Goal: Task Accomplishment & Management: Use online tool/utility

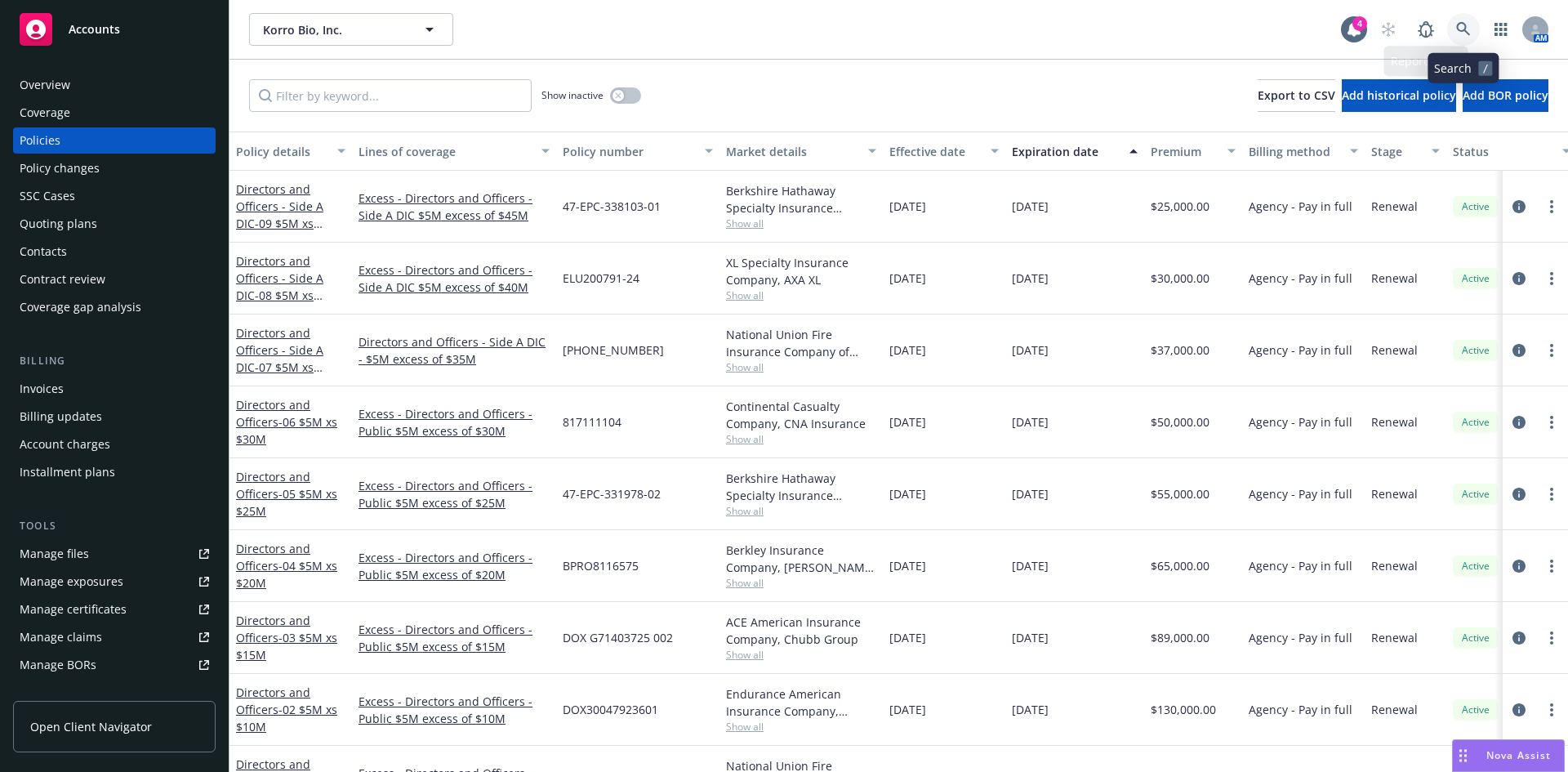
click at [1453, 27] on link at bounding box center [1464, 29] width 33 height 33
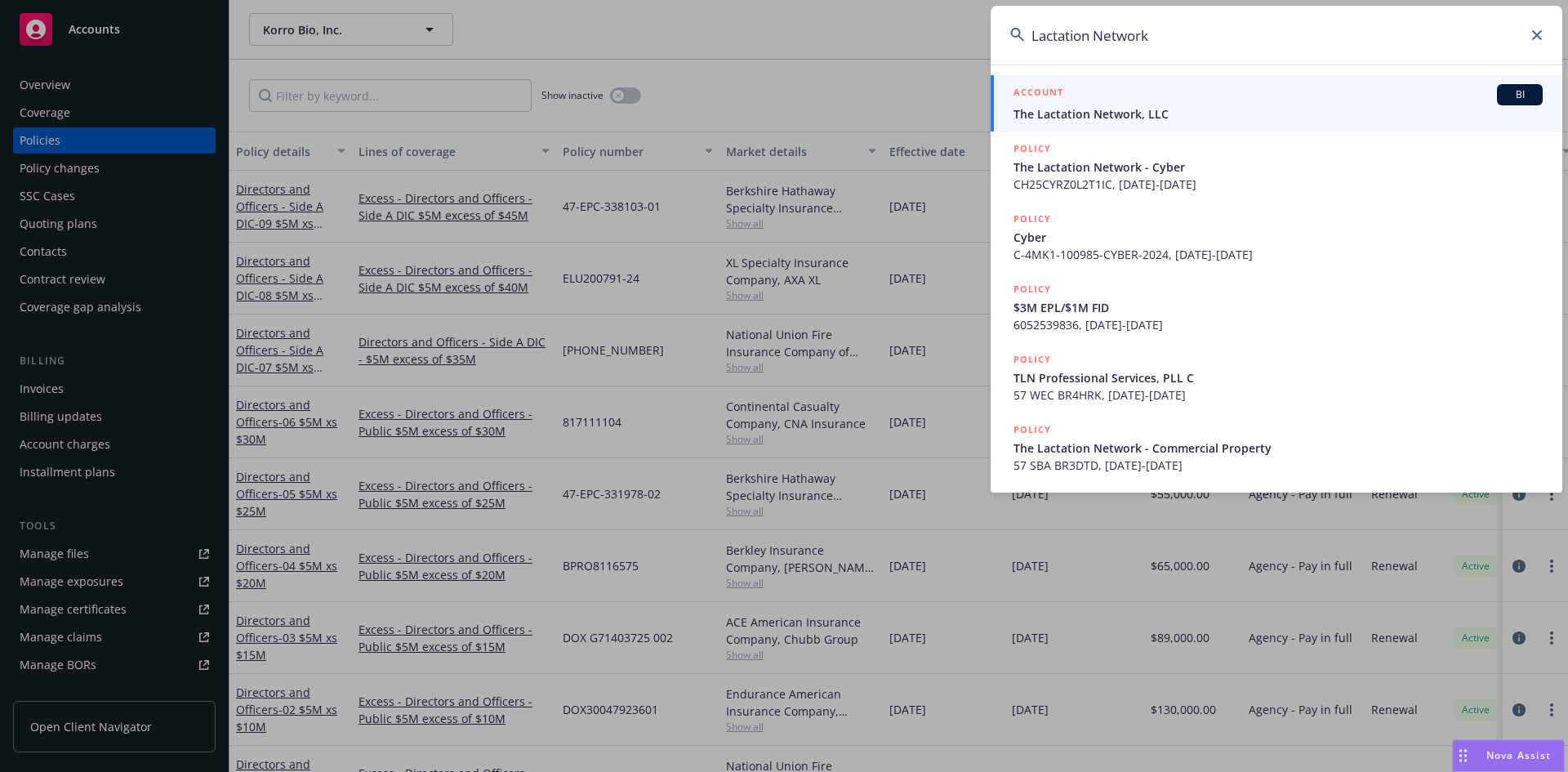
type input "Lactation Network"
click at [1101, 117] on span "The Lactation Network, LLC" at bounding box center [1278, 114] width 530 height 17
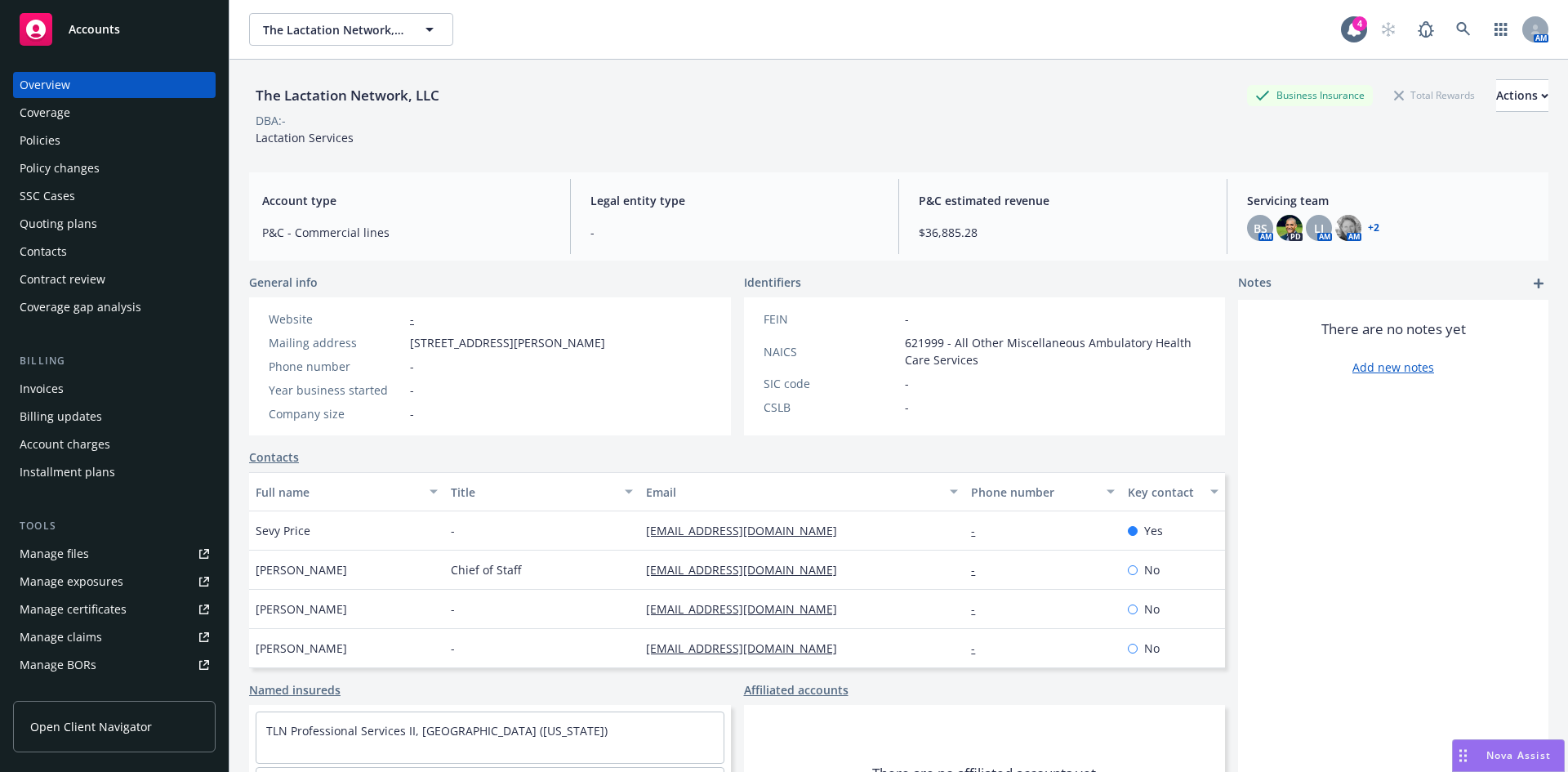
click at [21, 140] on div "Policies" at bounding box center [40, 140] width 41 height 26
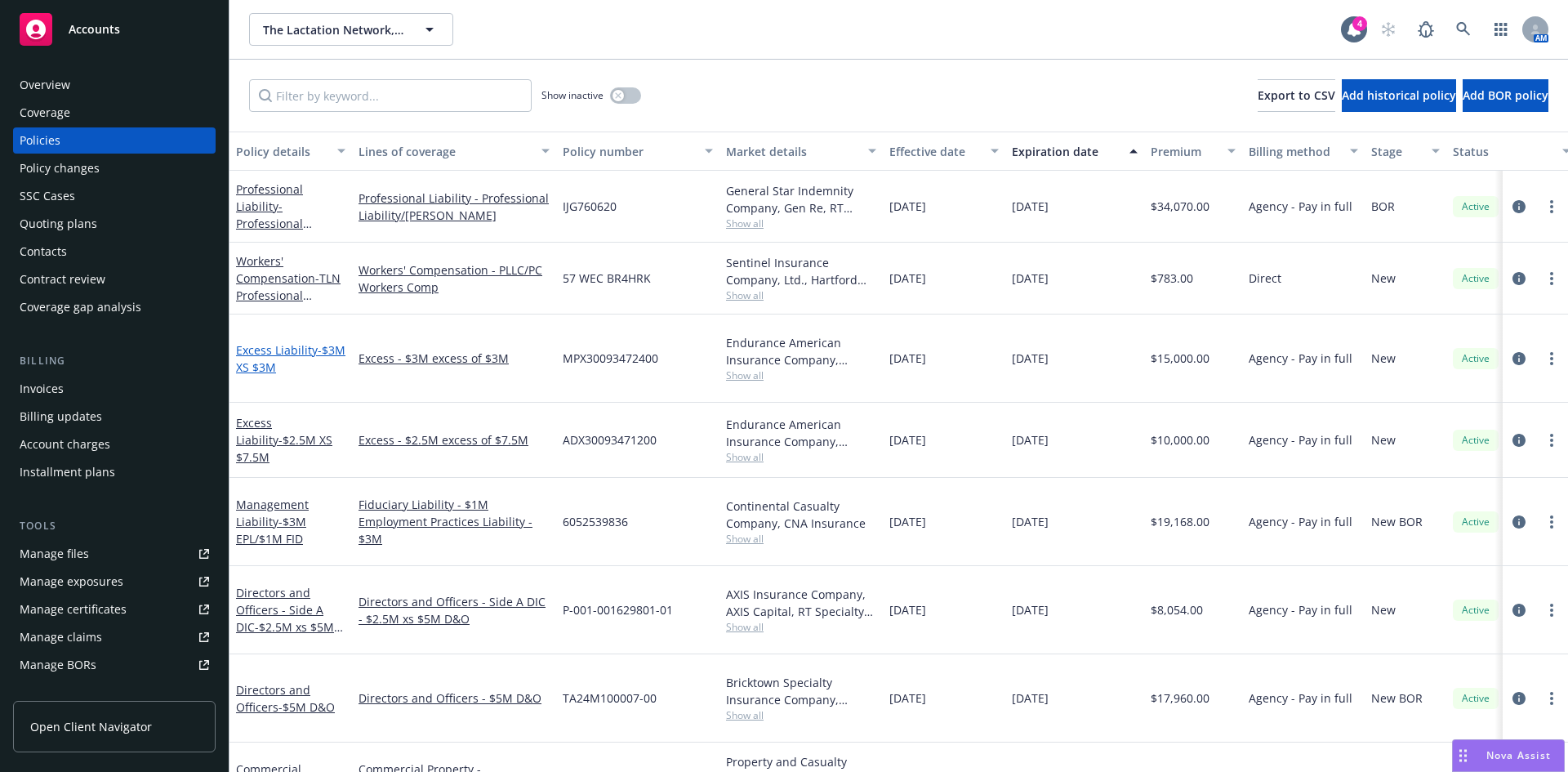
click at [270, 343] on link "Excess Liability - $3M XS $3M" at bounding box center [291, 359] width 110 height 33
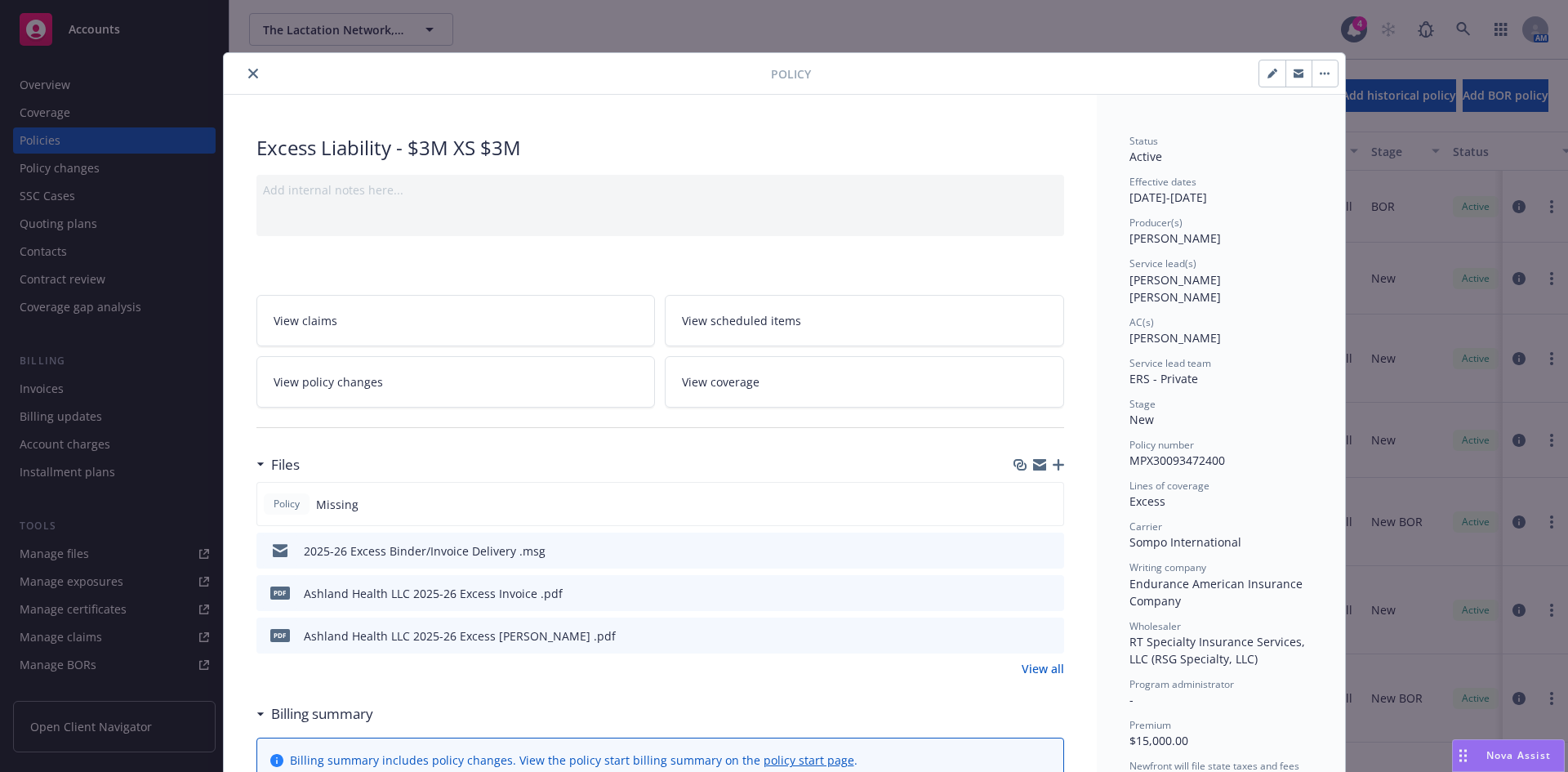
click at [1053, 465] on icon "button" at bounding box center [1058, 465] width 11 height 11
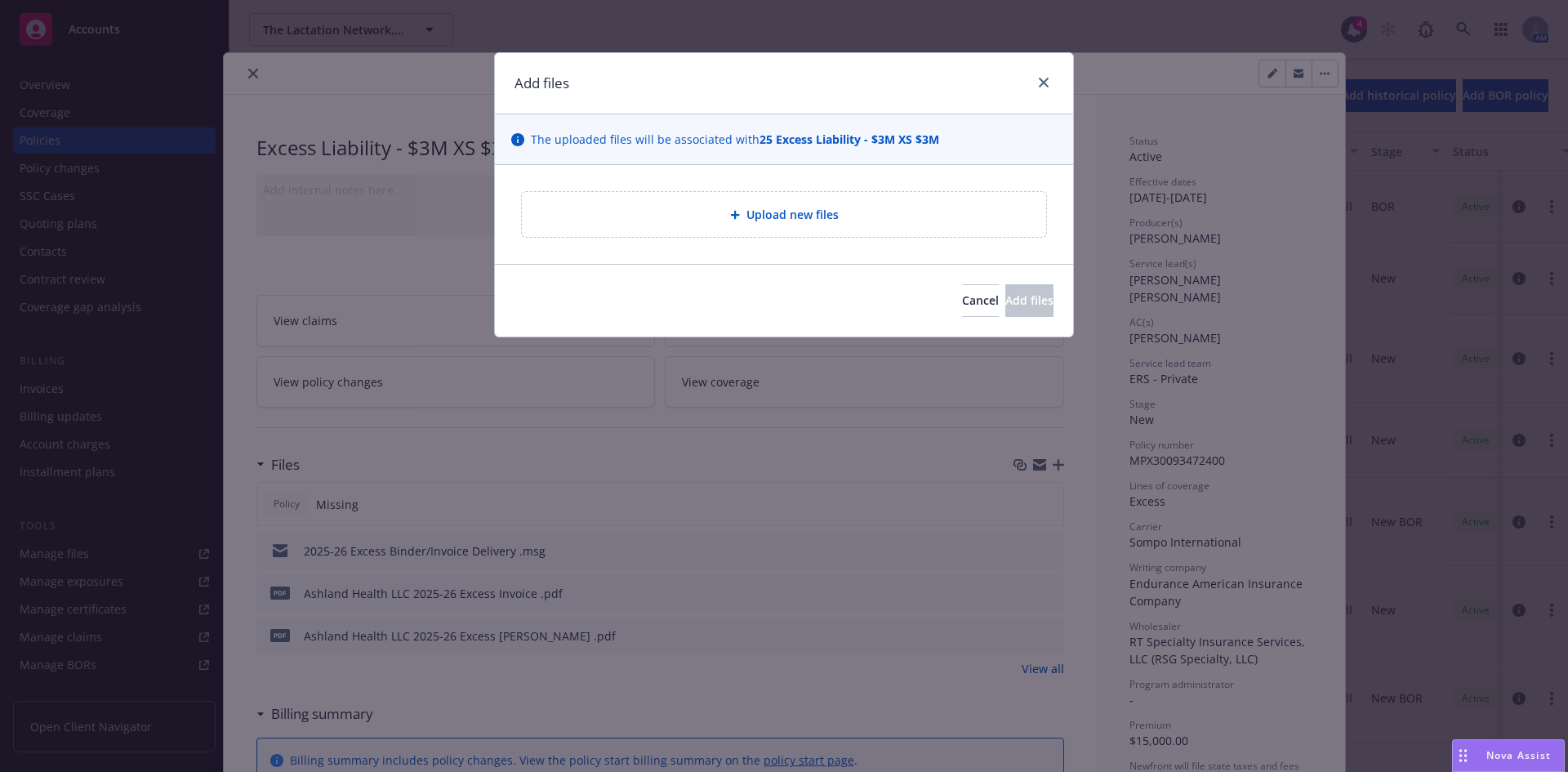
type textarea "x"
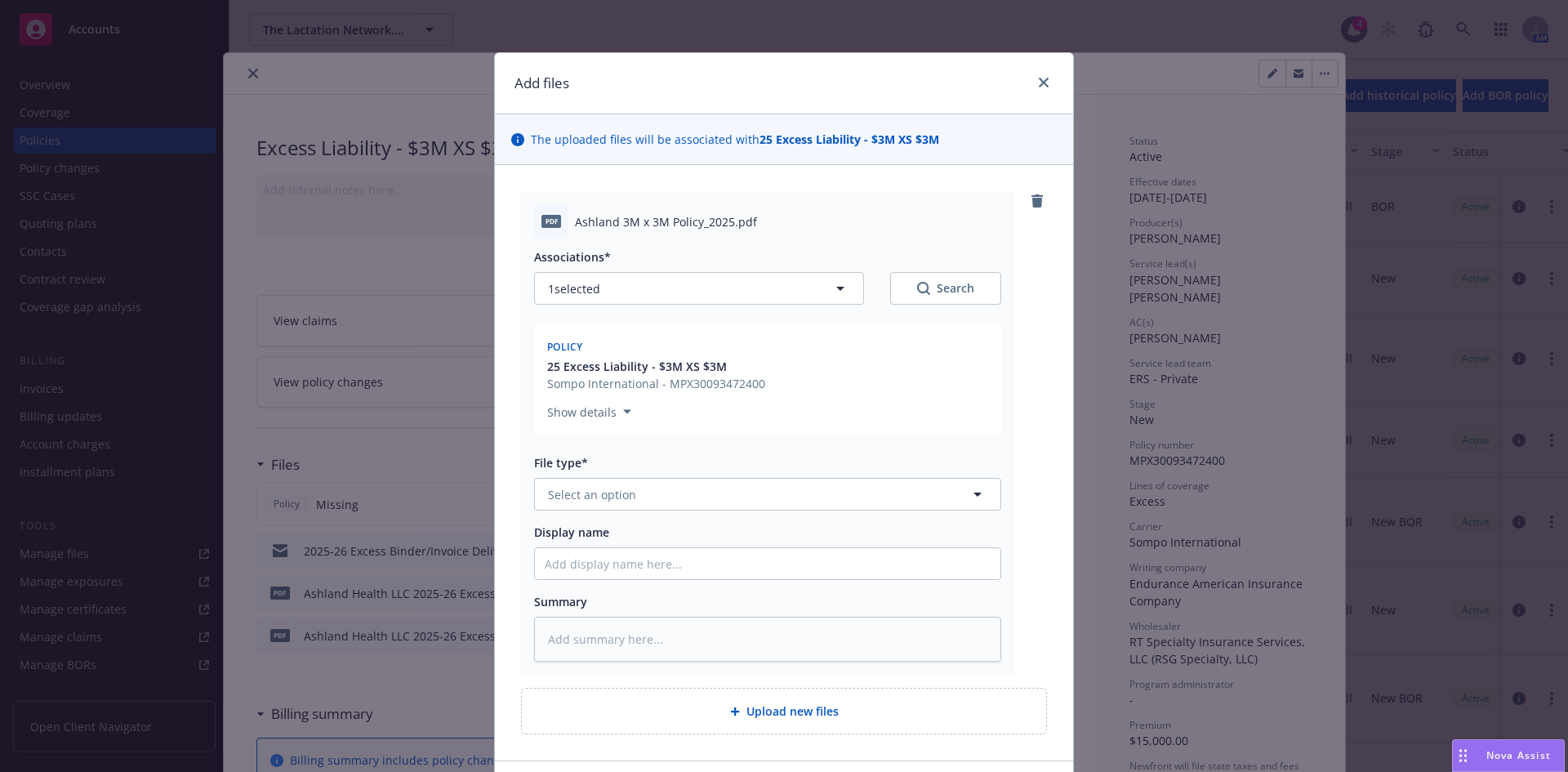
drag, startPoint x: 846, startPoint y: 205, endPoint x: 832, endPoint y: 212, distance: 15.7
click at [841, 205] on div "pdf Ashland 3M x 3M Policy_2025.pdf" at bounding box center [767, 222] width 467 height 34
click at [633, 491] on button "Select an option" at bounding box center [767, 495] width 467 height 33
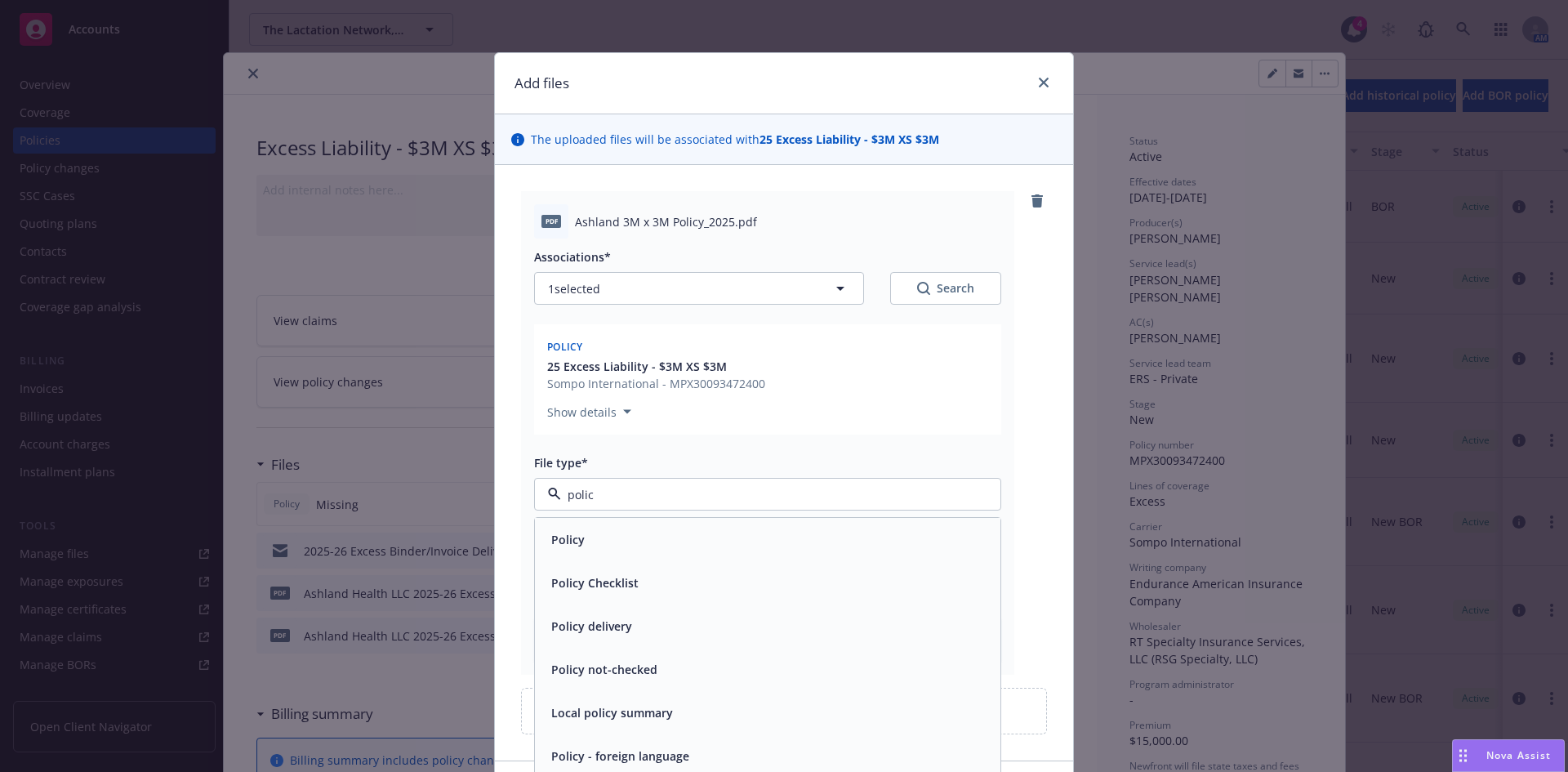
type input "policy"
click at [621, 538] on div "Policy" at bounding box center [768, 540] width 446 height 24
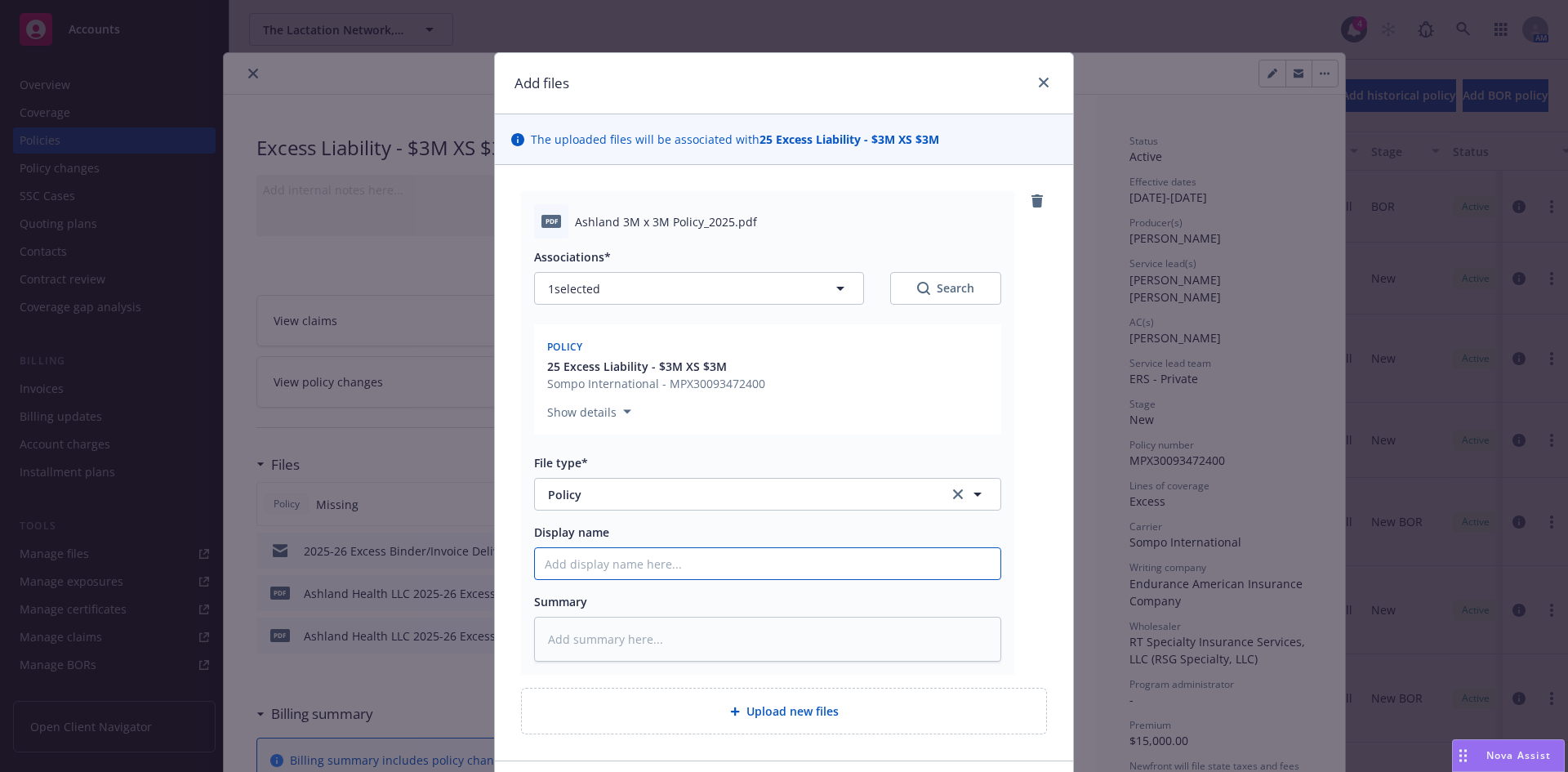
click at [586, 567] on input "Display name" at bounding box center [767, 564] width 466 height 31
click at [602, 581] on div "Associations* 1 selected Search Policy 25 Excess Liability - $3M XS $3M Sompo I…" at bounding box center [767, 450] width 467 height 423
click at [605, 572] on input "Display name" at bounding box center [767, 564] width 466 height 31
paste input "Ashland Health LLC"
type textarea "x"
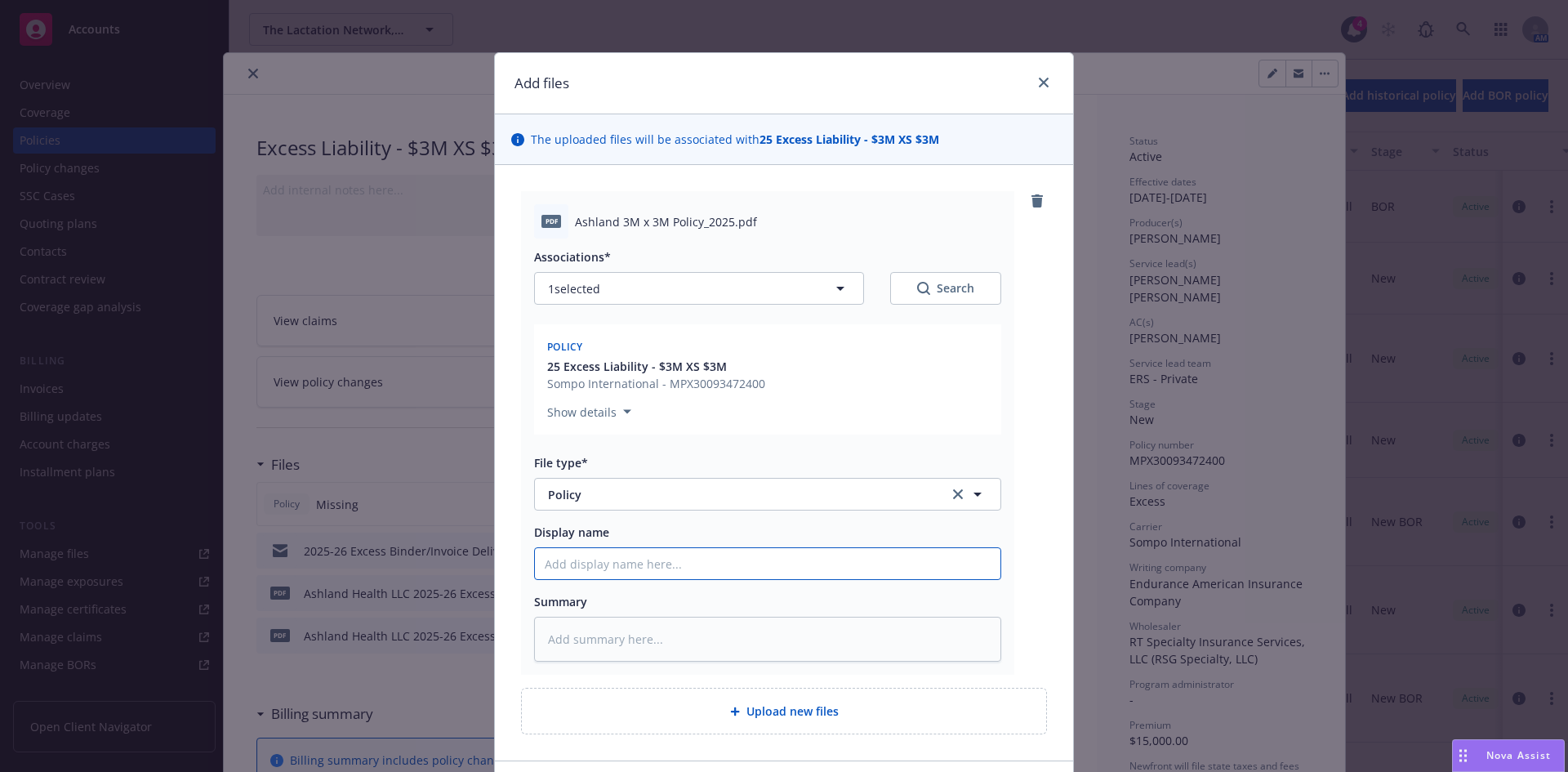
type input "Ashland Health LLC"
type textarea "x"
type input "Ashland Health LLC"
type textarea "x"
type input "Ashland Health LLC 2"
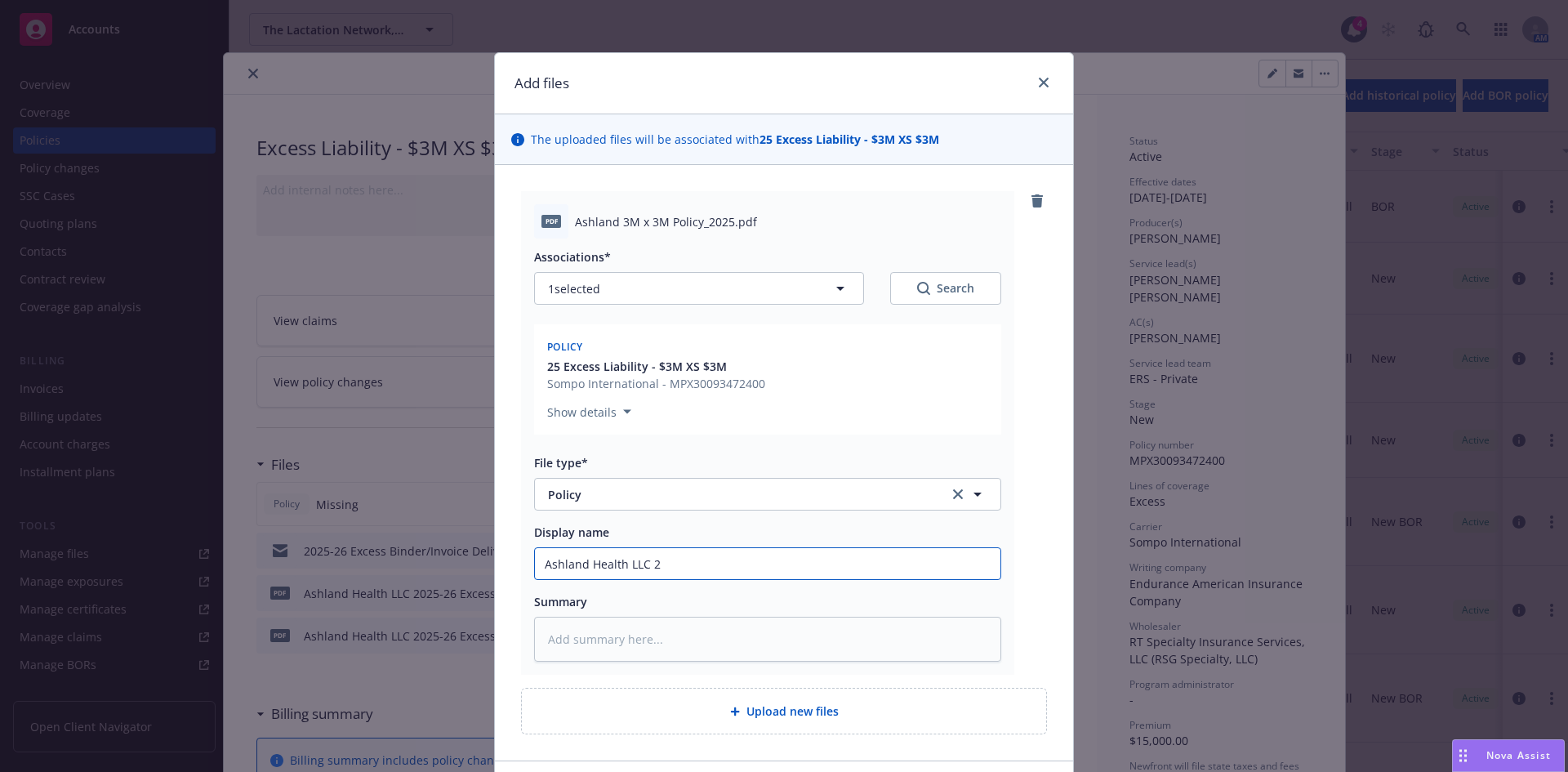
type textarea "x"
type input "Ashland Health LLC 20"
type textarea "x"
type input "Ashland Health LLC 202"
type textarea "x"
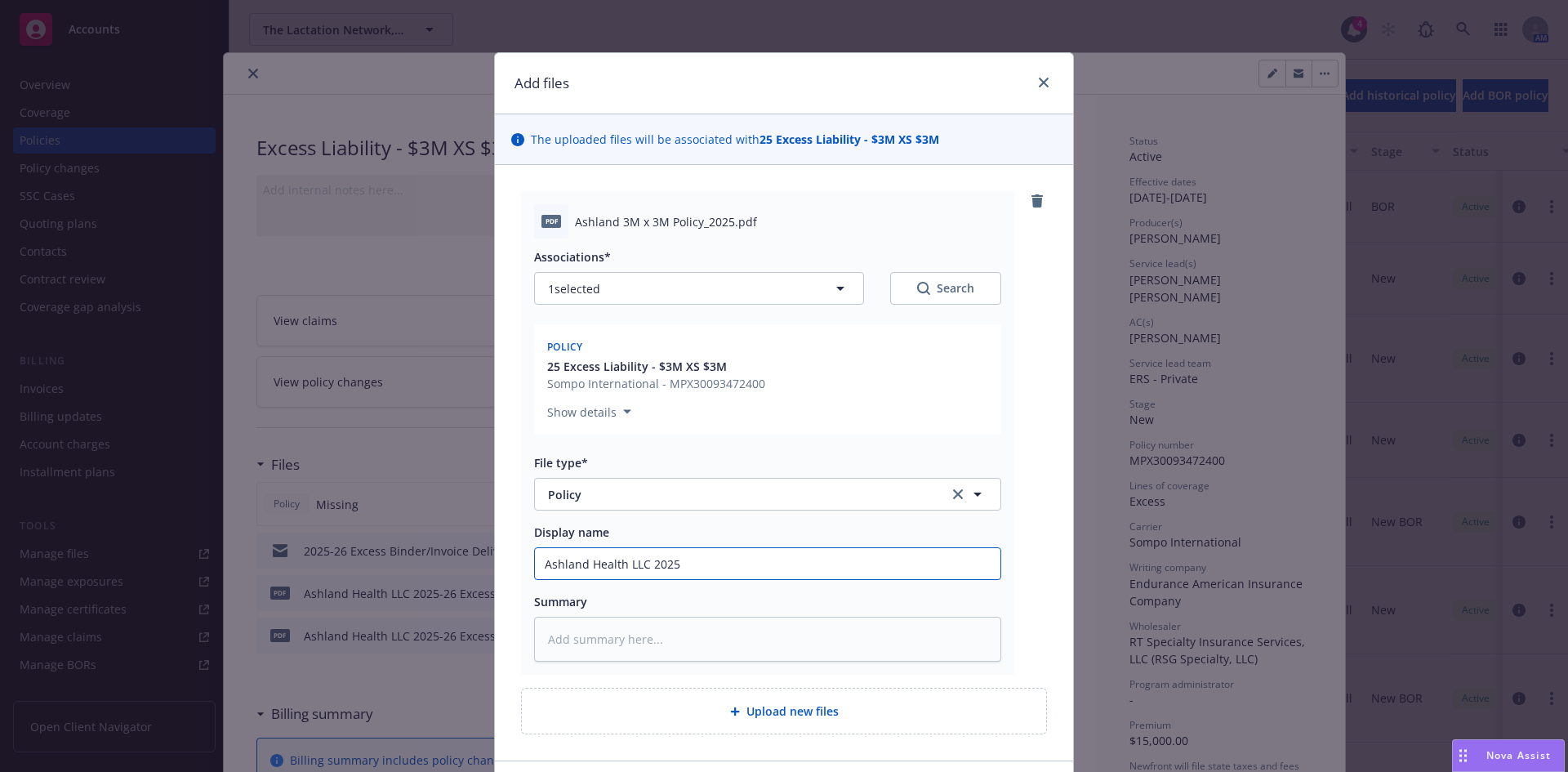
type input "Ashland Health LLC 2025+"
type textarea "x"
type input "Ashland Health LLC 2025+-"
type textarea "x"
type input "Ashland Health LLC 2025+"
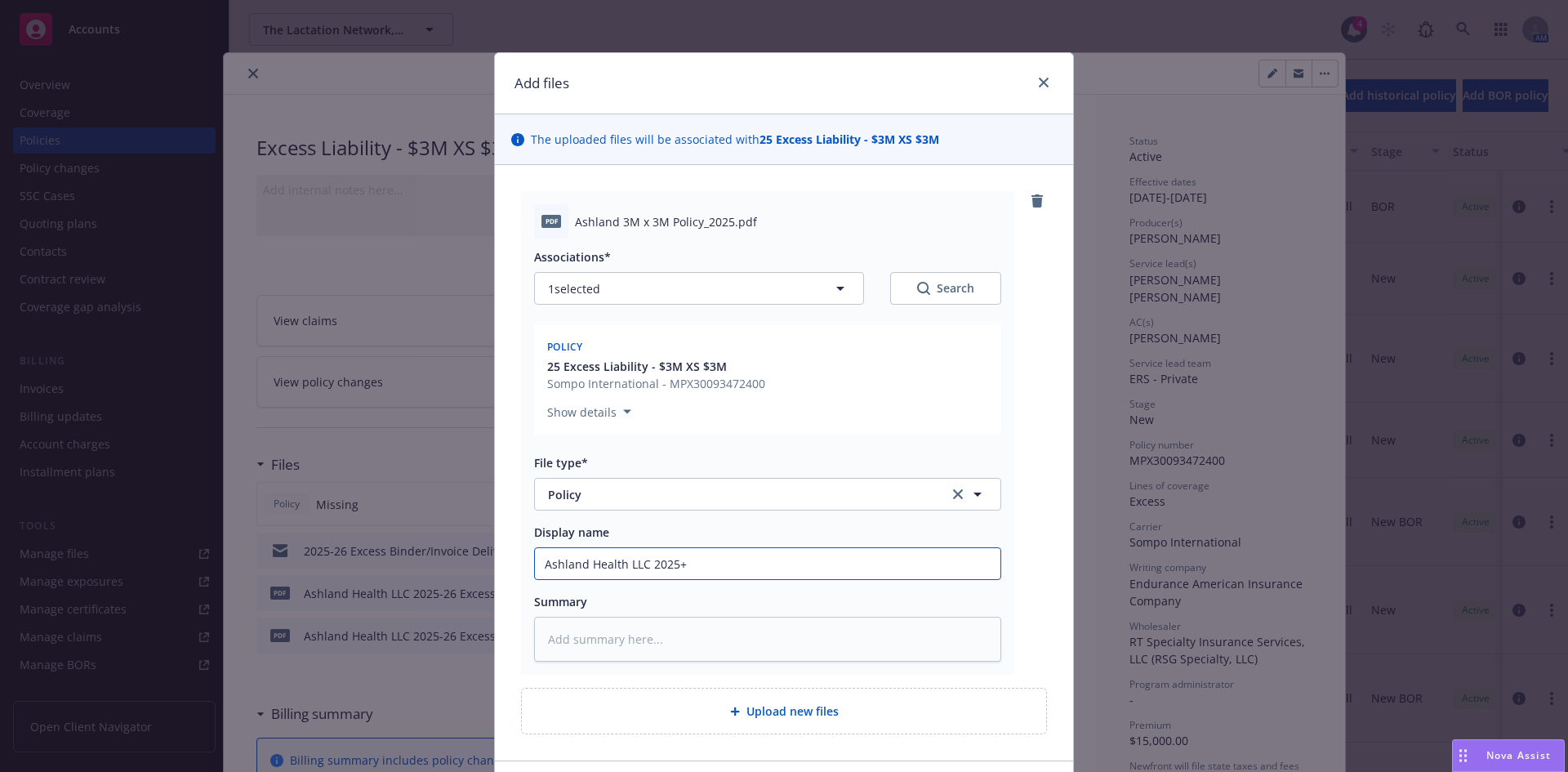
type textarea "x"
type input "Ashland Health LLC 2025"
type textarea "x"
type input "Ashland Health LLC 2025-"
type textarea "x"
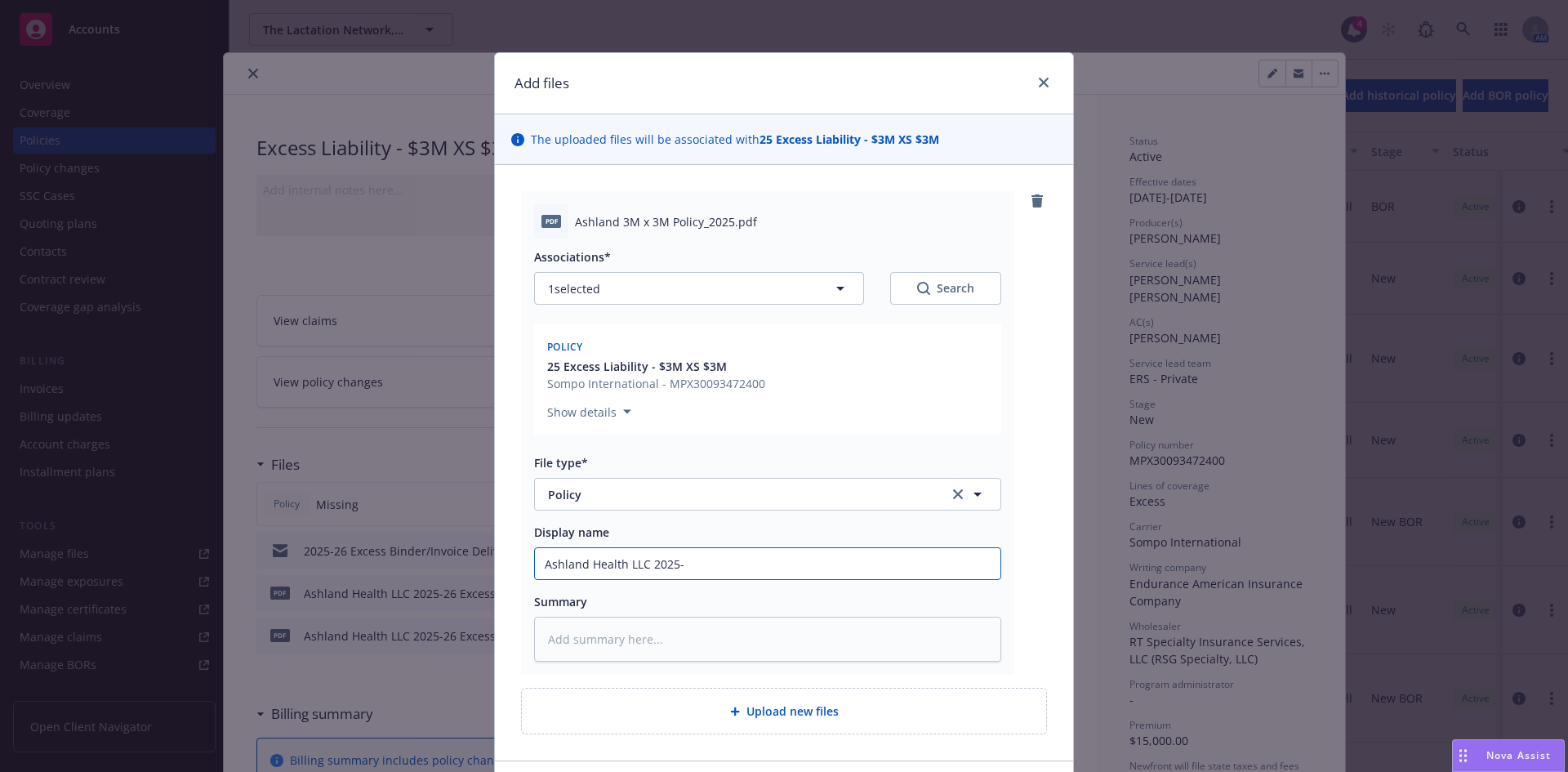
type input "Ashland Health LLC 2025-2"
type textarea "x"
type input "Ashland Health LLC 2025-26"
type textarea "x"
type input "Ashland Health LLC 2025-26"
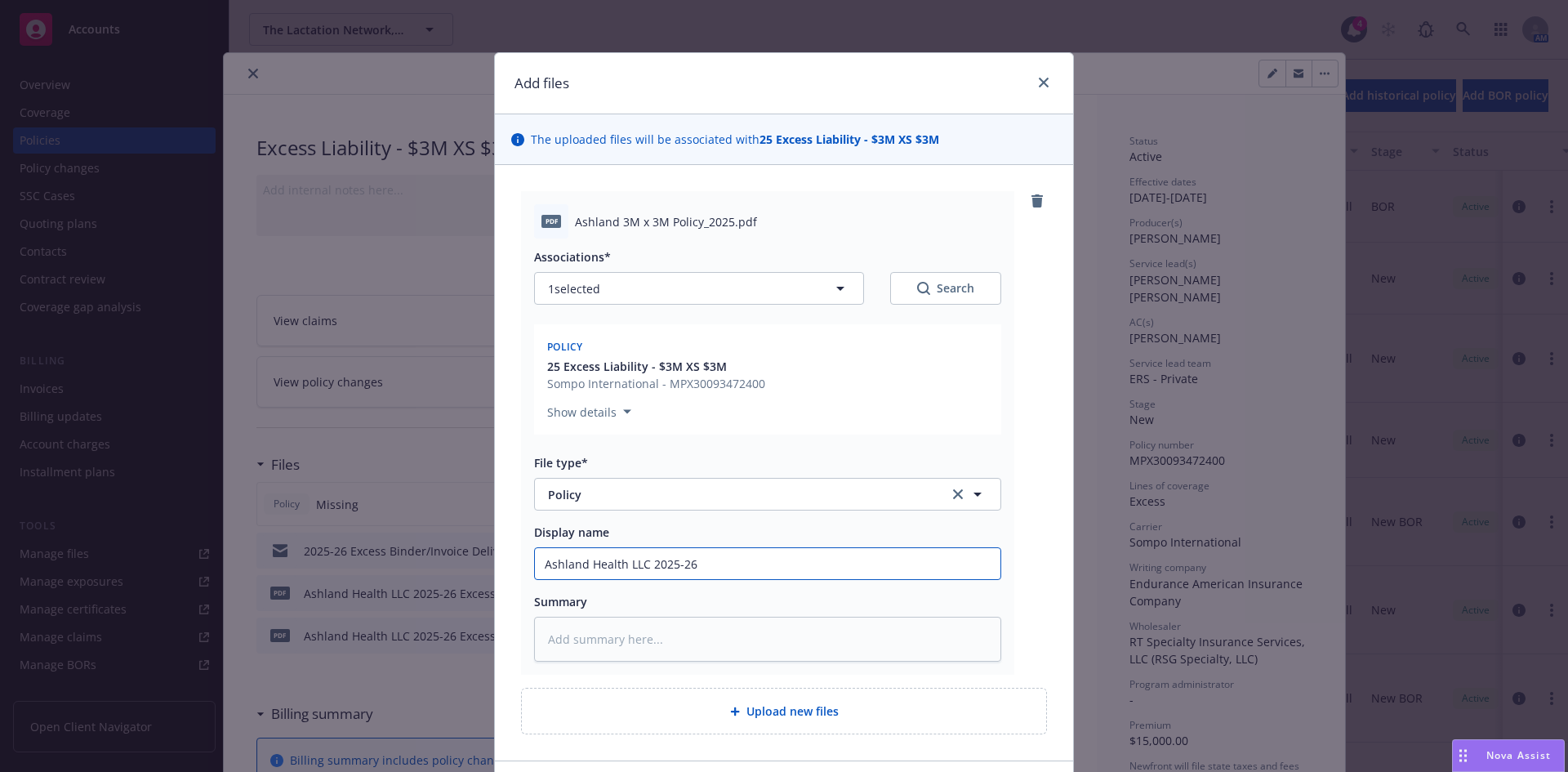
type textarea "x"
type input "Ashland Health LLC 2025-26 E"
type textarea "x"
type input "Ashland Health LLC 2025-26 Ex"
type textarea "x"
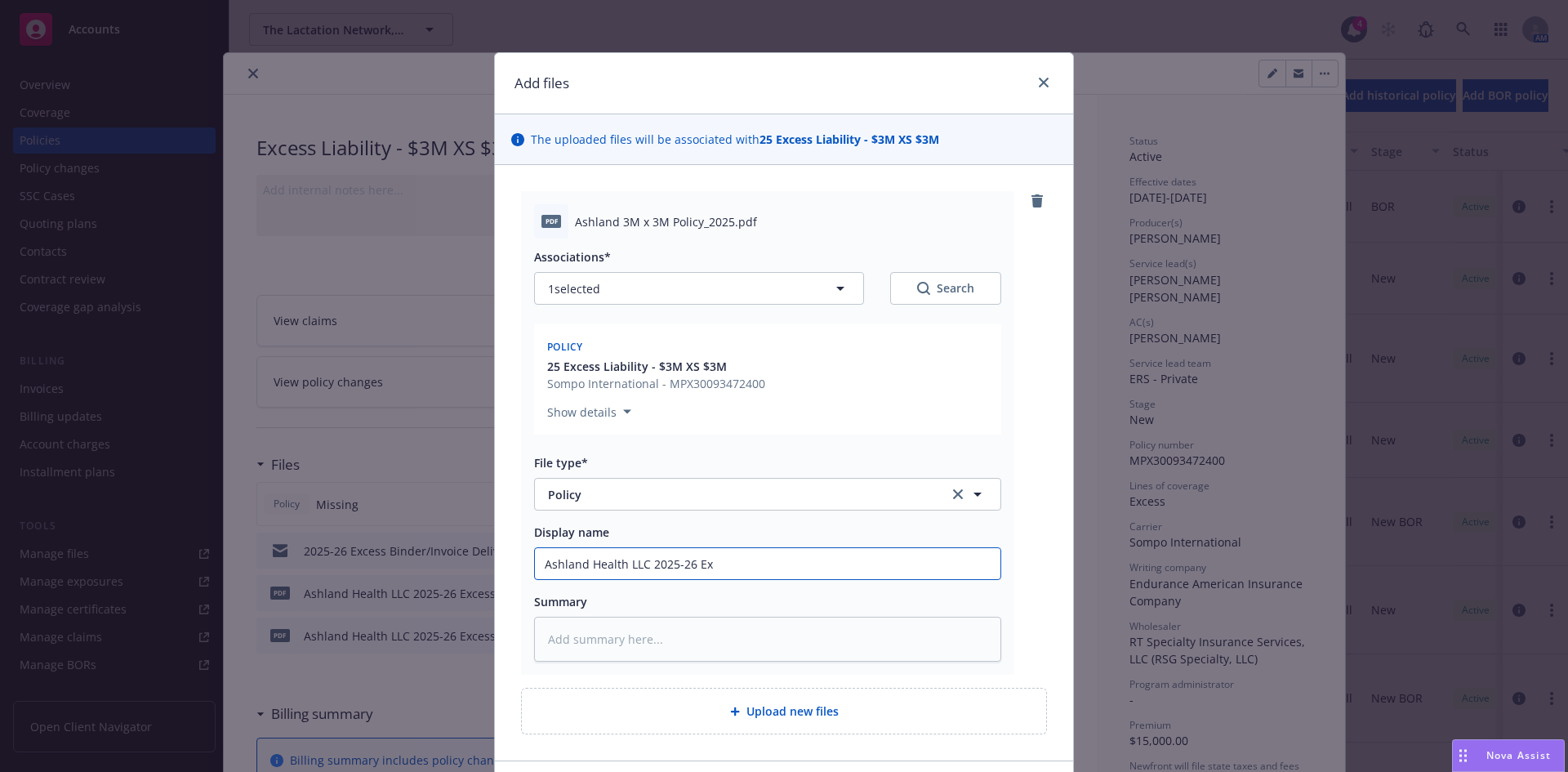
type input "Ashland Health LLC 2025-26 Exc"
type textarea "x"
type input "Ashland Health LLC 2025-26 Exce"
type textarea "x"
type input "Ashland Health LLC 2025-26 Exces"
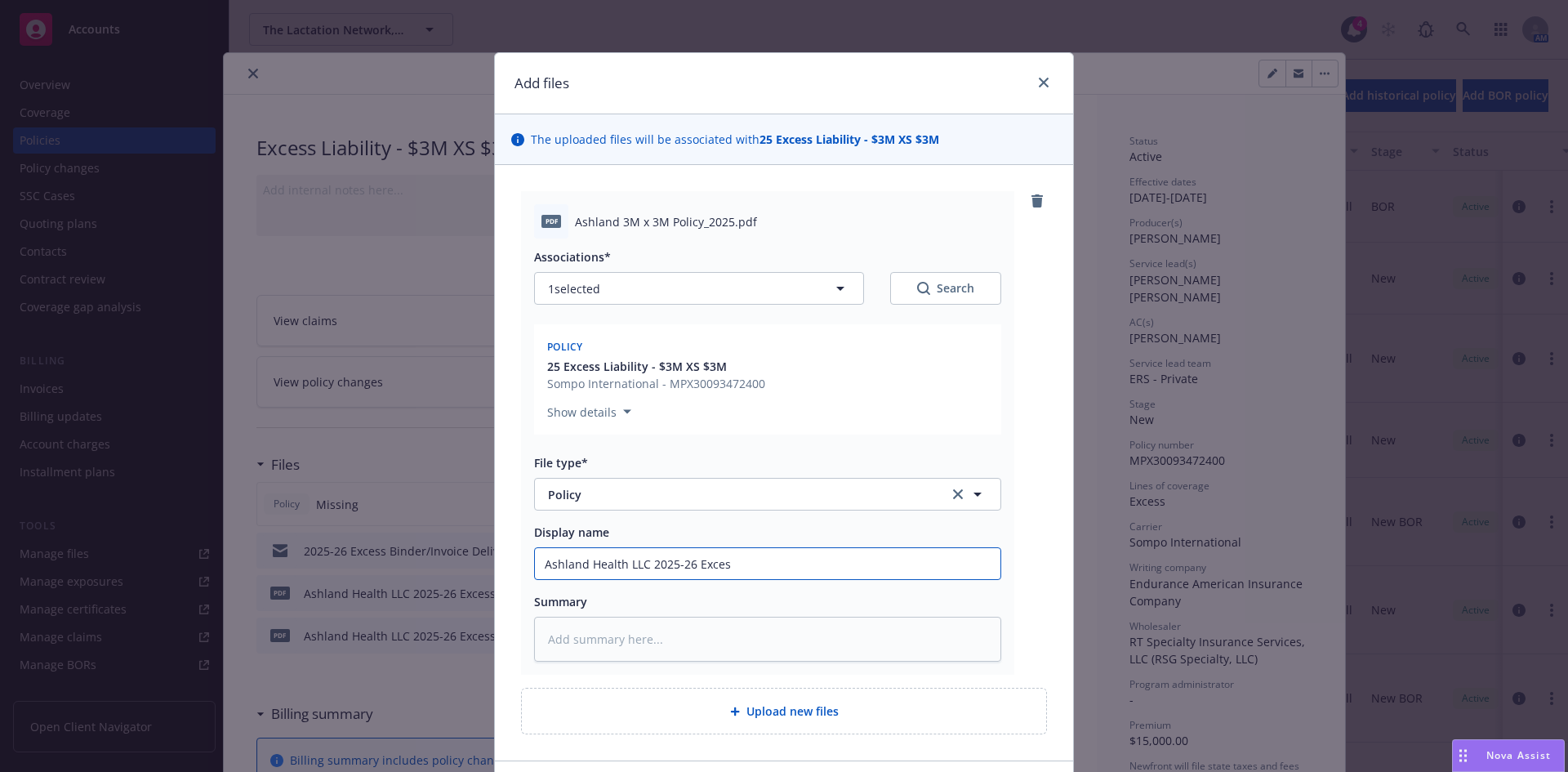
type textarea "x"
type input "Ashland Health LLC 2025-26 Excess"
type textarea "x"
type input "Ashland Health LLC 2025-26 Excess Invoice"
click at [781, 562] on input "Ashland Health LLC 2025-26 Excess Invoice" at bounding box center [767, 564] width 466 height 31
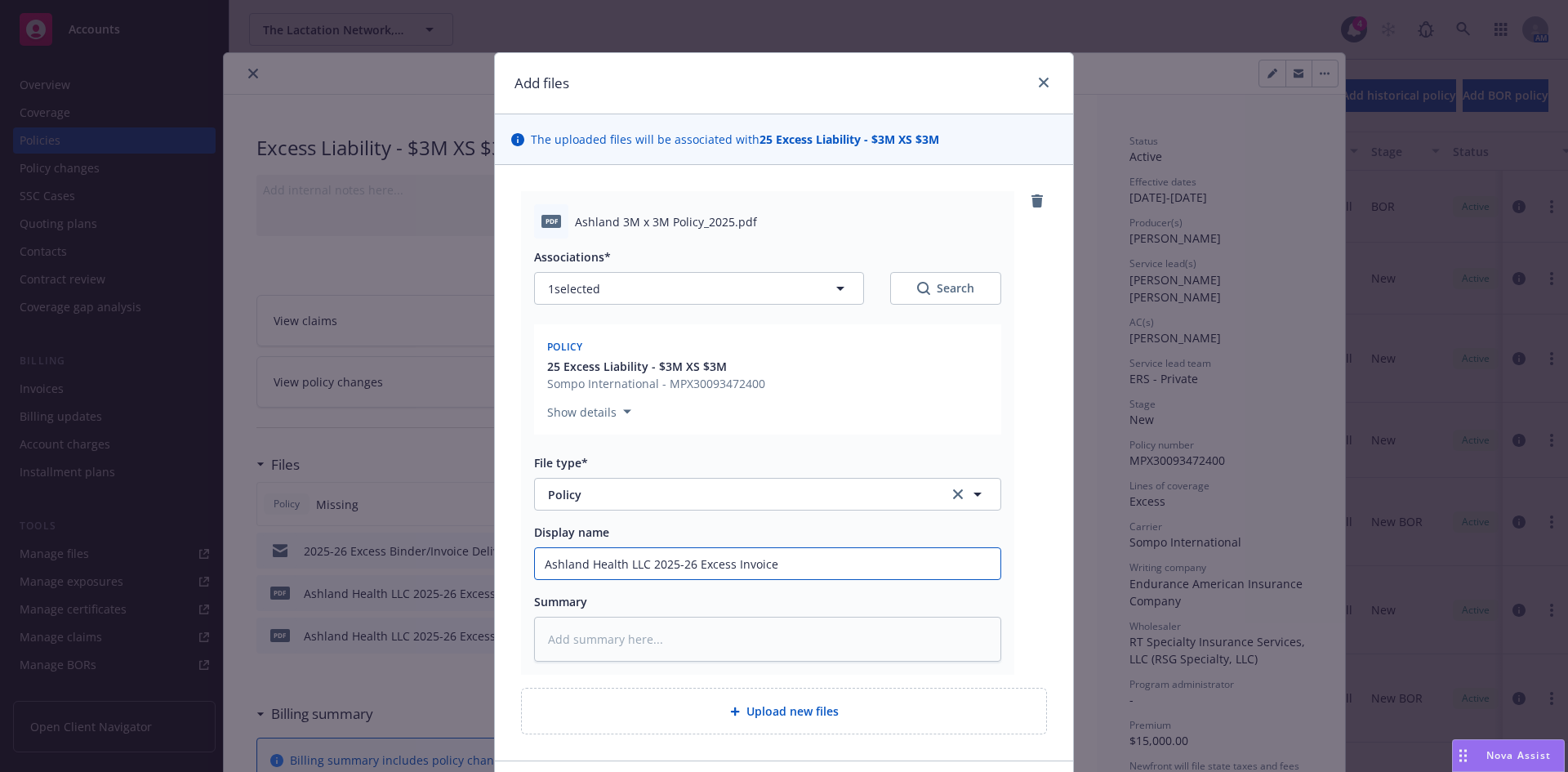
type textarea "x"
type input "Ashland Health LLC 2025-26 Excess Invoice"
type textarea "x"
type input "Ashland Health LLC 2025-26 Excess Invoic"
type textarea "x"
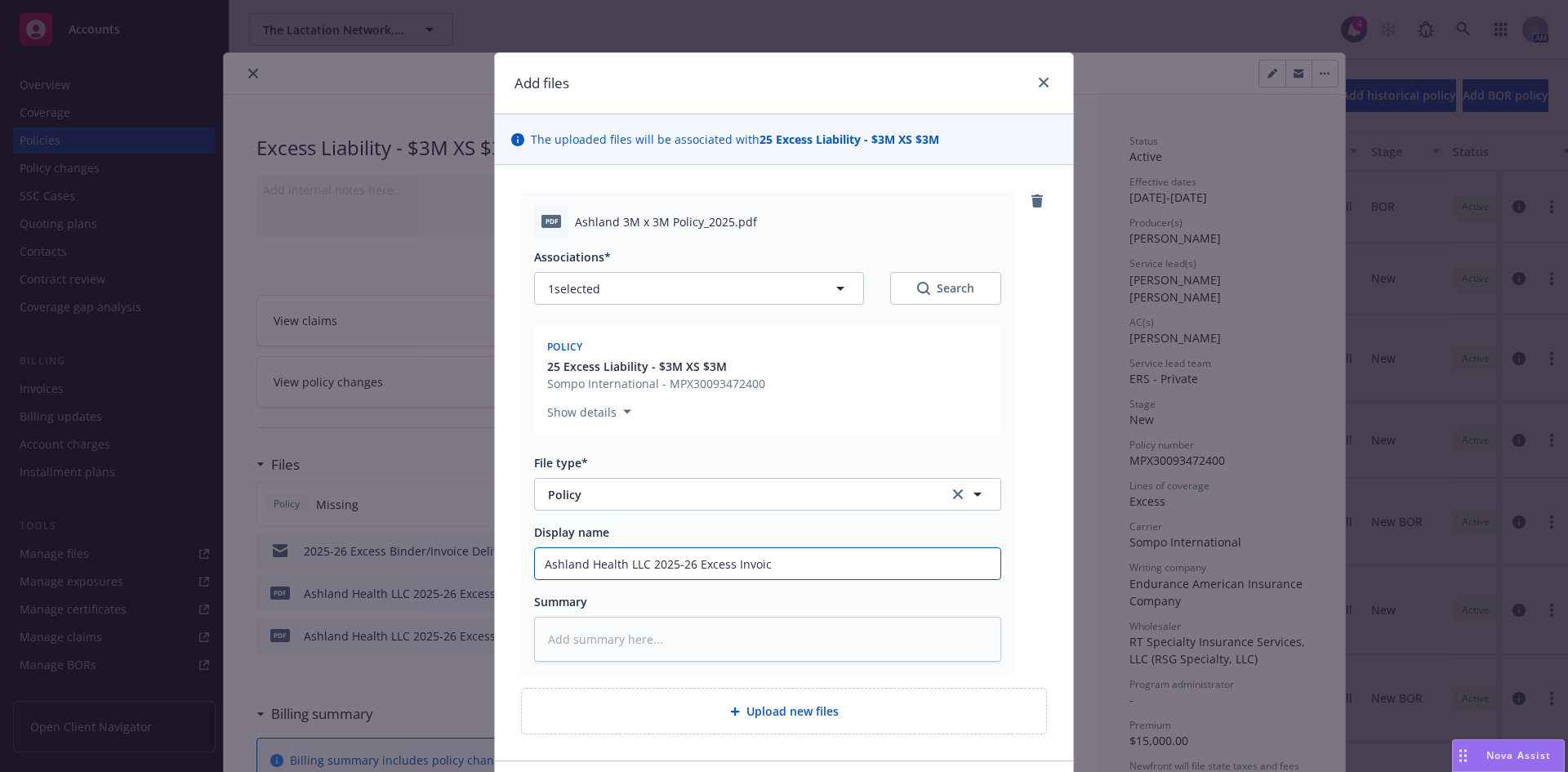
type input "Ashland Health LLC 2025-26 Excess Invoi"
type textarea "x"
type input "Ashland Health LLC 2025-26 Excess Invo"
type textarea "x"
type input "Ashland Health LLC 2025-26 Excess Inv"
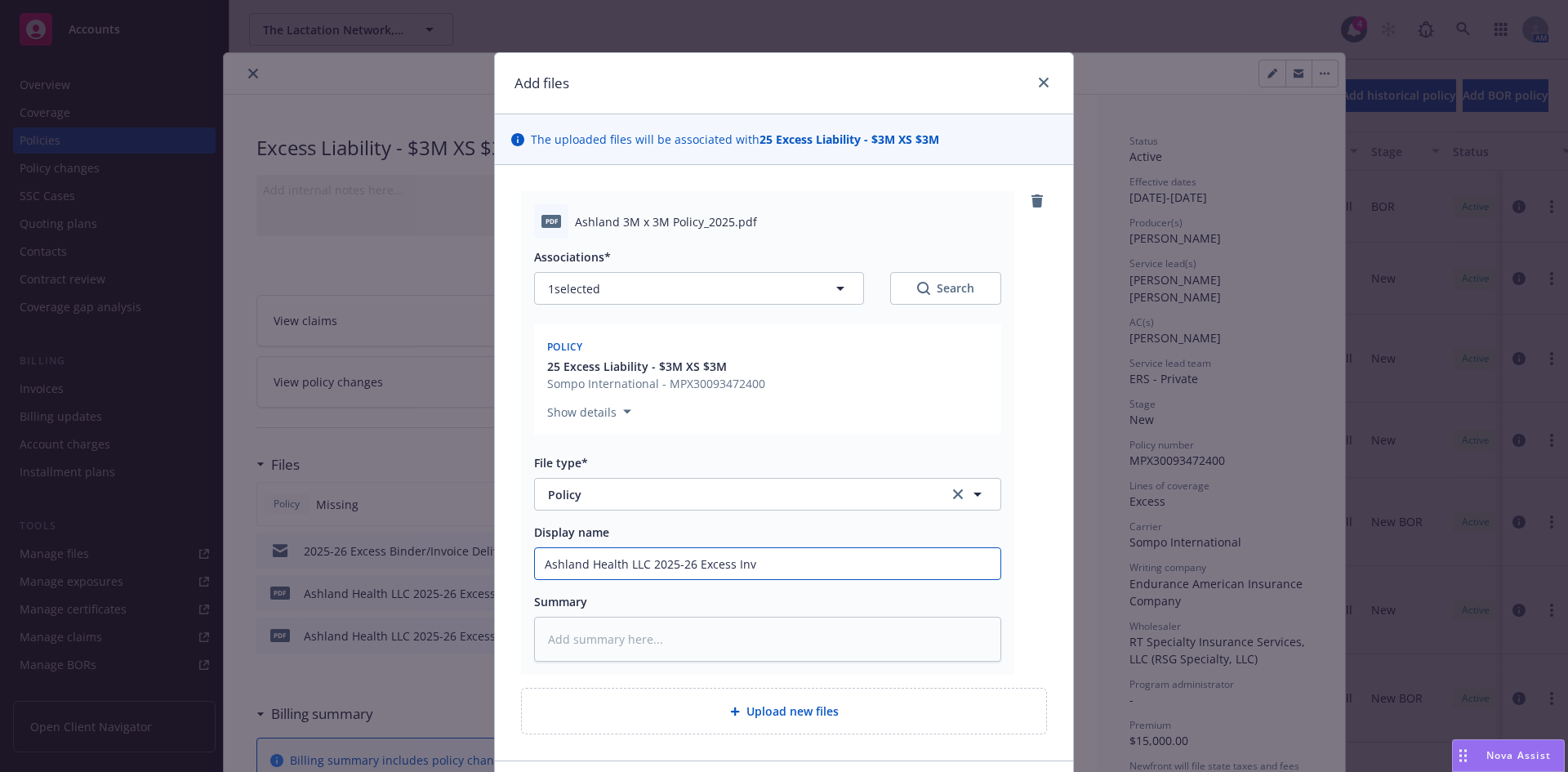
type textarea "x"
type input "Ashland Health LLC 2025-26 Excess In"
type textarea "x"
type input "Ashland Health LLC 2025-26 Excess I"
type textarea "x"
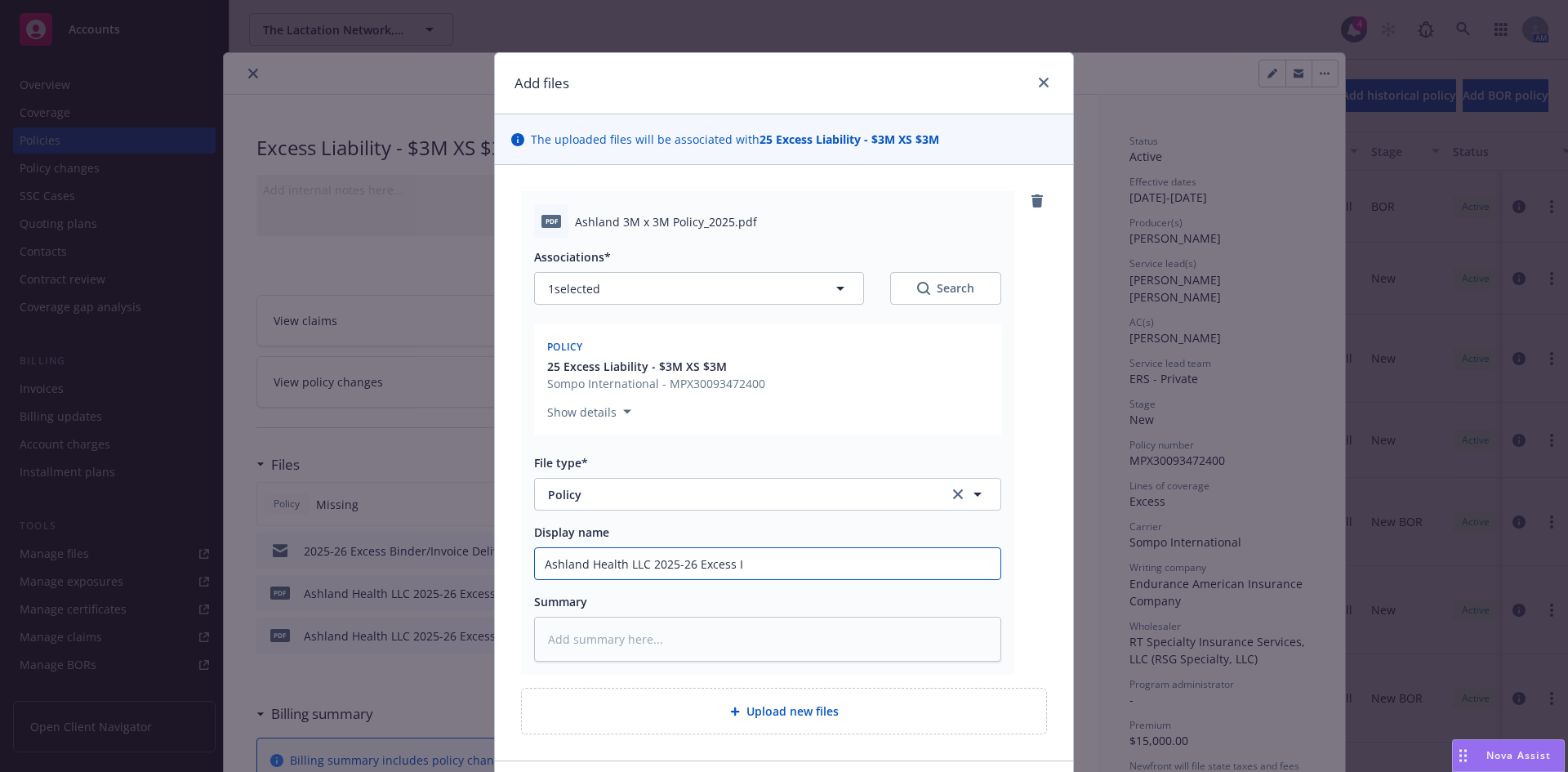
type input "Ashland Health LLC 2025-26 Excess"
type textarea "x"
type input "Ashland Health LLC 2025-26 Excess $"
type textarea "x"
type input "Ashland Health LLC 2025-26 Excess $3"
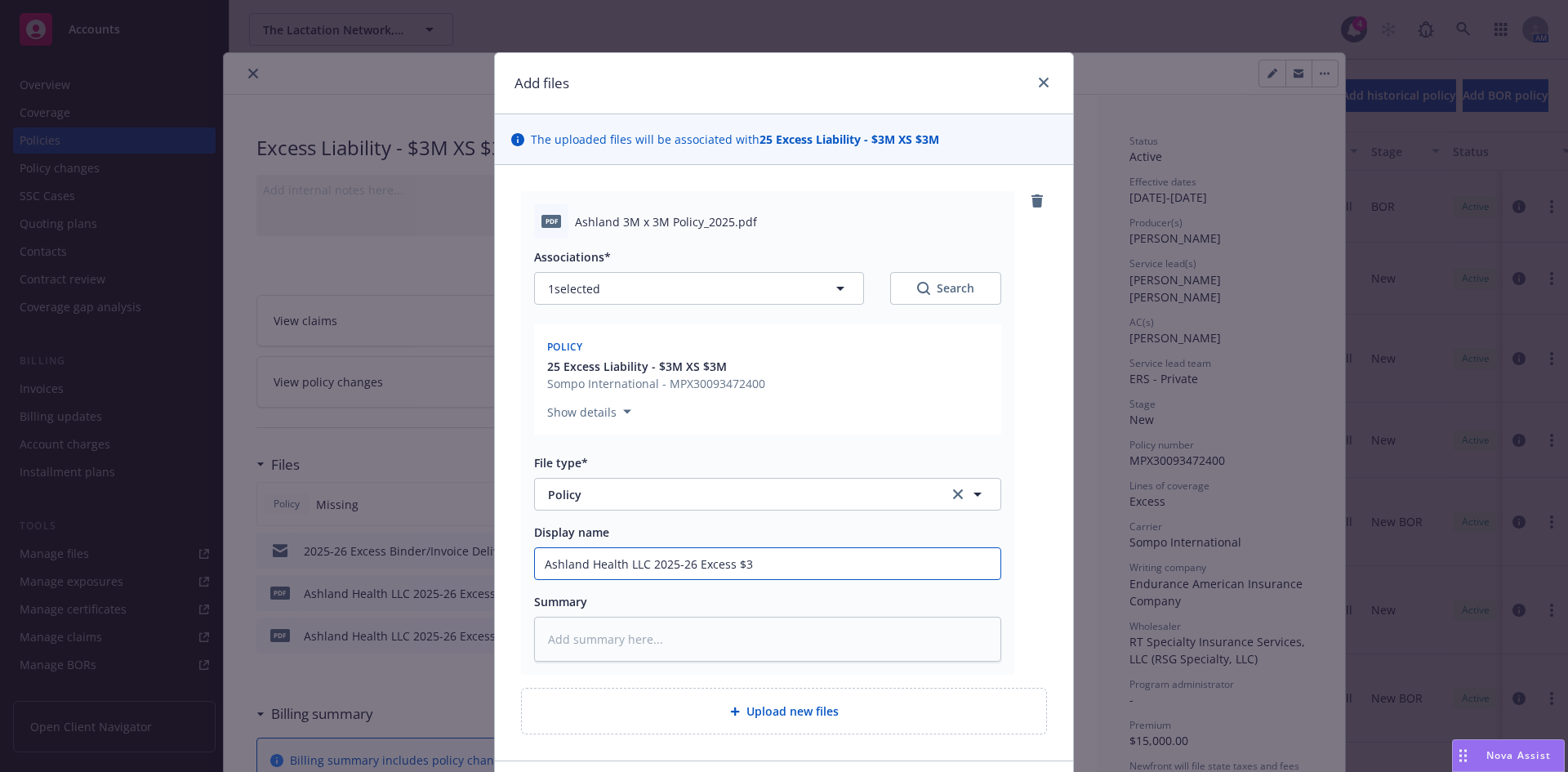
type textarea "x"
type input "Ashland Health LLC 2025-26 Excess $3m"
type textarea "x"
type input "Ashland Health LLC 2025-26 Excess $3"
type textarea "x"
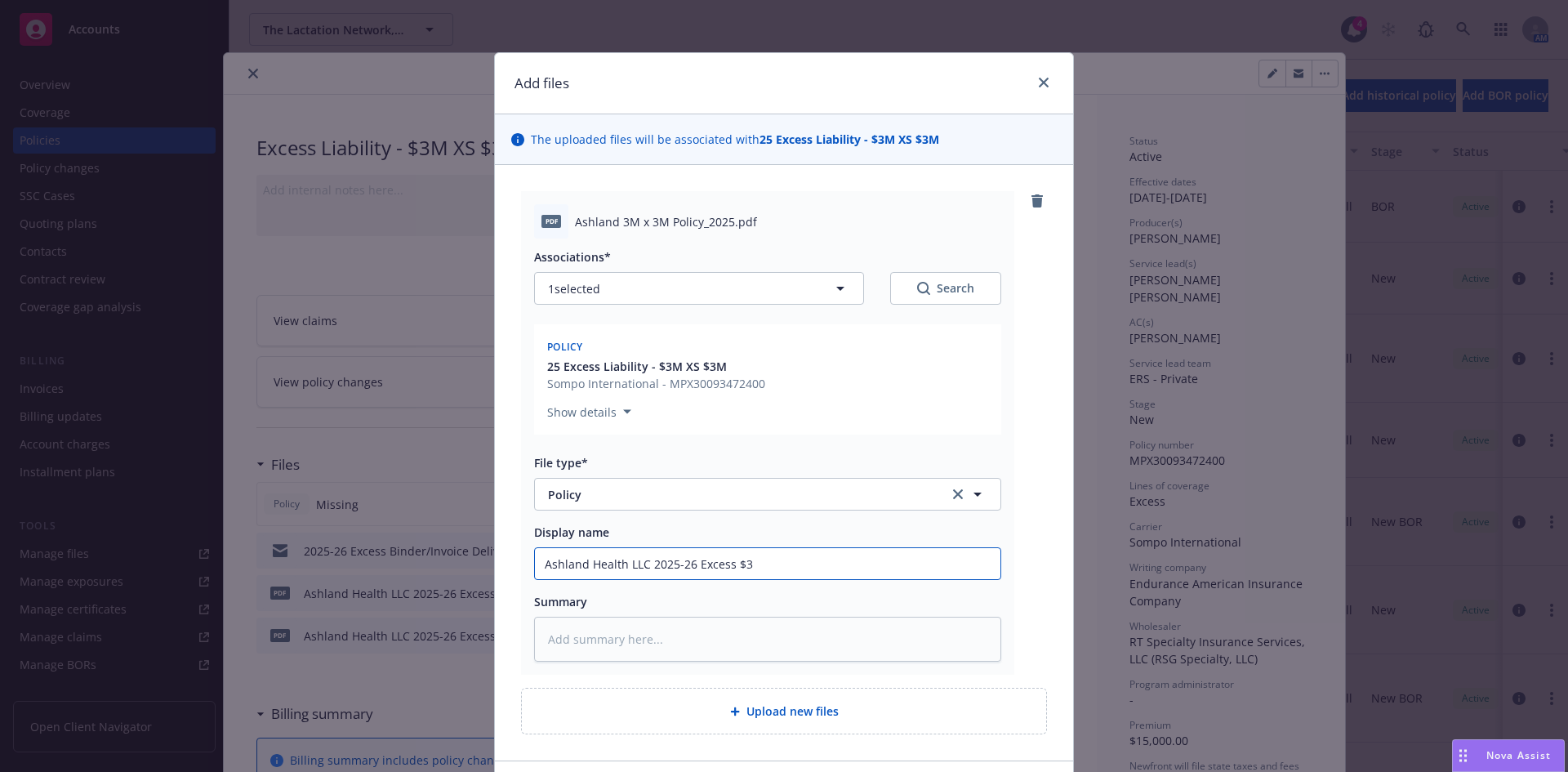
type input "Ashland Health LLC 2025-26 Excess $3M"
type textarea "x"
type input "Ashland Health LLC 2025-26 Excess $3M"
type textarea "x"
type input "Ashland Health LLC 2025-26 Excess $3M x"
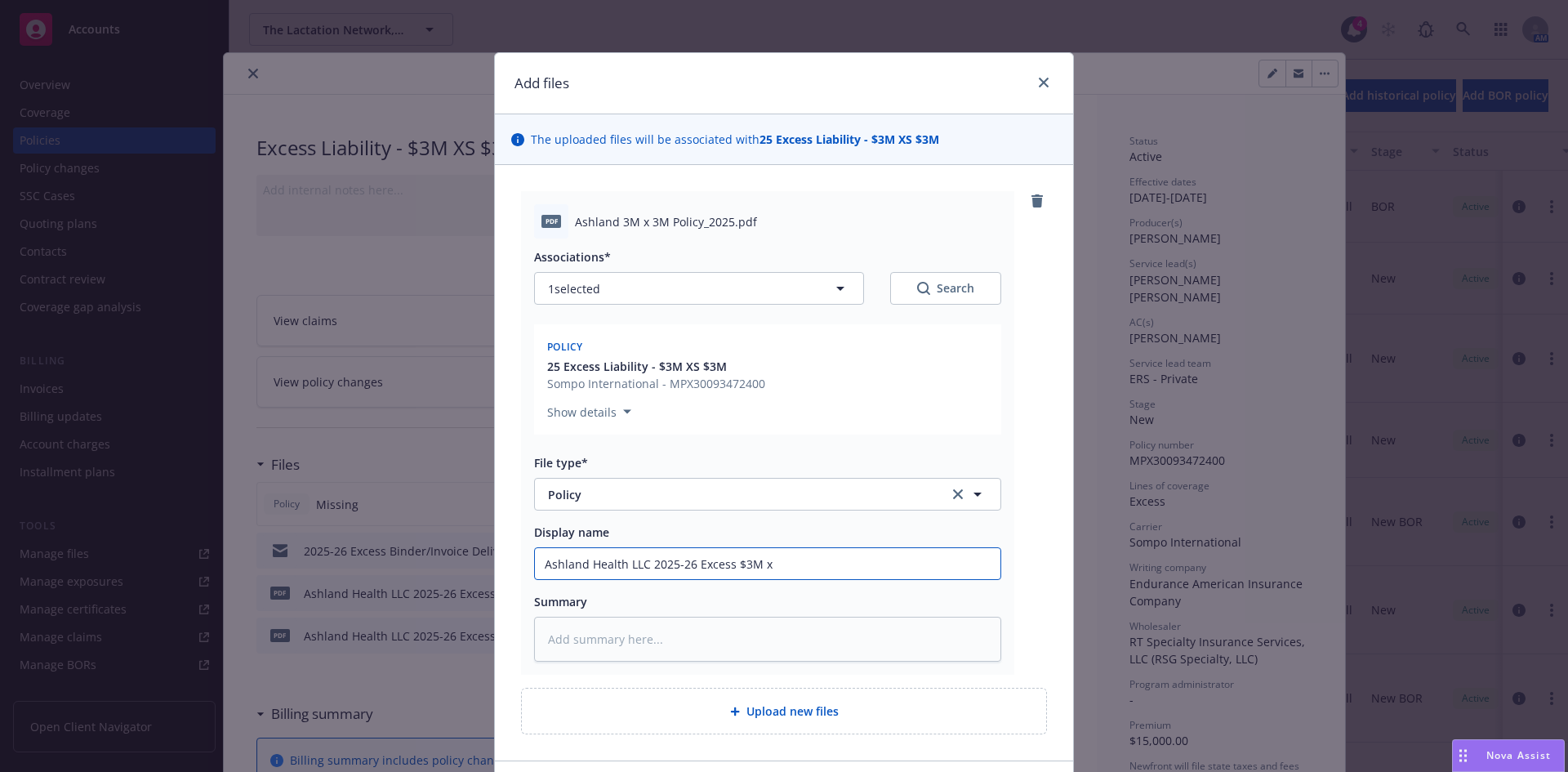
type textarea "x"
type input "Ashland Health LLC 2025-26 Excess $3M x"
type textarea "x"
type input "Ashland Health LLC 2025-26 Excess $3M x $"
type textarea "x"
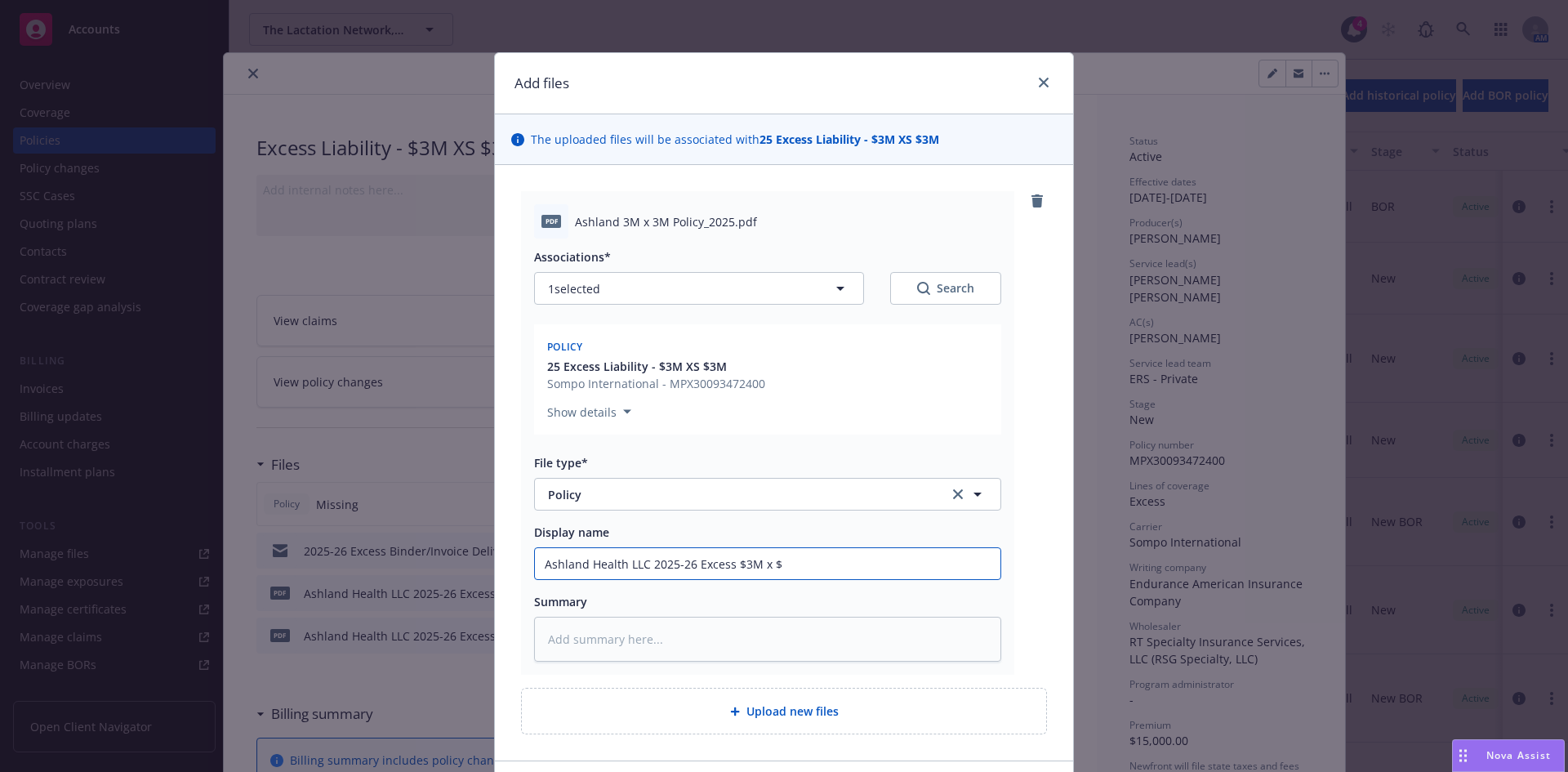
type input "Ashland Health LLC 2025-26 Excess $3M x $3"
type textarea "x"
type input "Ashland Health LLC 2025-26 Excess $3M x $3M"
type textarea "x"
type input "Ashland Health LLC 2025-26 Excess $3M x $3M P"
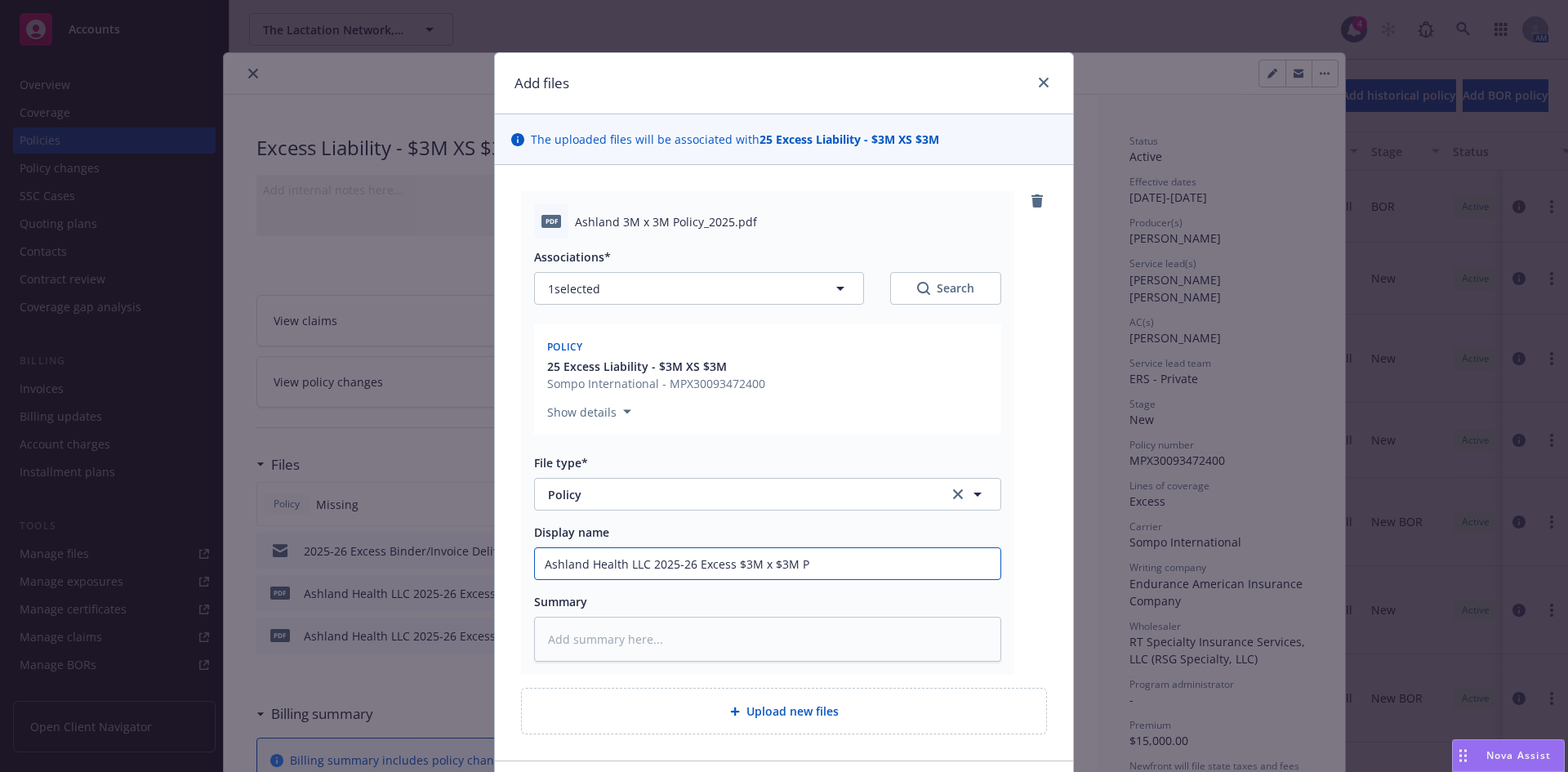
type textarea "x"
type input "Ashland Health LLC 2025-26 Excess $3M x $3M Po"
type textarea "x"
type input "Ashland Health LLC 2025-26 Excess $3M x $3M Pol"
type textarea "x"
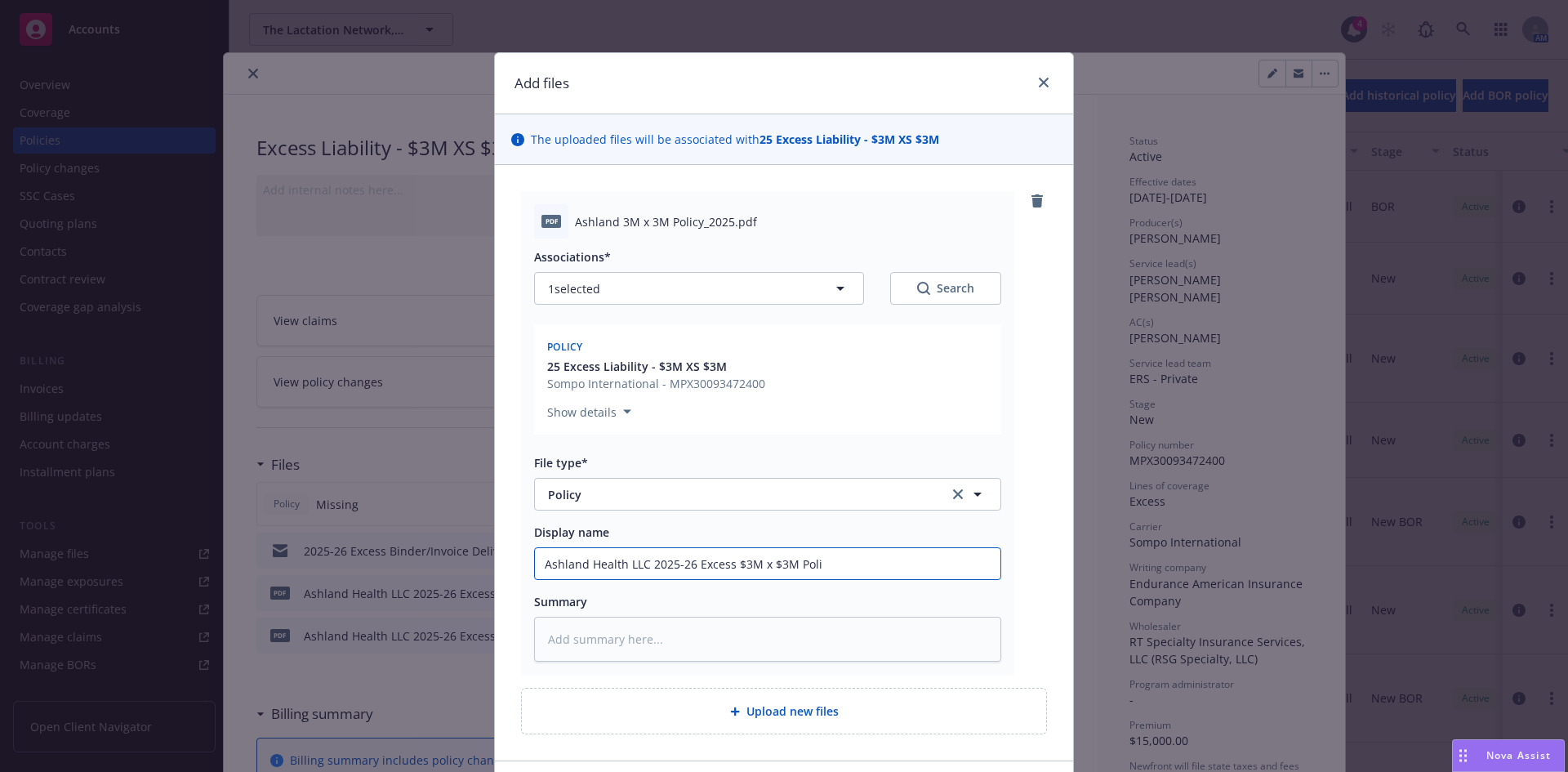
type input "Ashland Health LLC 2025-26 Excess $3M x $3M Polic"
type textarea "x"
type input "Ashland Health LLC 2025-26 Excess $3M x $3M Policy"
type textarea "x"
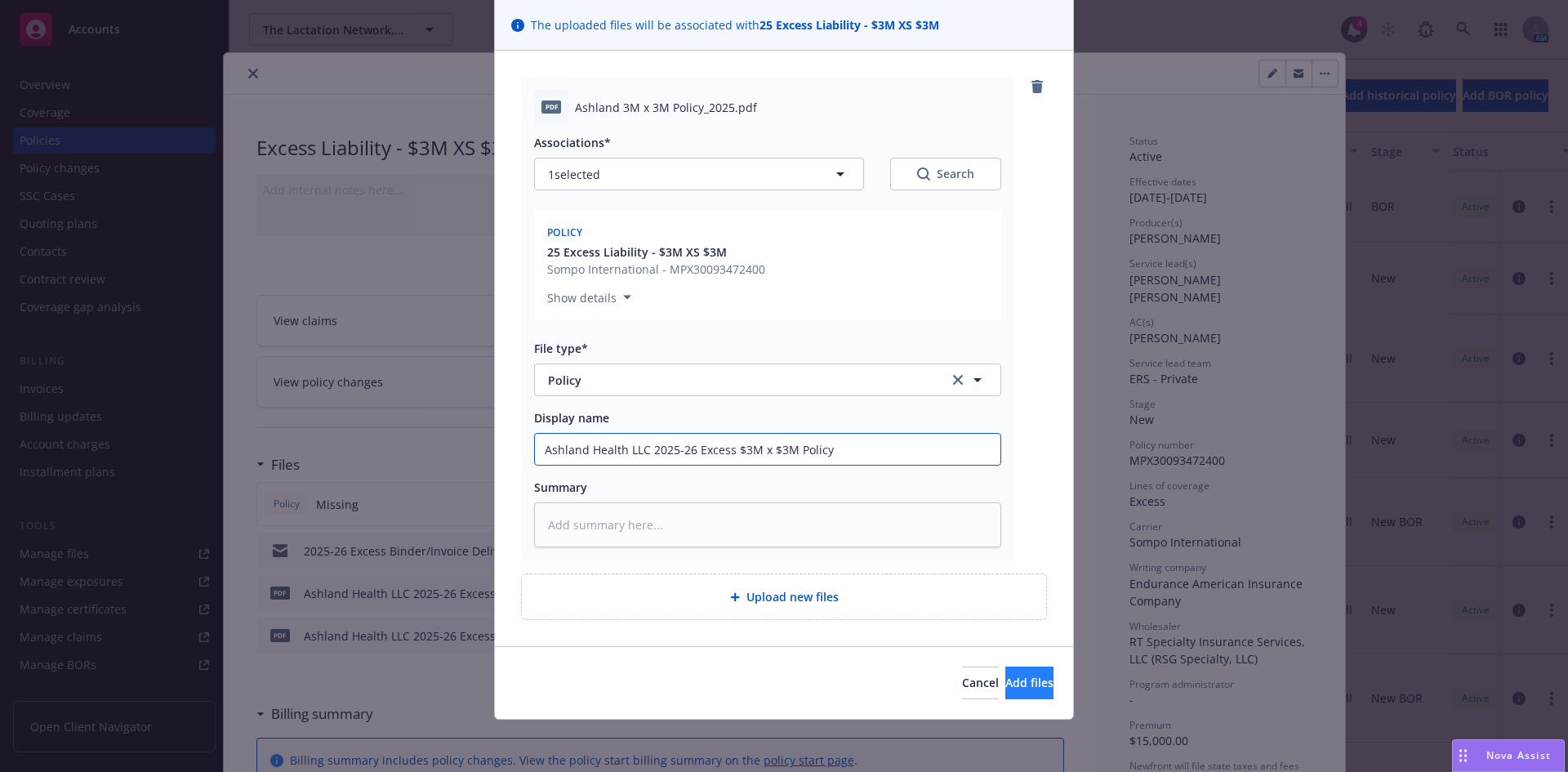
type input "Ashland Health LLC 2025-26 Excess $3M x $3M Policy"
click at [1028, 696] on button "Add files" at bounding box center [1030, 684] width 48 height 33
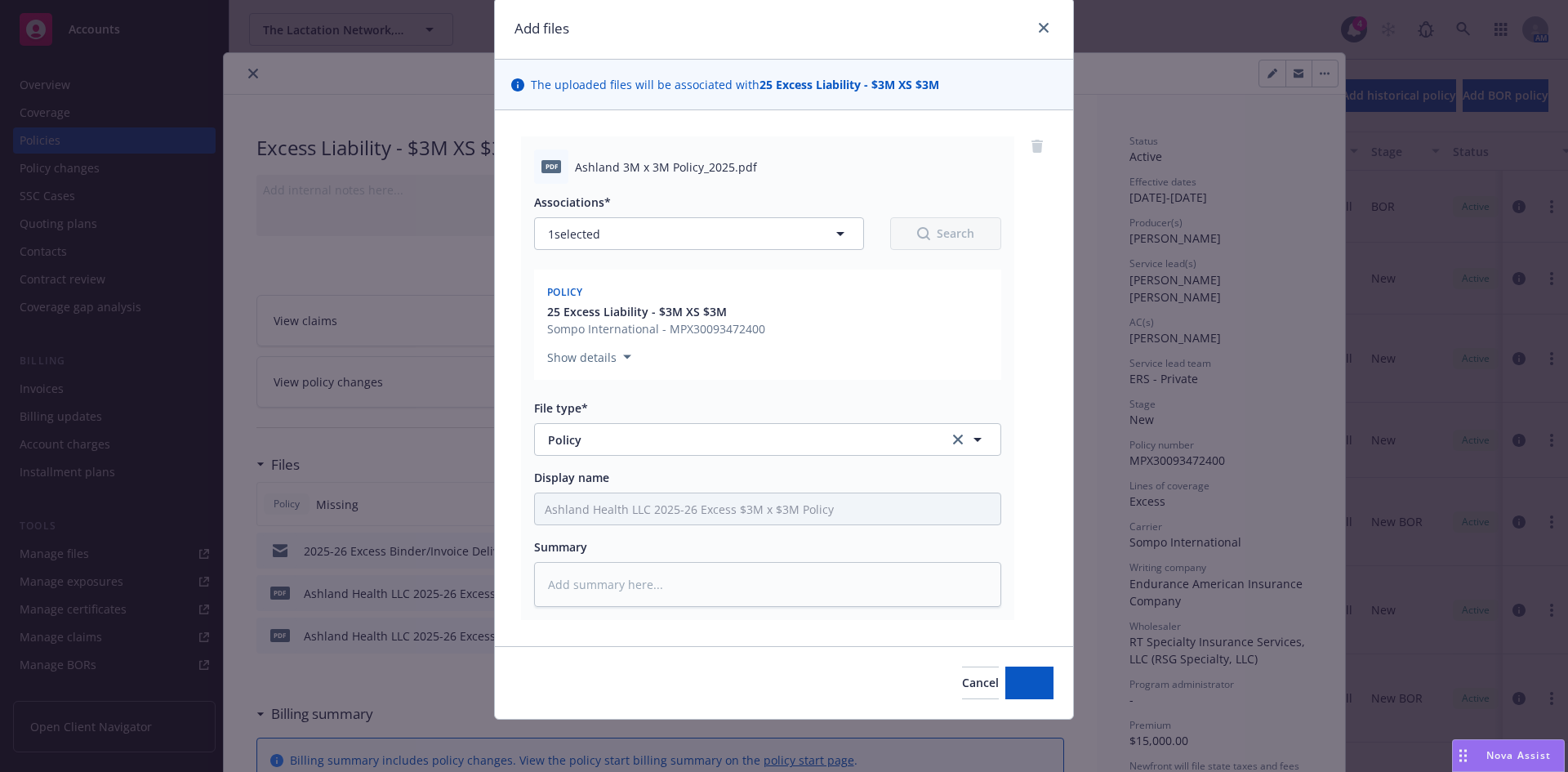
scroll to position [55, 0]
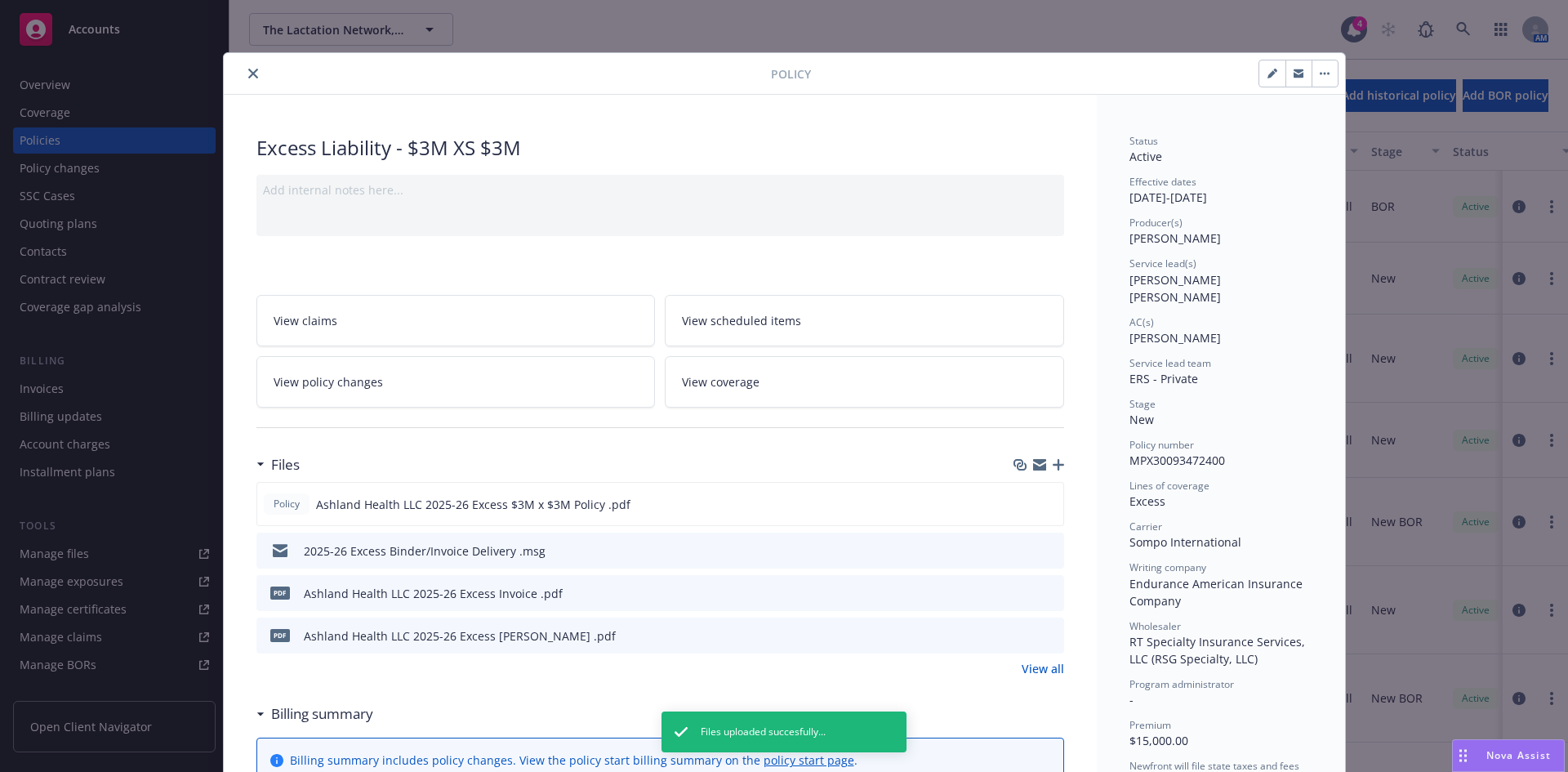
click at [248, 70] on icon "close" at bounding box center [252, 73] width 9 height 9
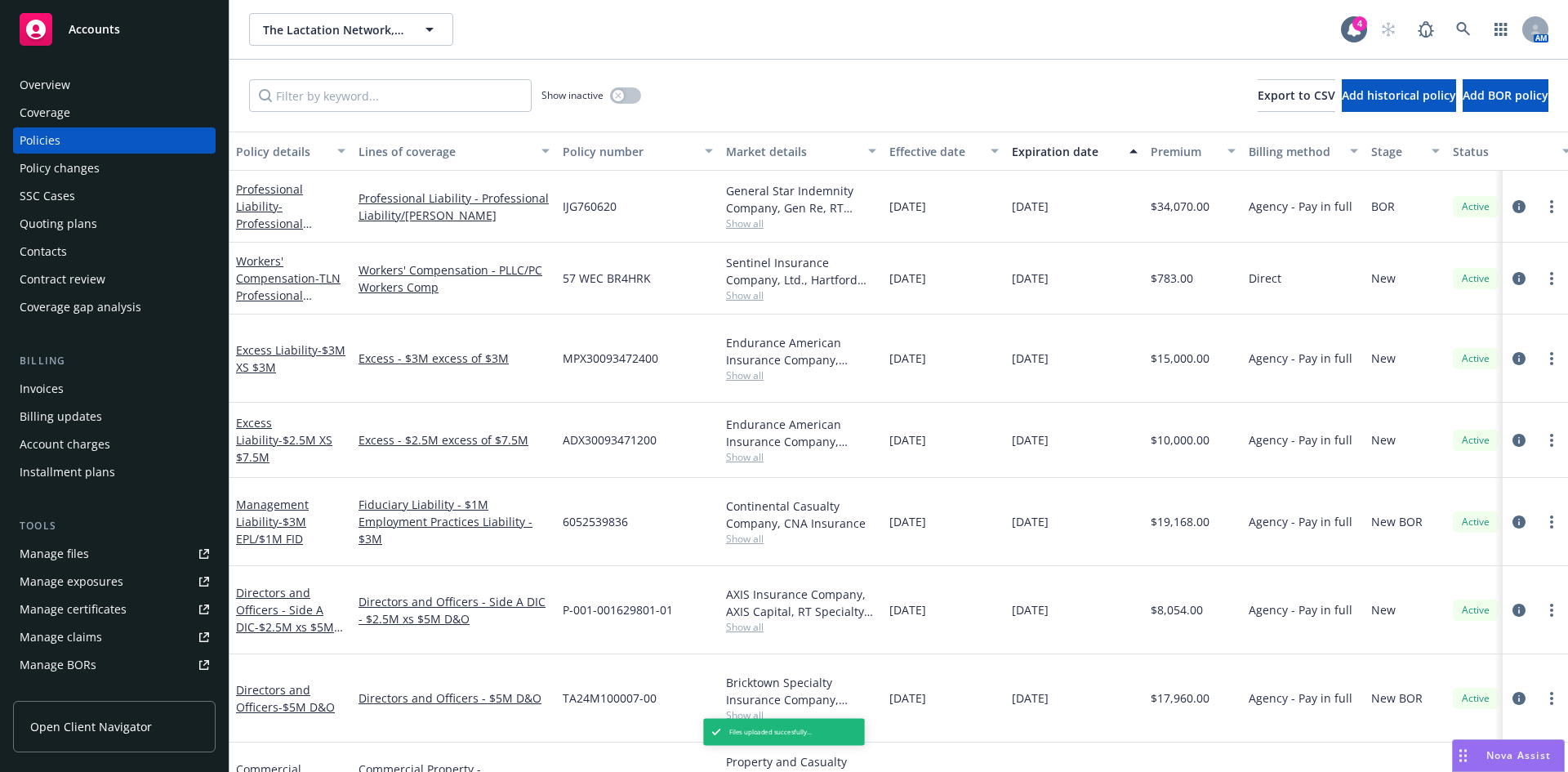
click at [279, 419] on div "Excess Liability - $2.5M XS $7.5M" at bounding box center [291, 441] width 110 height 52
click at [256, 433] on span "- $2.5M XS $7.5M" at bounding box center [284, 449] width 96 height 33
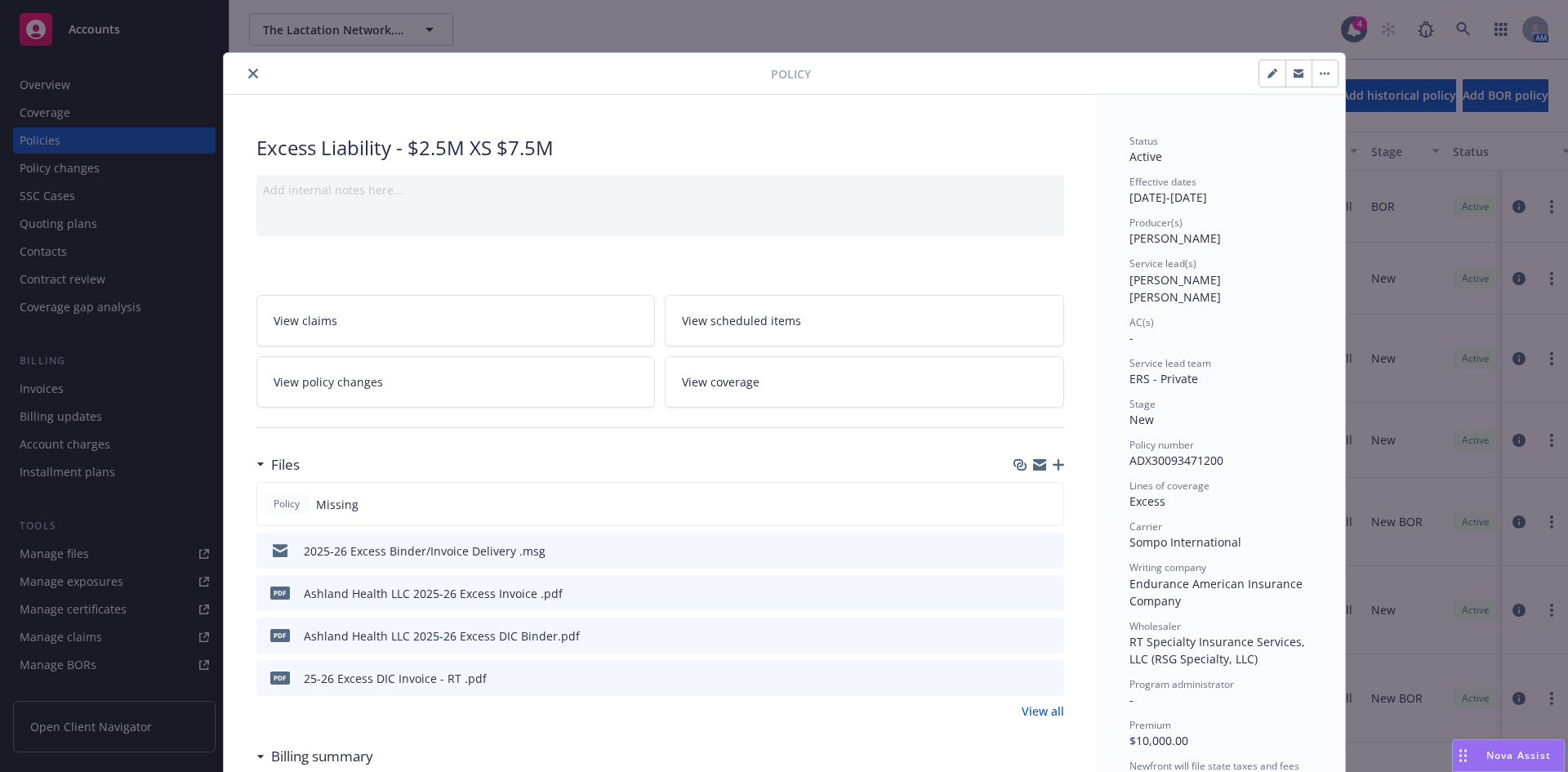
click at [1053, 464] on icon "button" at bounding box center [1058, 465] width 11 height 11
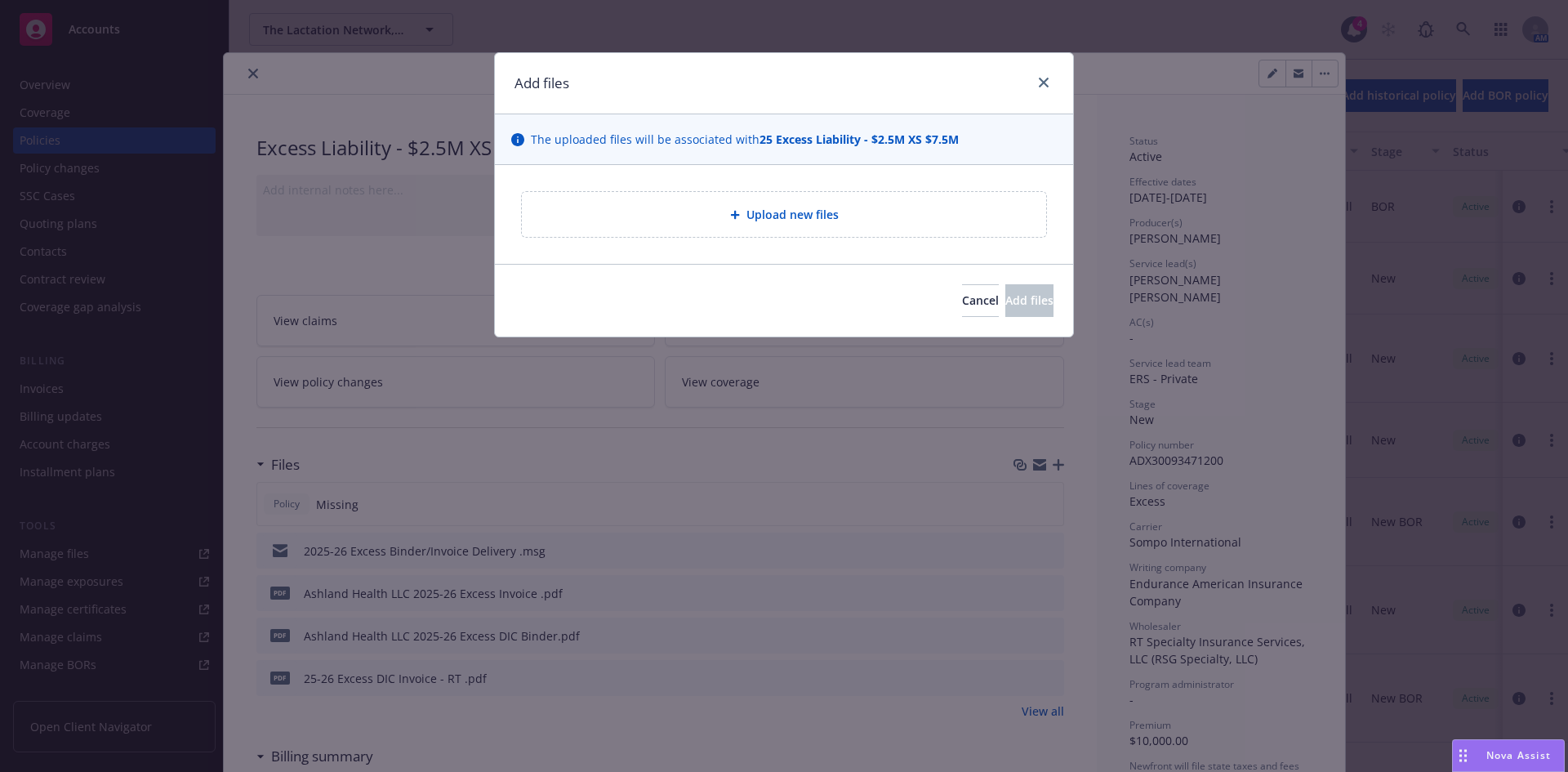
type textarea "x"
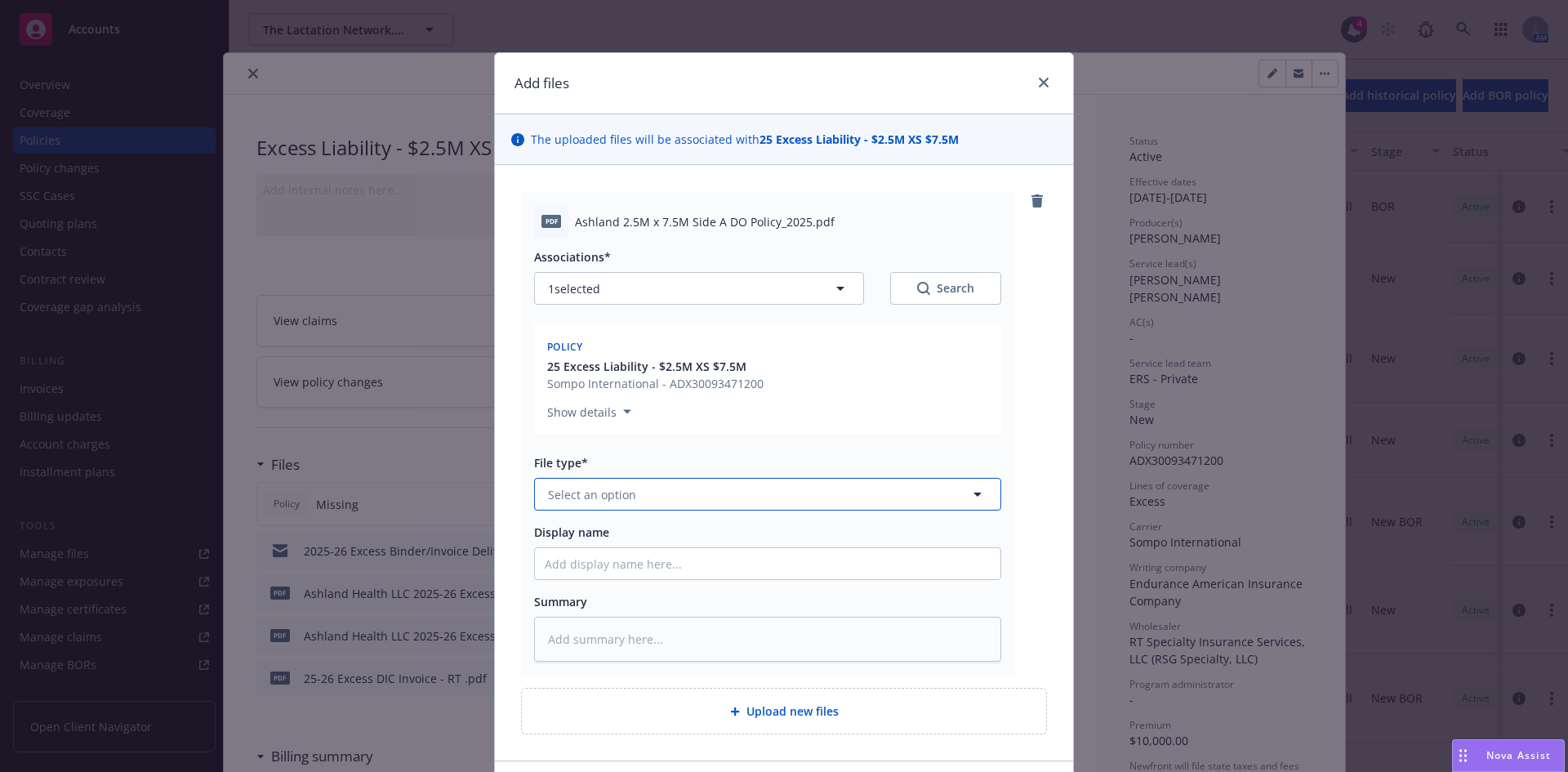
click at [669, 493] on button "Select an option" at bounding box center [767, 495] width 467 height 33
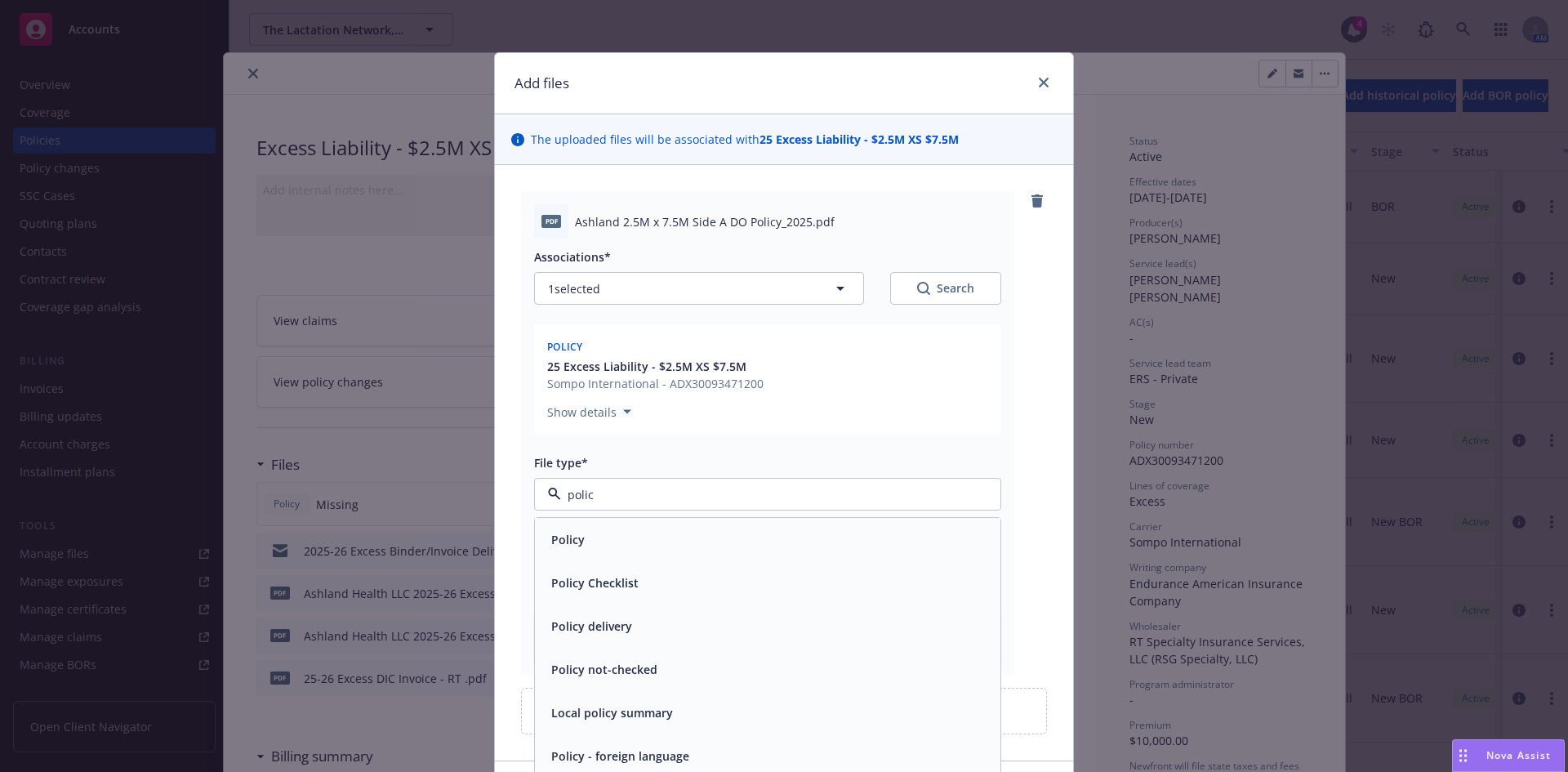
type input "policy"
click at [626, 532] on div "Policy" at bounding box center [768, 540] width 446 height 24
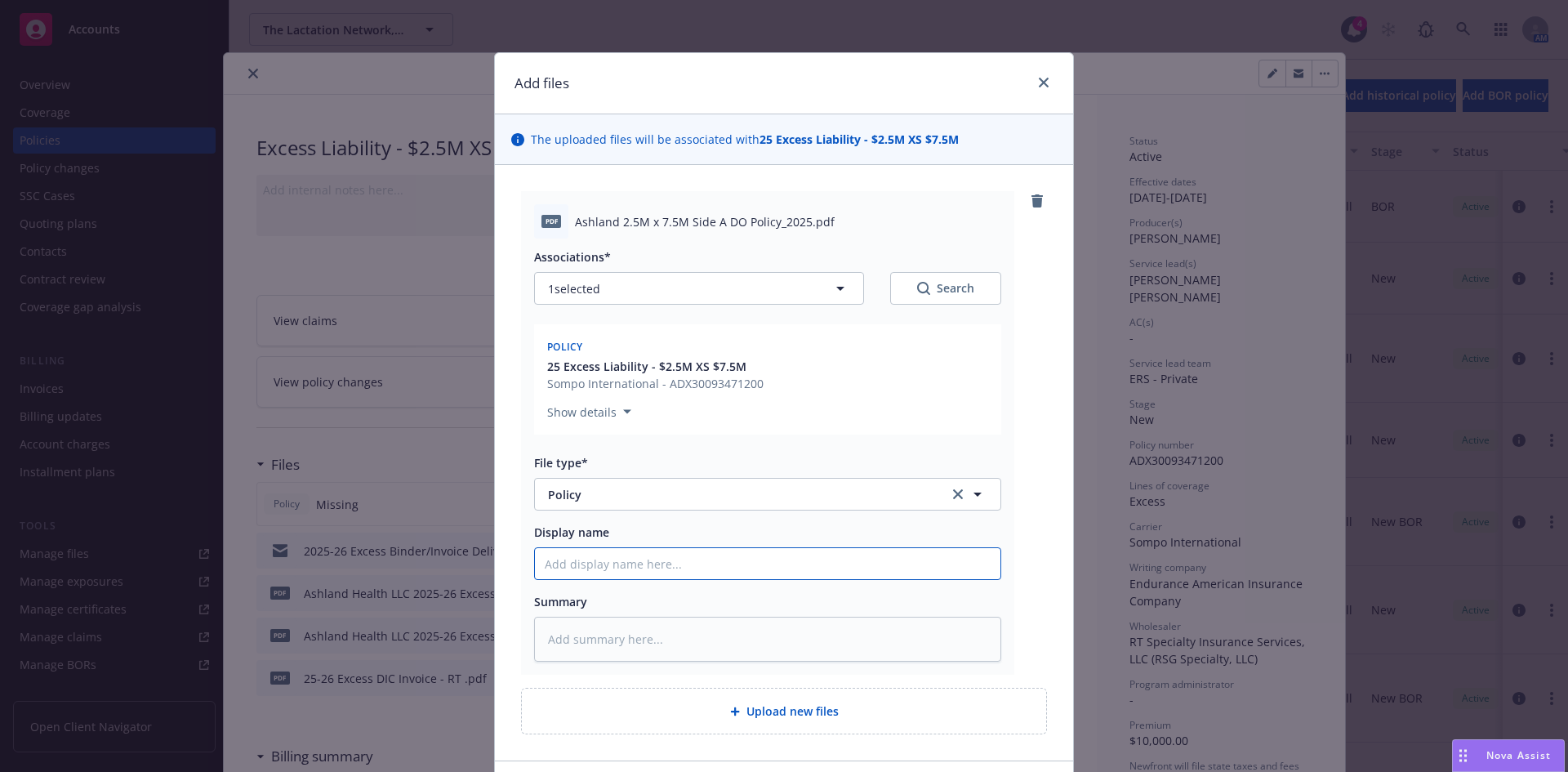
click at [602, 563] on input "Display name" at bounding box center [767, 564] width 466 height 31
paste input "Ashland Health LLC"
type textarea "x"
type input "Ashland Health LLC"
type textarea "x"
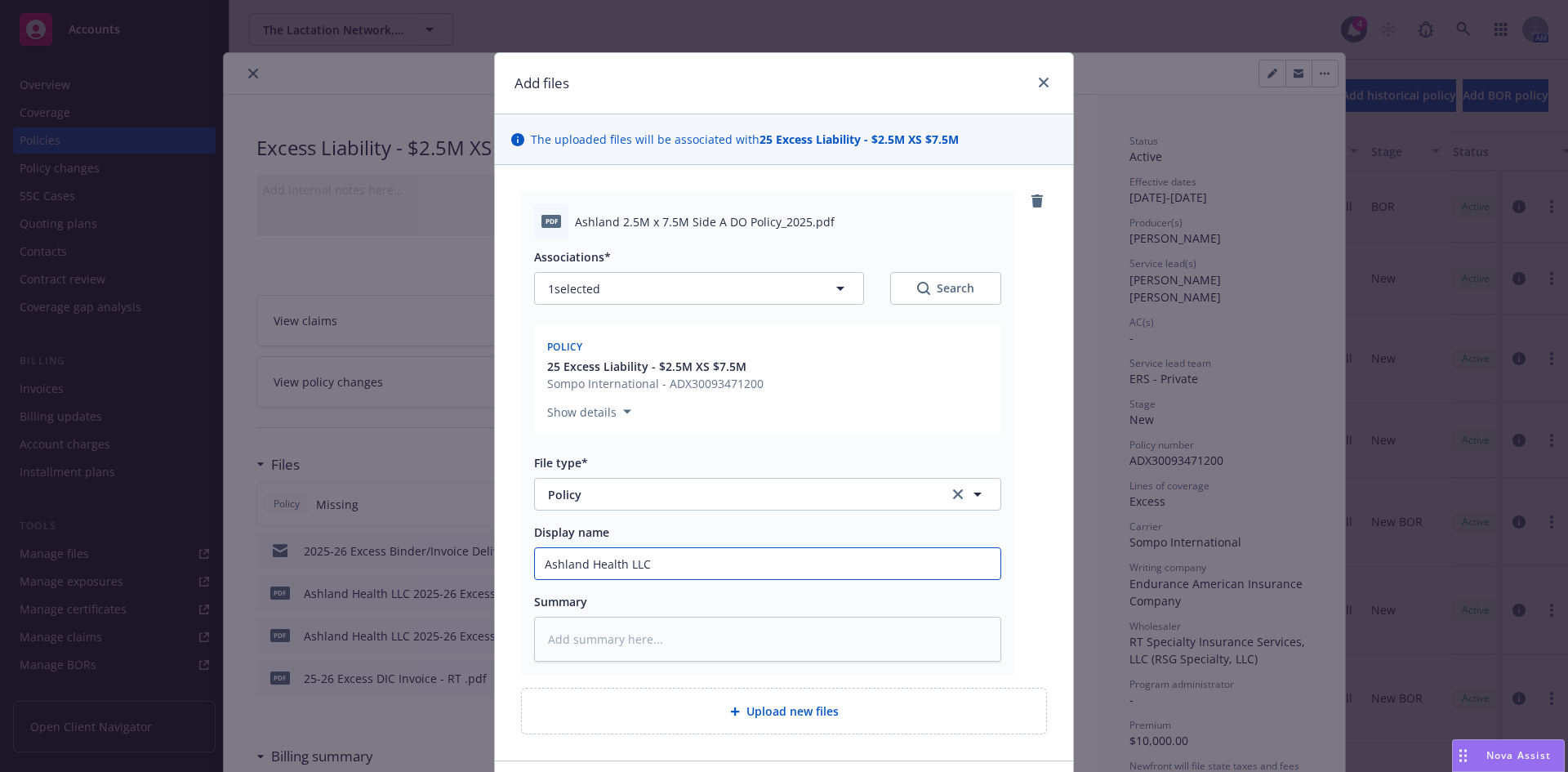
type input "Ashland Health LLC"
type textarea "x"
type input "Ashland Health LLC 2"
type textarea "x"
type input "Ashland Health LLC 20"
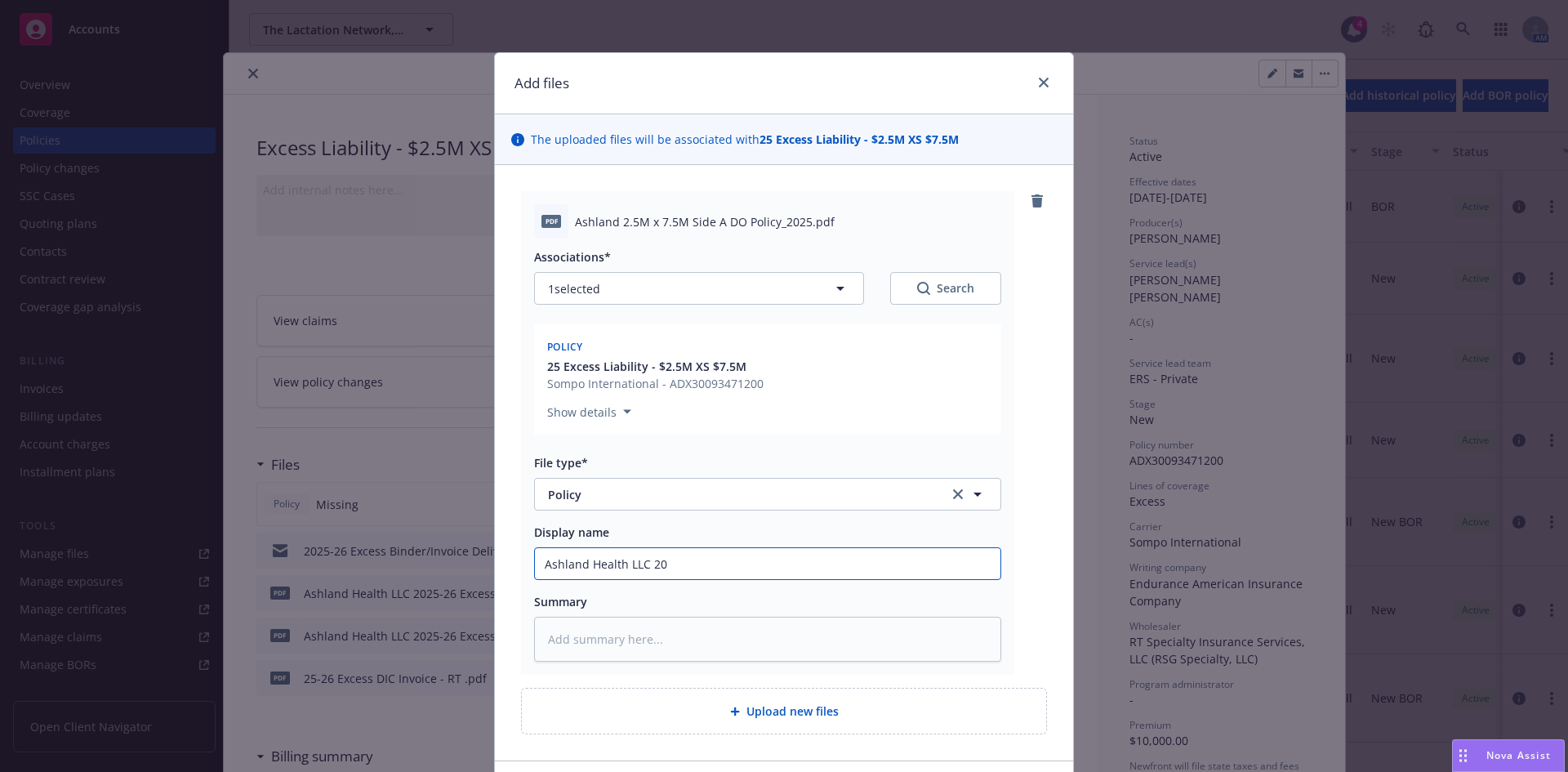
type textarea "x"
type input "Ashland Health LLC 202"
type textarea "x"
type input "Ashland Health LLC 2025"
type textarea "x"
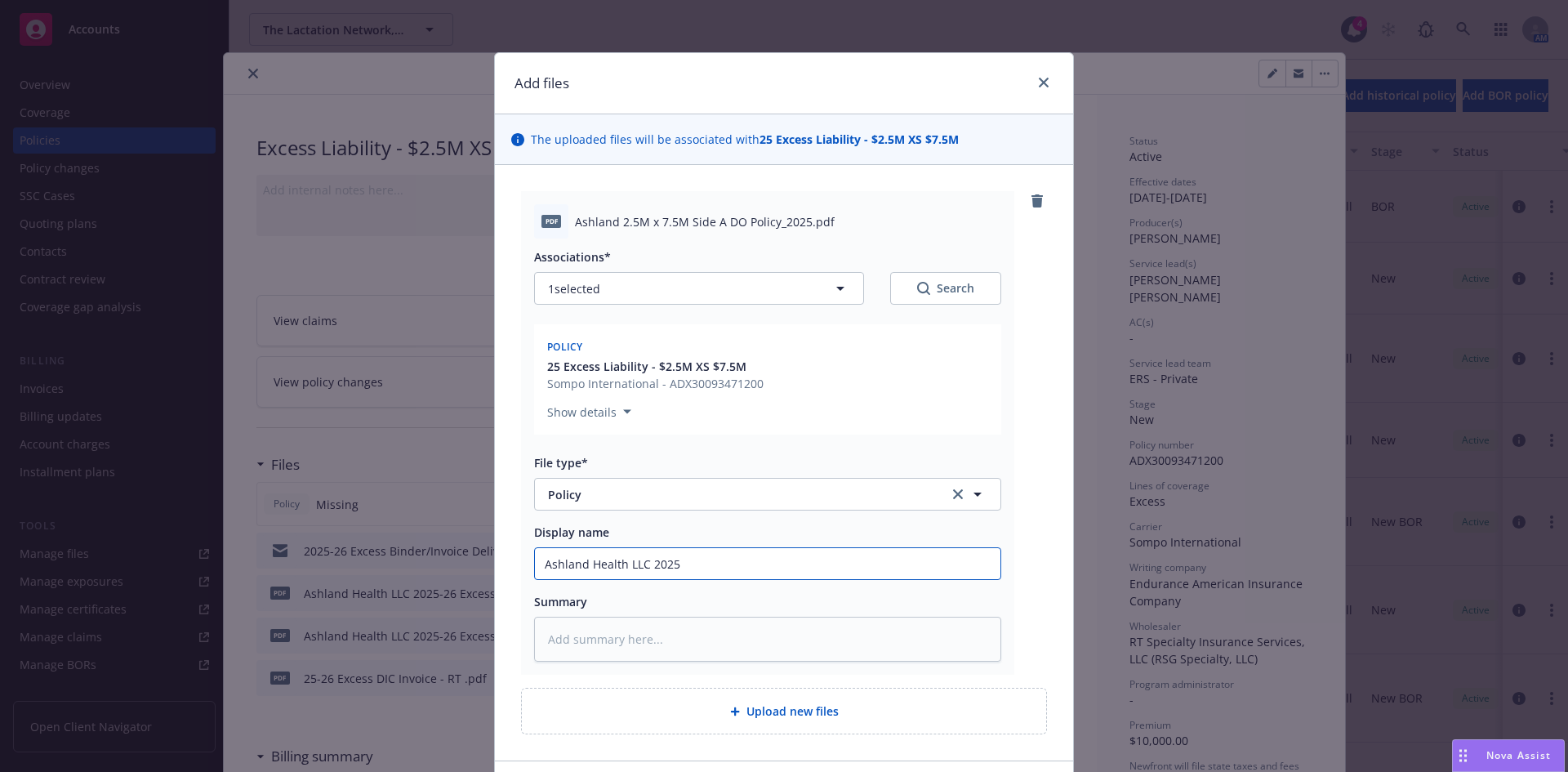
type input "Ashland Health LLC 2025-"
type textarea "x"
type input "Ashland Health LLC 2025-2"
type textarea "x"
type input "Ashland Health LLC 2025-26"
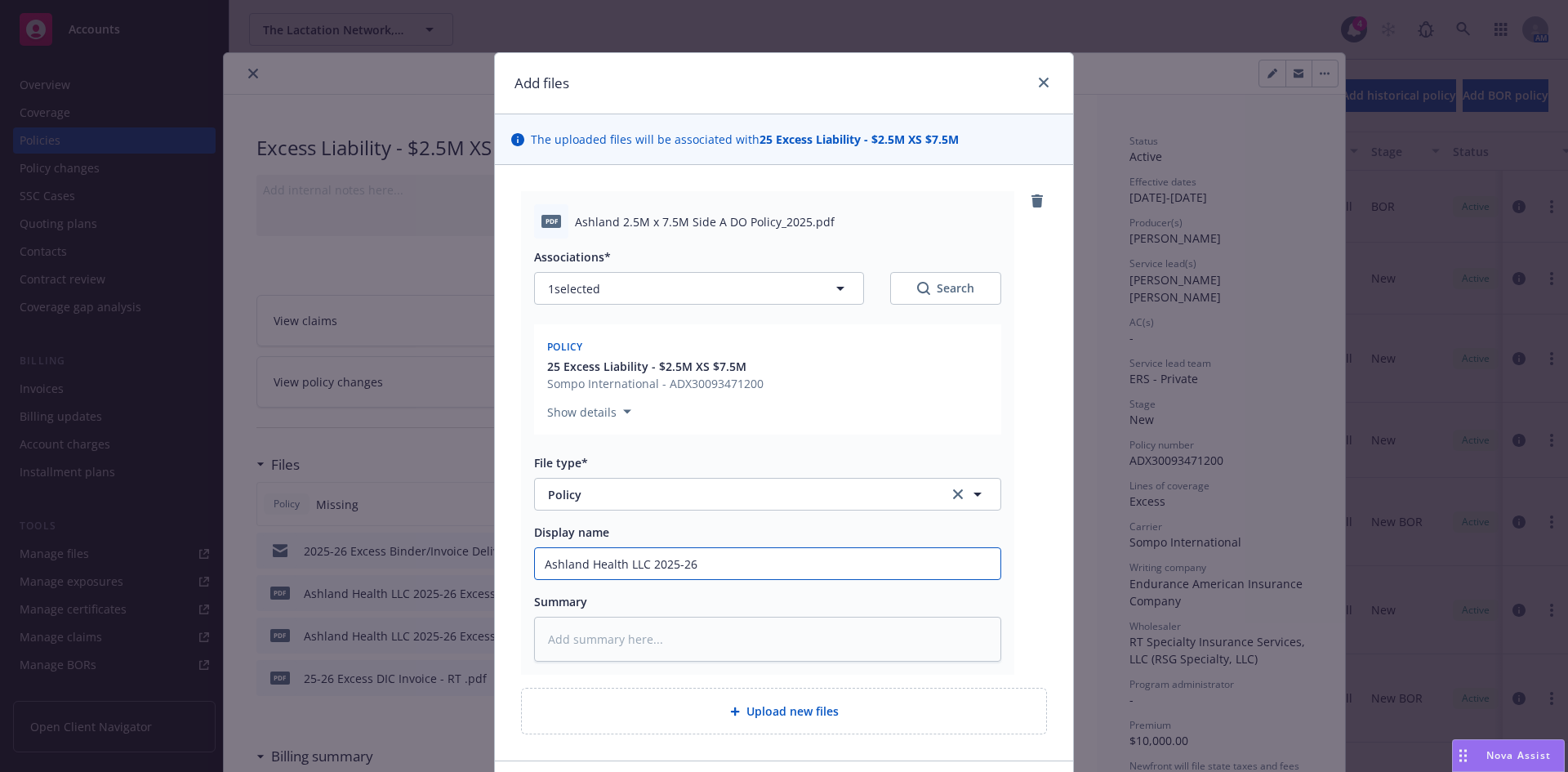
type textarea "x"
type input "Ashland Health LLC 2025-26"
type textarea "x"
type input "Ashland Health LLC 2025-26 E"
type textarea "x"
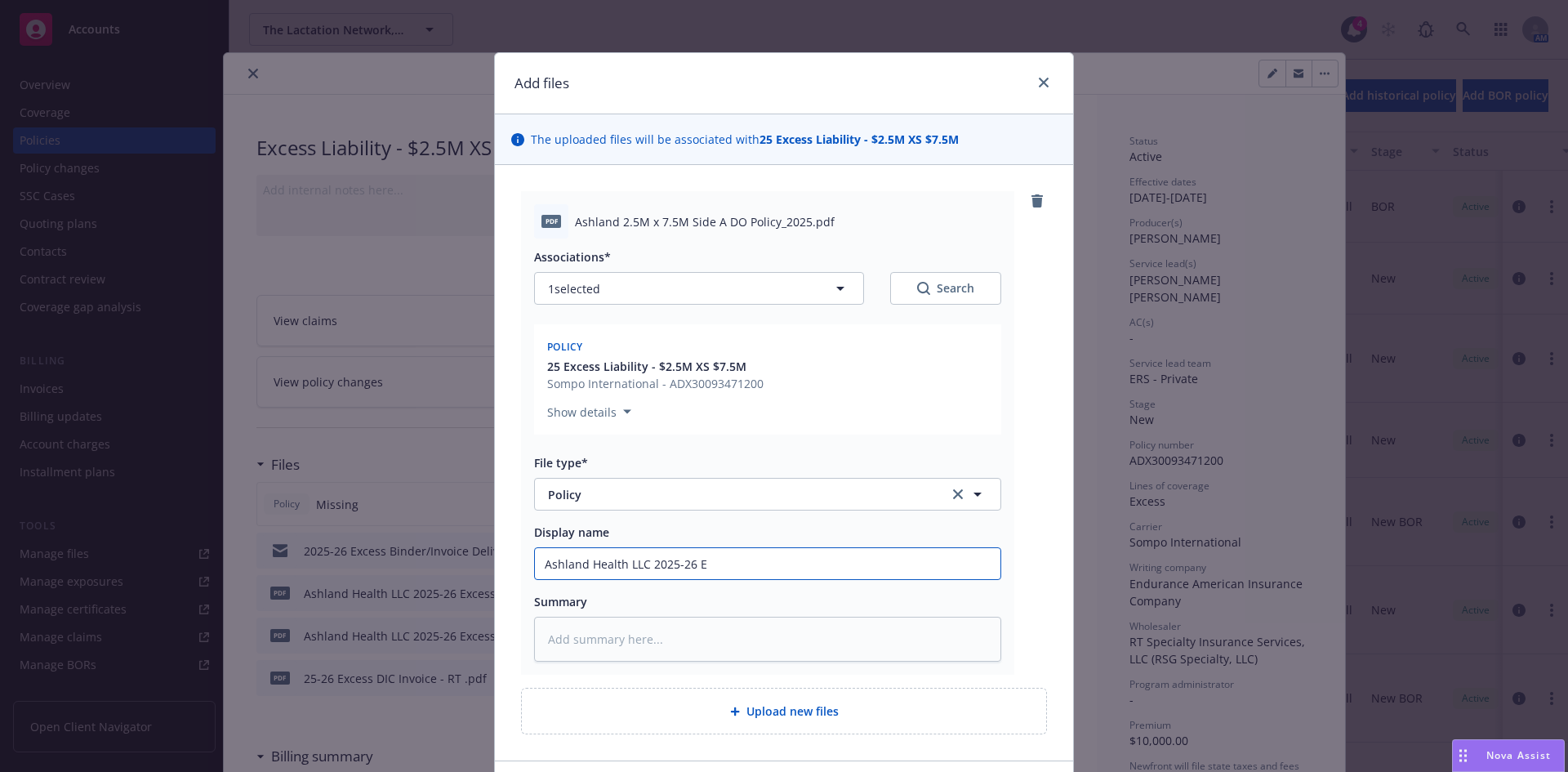
type input "Ashland Health LLC 2025-26 Ex"
type textarea "x"
type input "Ashland Health LLC 2025-26 Exc"
type textarea "x"
type input "Ashland Health LLC 2025-26 Exce"
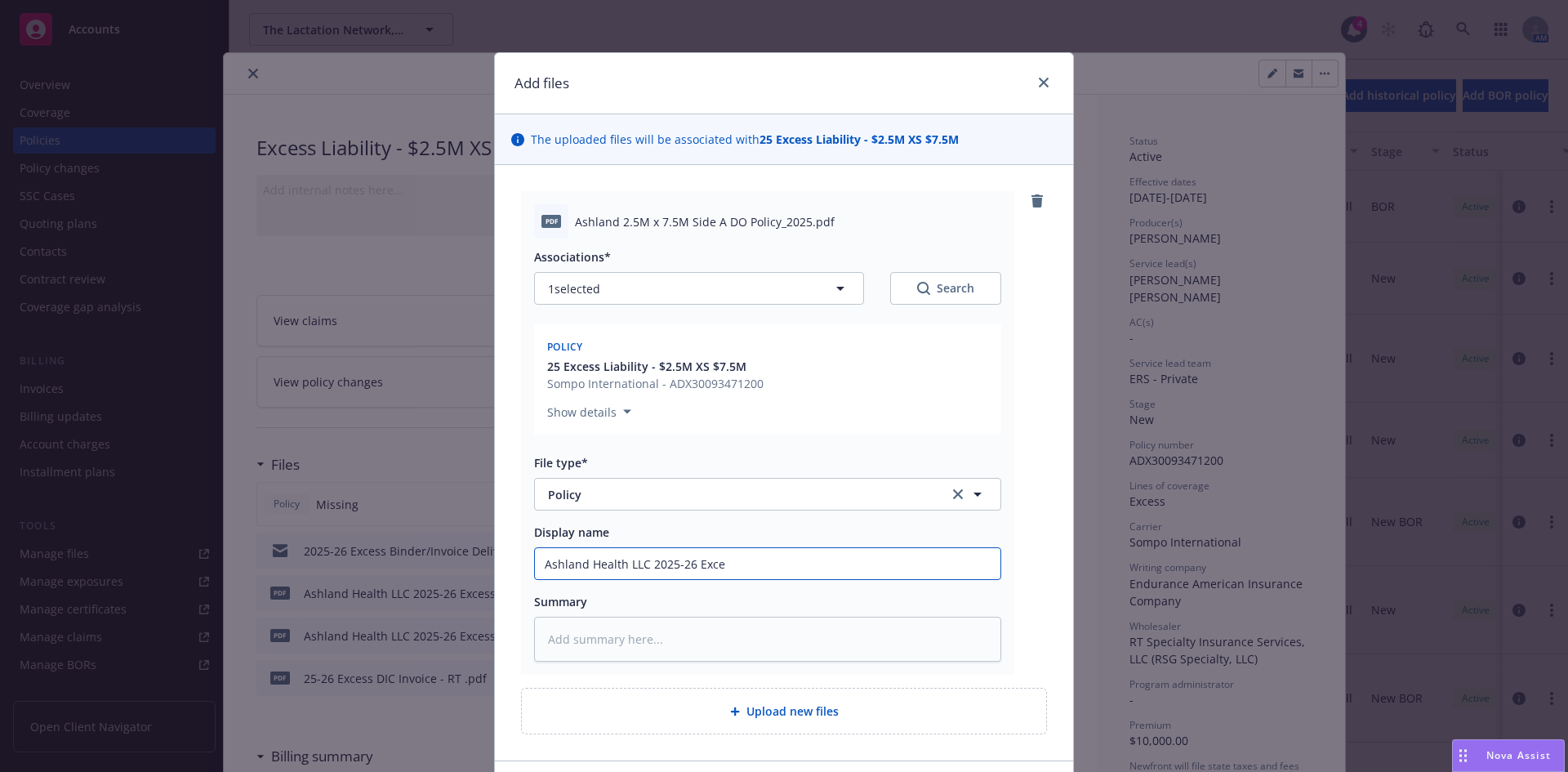
type textarea "x"
type input "Ashland Health LLC 2025-26 Exces"
type textarea "x"
type input "Ashland Health LLC 2025-26 Excess"
type textarea "x"
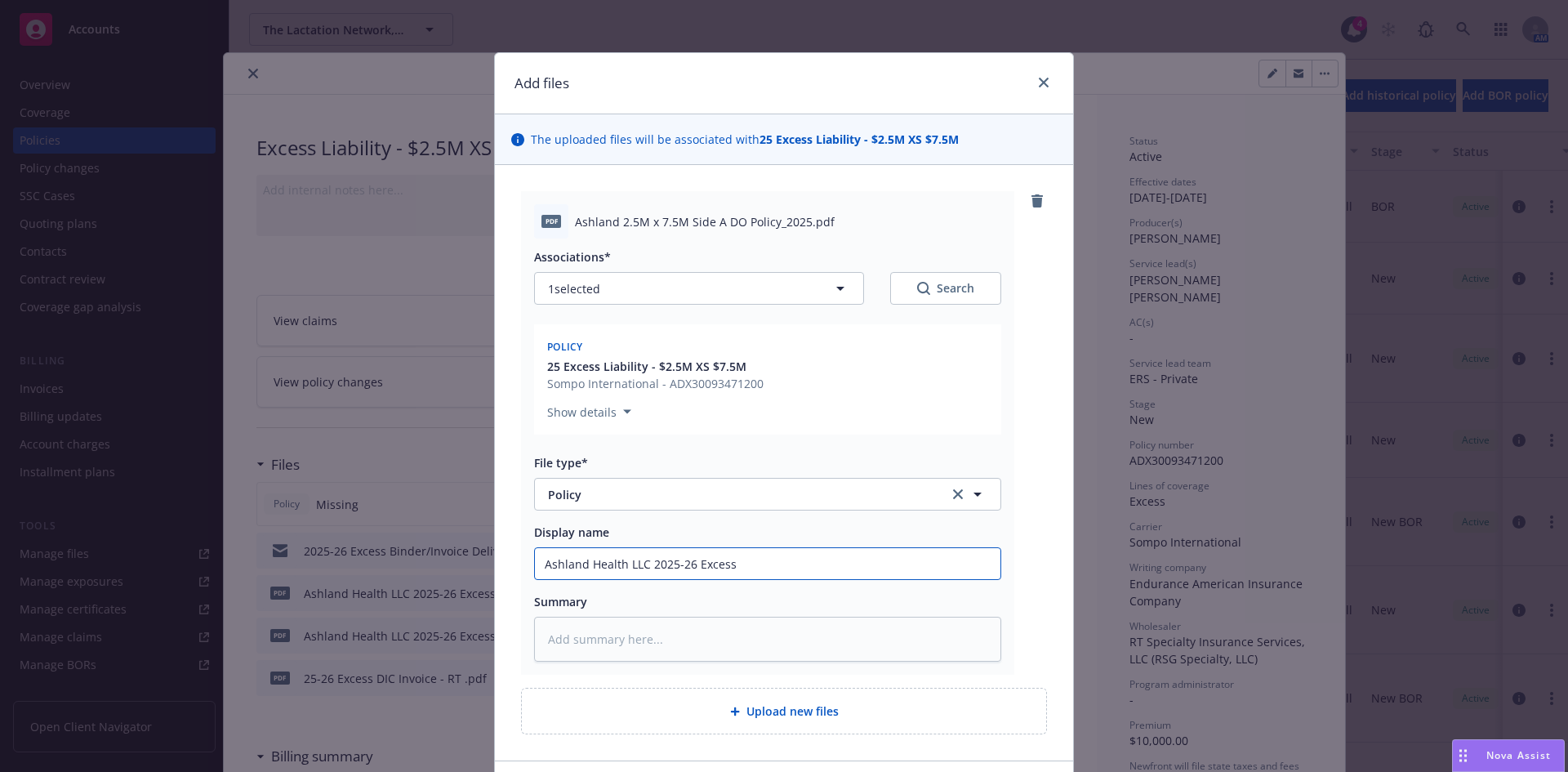
type input "Ashland Health LLC 2025-26 Excess"
type textarea "x"
type input "Ashland Health LLC 2025-26 Excess $"
type textarea "x"
type input "Ashland Health LLC 2025-26 Excess $2"
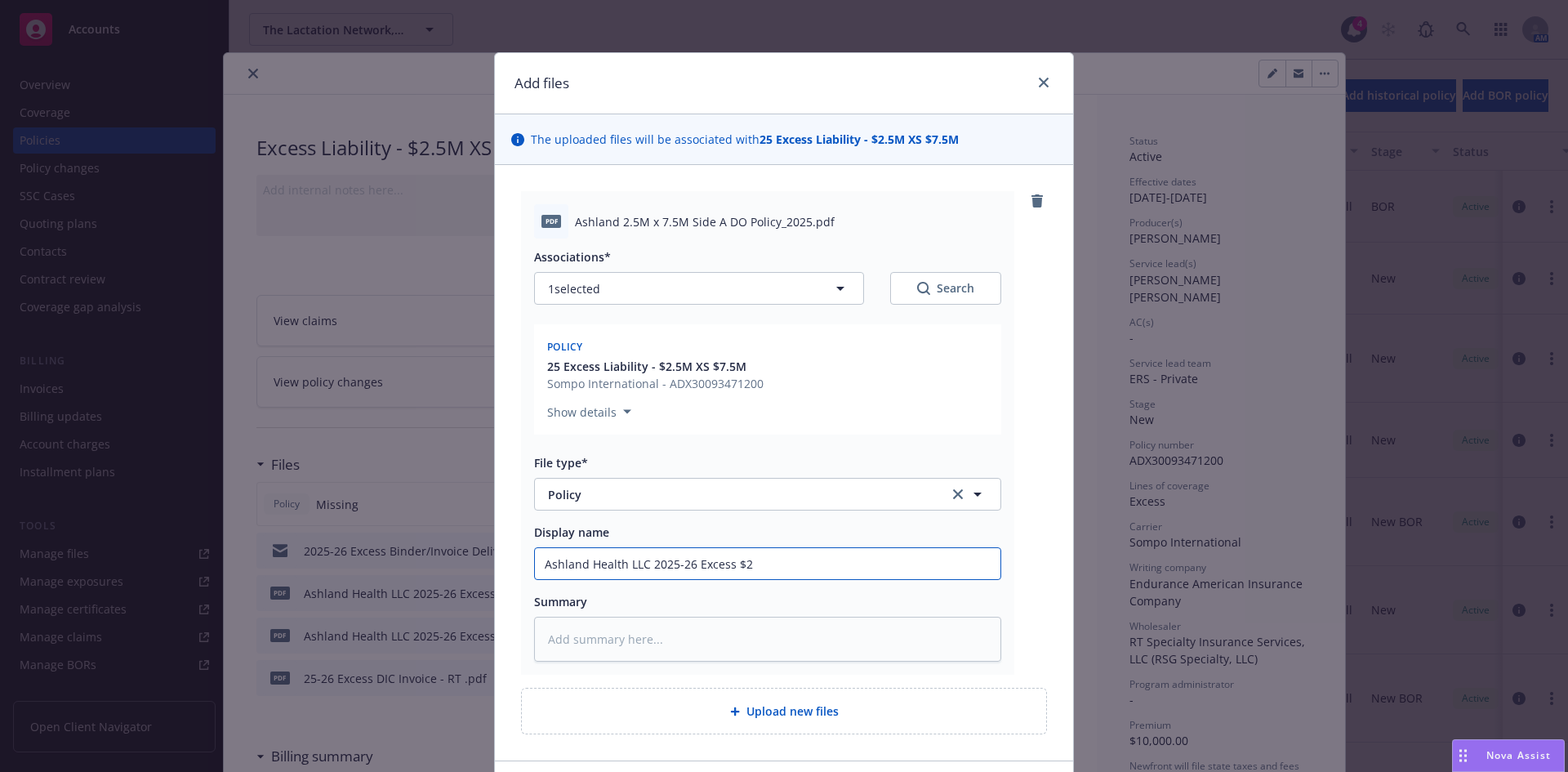
type textarea "x"
type input "Ashland Health LLC 2025-26 Excess $2,"
type textarea "x"
type input "Ashland Health LLC 2025-26 Excess $2"
type textarea "x"
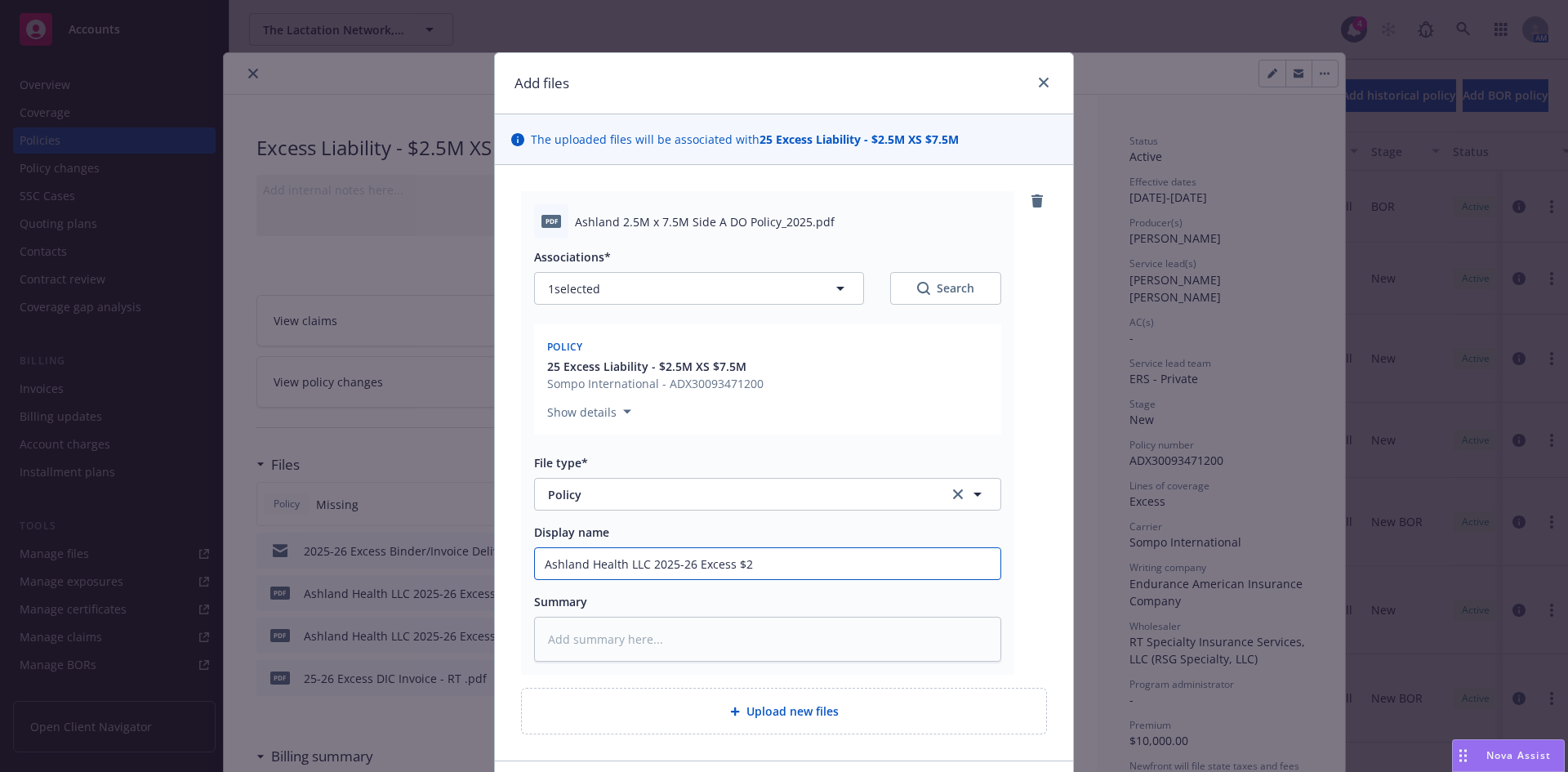
type input "Ashland Health LLC 2025-26 Excess $2."
type textarea "x"
type input "Ashland Health LLC 2025-26 Excess $2.5"
type textarea "x"
type input "Ashland Health LLC 2025-26 Excess $2.5"
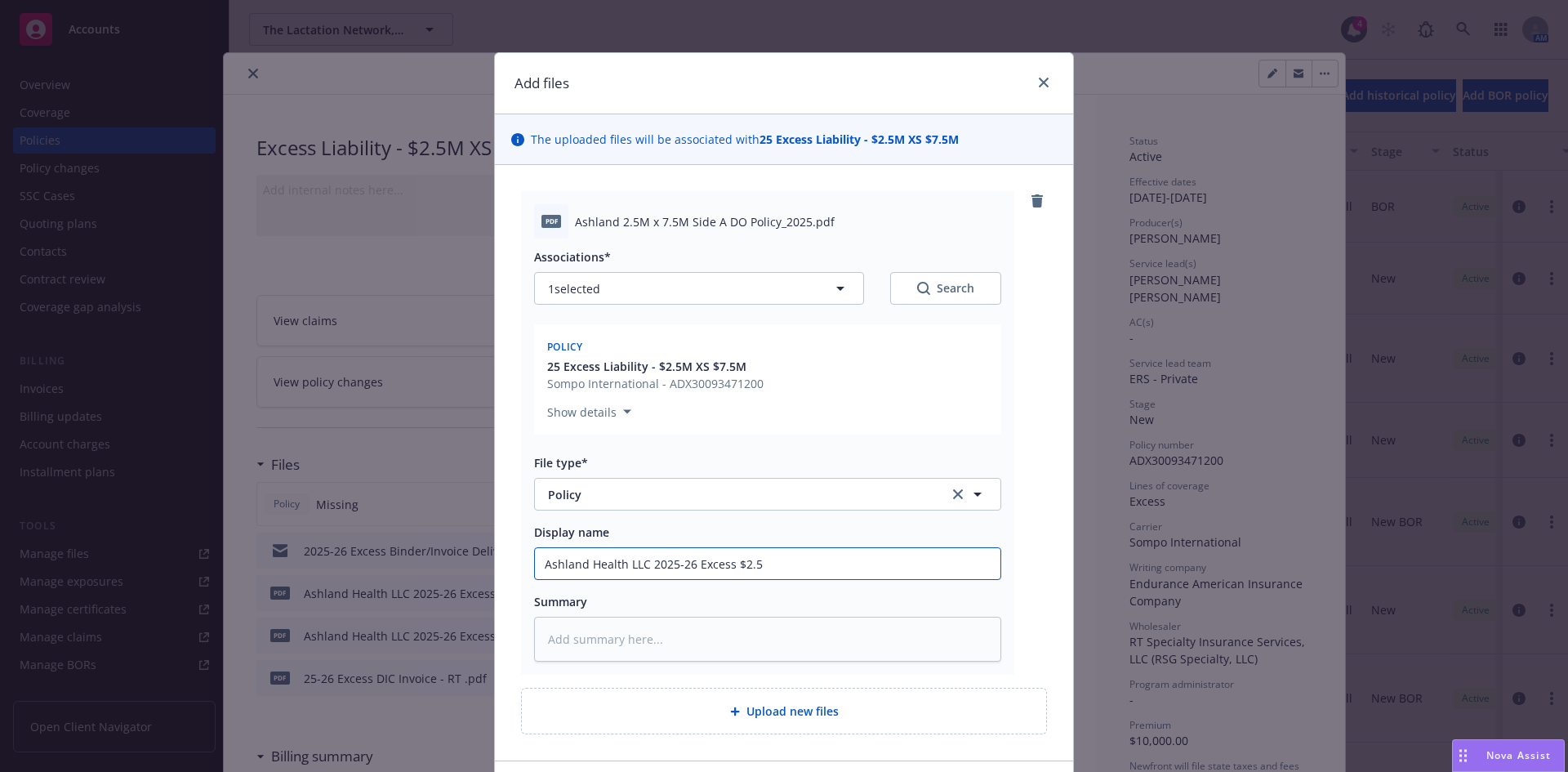
type textarea "x"
type input "Ashland Health LLC 2025-26 Excess $2.5"
type textarea "x"
type input "Ashland Health LLC 2025-26 Excess $2."
type textarea "x"
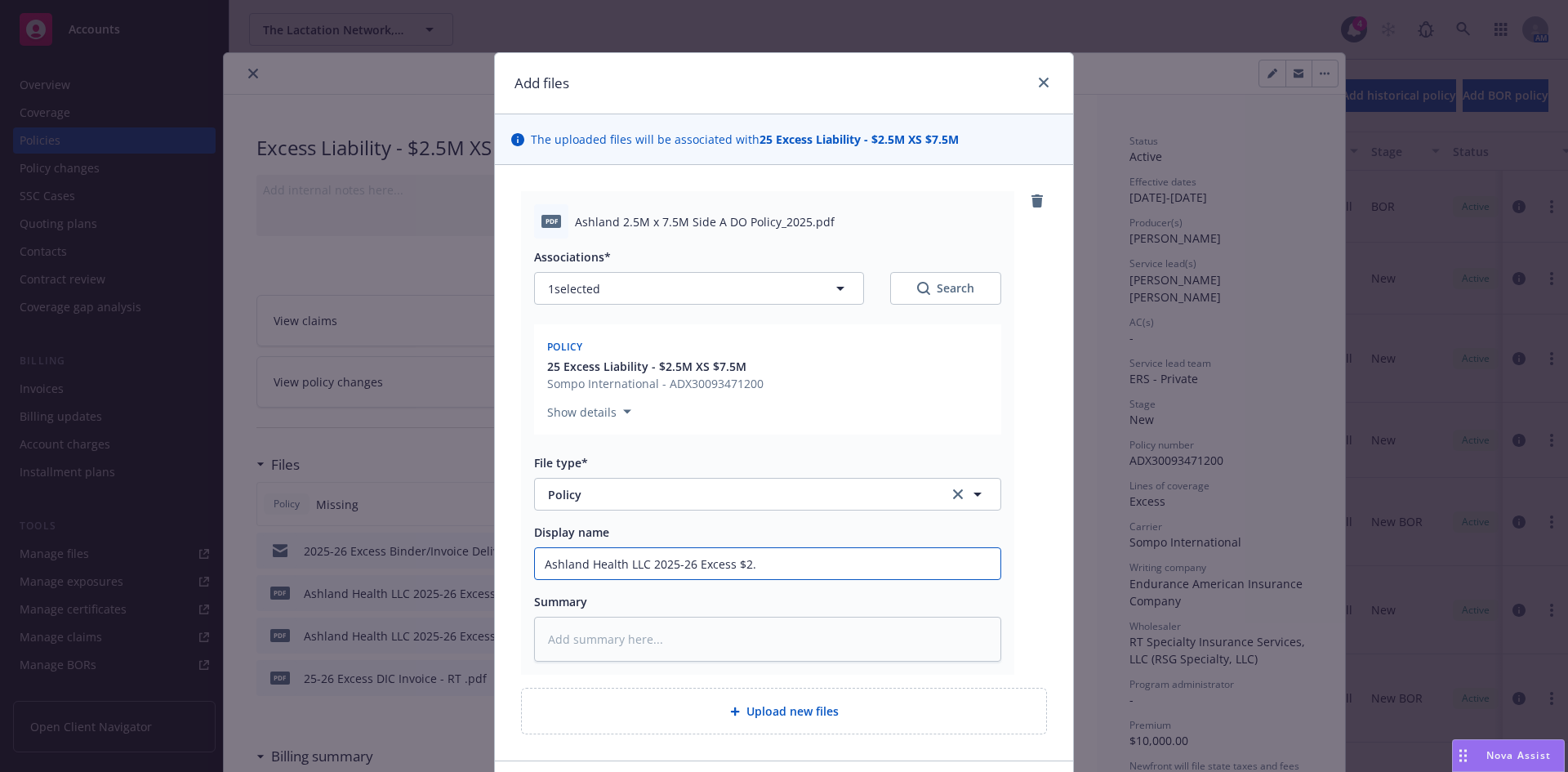
type input "Ashland Health LLC 2025-26 Excess $2.5"
type textarea "x"
type input "Ashland Health LLC 2025-26 Excess $2.5M"
type textarea "x"
type input "Ashland Health LLC 2025-26 Excess $2.5M"
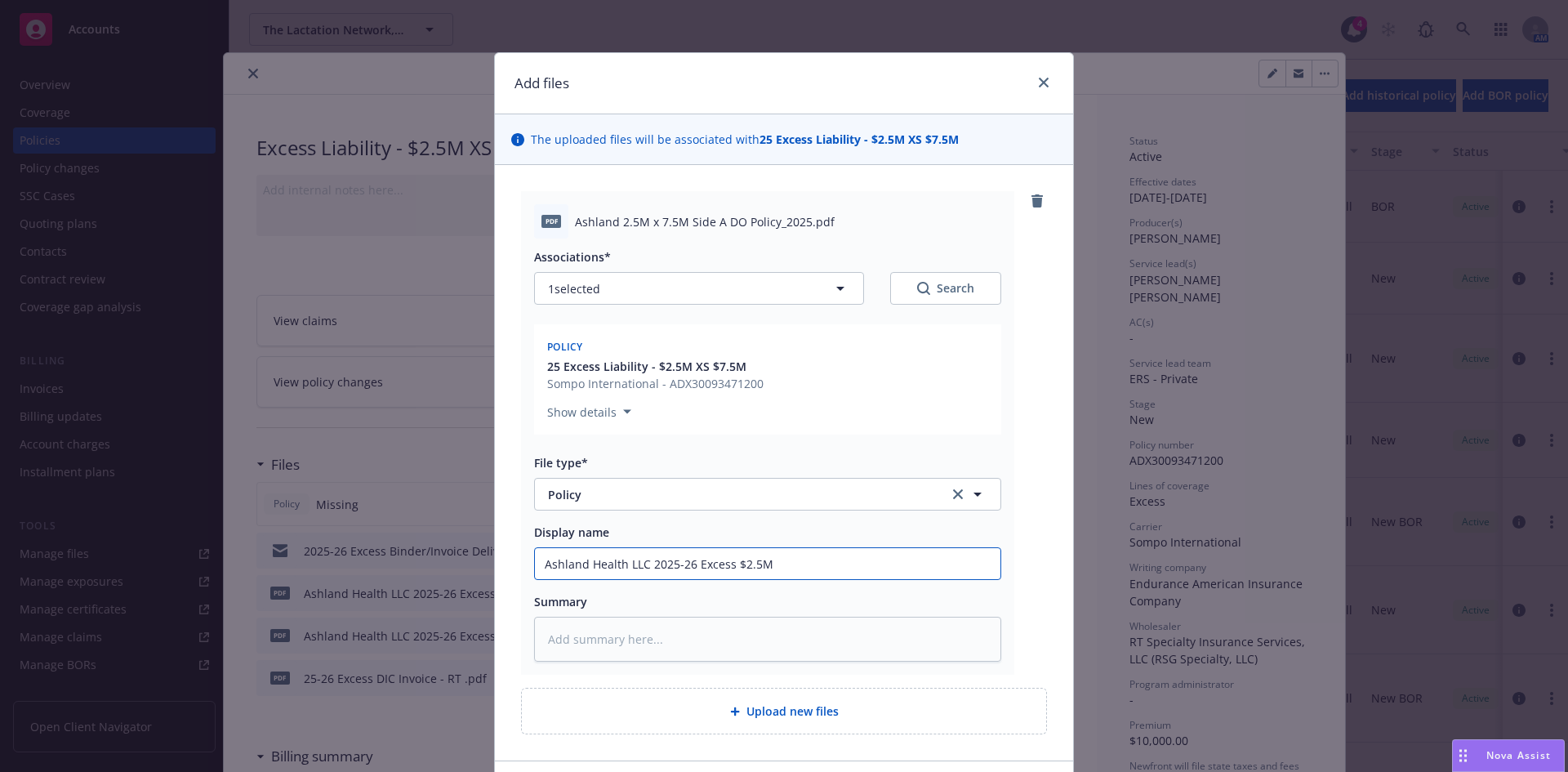
type textarea "x"
type input "Ashland Health LLC 2025-26 Excess $2.5M x"
type textarea "x"
type input "Ashland Health LLC 2025-26 Excess $2.5M x"
type textarea "x"
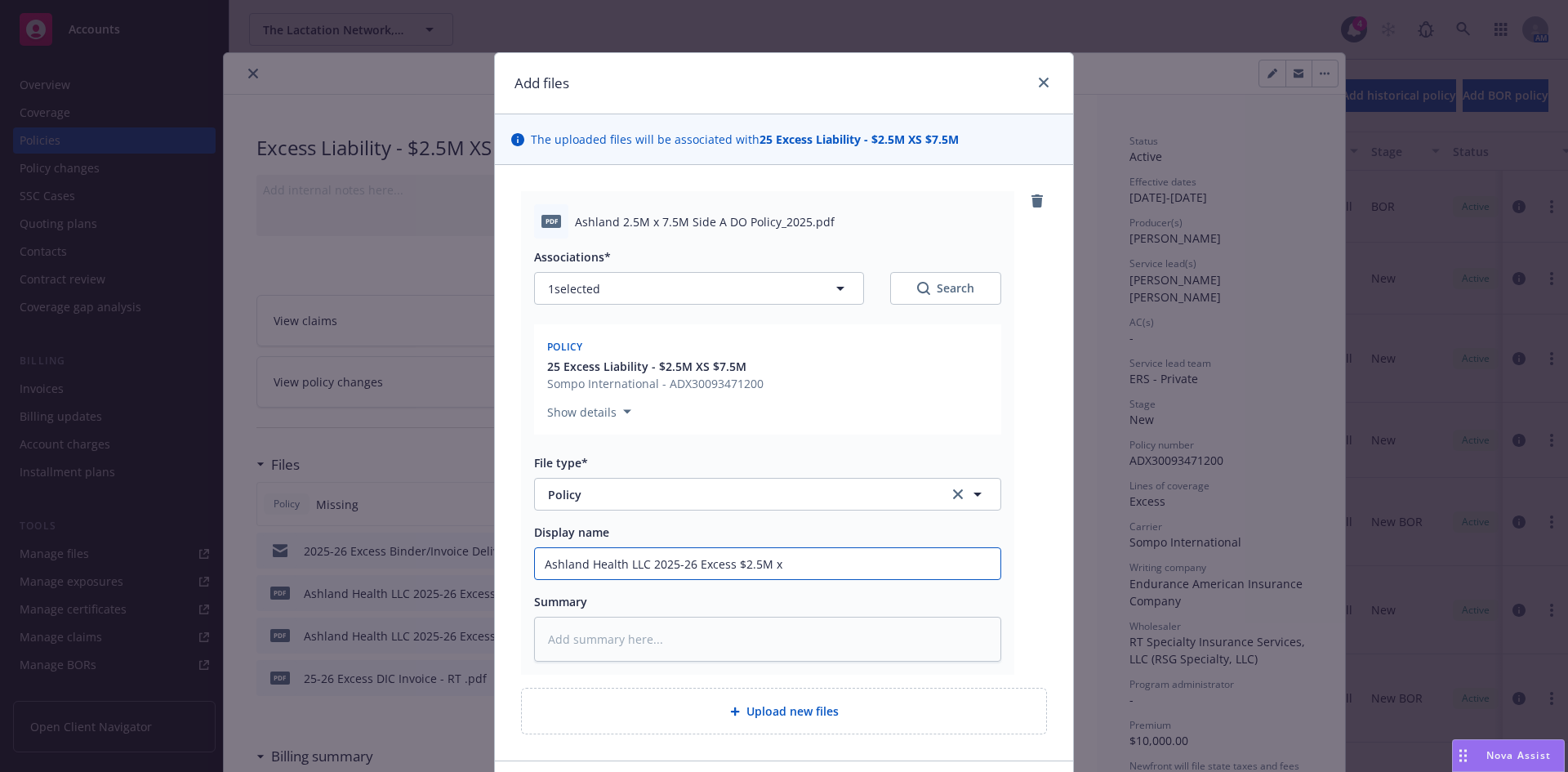
type input "Ashland Health LLC 2025-26 Excess $2.5M x $"
type textarea "x"
type input "Ashland Health LLC 2025-26 Excess $2.5M x $7"
type textarea "x"
type input "Ashland Health LLC 2025-26 Excess $2.5M x $7."
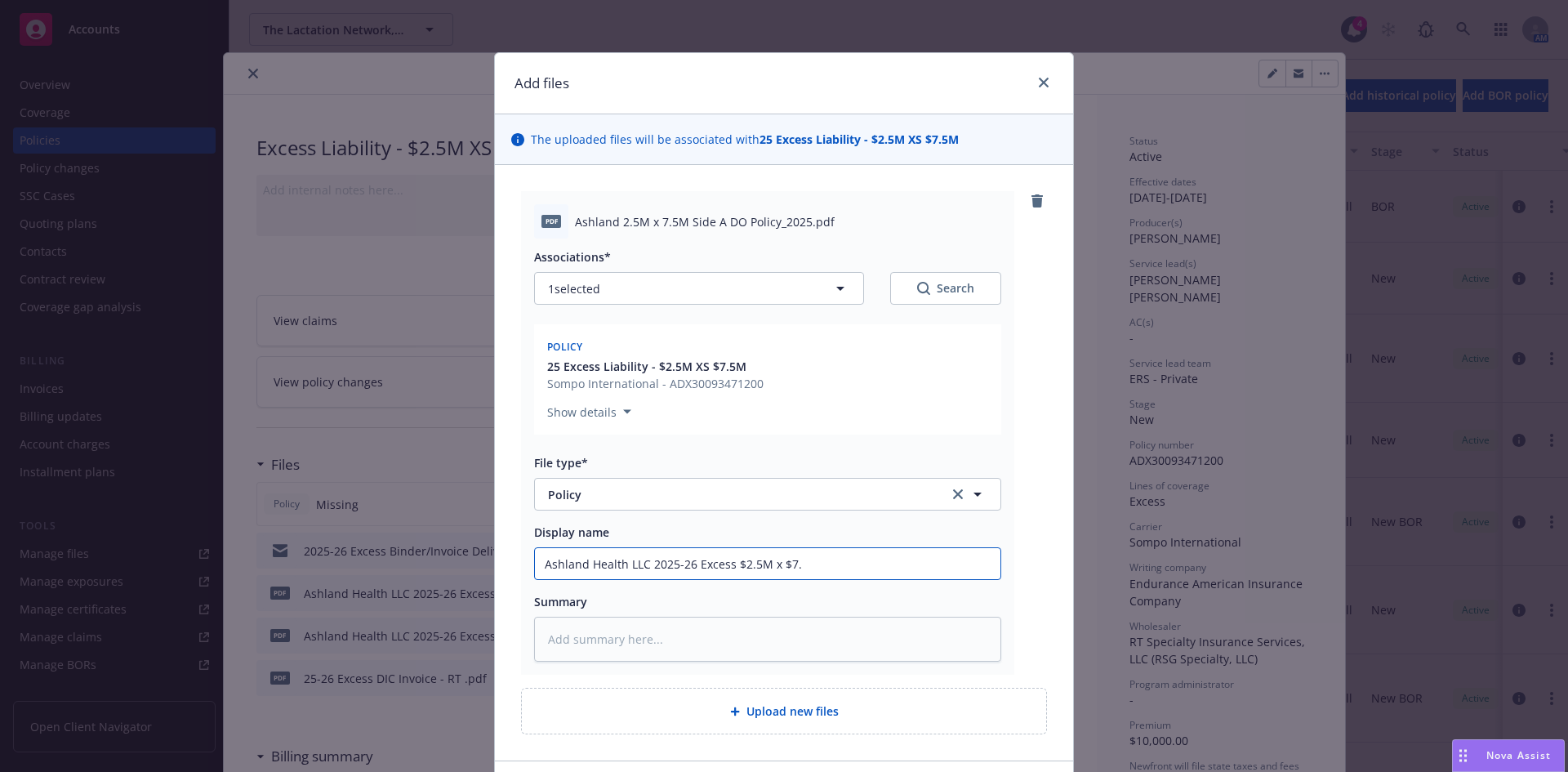
type textarea "x"
type input "Ashland Health LLC 2025-26 Excess $2.5M x $7.5"
type textarea "x"
type input "Ashland Health LLC 2025-26 Excess $2.5M x $7.5M"
type textarea "x"
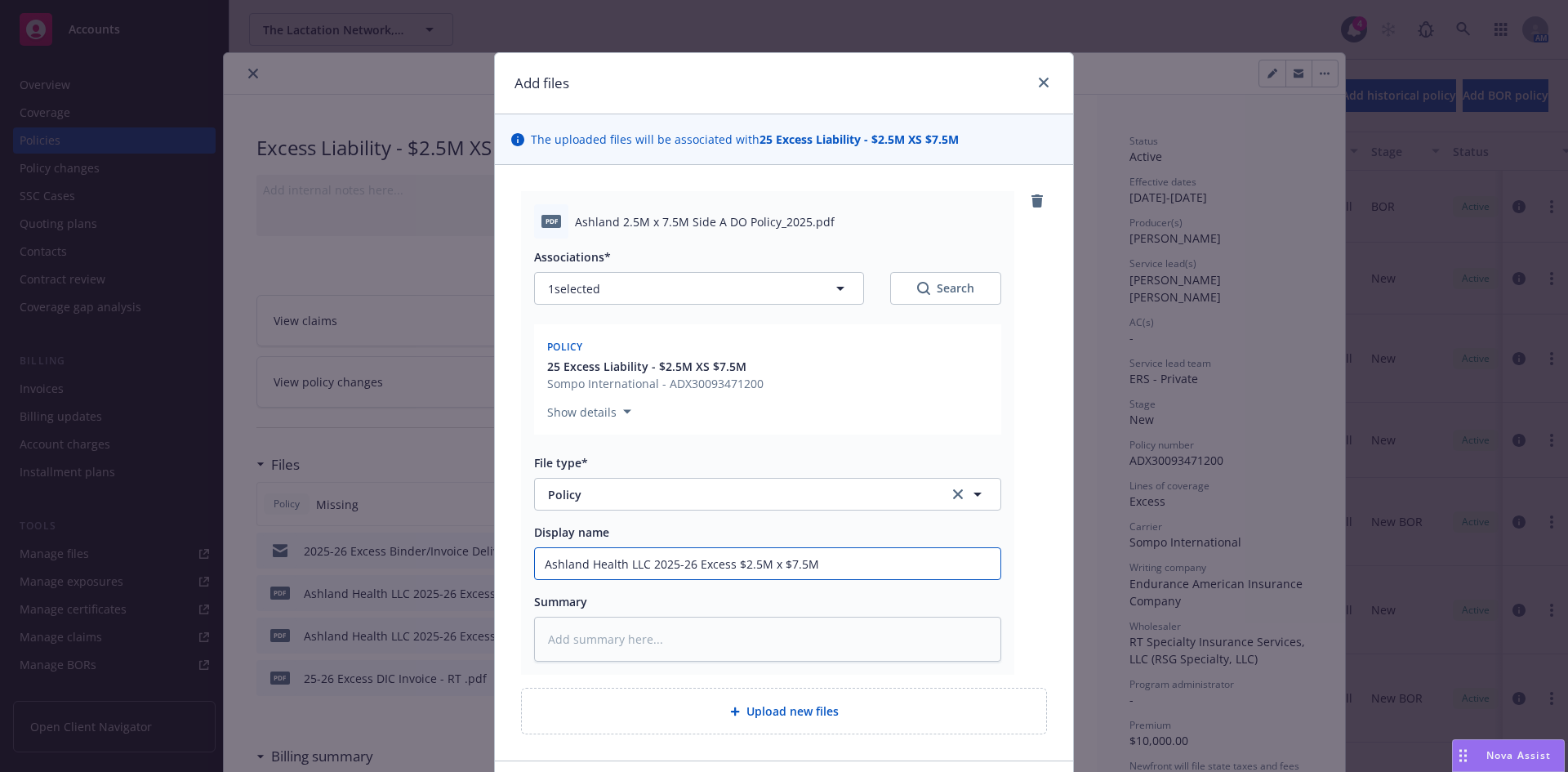
type input "Ashland Health LLC 2025-26 Excess $2.5M x $7.5M"
type textarea "x"
type input "Ashland Health LLC 2025-26 Excess $2.5M x $7.5M S"
type textarea "x"
type input "Ashland Health LLC 2025-26 Excess $2.5M x $7.5M Si"
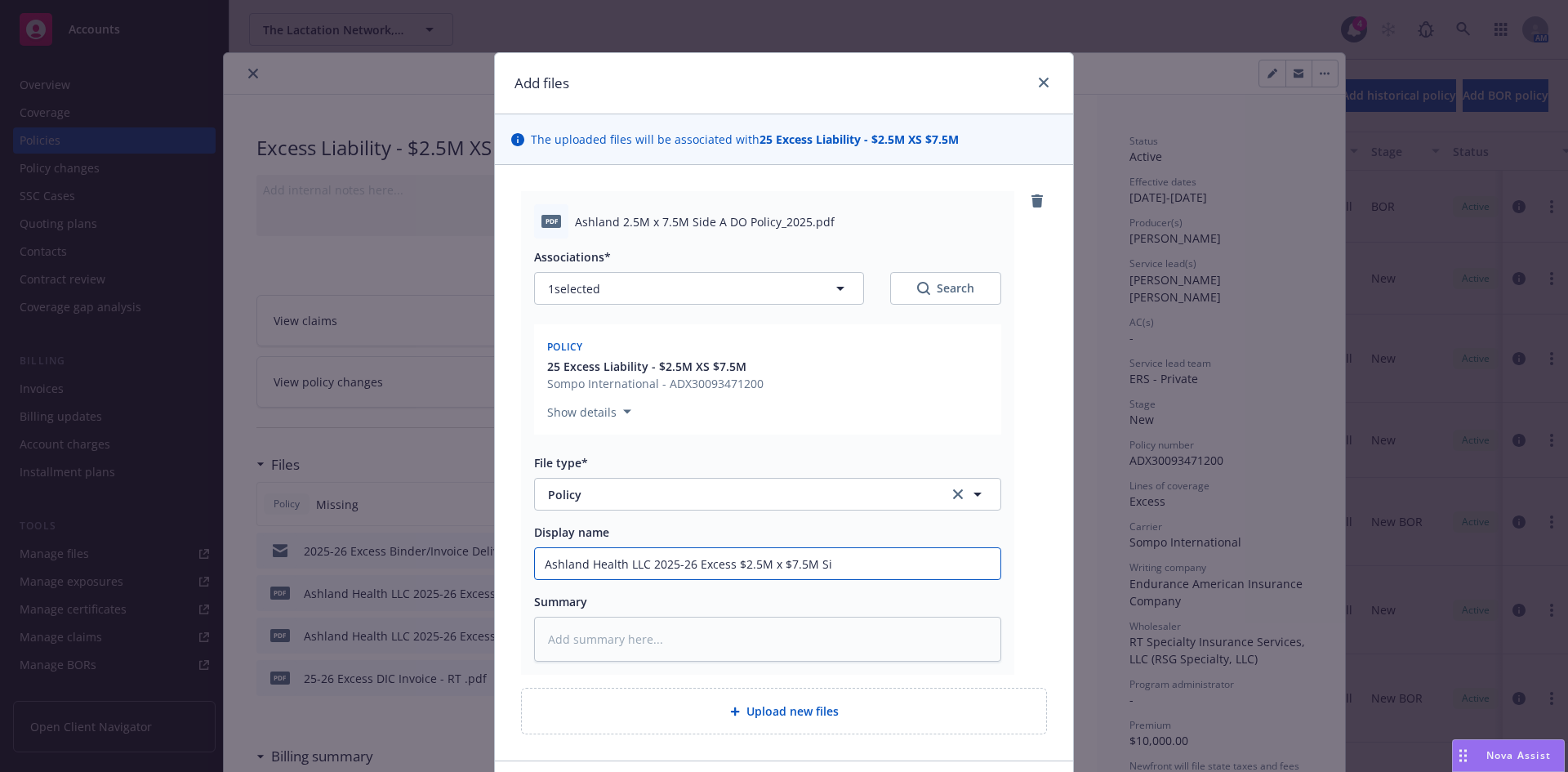
type textarea "x"
type input "Ashland Health LLC 2025-26 Excess $2.5M x $7.5M Sid"
type textarea "x"
type input "Ashland Health LLC 2025-26 Excess $2.5M x $7.5M Side"
type textarea "x"
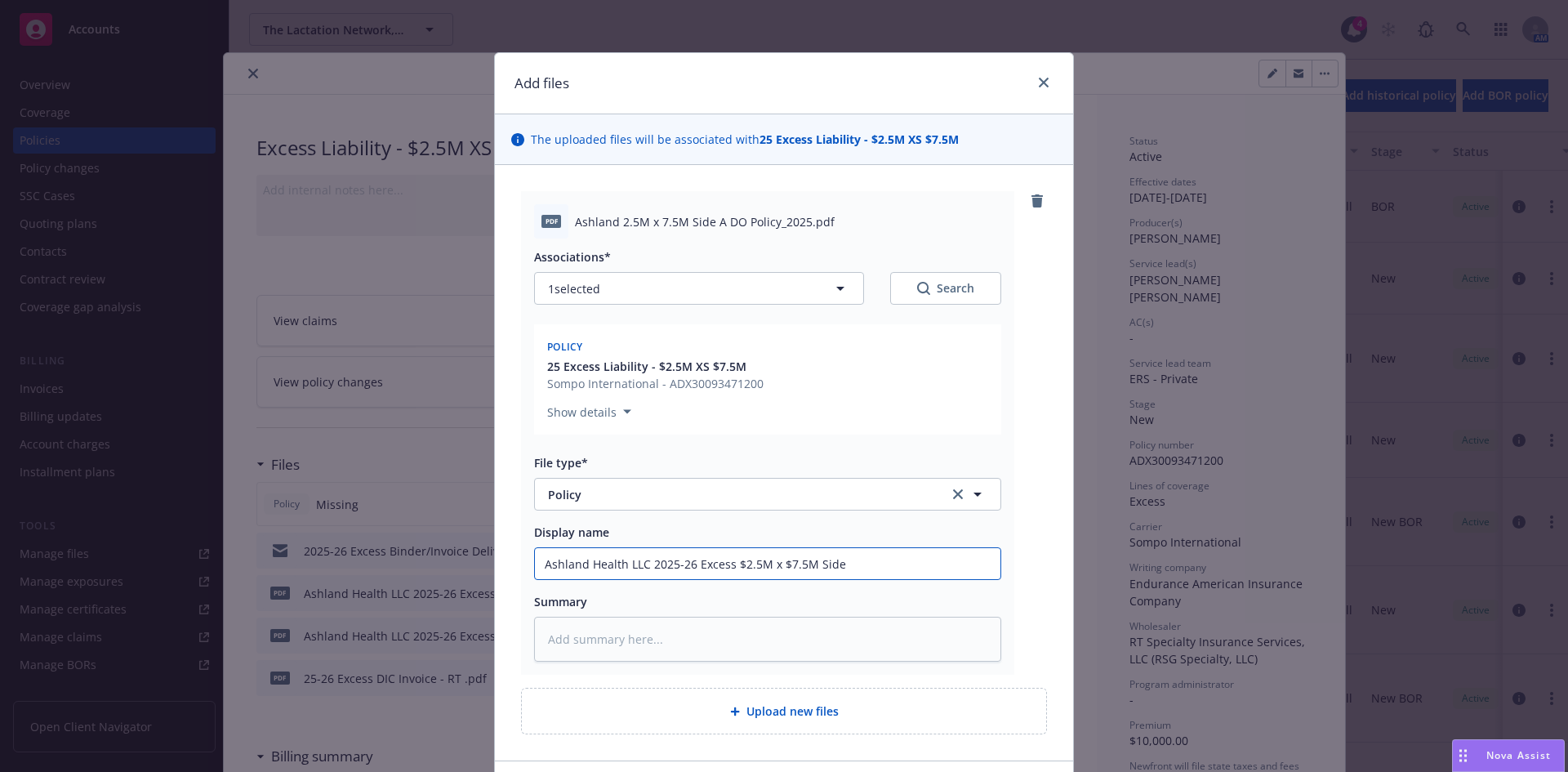
type input "Ashland Health LLC 2025-26 Excess $2.5M x $7.5M Side A"
type textarea "x"
type input "Ashland Health LLC 2025-26 Excess $2.5M x $7.5M Side A"
type textarea "x"
type input "Ashland Health LLC 2025-26 Excess $2.5M x $7.5M Side A P"
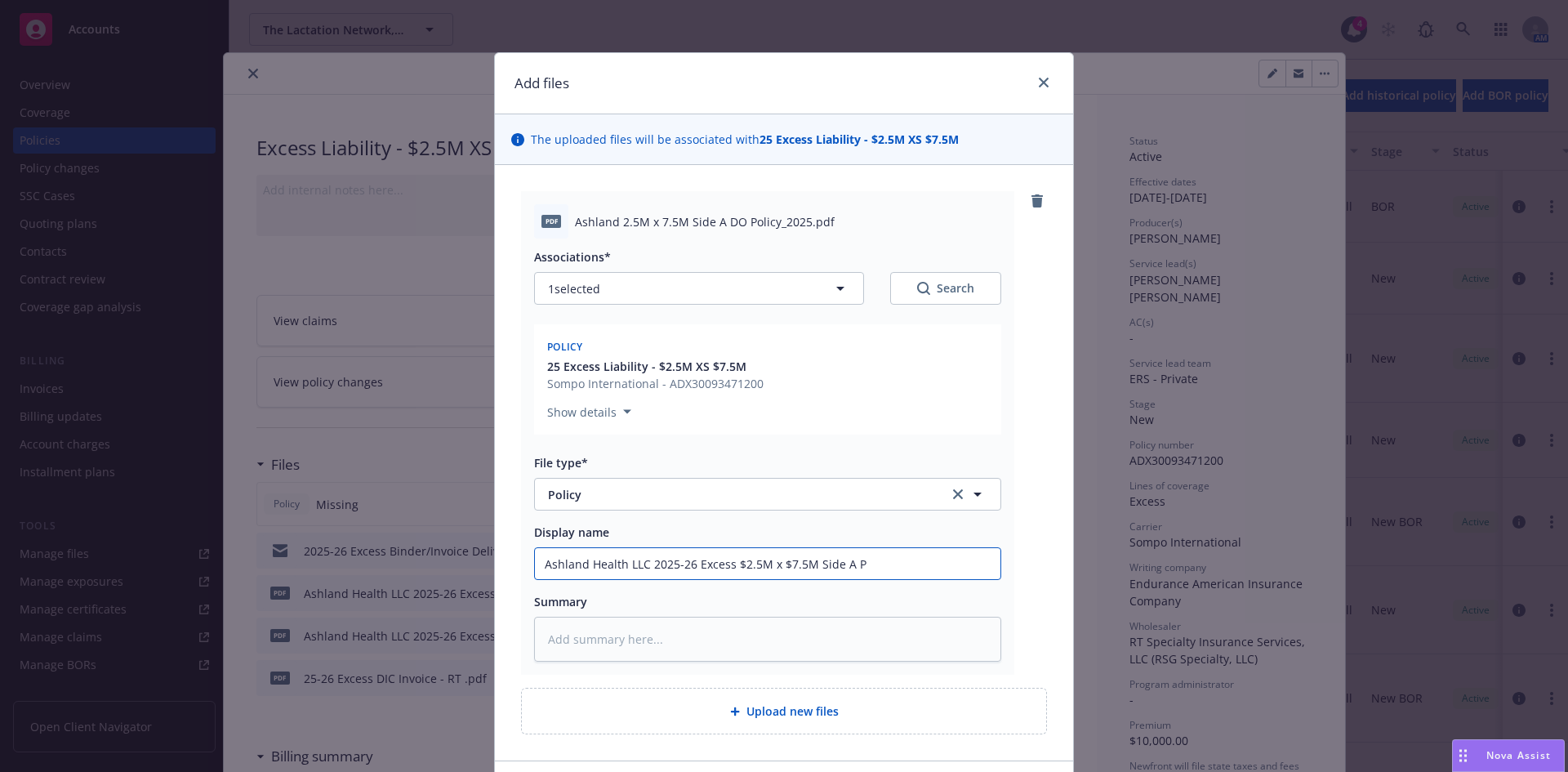
type textarea "x"
type input "Ashland Health LLC 2025-26 Excess $2.5M x $7.5M Side A Po"
type textarea "x"
type input "Ashland Health LLC 2025-26 Excess $2.5M x $7.5M Side A Pol"
type textarea "x"
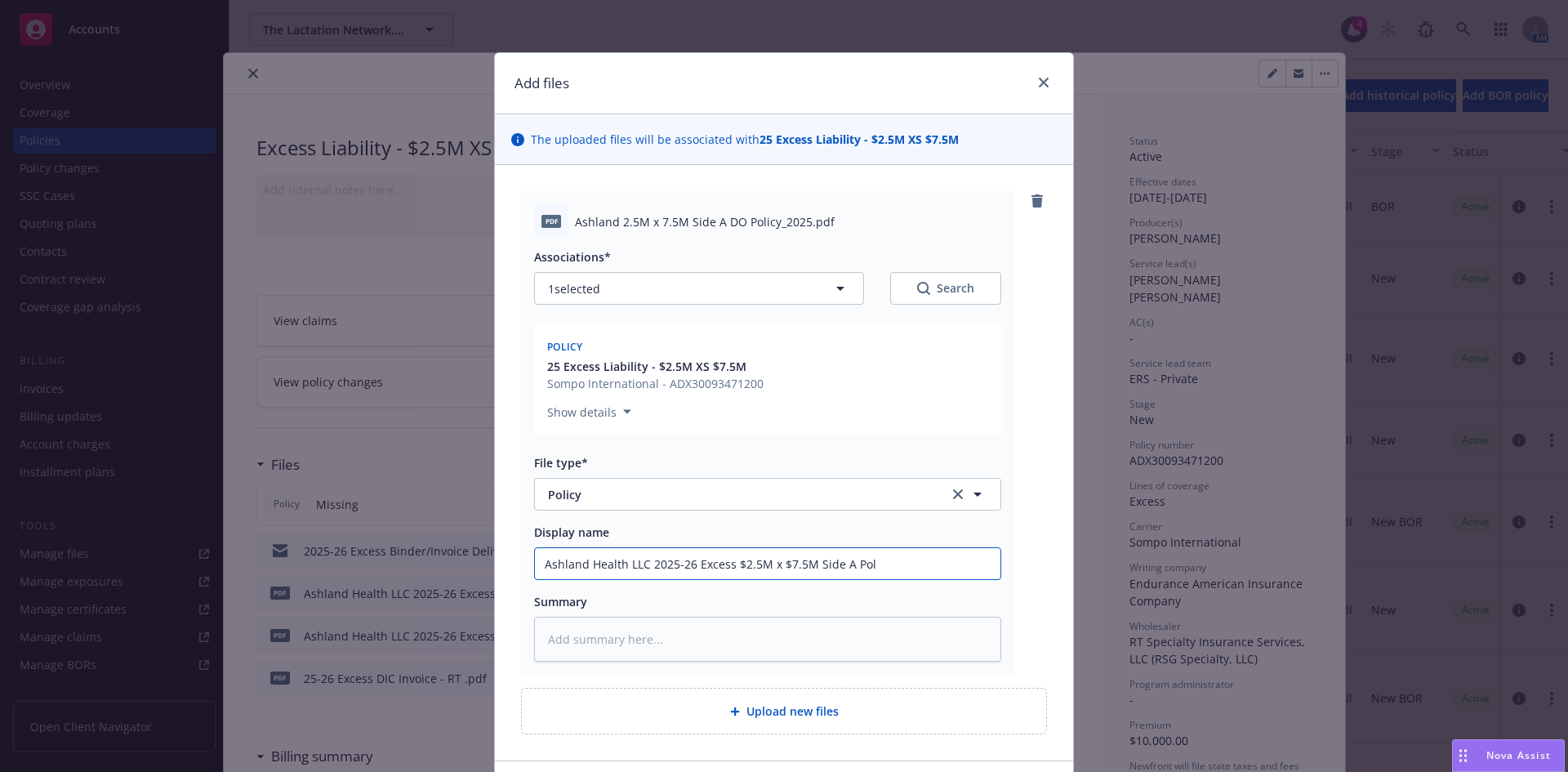
type input "Ashland Health LLC 2025-26 Excess $2.5M x $7.5M Side A Poli"
type textarea "x"
type input "Ashland Health LLC 2025-26 Excess $2.5M x $7.5M Side A Polic"
type textarea "x"
type input "Ashland Health LLC 2025-26 Excess $2.5M x $7.5M Side A Policy"
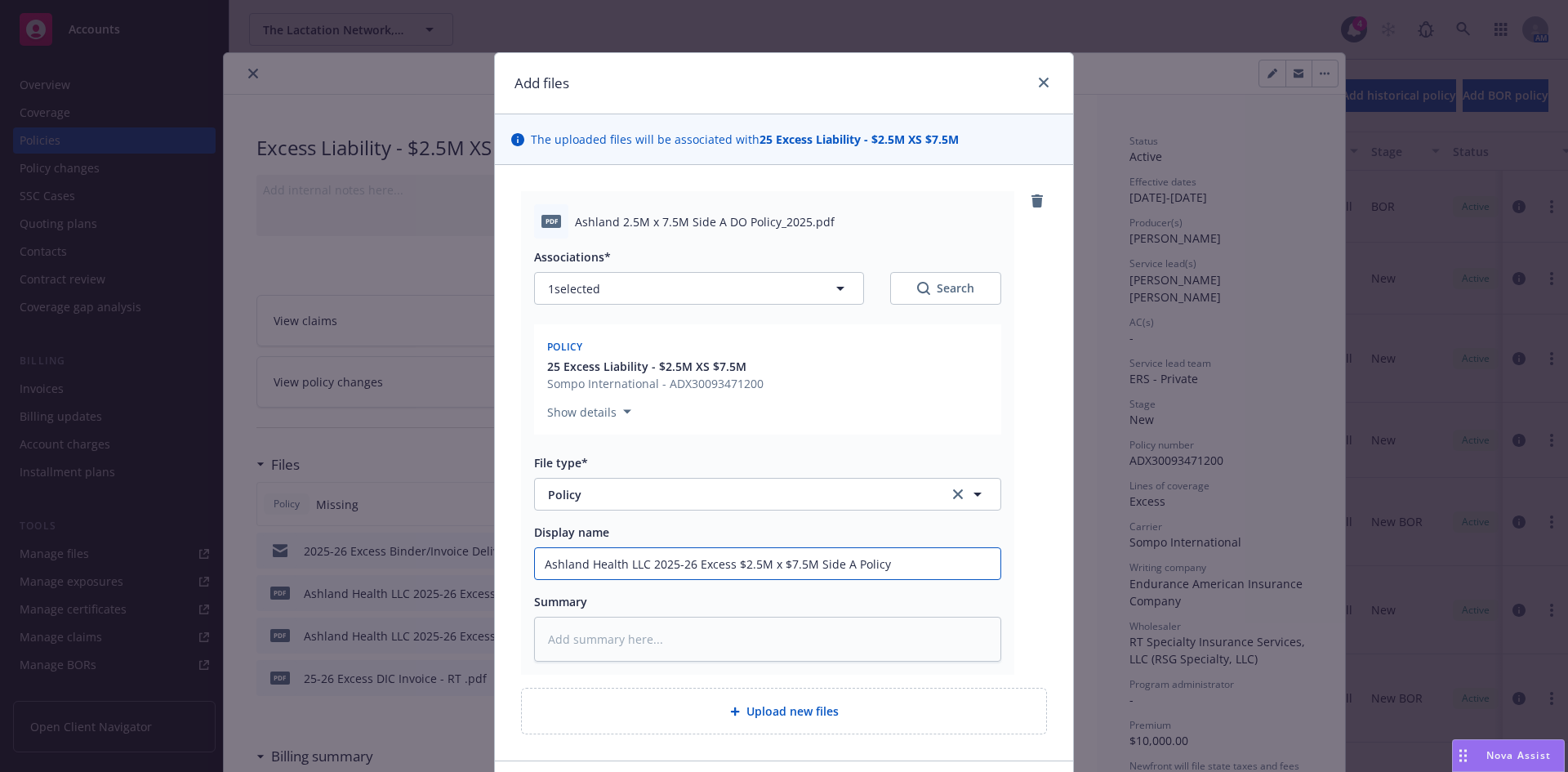
click at [730, 560] on input "Ashland Health LLC 2025-26 Excess $2.5M x $7.5M Side A Policy" at bounding box center [767, 564] width 466 height 31
type textarea "x"
type input "Ashland Health LLC 2025-26 Excess$2.5M x $7.5M Side A Policy"
type textarea "x"
type input "Ashland Health LLC 2025-26 Exces$2.5M x $7.5M Side A Policy"
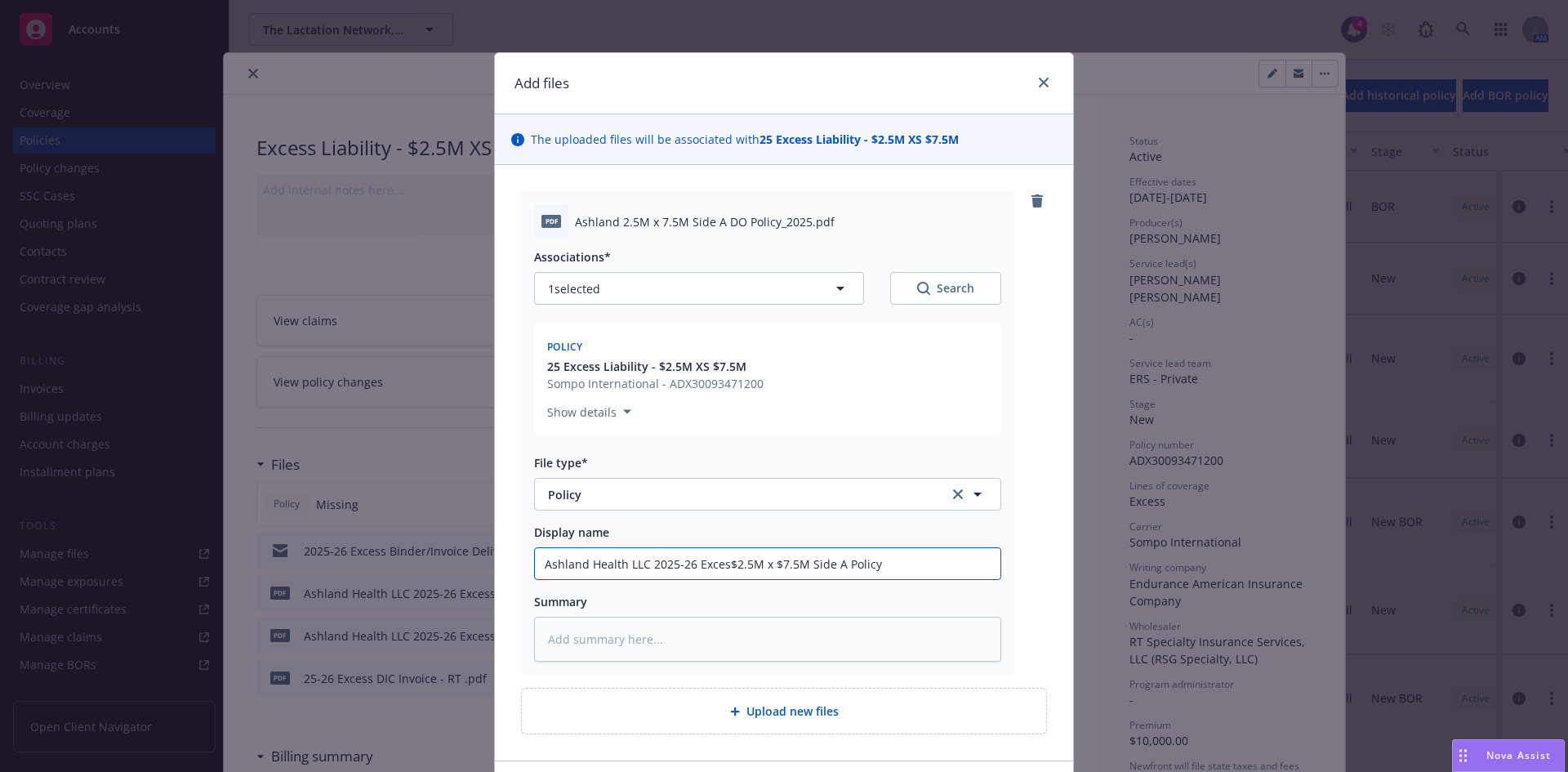
type textarea "x"
type input "Ashland Health LLC 2025-26 Exce$2.5M x $7.5M Side A Policy"
type textarea "x"
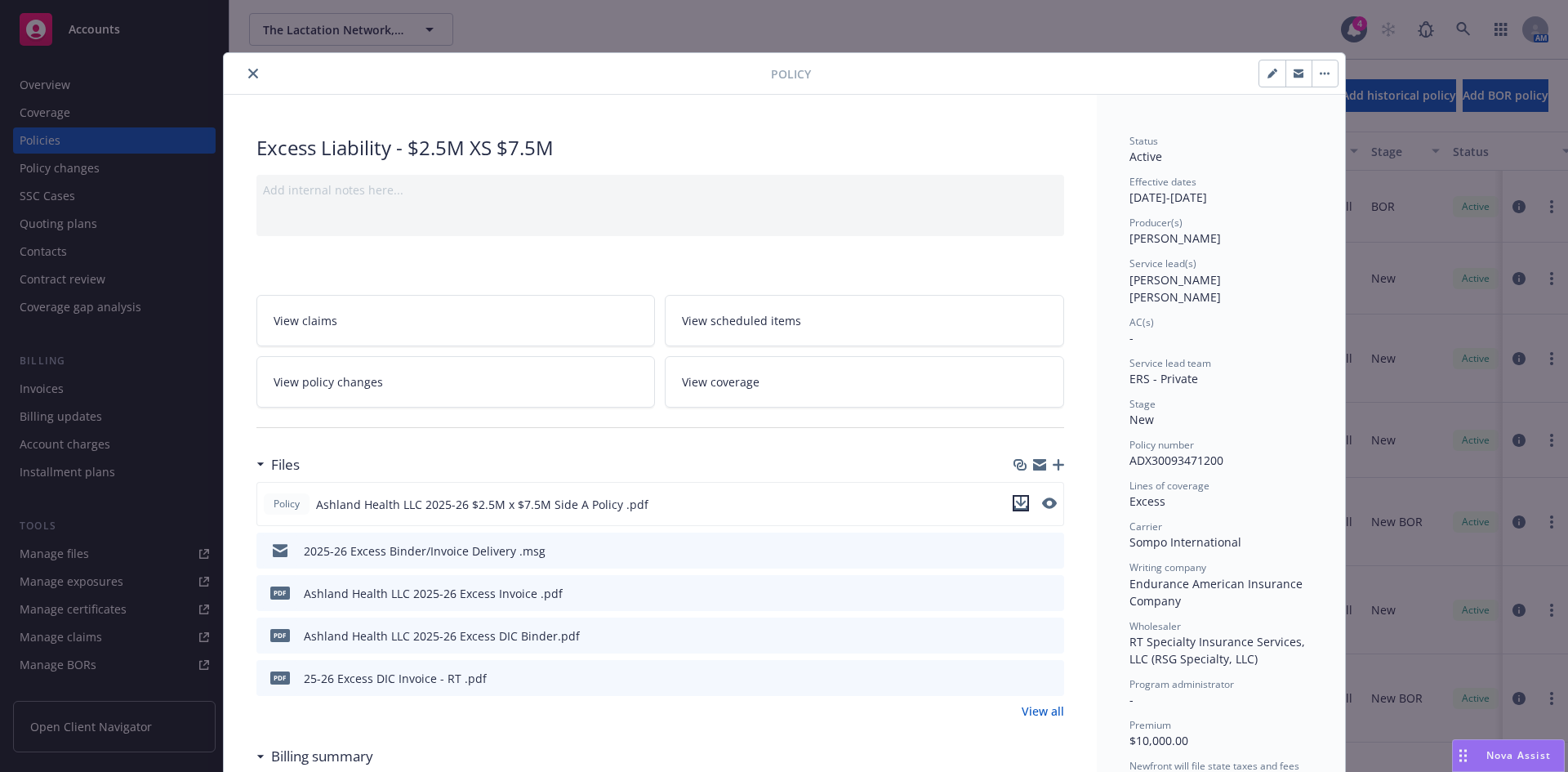
click at [1017, 501] on icon "download file" at bounding box center [1020, 503] width 13 height 13
click at [248, 75] on icon "close" at bounding box center [252, 73] width 9 height 9
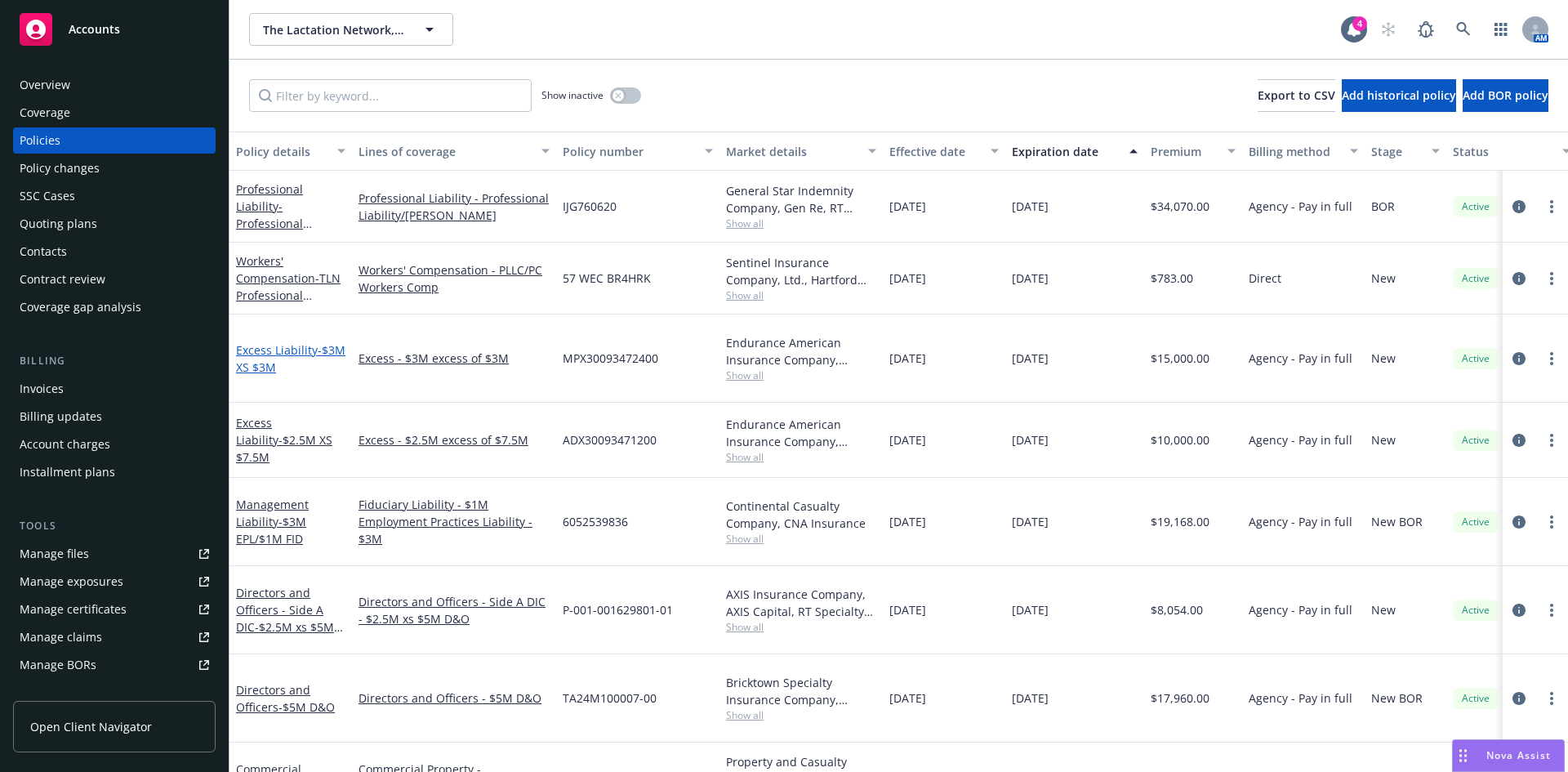
click at [281, 357] on span "- $3M XS $3M" at bounding box center [291, 359] width 110 height 33
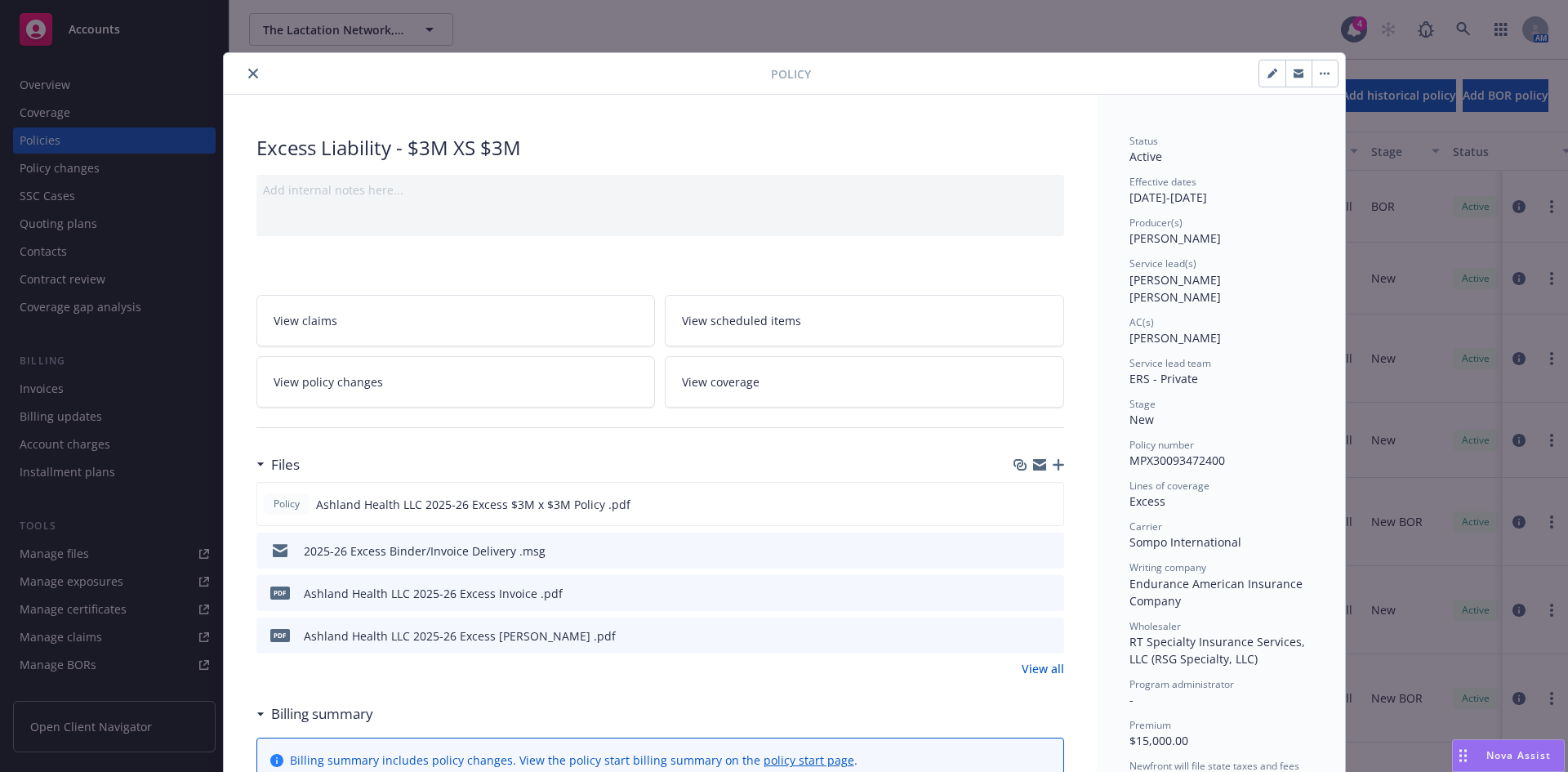
scroll to position [49, 0]
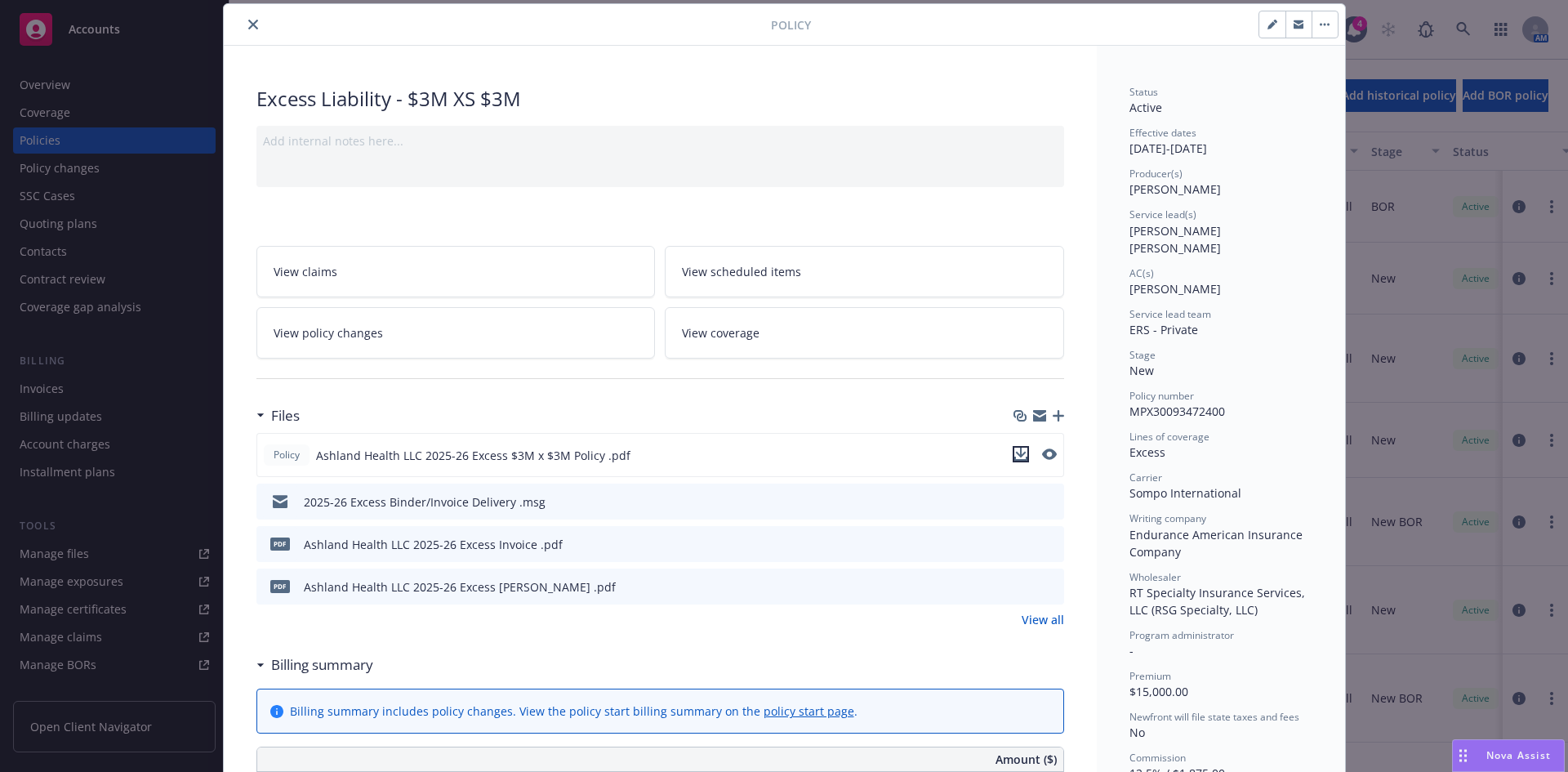
click at [1014, 456] on icon "download file" at bounding box center [1020, 454] width 13 height 13
click at [248, 26] on icon "close" at bounding box center [252, 24] width 9 height 9
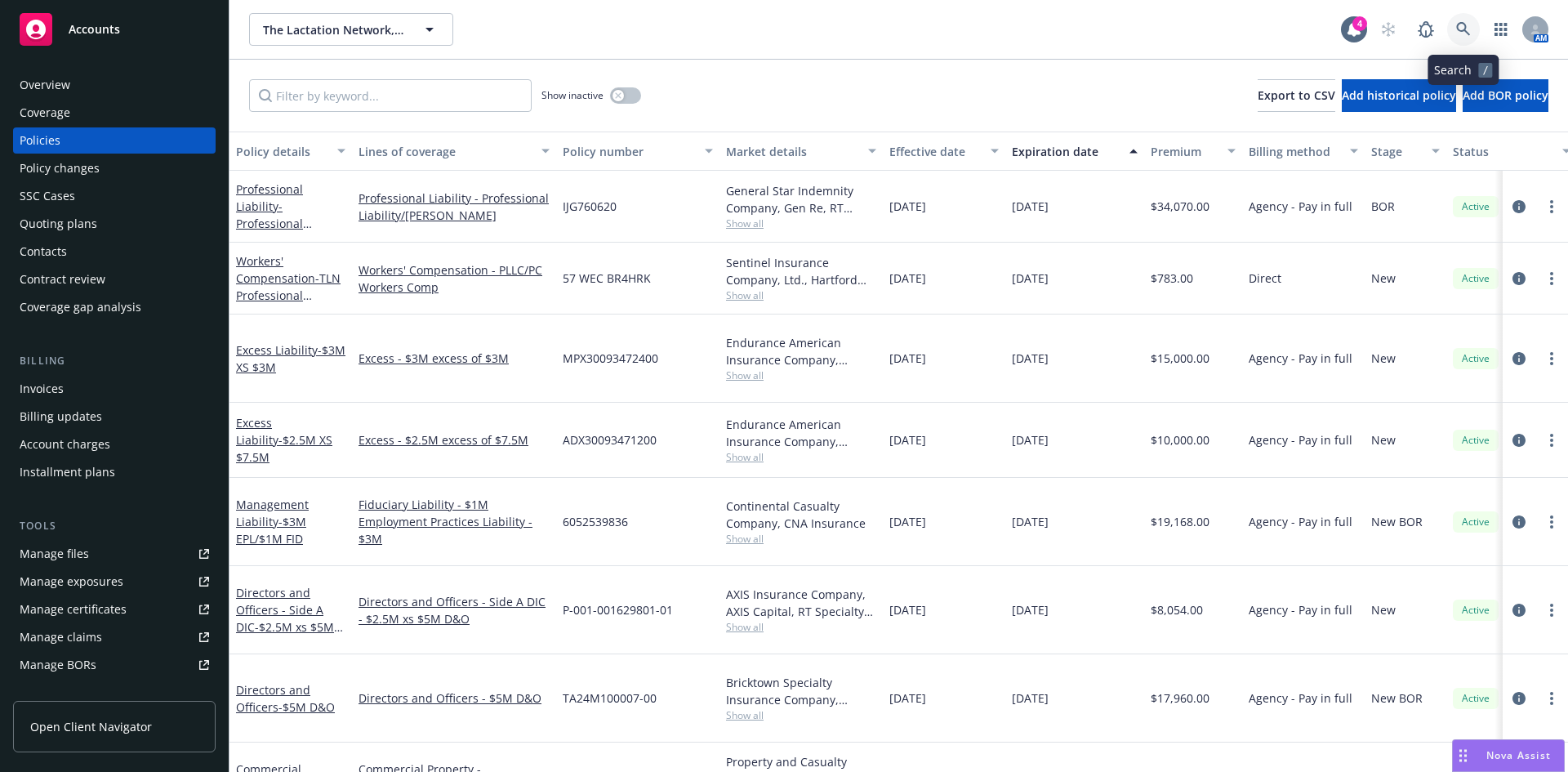
click at [1450, 25] on link at bounding box center [1464, 29] width 33 height 33
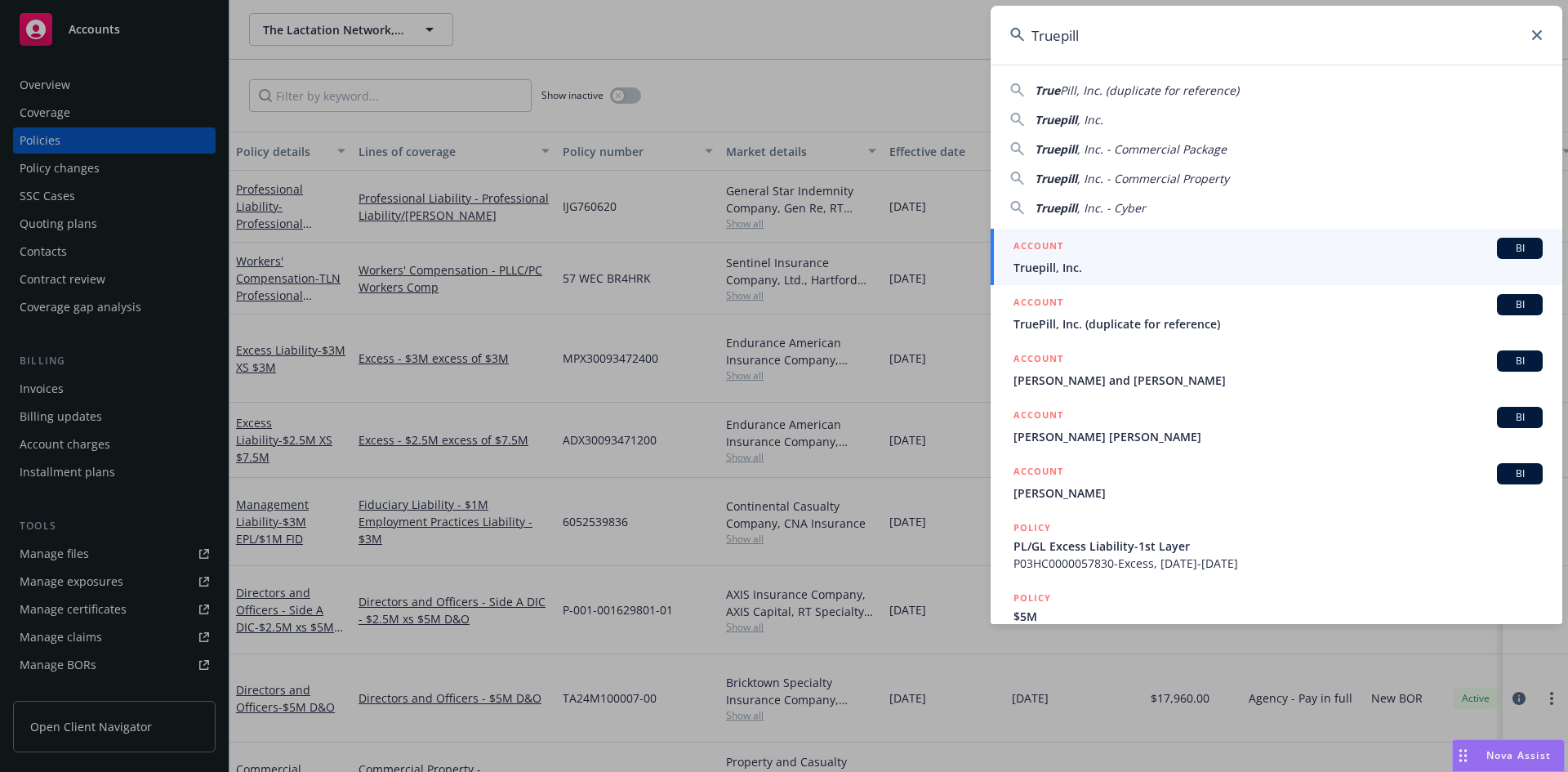
click at [1090, 254] on div "ACCOUNT BI" at bounding box center [1278, 248] width 530 height 21
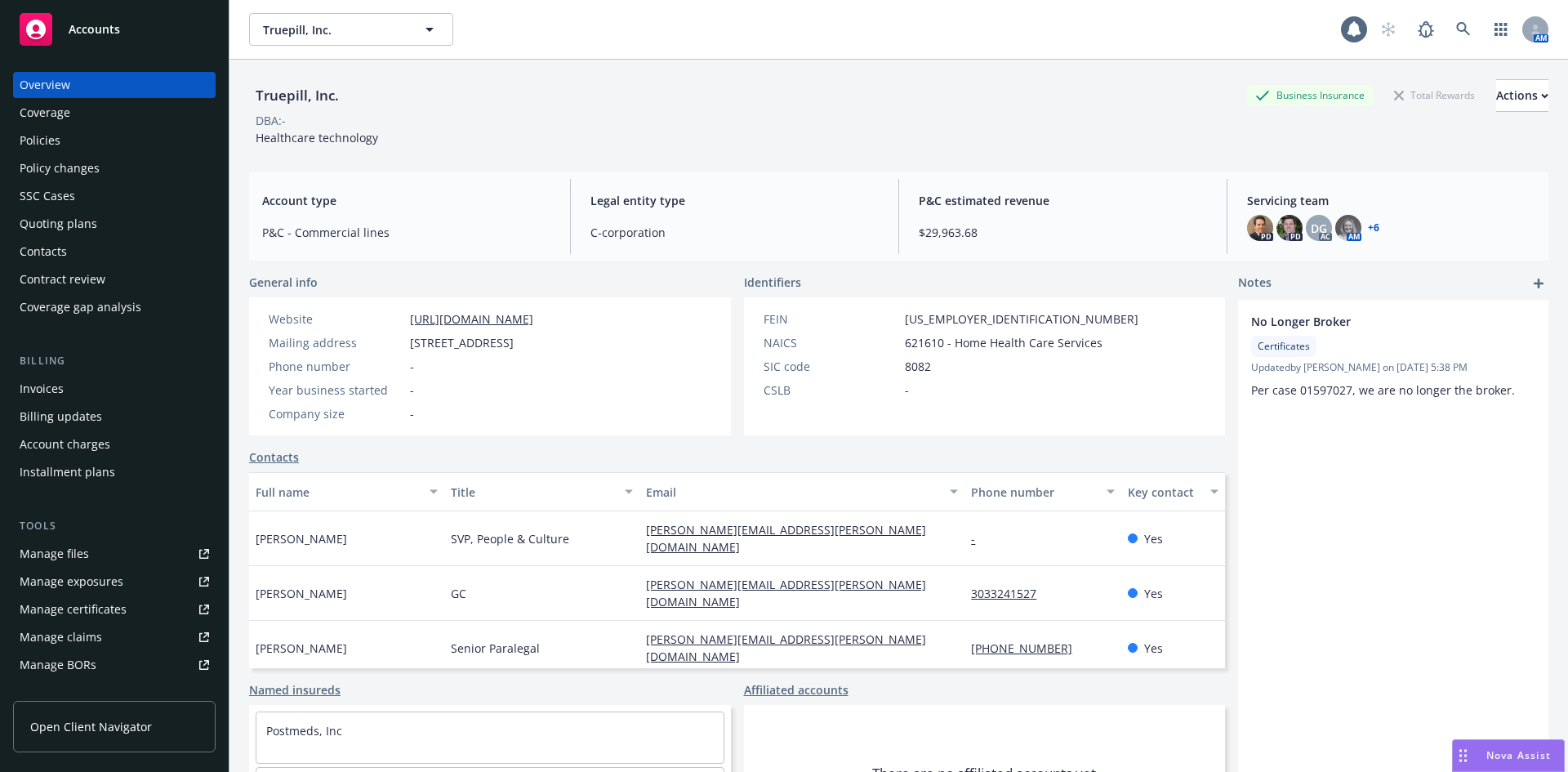
click at [70, 148] on div "Policies" at bounding box center [114, 140] width 190 height 26
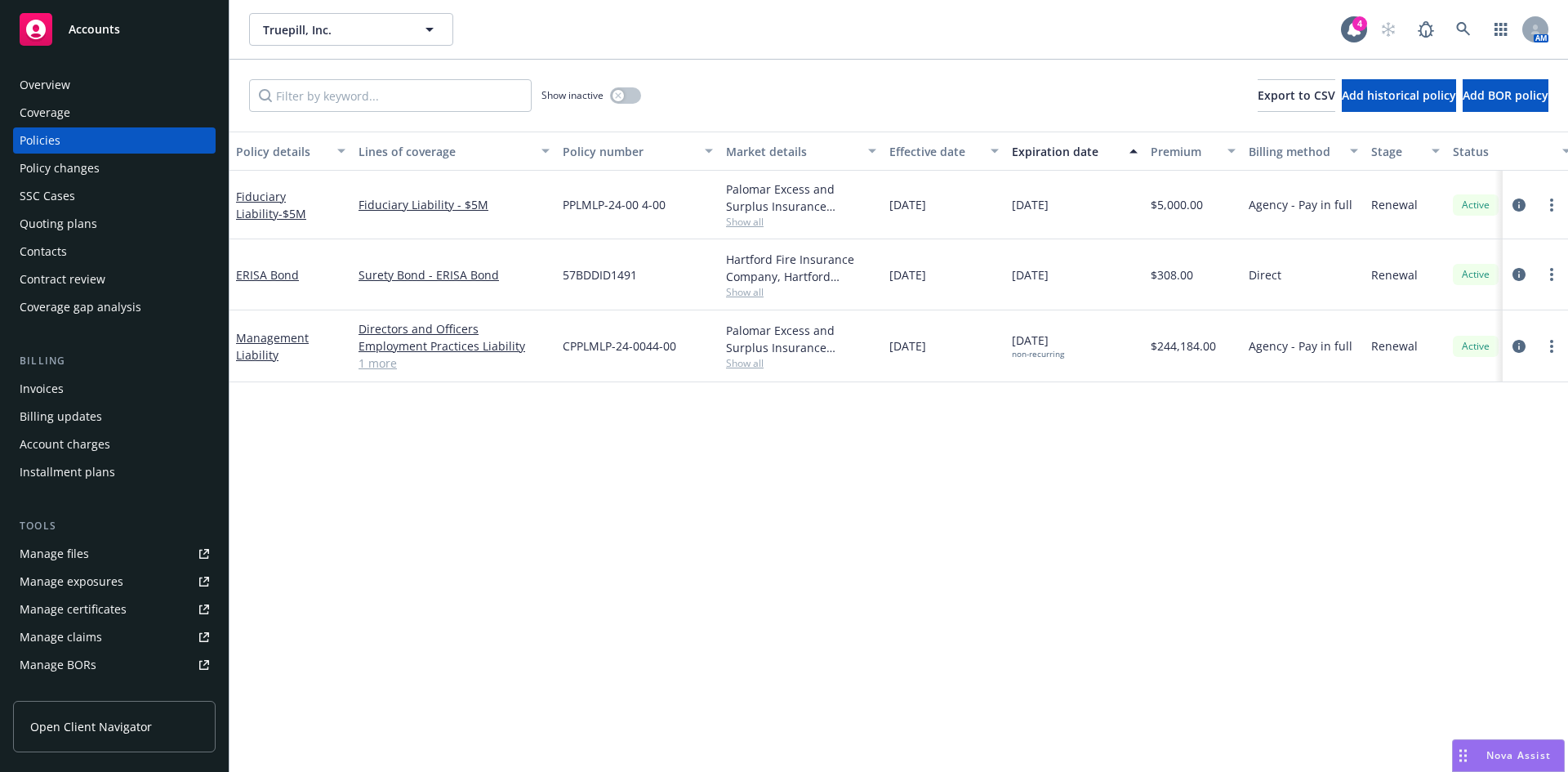
click at [257, 204] on div "Fiduciary Liability - $5M" at bounding box center [291, 205] width 110 height 34
click at [255, 196] on link "Fiduciary Liability - $5M" at bounding box center [271, 205] width 70 height 33
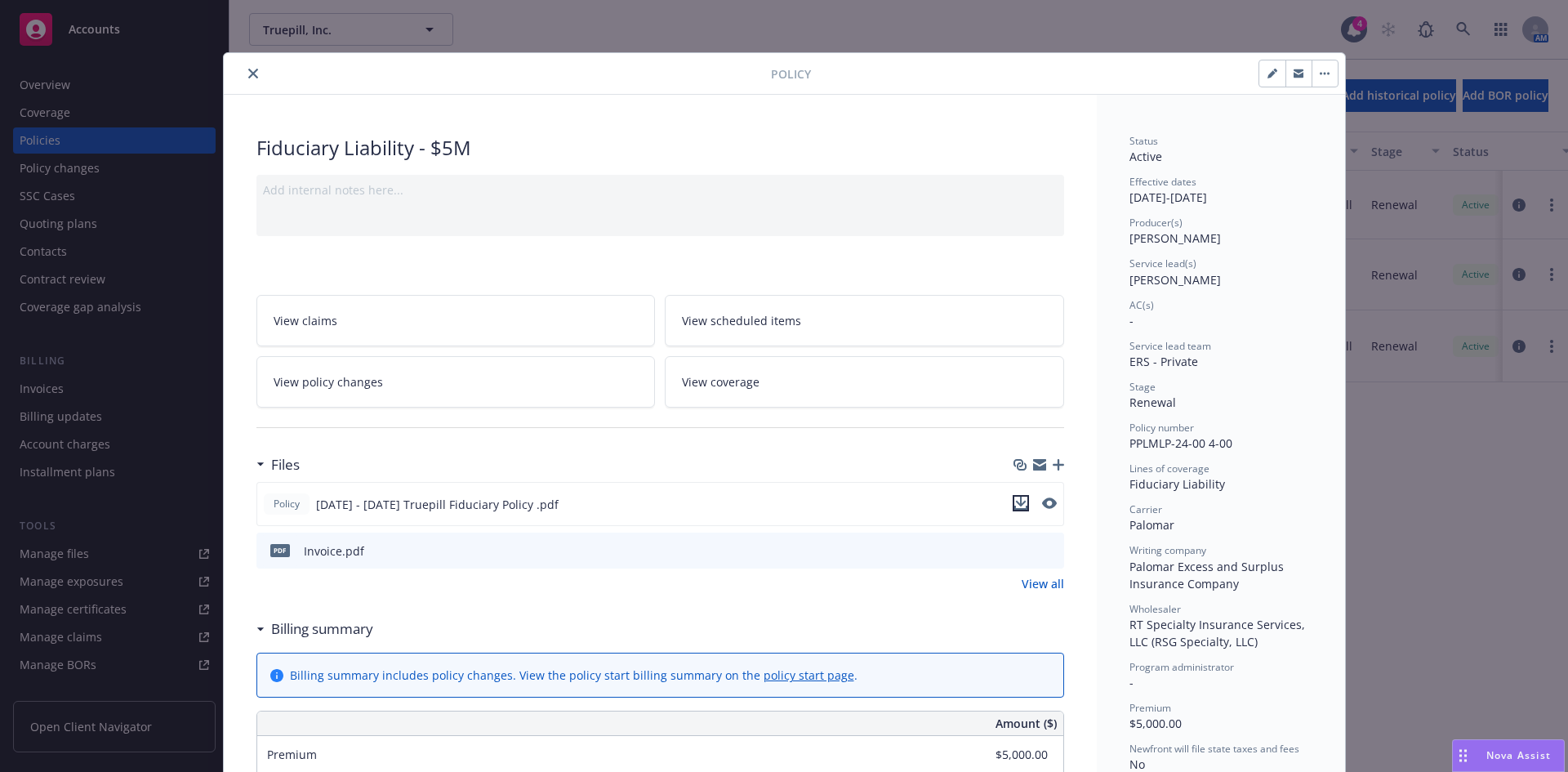
click at [1021, 503] on button "download file" at bounding box center [1020, 503] width 16 height 16
click at [244, 72] on button "close" at bounding box center [253, 73] width 20 height 20
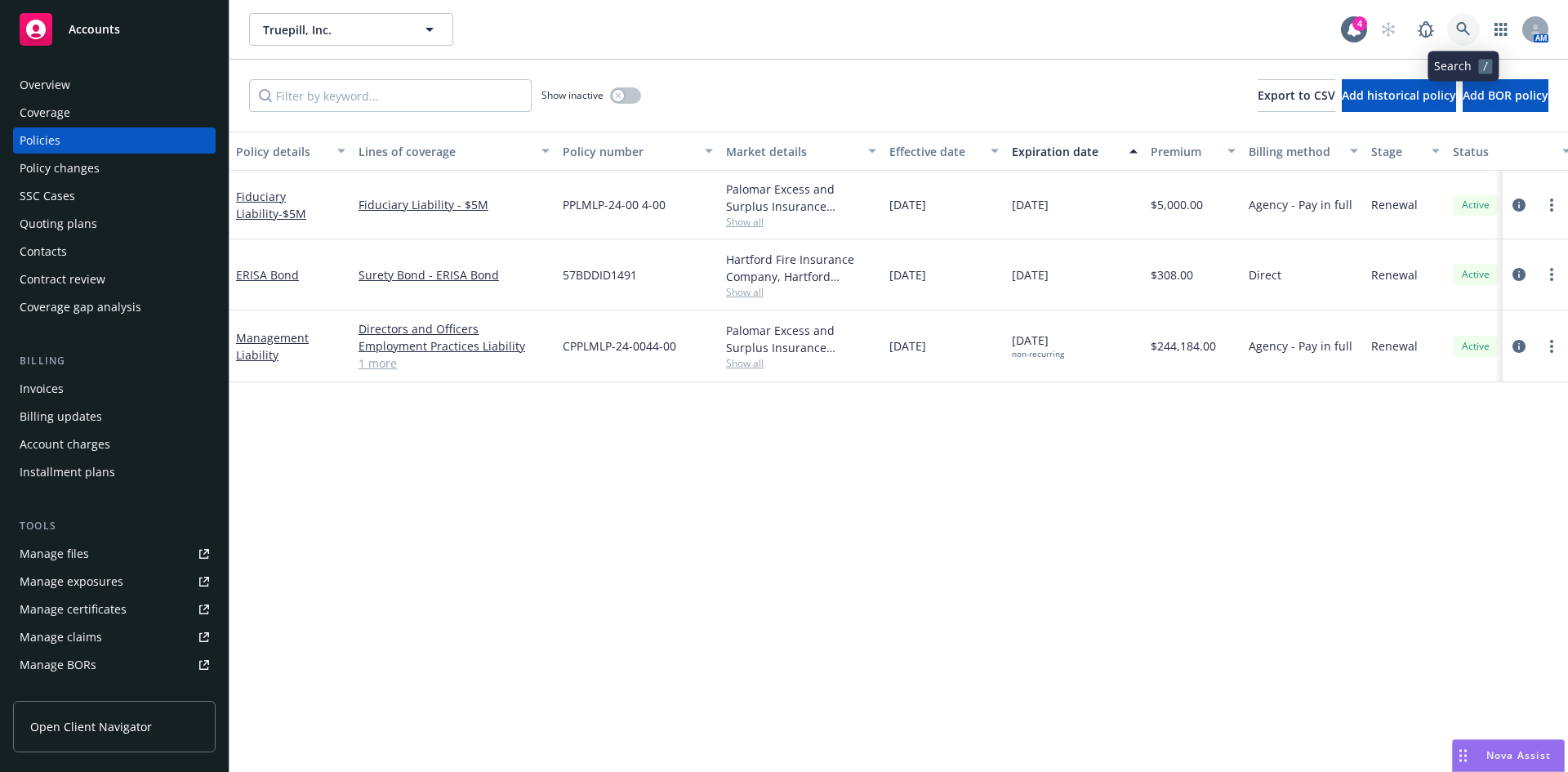
click at [1455, 27] on link at bounding box center [1464, 29] width 33 height 33
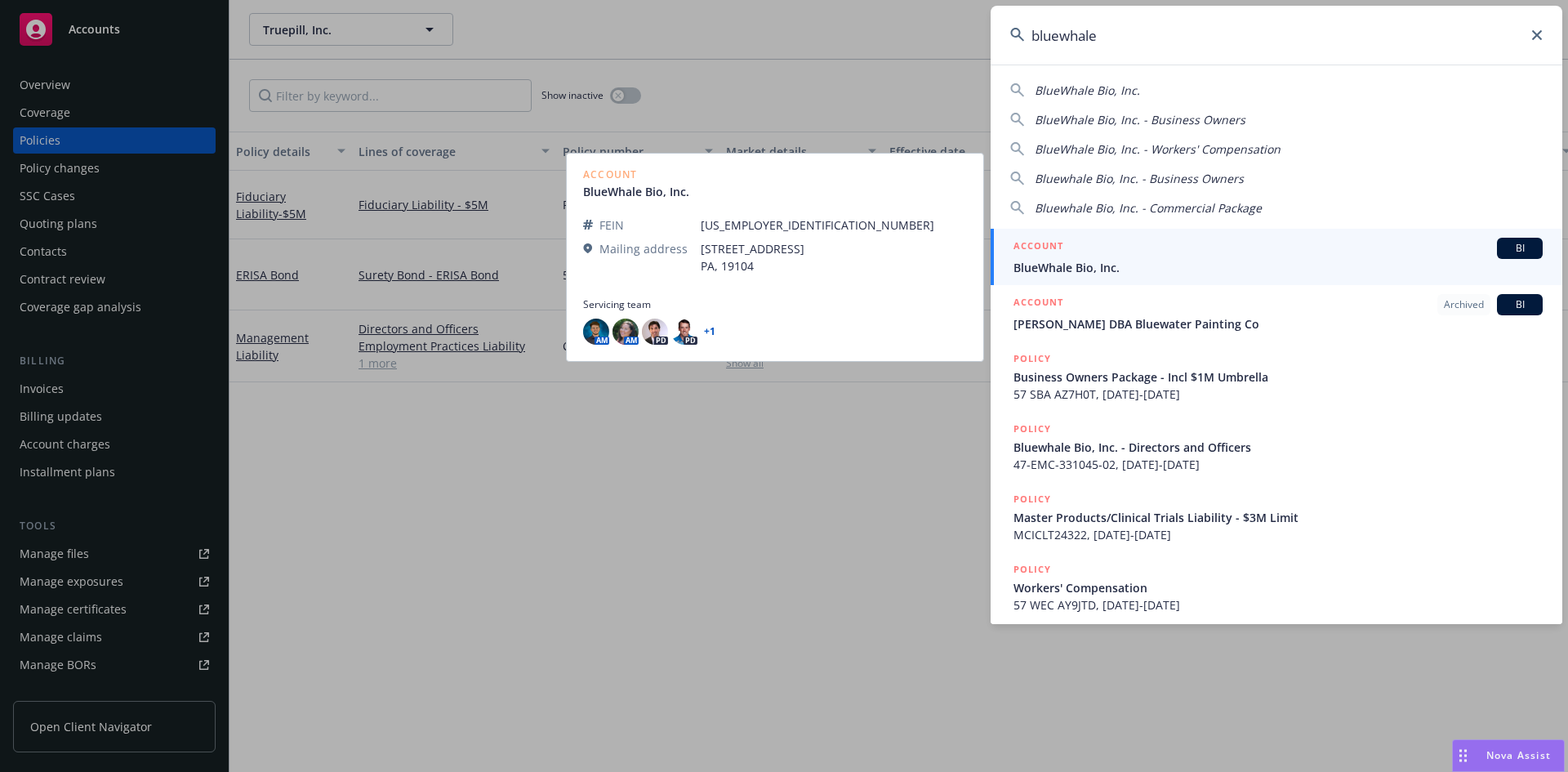
click at [1176, 268] on span "BlueWhale Bio, Inc." at bounding box center [1278, 268] width 530 height 17
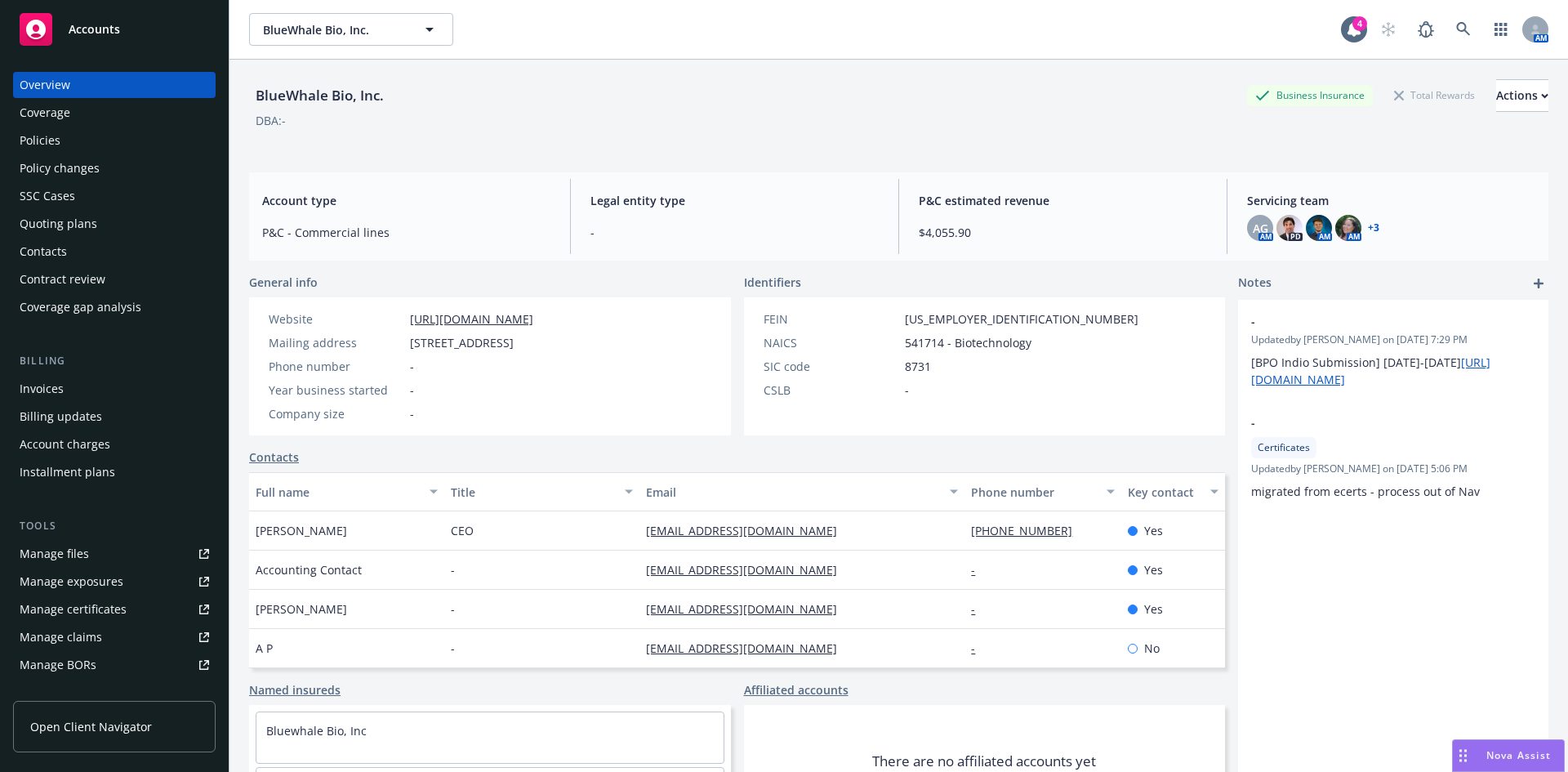
click at [75, 152] on div "Policies" at bounding box center [114, 140] width 190 height 26
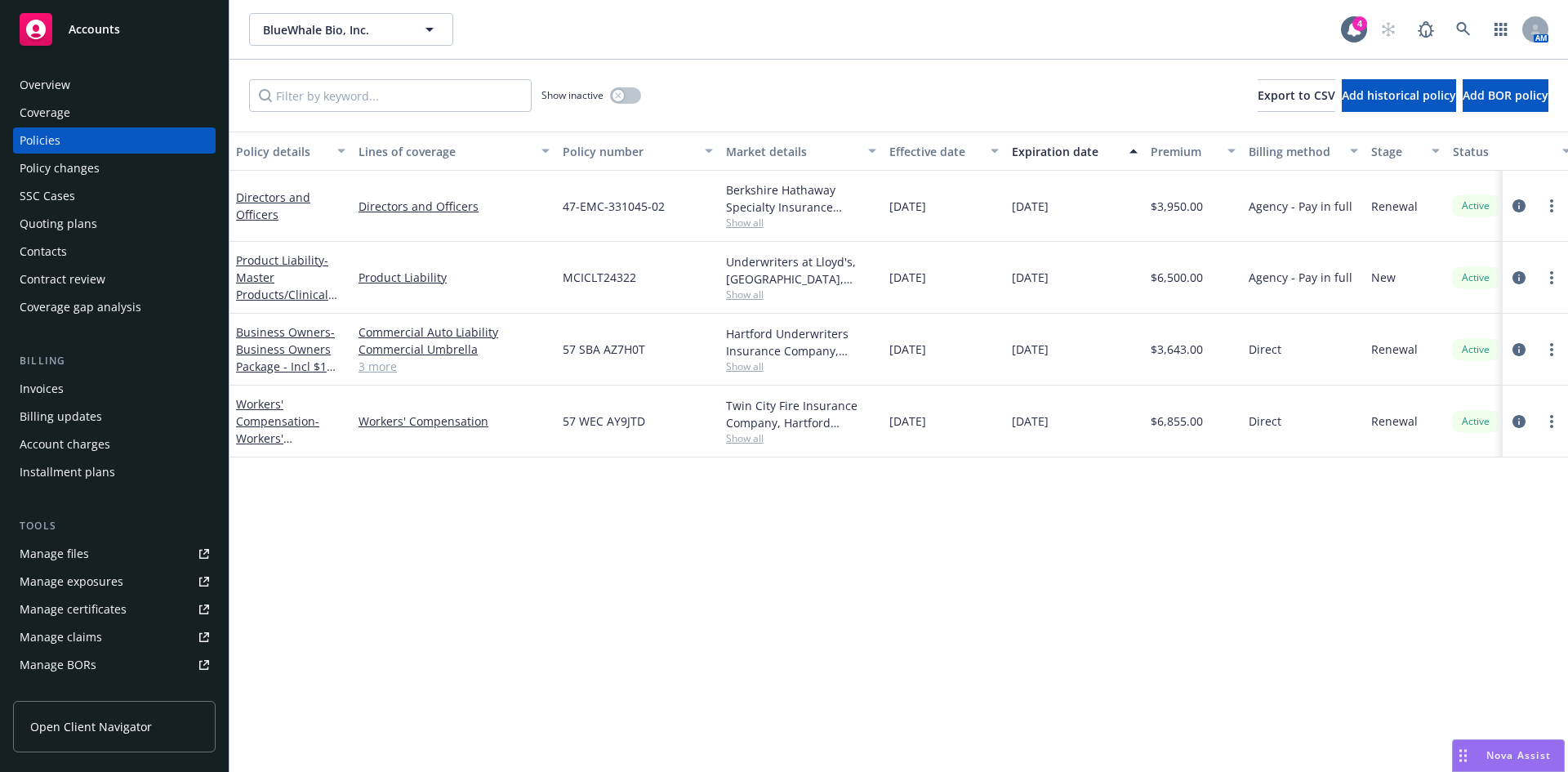
click at [60, 261] on div "Contacts" at bounding box center [43, 252] width 47 height 26
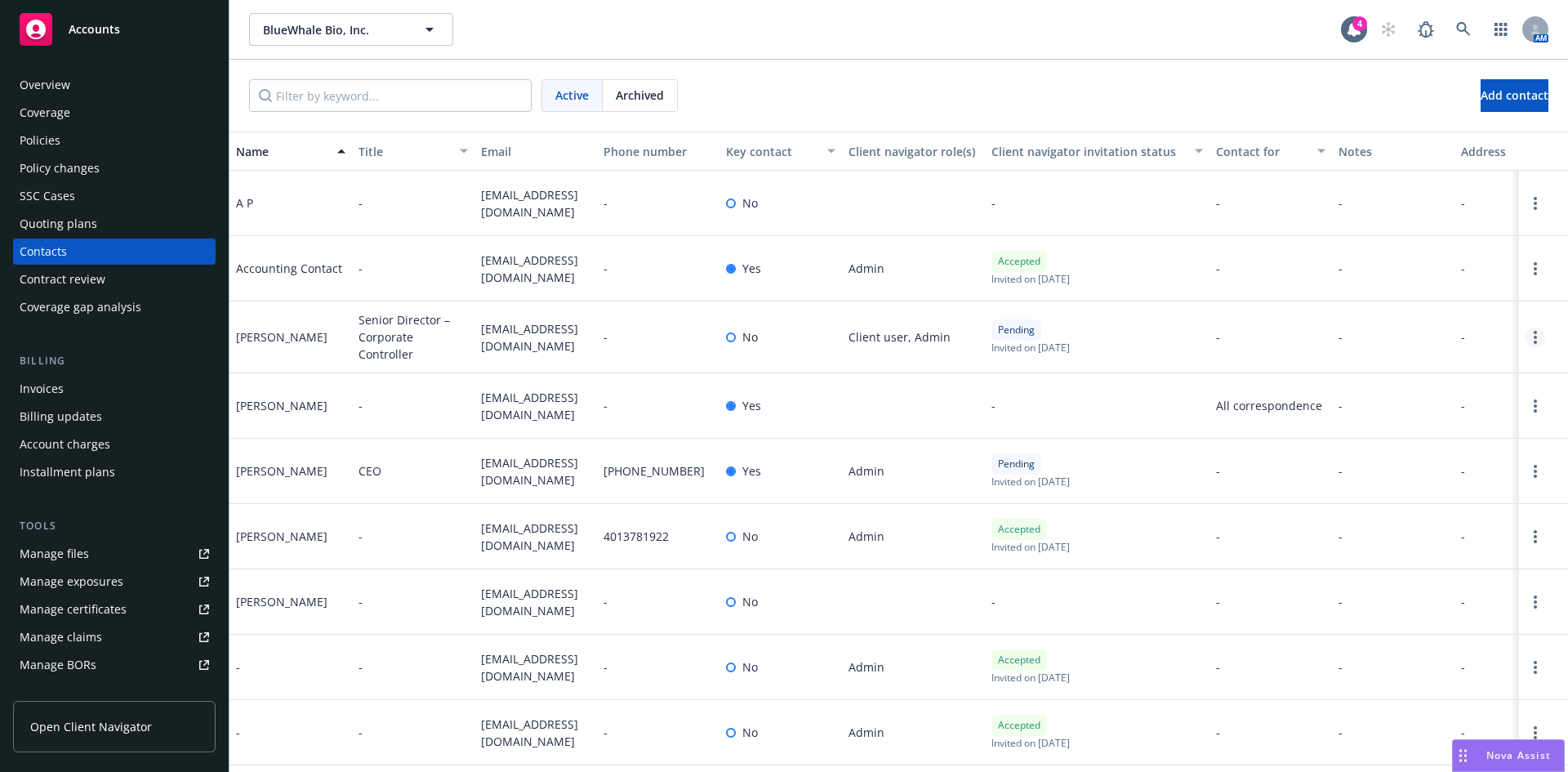
click at [1526, 345] on link "Open options" at bounding box center [1535, 337] width 20 height 20
click at [1433, 212] on link "Edit contact" at bounding box center [1448, 213] width 127 height 33
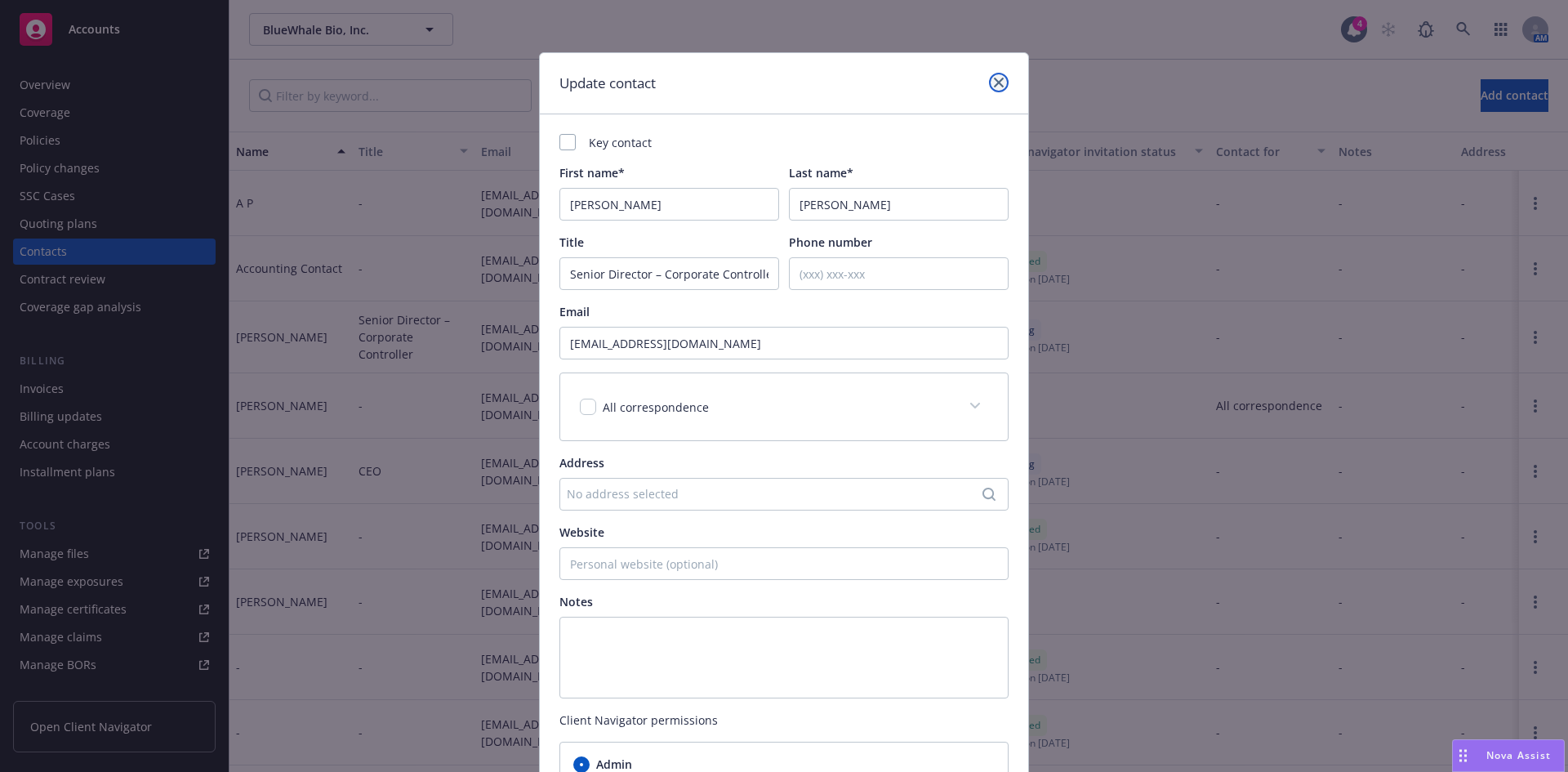
click at [994, 85] on icon "close" at bounding box center [998, 82] width 9 height 9
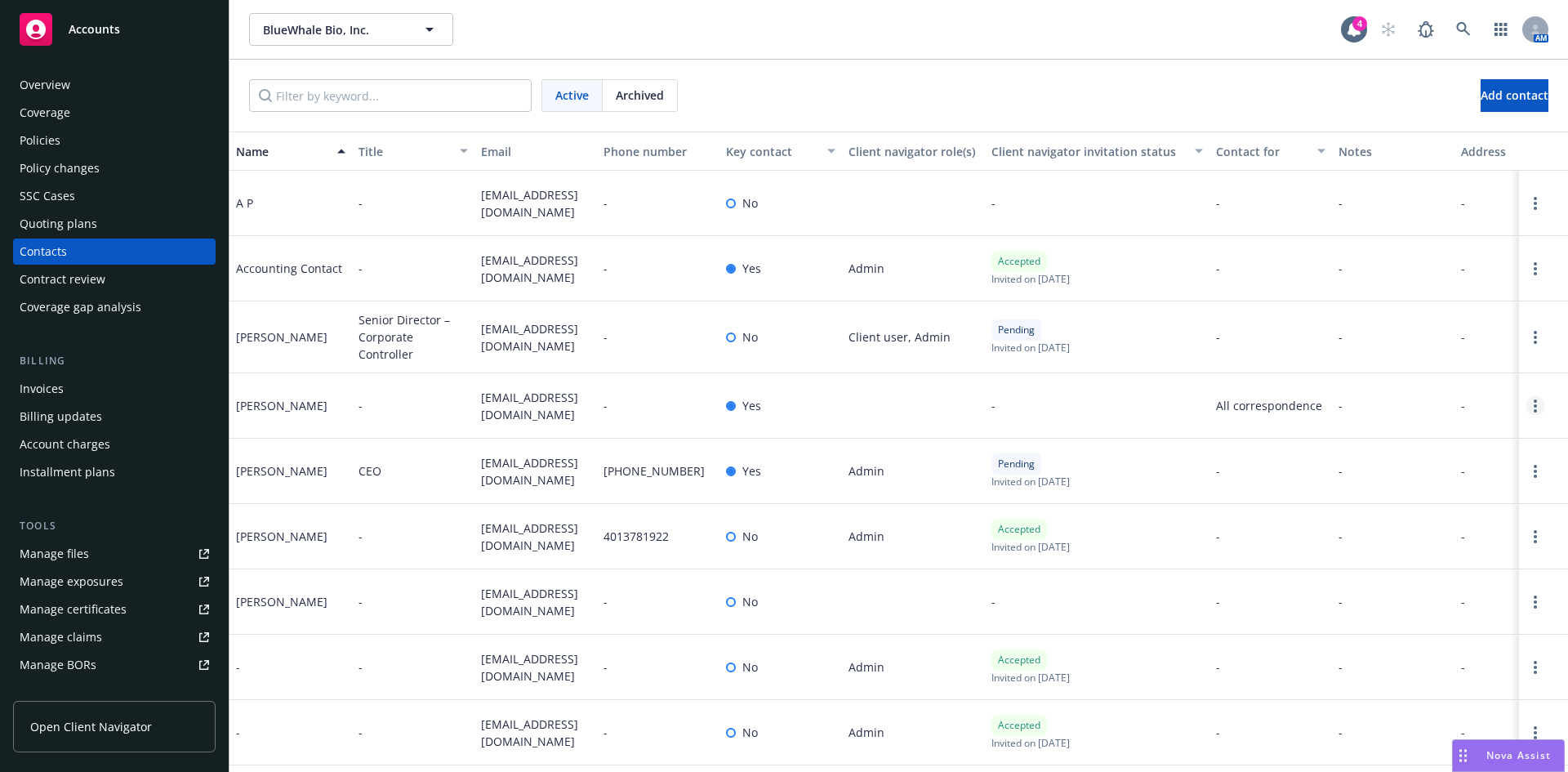
click at [1535, 408] on icon "Open options" at bounding box center [1536, 405] width 3 height 13
click at [1428, 397] on link "Archive" at bounding box center [1419, 394] width 185 height 33
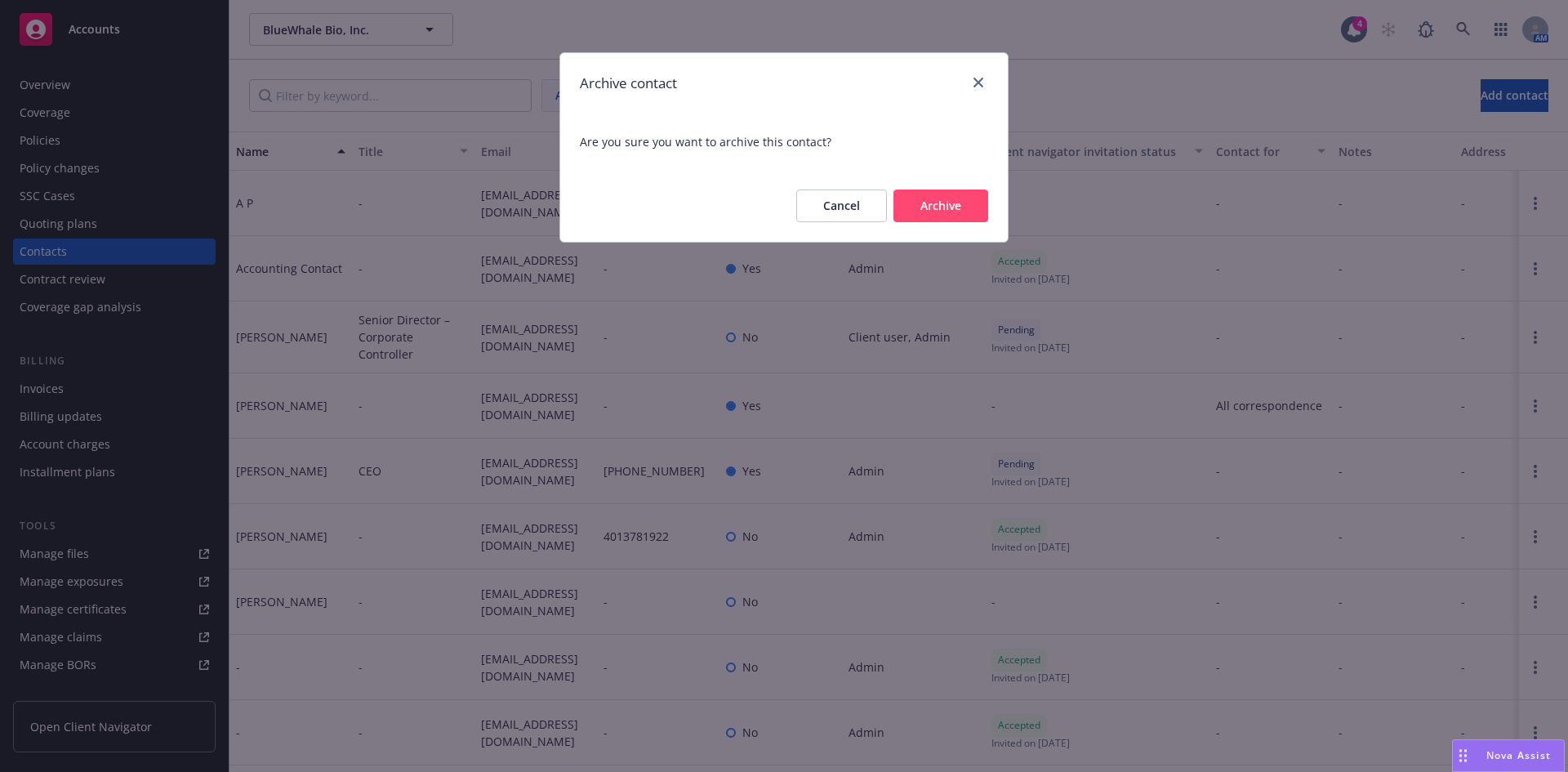
click at [946, 195] on button "Archive" at bounding box center [941, 206] width 94 height 33
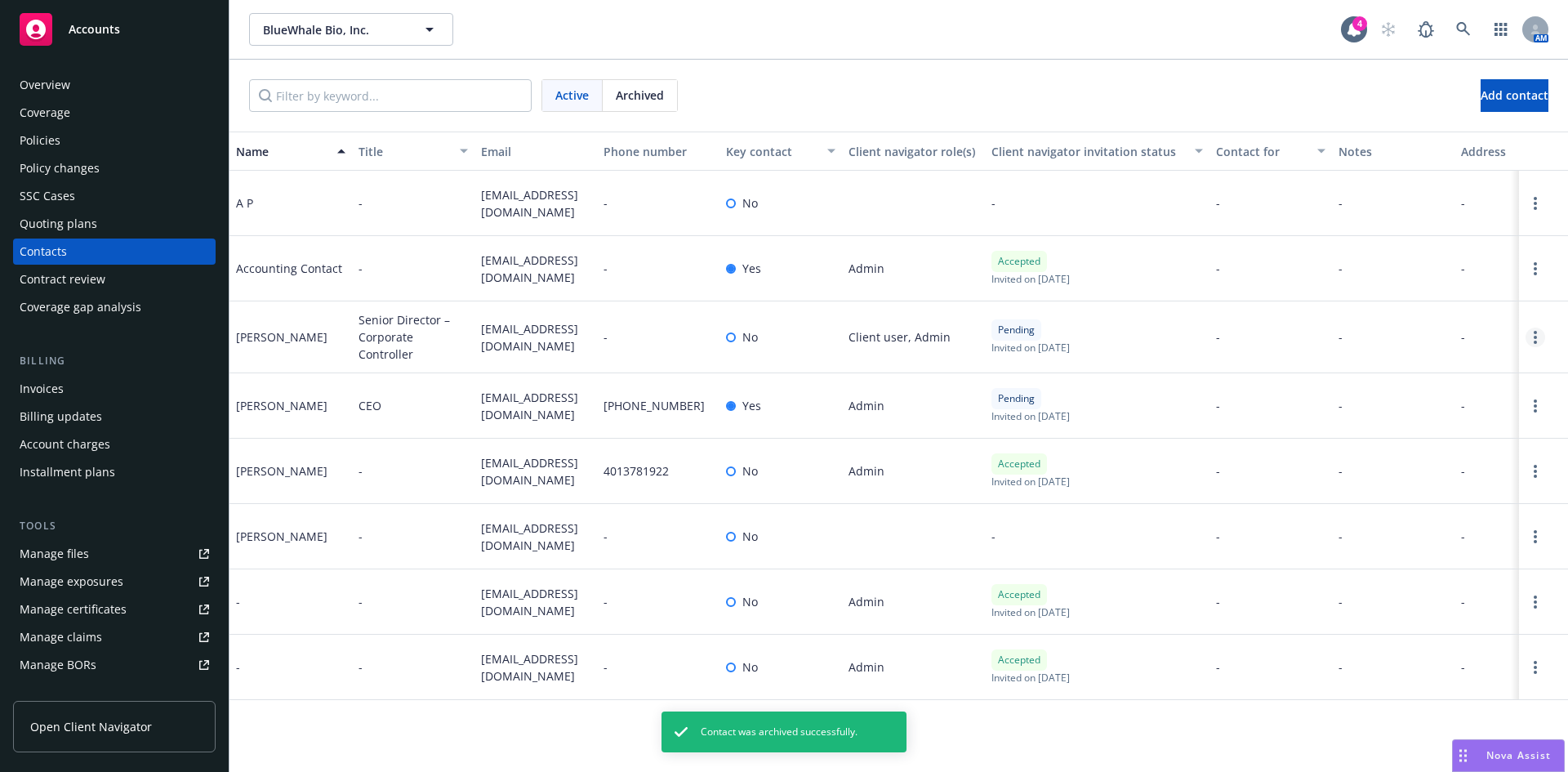
click at [1533, 333] on link "Open options" at bounding box center [1535, 337] width 20 height 20
click at [1432, 333] on link "Archive" at bounding box center [1461, 325] width 127 height 33
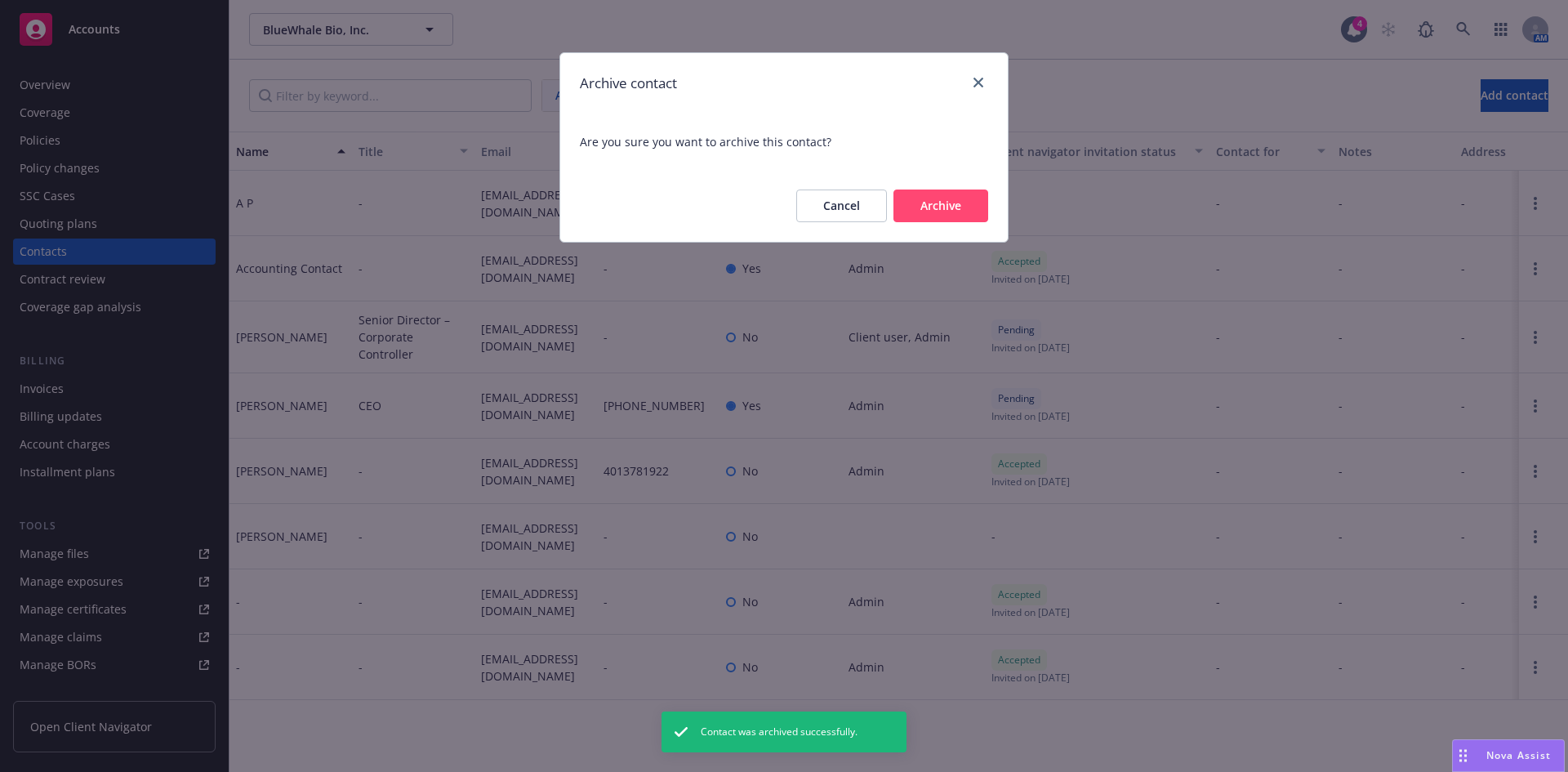
click at [958, 198] on button "Archive" at bounding box center [941, 206] width 94 height 33
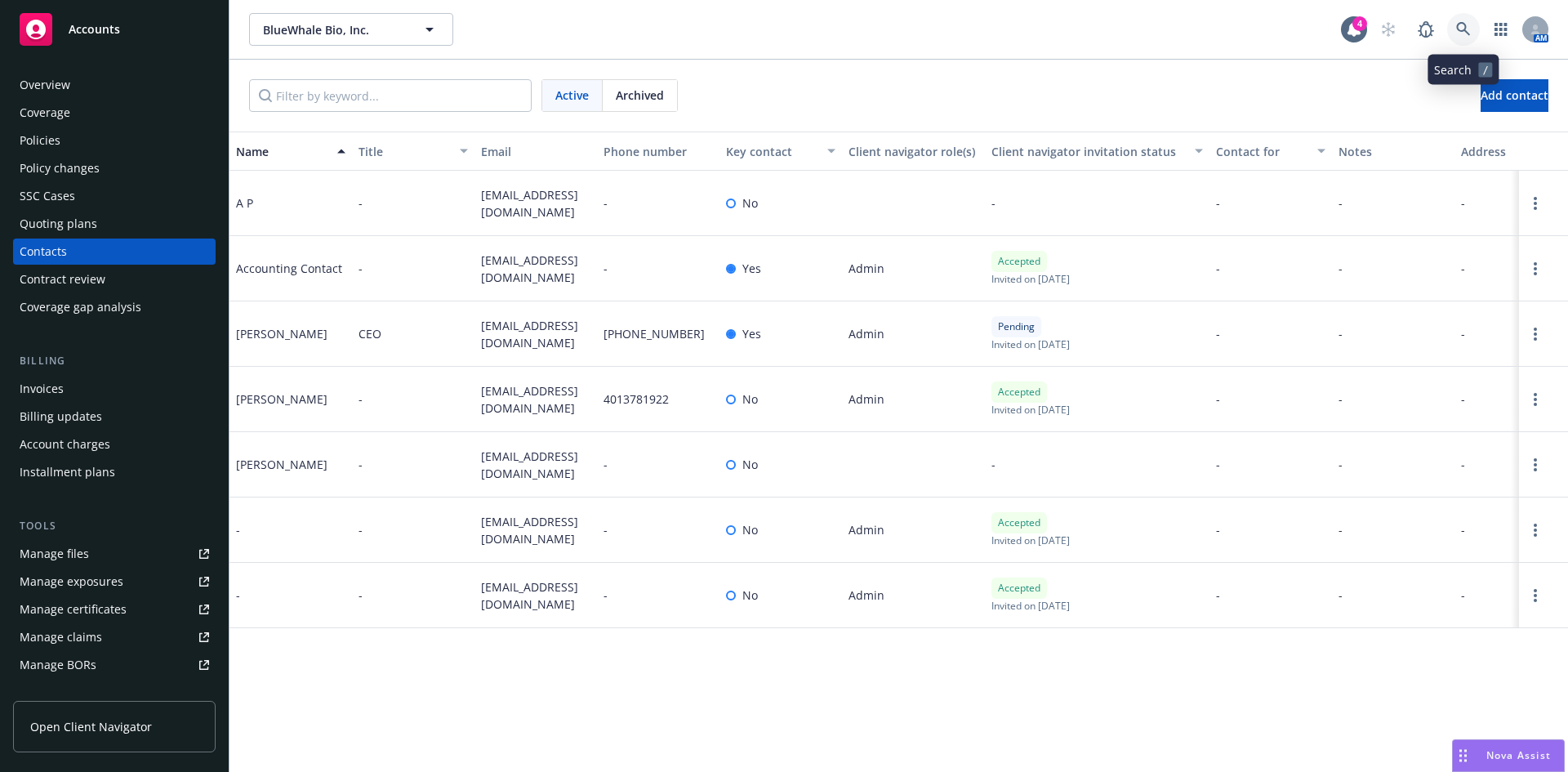
click at [1456, 26] on link at bounding box center [1464, 29] width 33 height 33
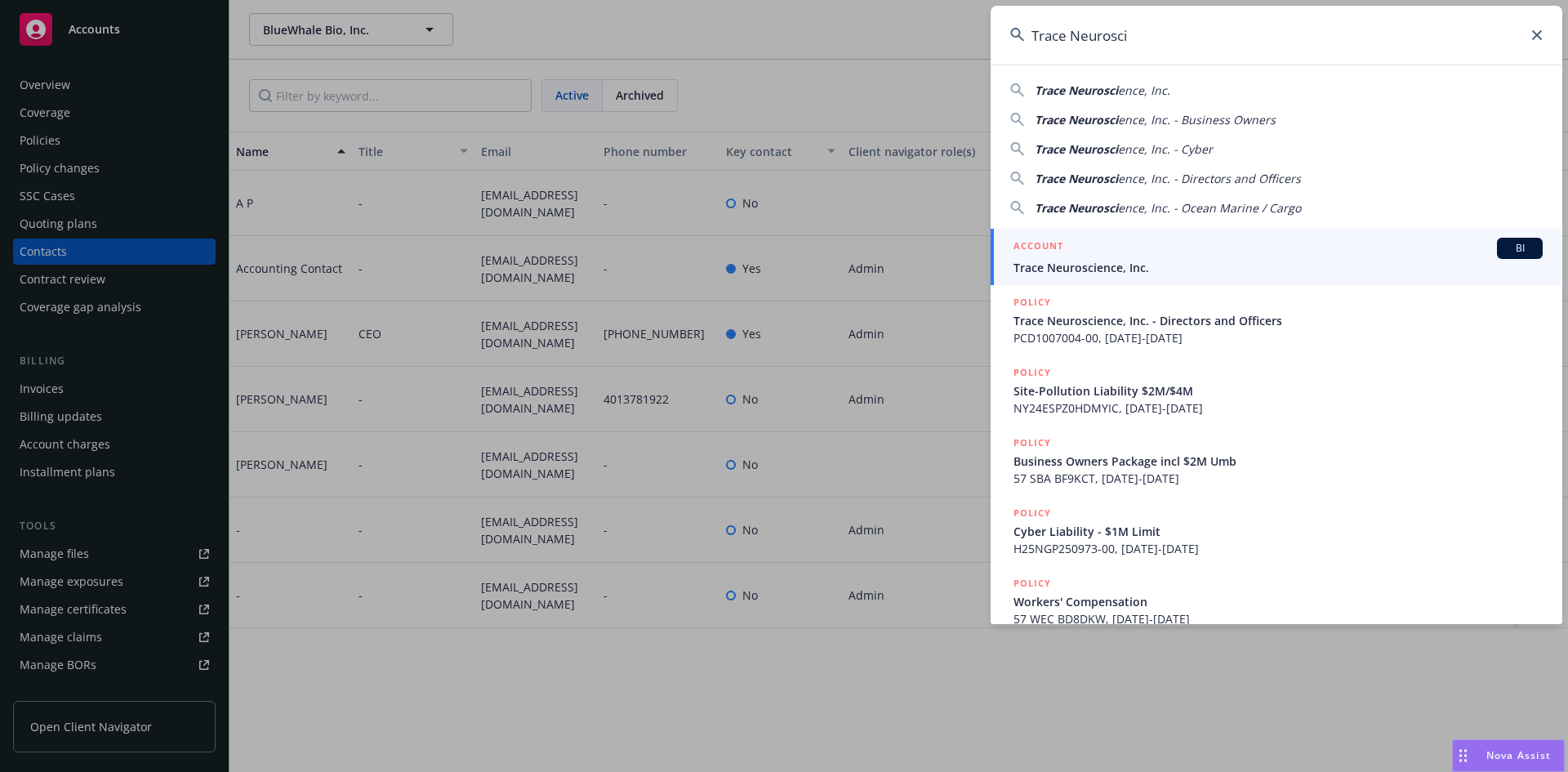
click at [1110, 258] on div "ACCOUNT BI" at bounding box center [1278, 248] width 530 height 21
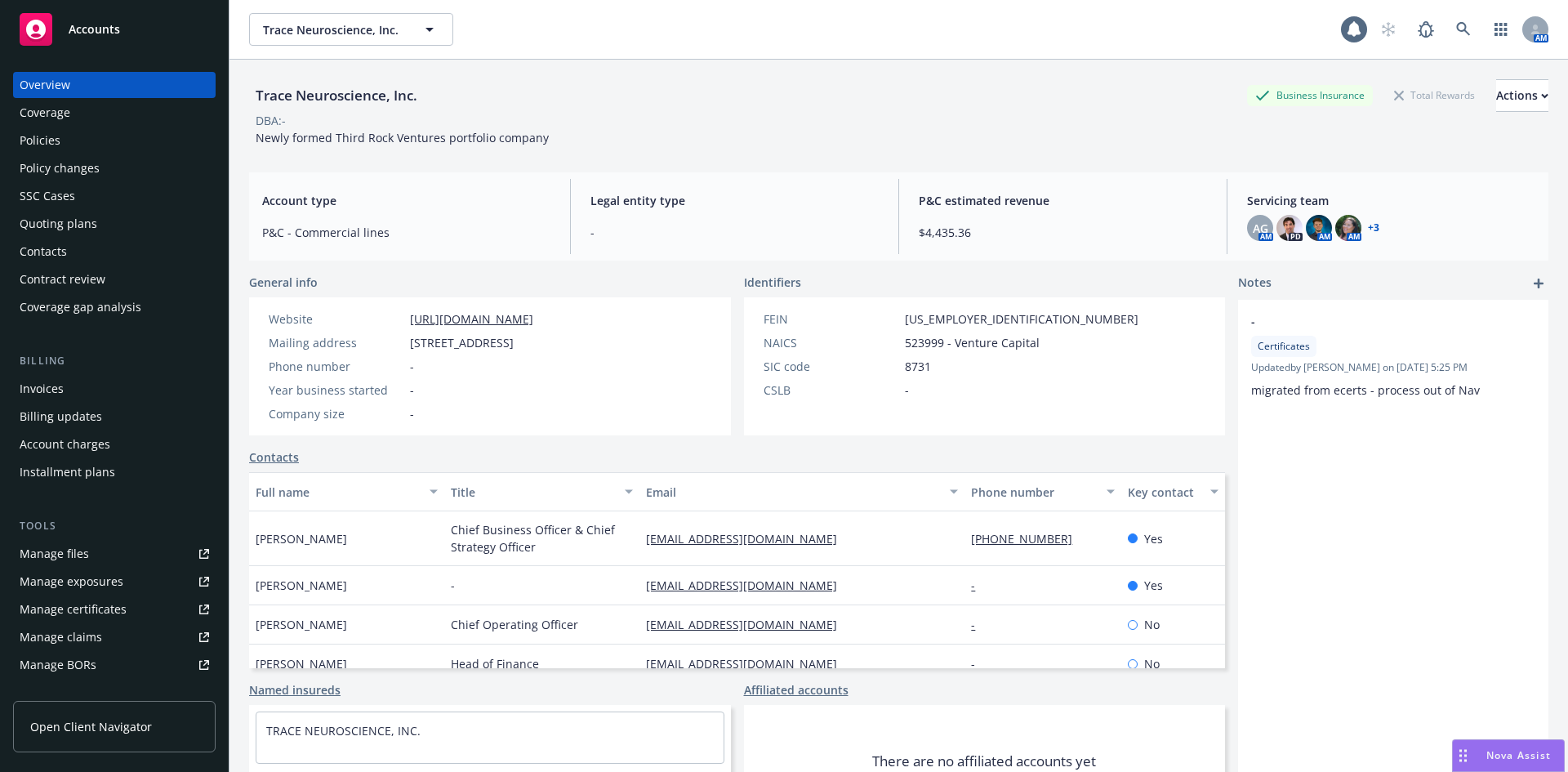
click at [32, 138] on div "Policies" at bounding box center [40, 140] width 41 height 26
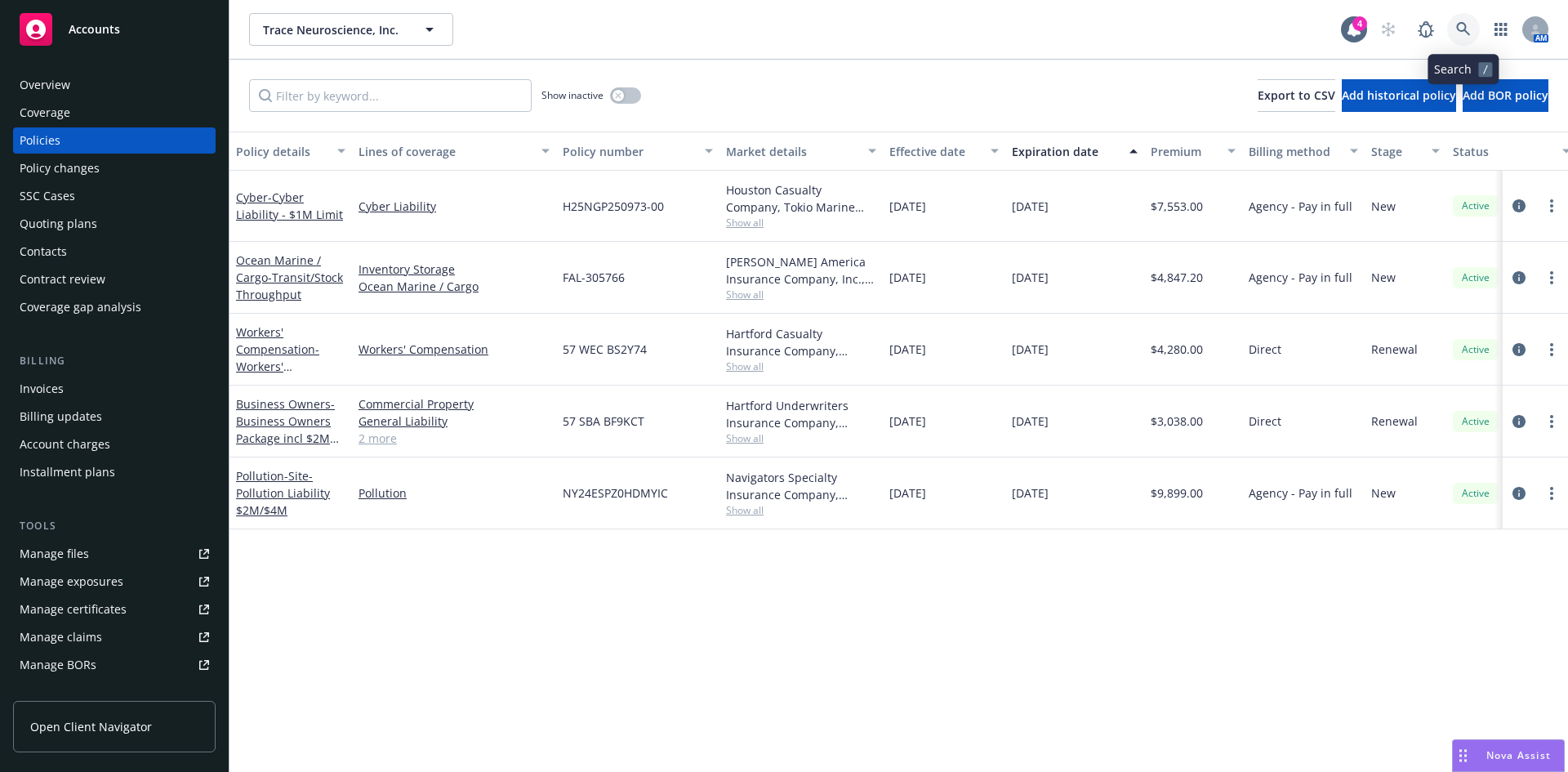
click at [1468, 36] on icon at bounding box center [1463, 29] width 15 height 15
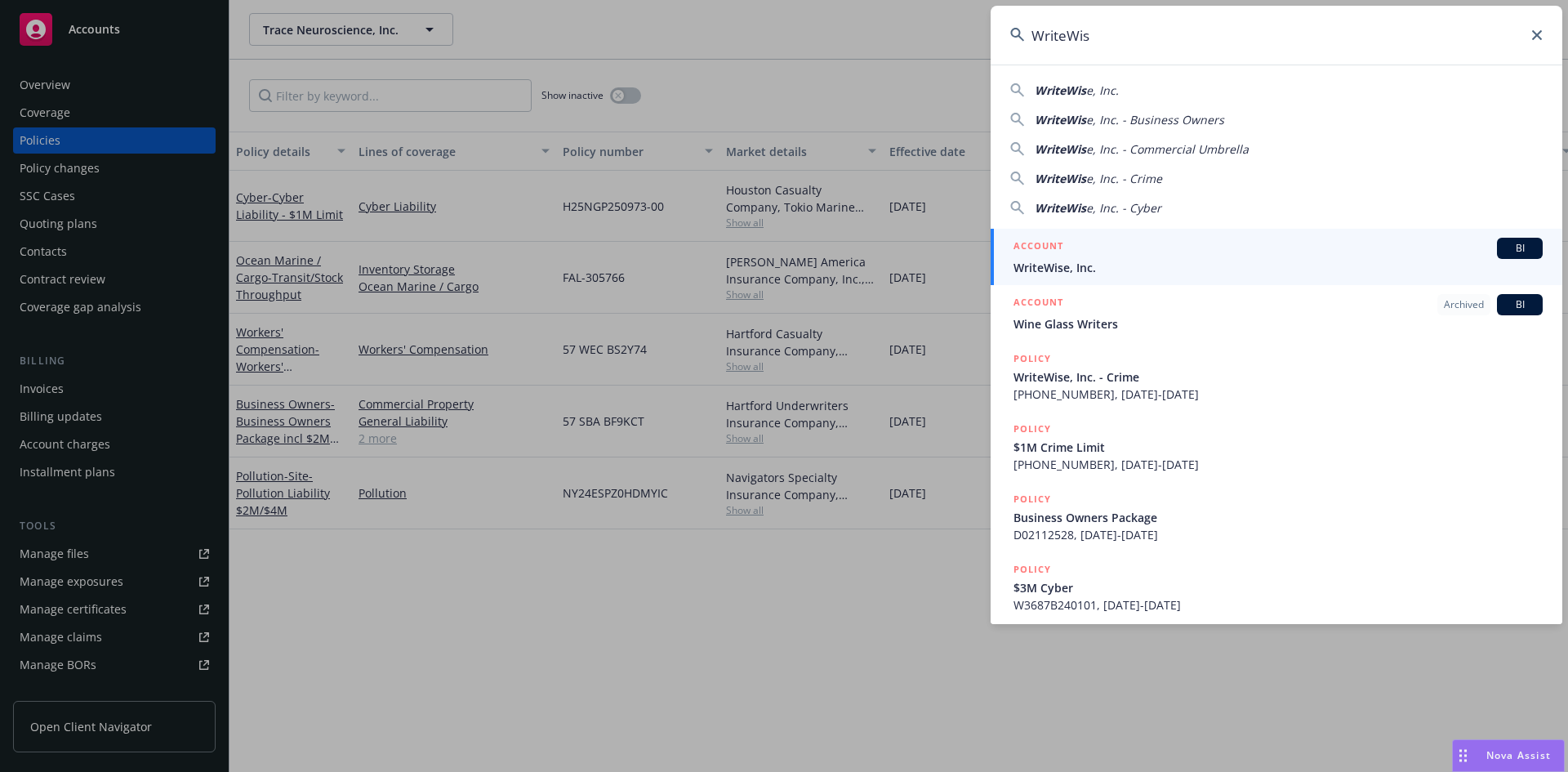
click at [1113, 252] on div "ACCOUNT BI" at bounding box center [1278, 248] width 530 height 21
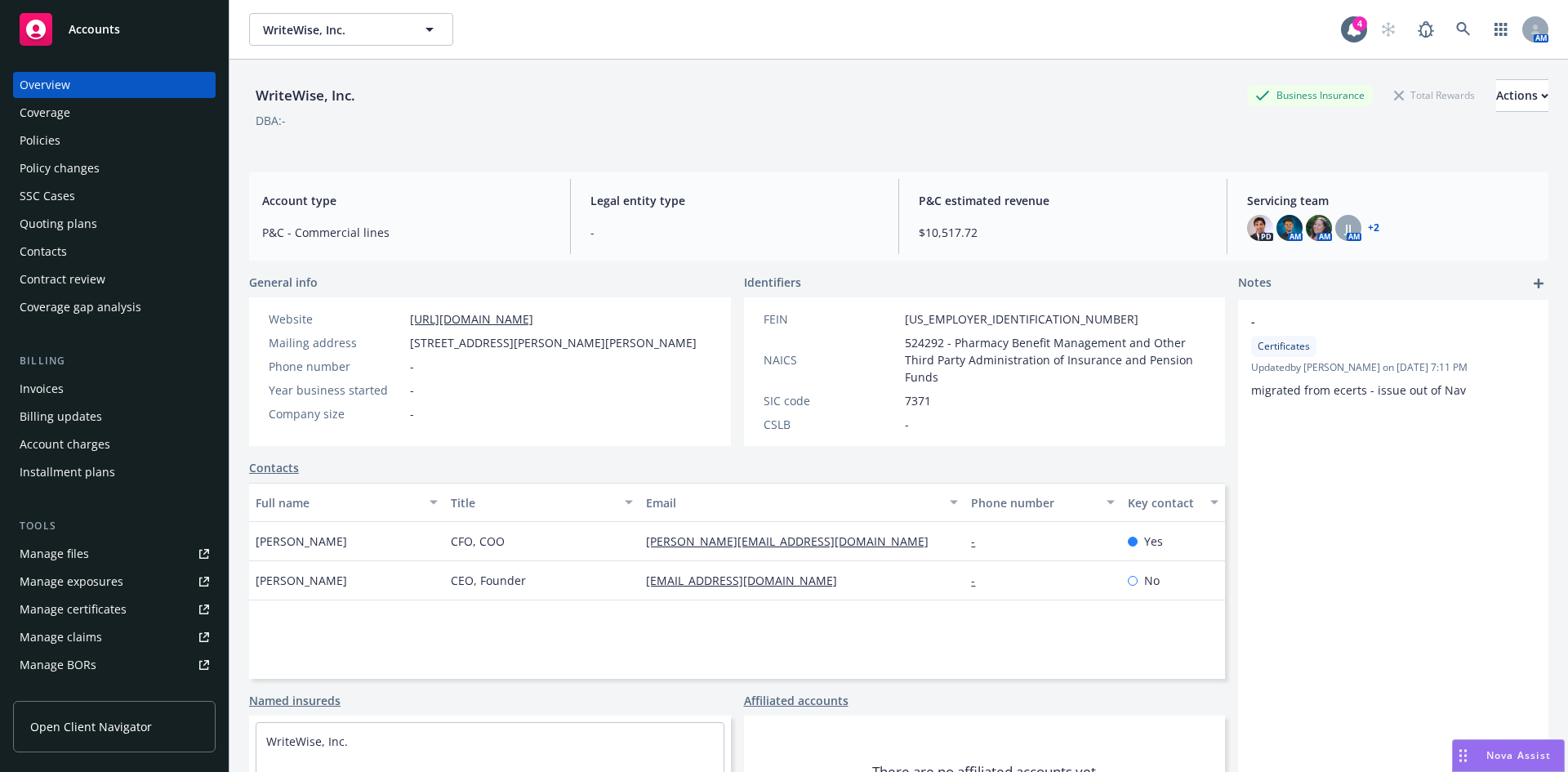
click at [378, 104] on div "WriteWise, Inc. Business Insurance Total Rewards Actions" at bounding box center [899, 95] width 1299 height 33
drag, startPoint x: 356, startPoint y: 94, endPoint x: 258, endPoint y: 102, distance: 98.3
click at [258, 102] on div "WriteWise, Inc." at bounding box center [305, 95] width 112 height 21
copy div "WriteWise, Inc."
click at [39, 137] on div "Policies" at bounding box center [40, 140] width 41 height 26
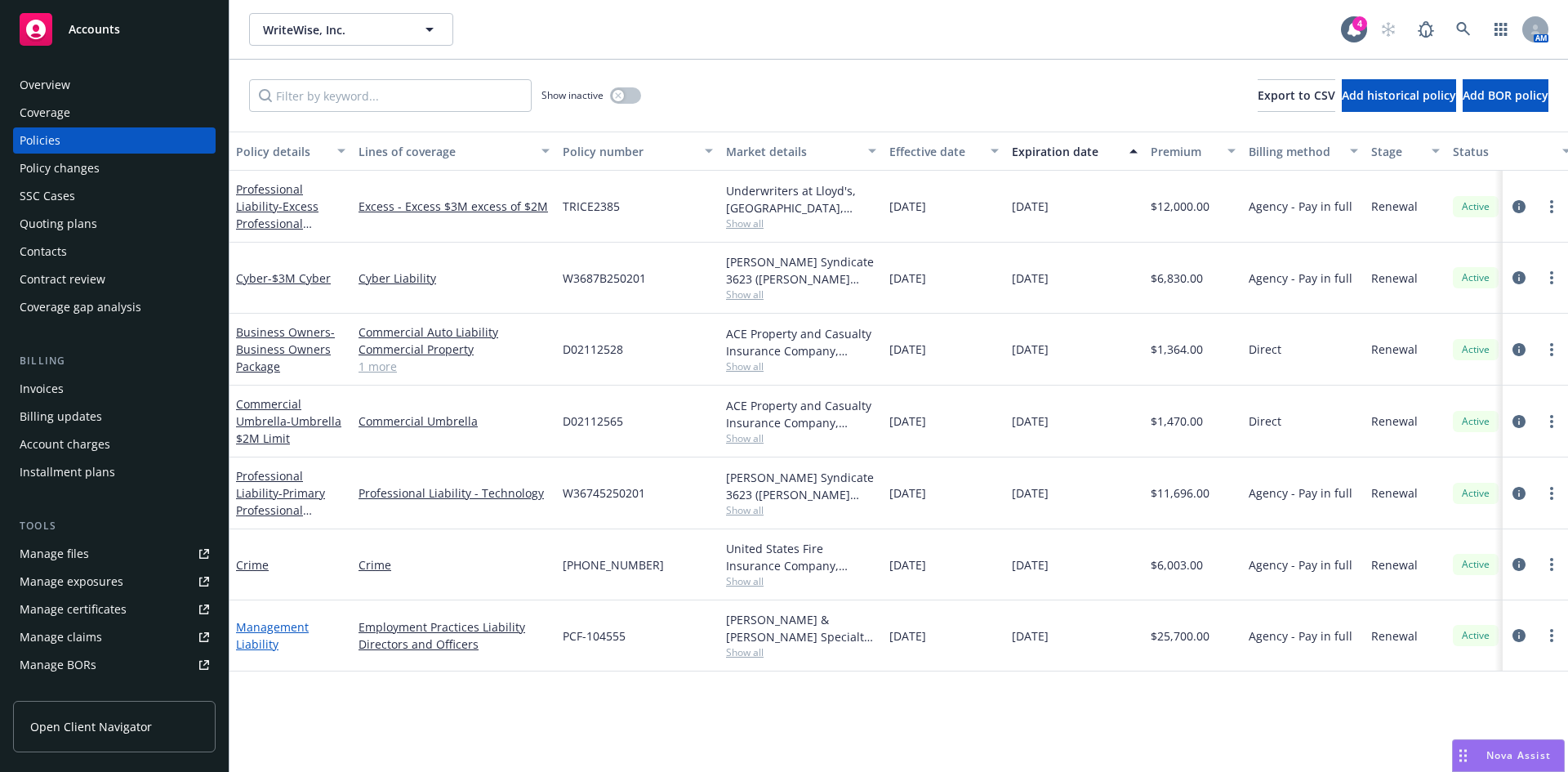
click at [263, 631] on link "Management Liability" at bounding box center [272, 635] width 73 height 33
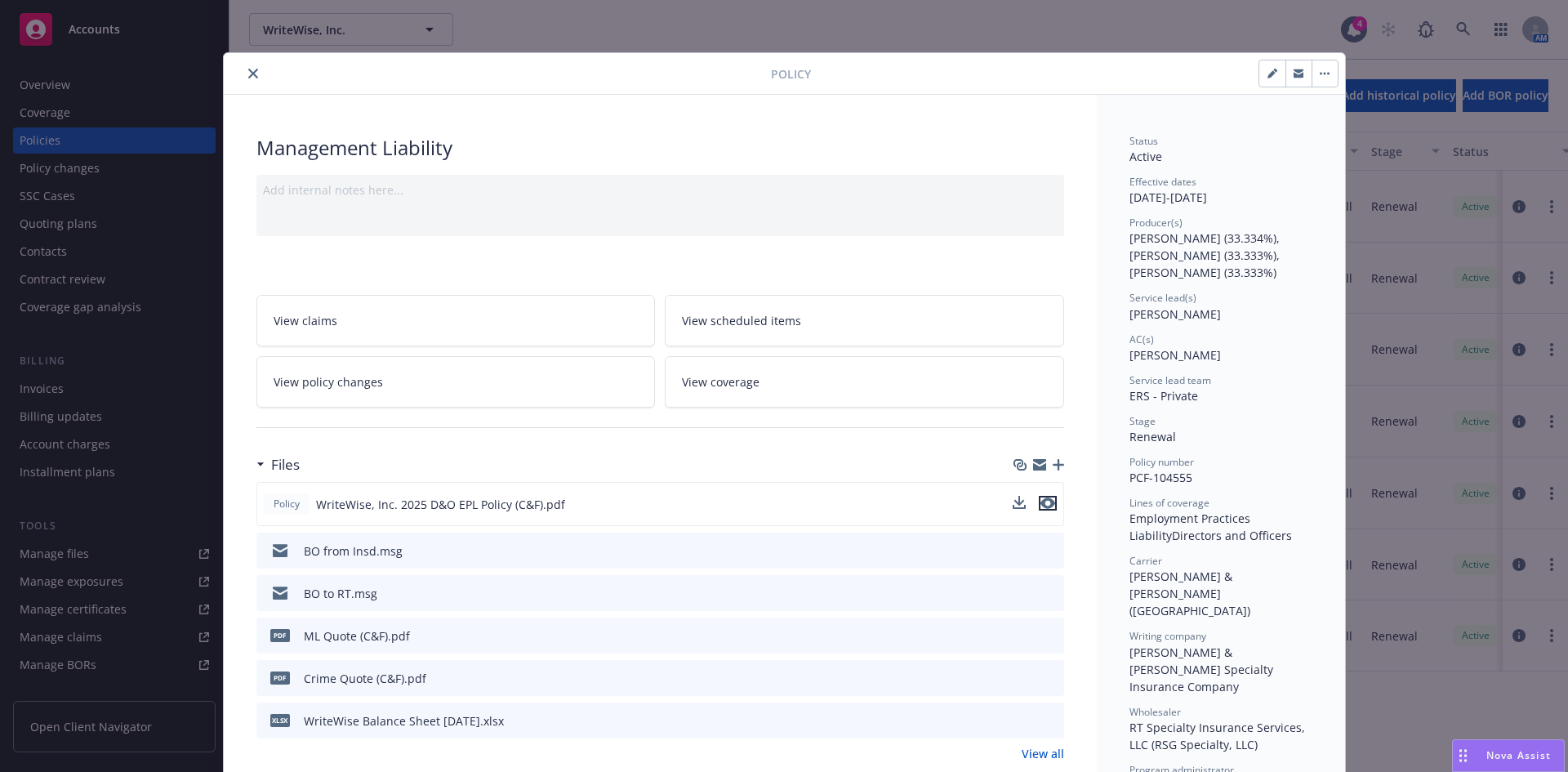
click at [1041, 501] on icon "preview file" at bounding box center [1048, 503] width 15 height 11
click at [248, 74] on icon "close" at bounding box center [252, 73] width 9 height 9
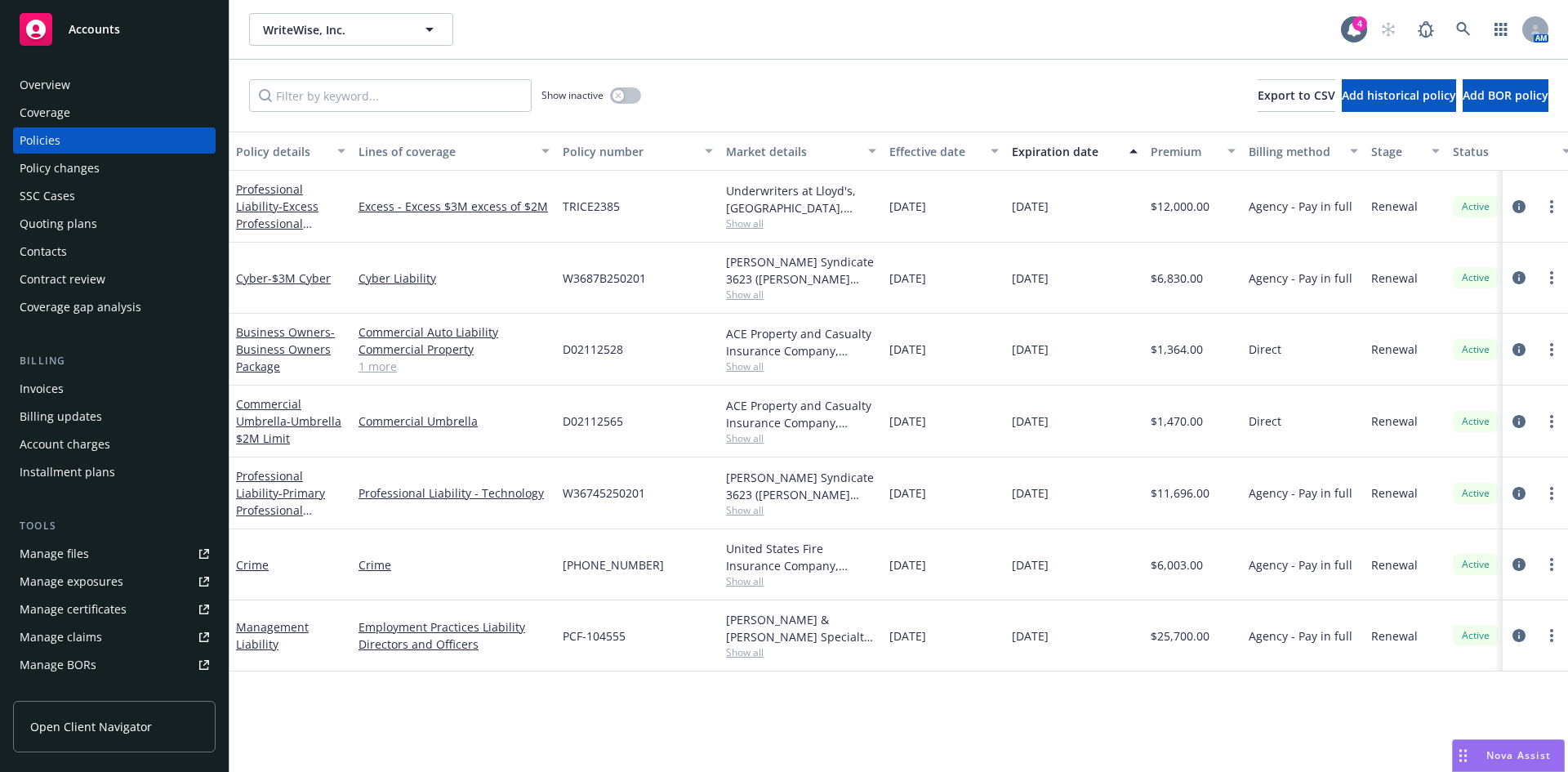
click at [177, 557] on link "Manage files" at bounding box center [114, 554] width 203 height 26
click at [1473, 23] on link at bounding box center [1464, 29] width 33 height 33
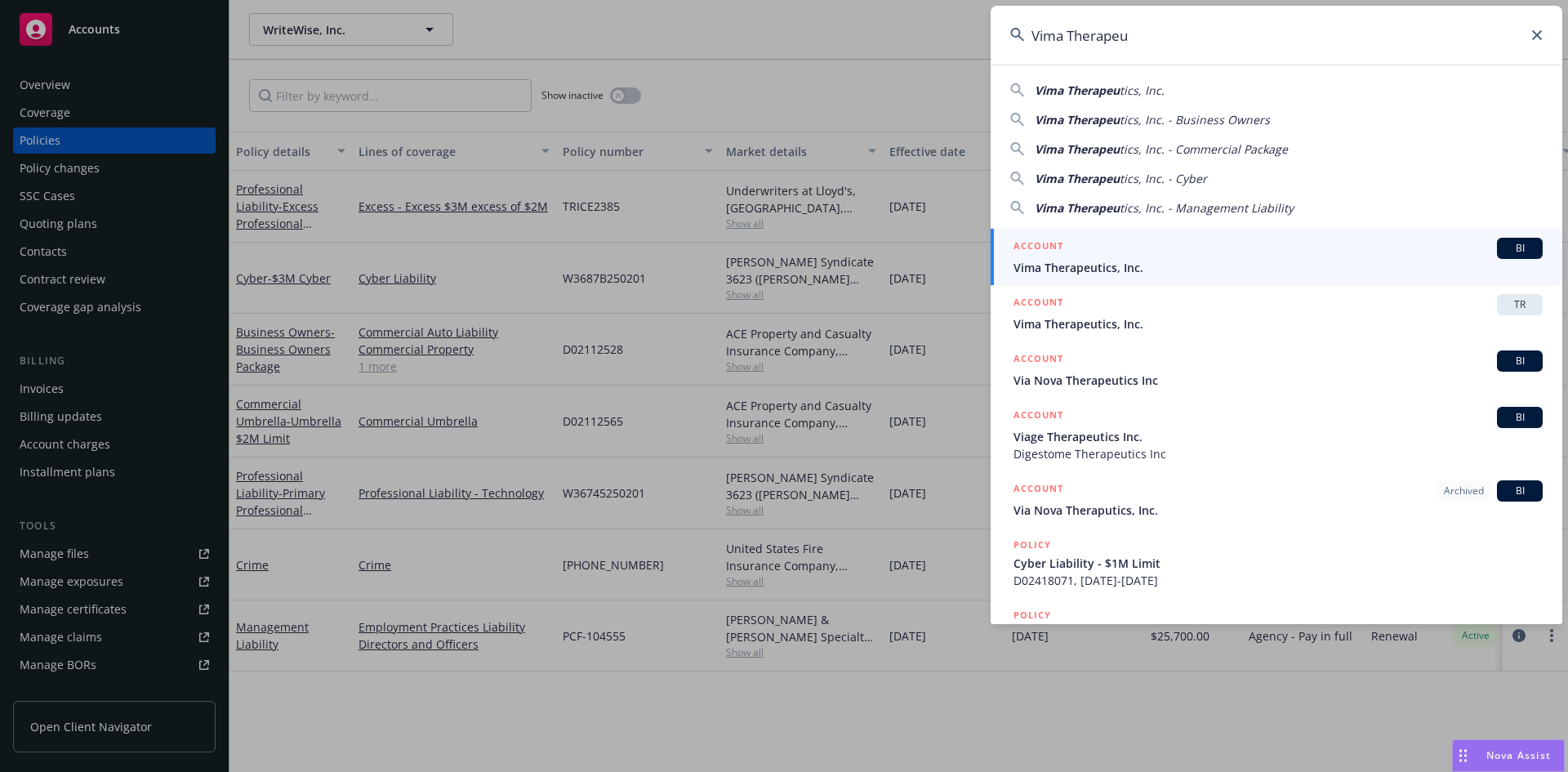
click at [1084, 256] on div "ACCOUNT BI" at bounding box center [1278, 248] width 530 height 21
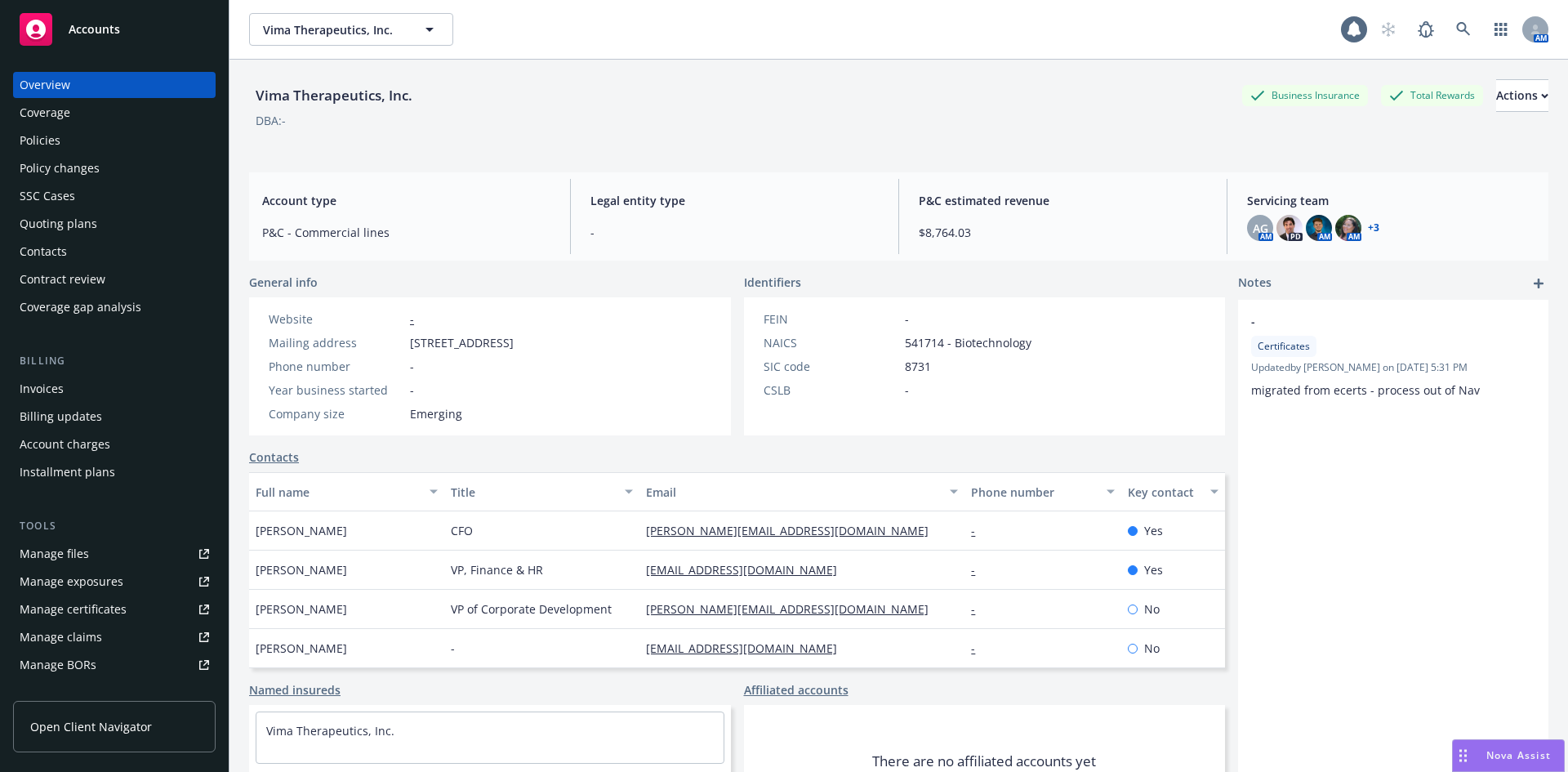
click at [59, 146] on div "Policies" at bounding box center [114, 140] width 190 height 26
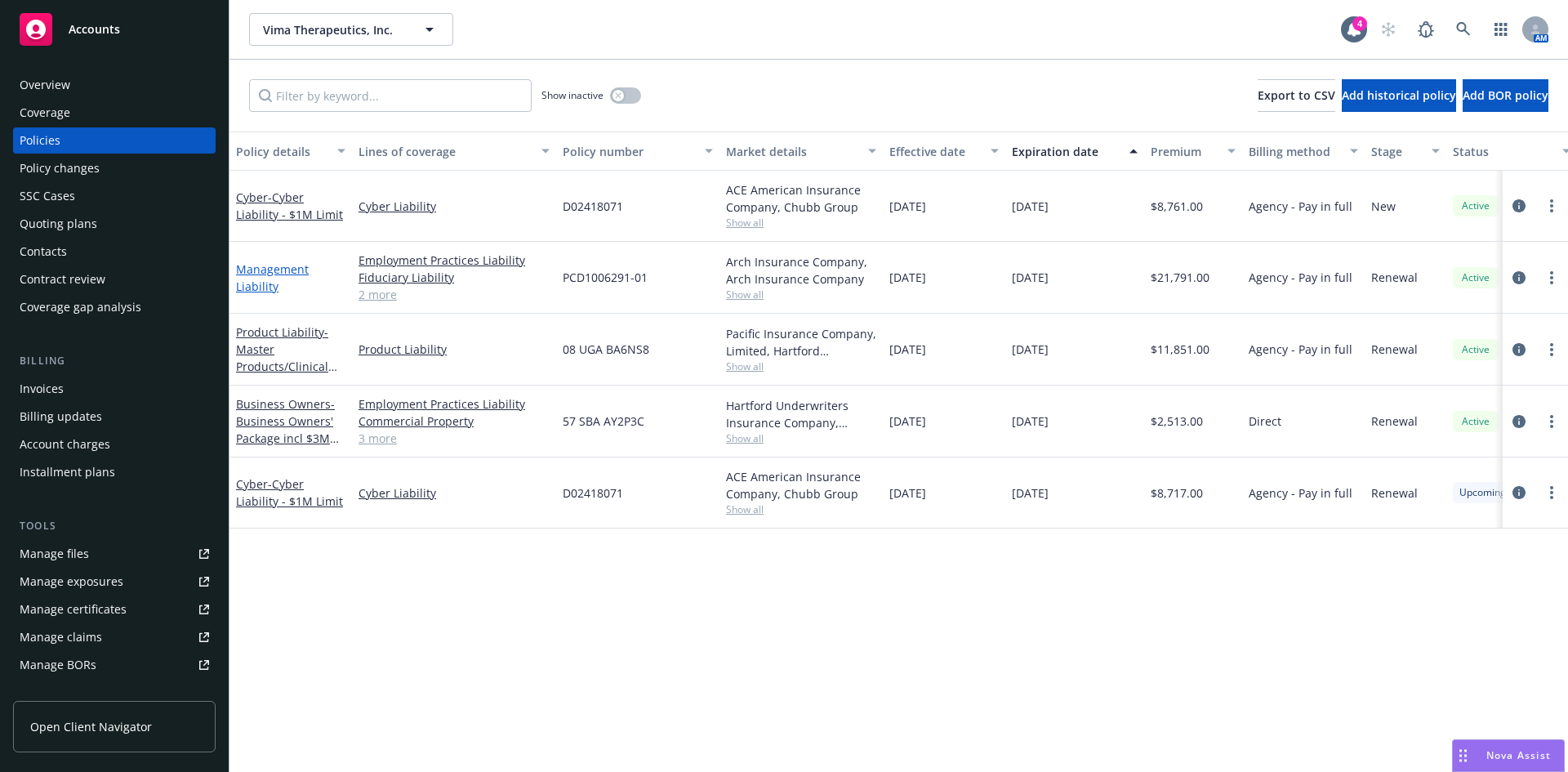
click at [257, 268] on link "Management Liability" at bounding box center [272, 278] width 73 height 33
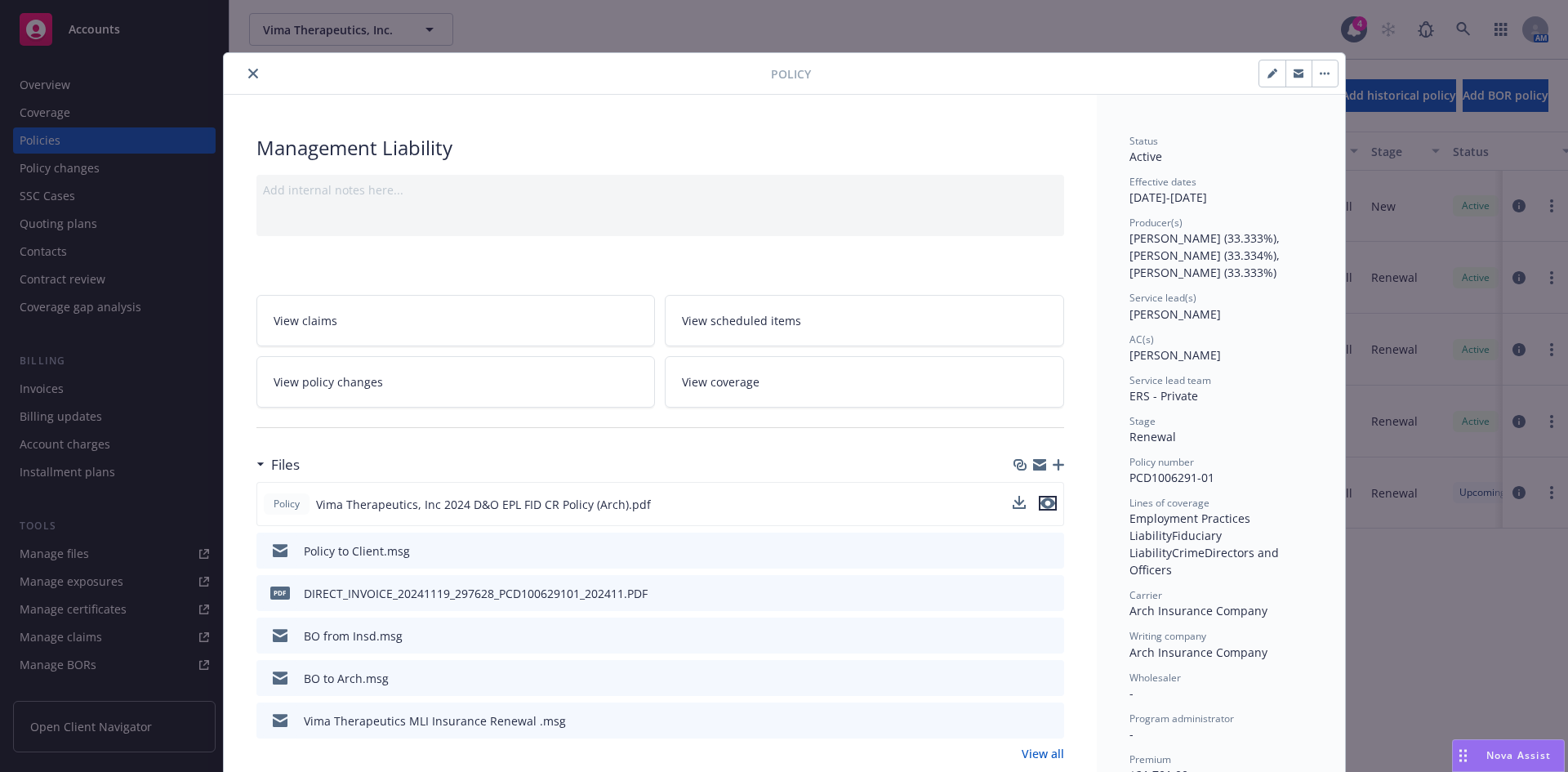
click at [1041, 504] on icon "preview file" at bounding box center [1048, 503] width 15 height 11
click at [248, 70] on icon "close" at bounding box center [252, 73] width 9 height 9
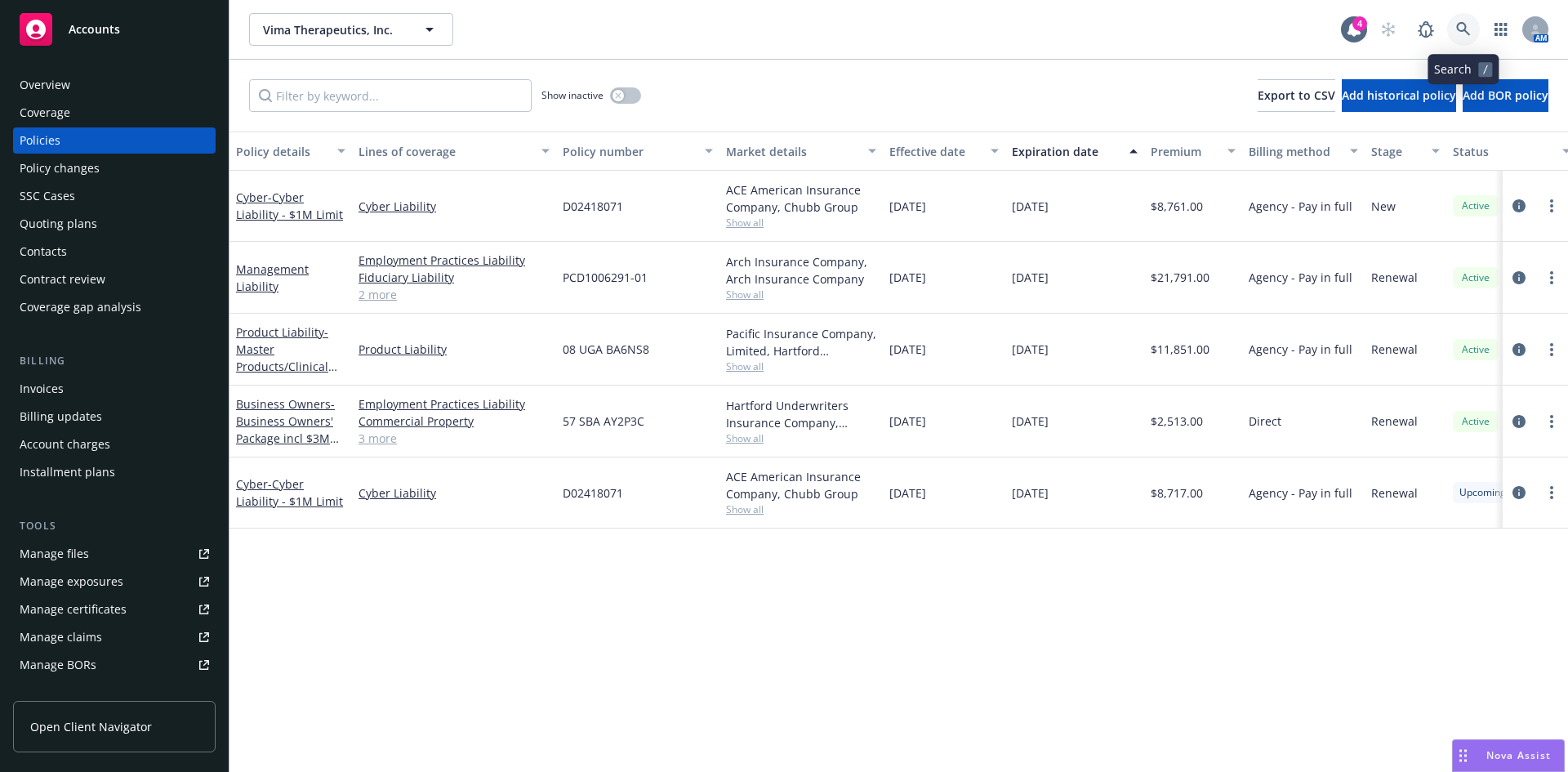
click at [1474, 24] on link at bounding box center [1464, 29] width 33 height 33
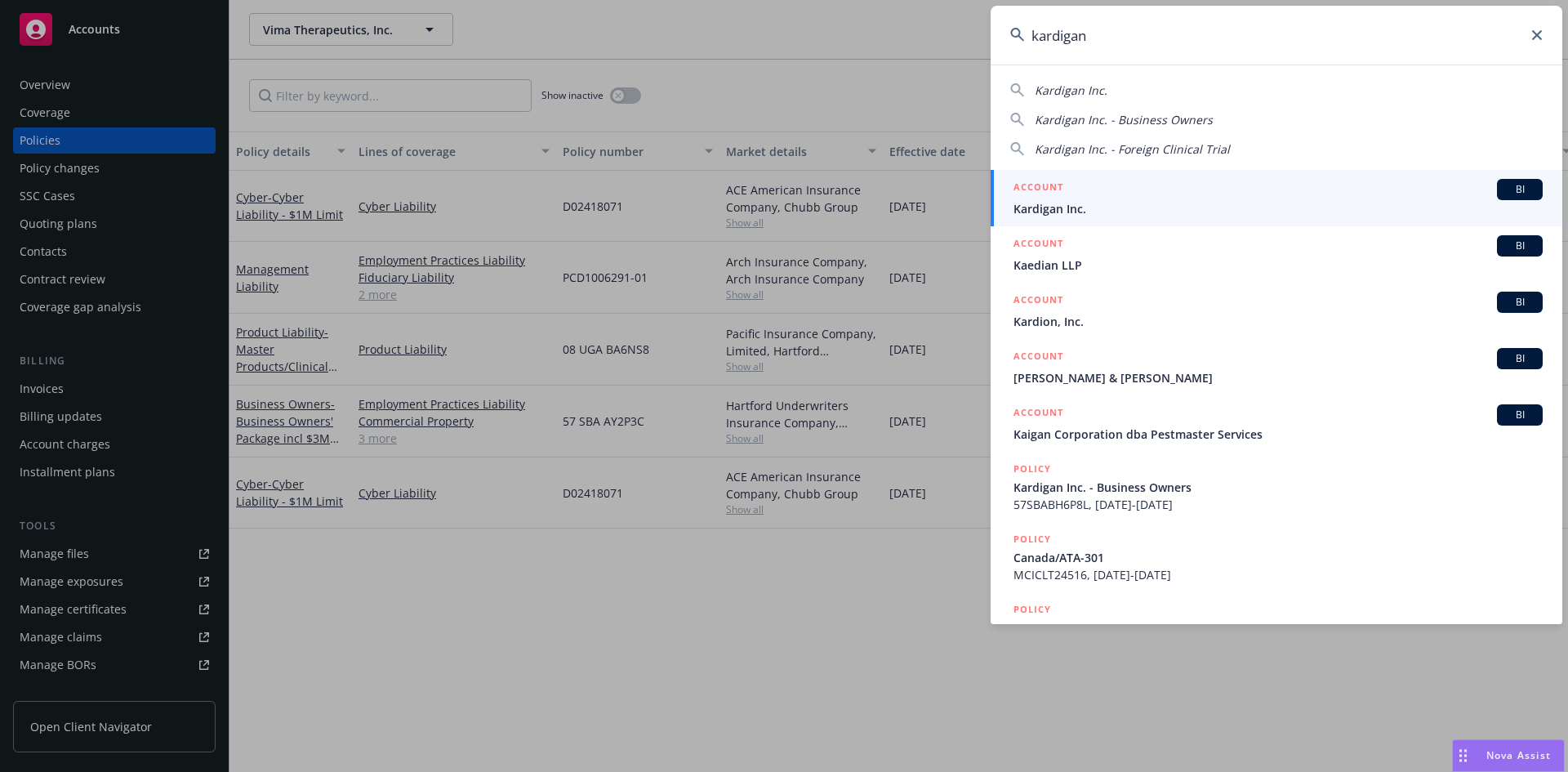
click at [1098, 198] on div "ACCOUNT BI" at bounding box center [1278, 189] width 530 height 21
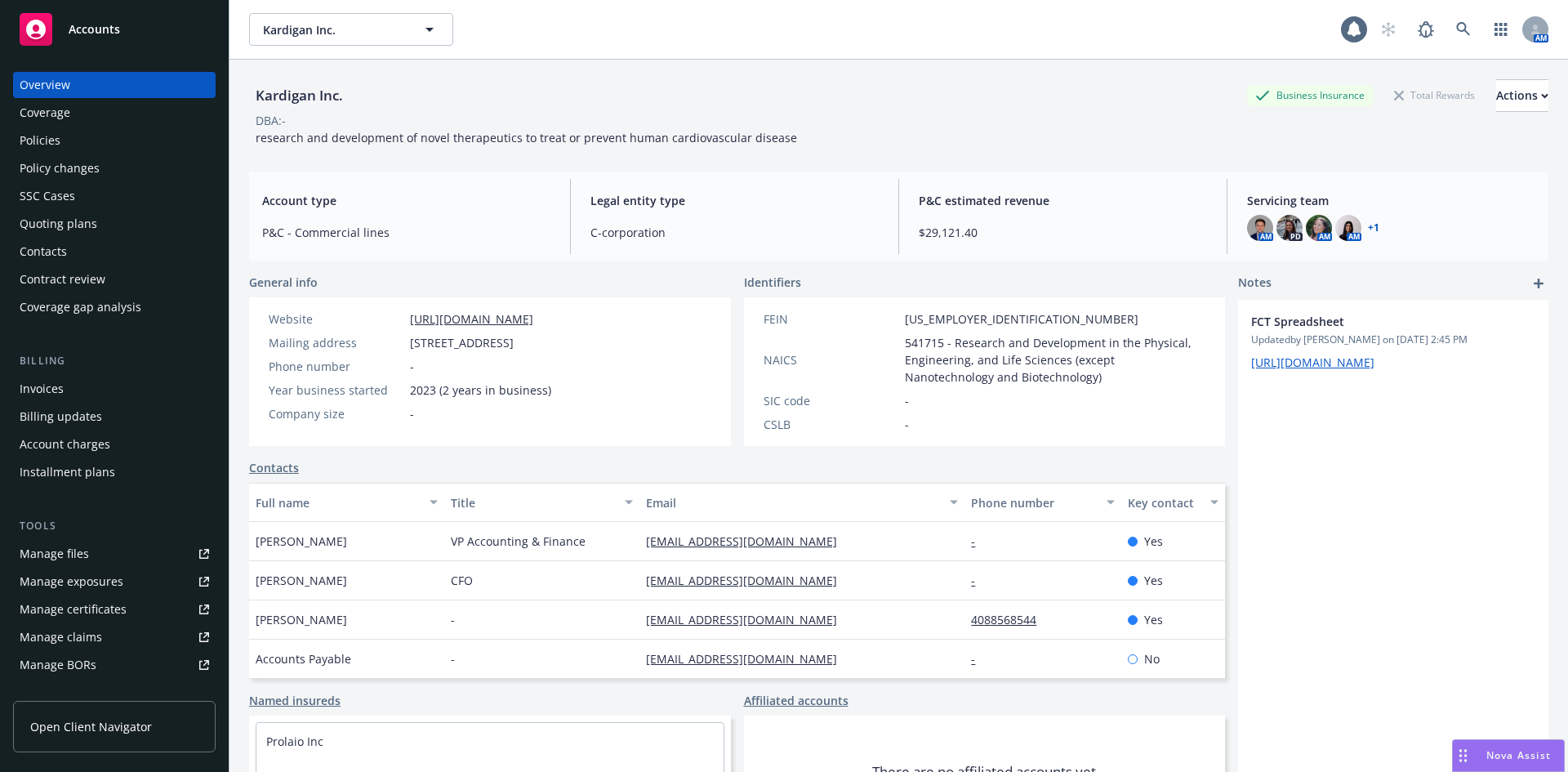
click at [49, 138] on div "Policies" at bounding box center [40, 140] width 41 height 26
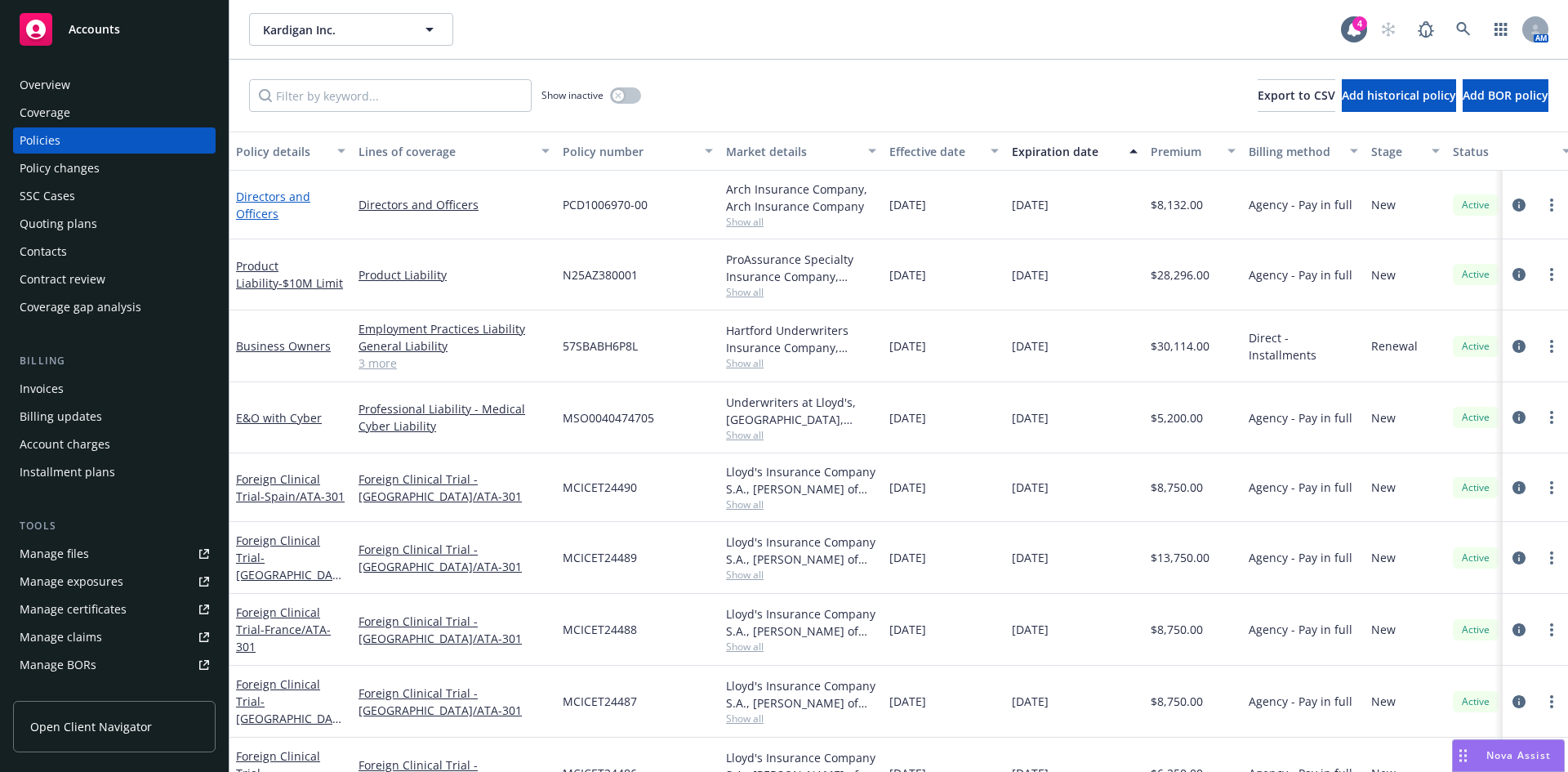
click at [261, 196] on link "Directors and Officers" at bounding box center [273, 205] width 75 height 33
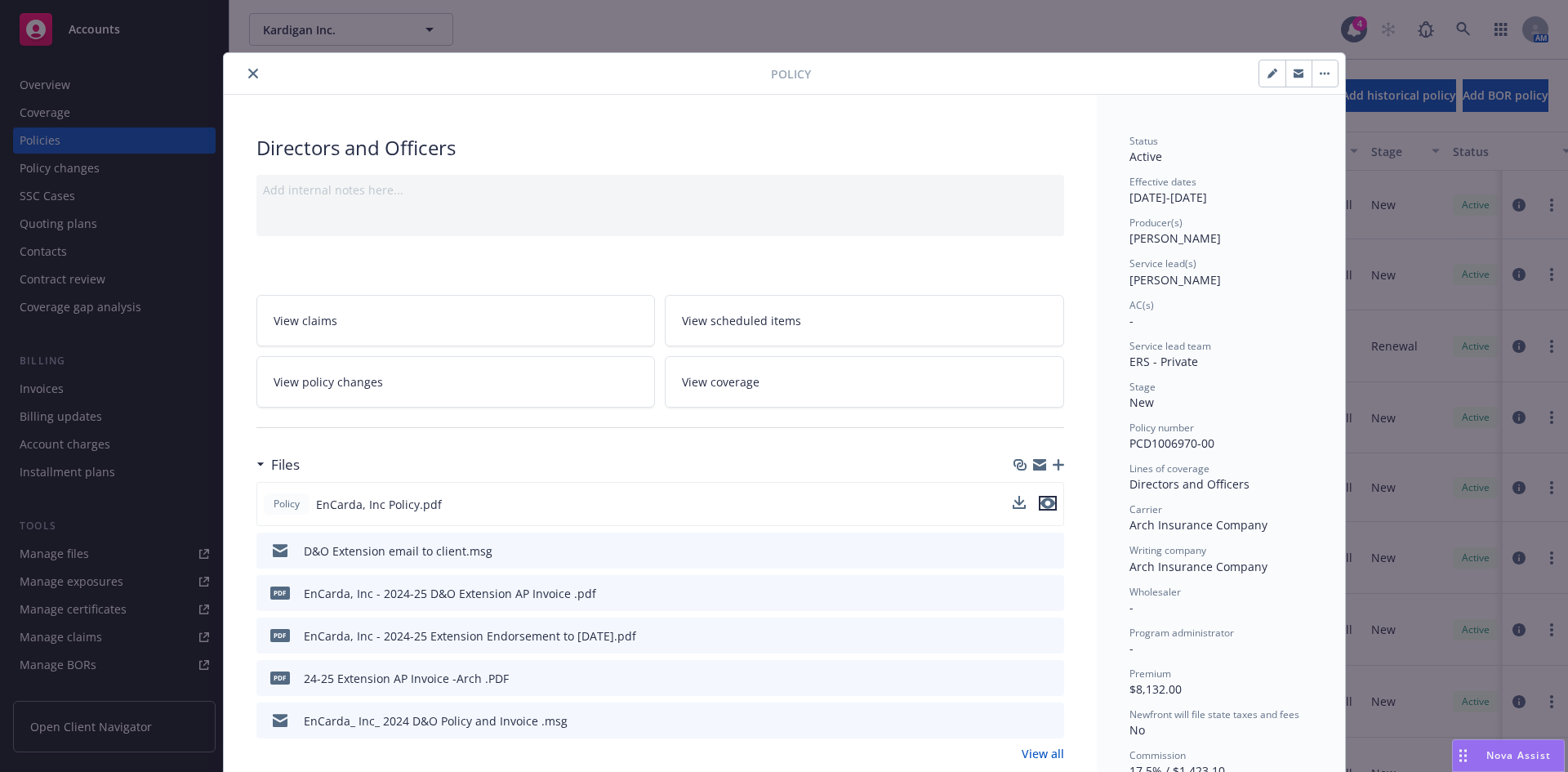
click at [1050, 503] on button "preview file" at bounding box center [1048, 503] width 18 height 15
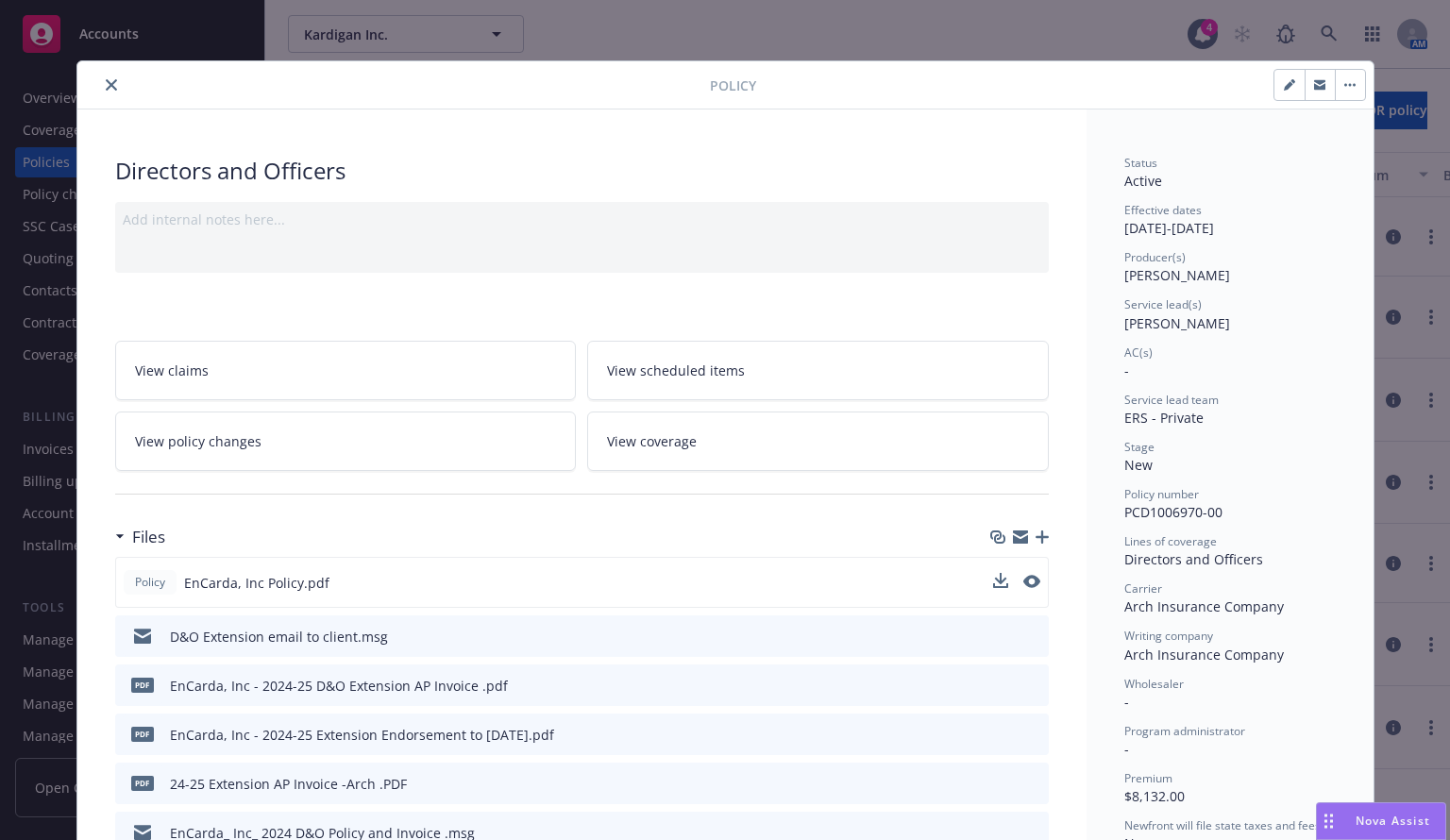
click at [106, 80] on icon "close" at bounding box center [111, 84] width 11 height 11
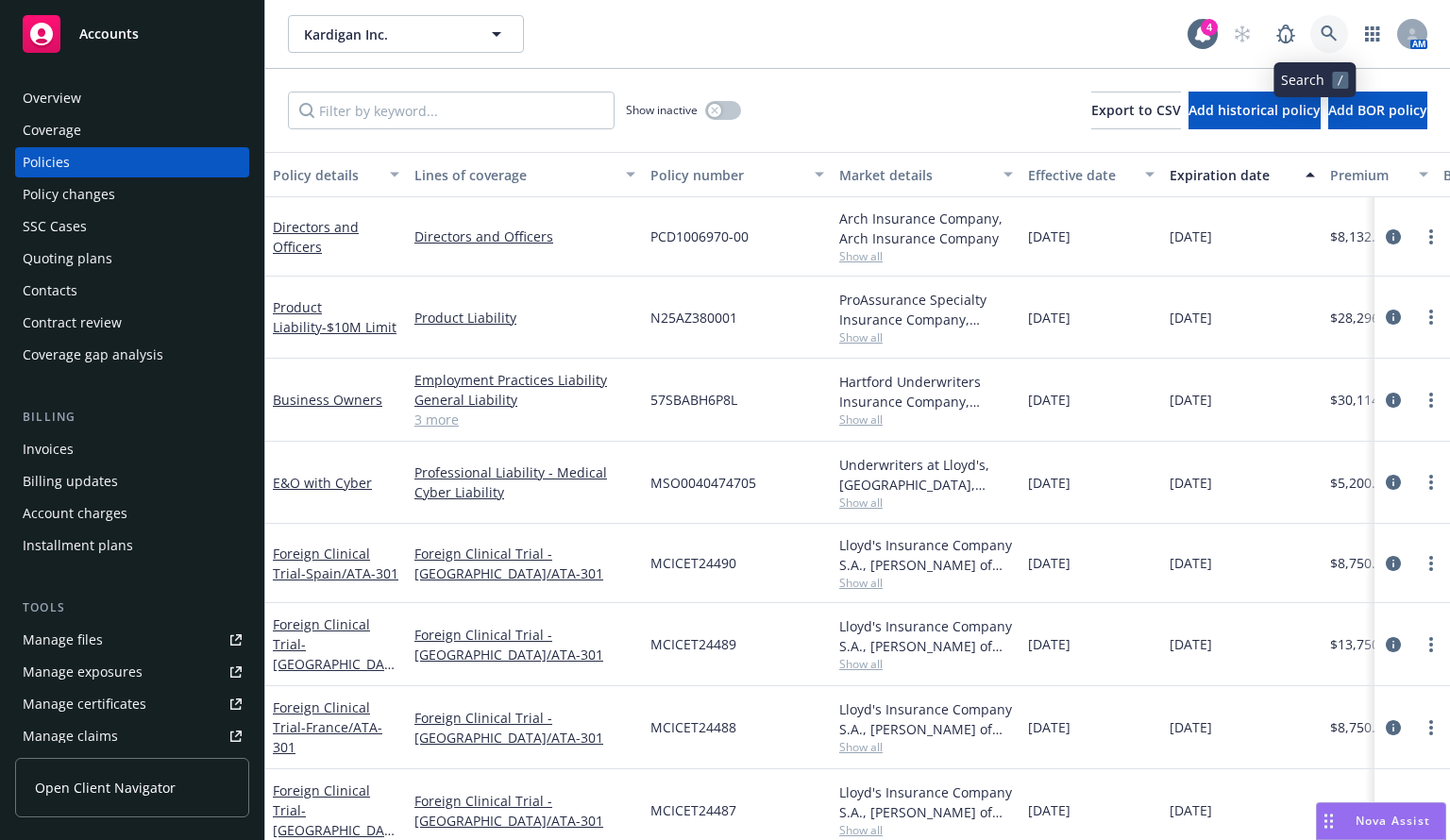
click at [1321, 28] on icon at bounding box center [1329, 34] width 16 height 16
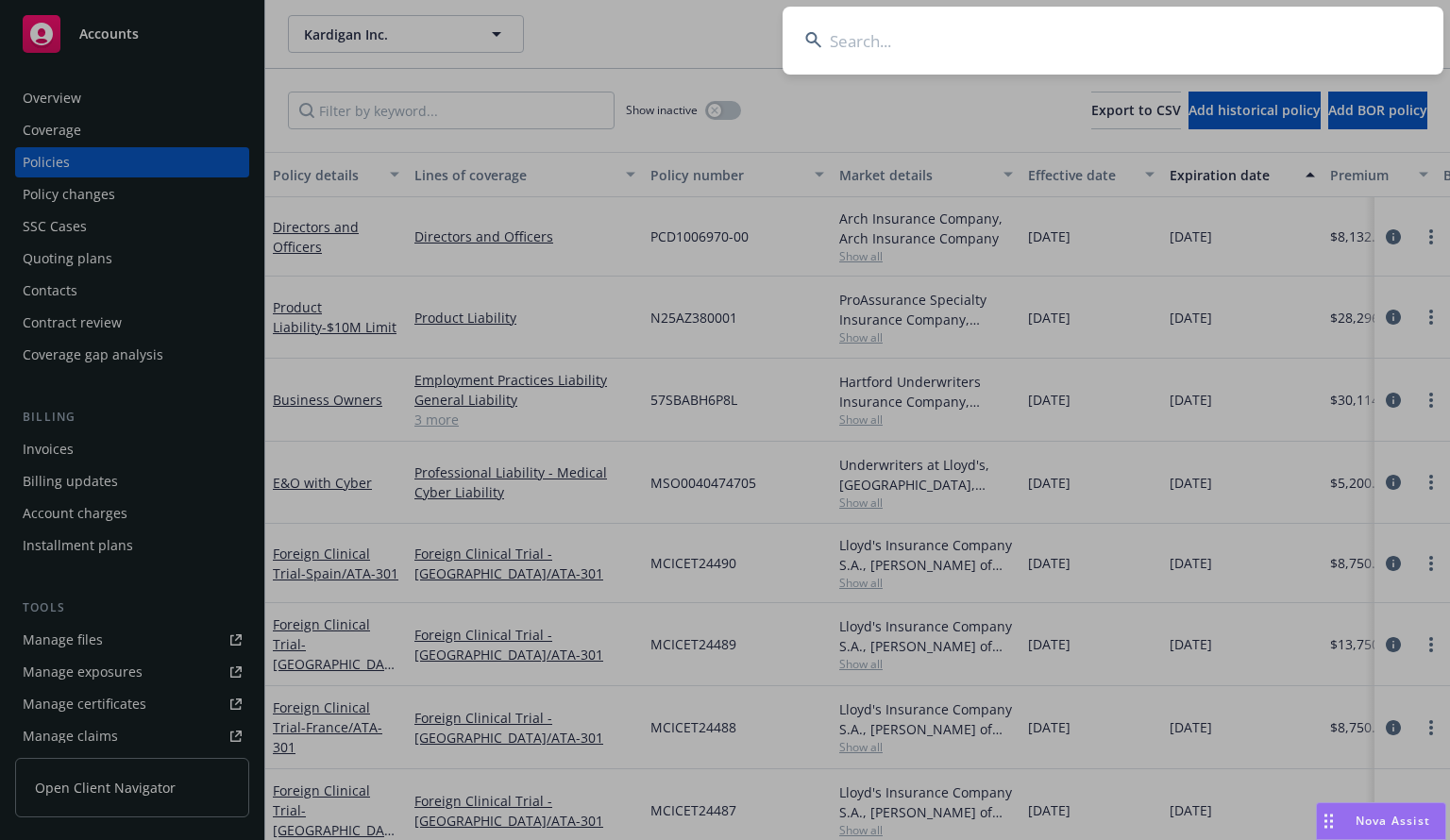
click at [1061, 47] on input at bounding box center [1113, 41] width 661 height 68
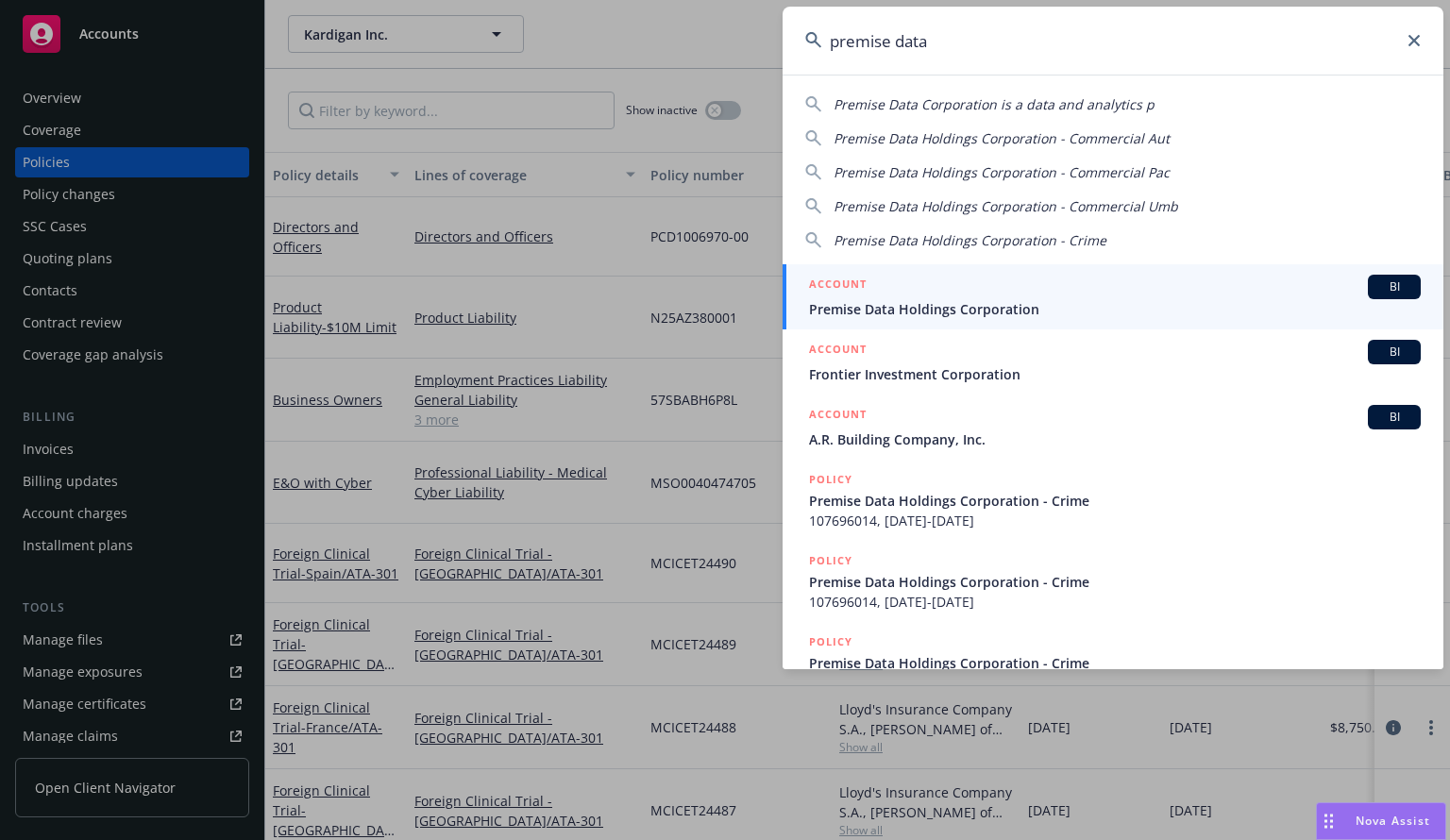
click at [926, 324] on link "ACCOUNT BI Premise Data Holdings Corporation" at bounding box center [1113, 298] width 661 height 65
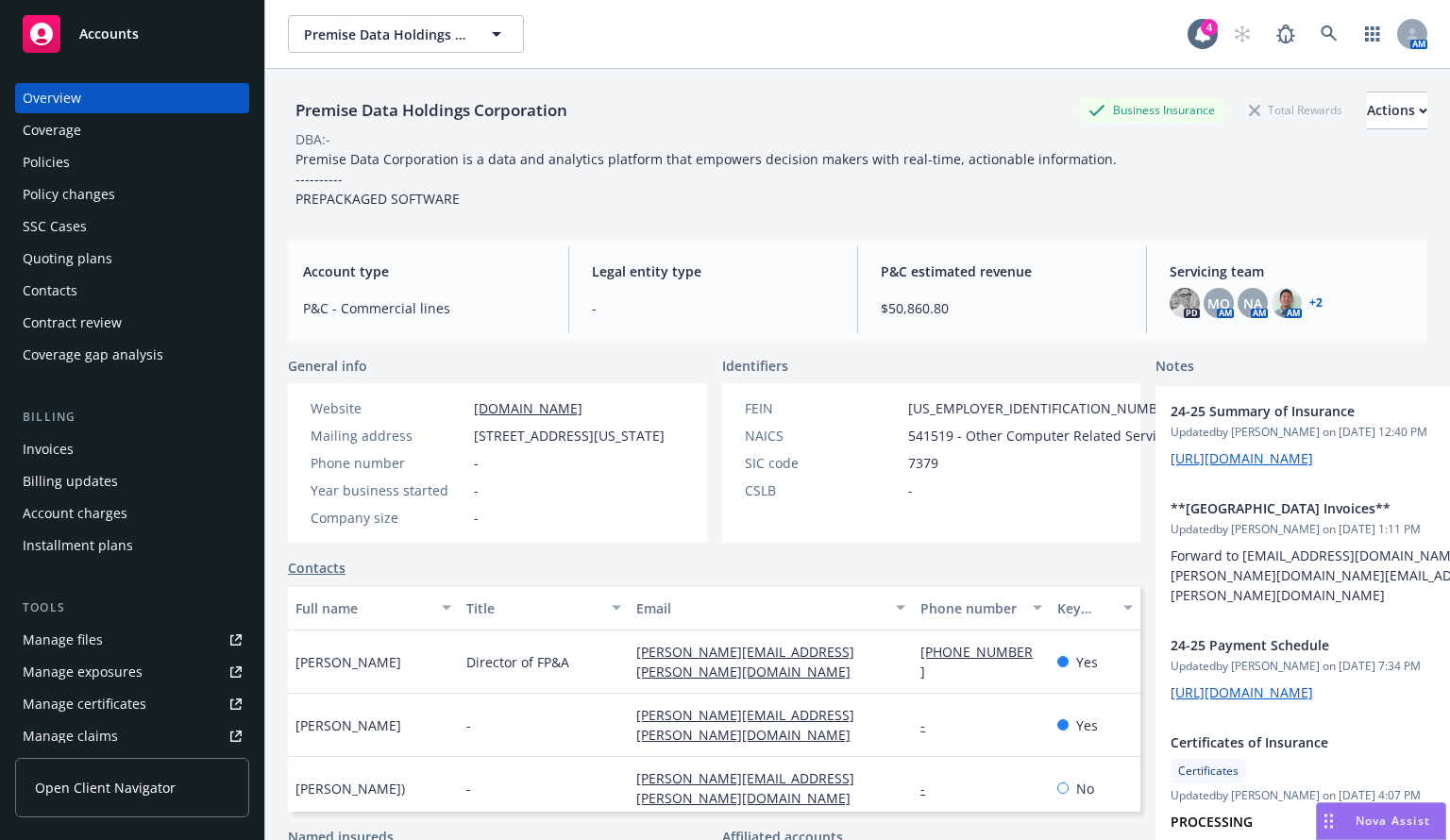
click at [57, 446] on div "Invoices" at bounding box center [48, 449] width 51 height 30
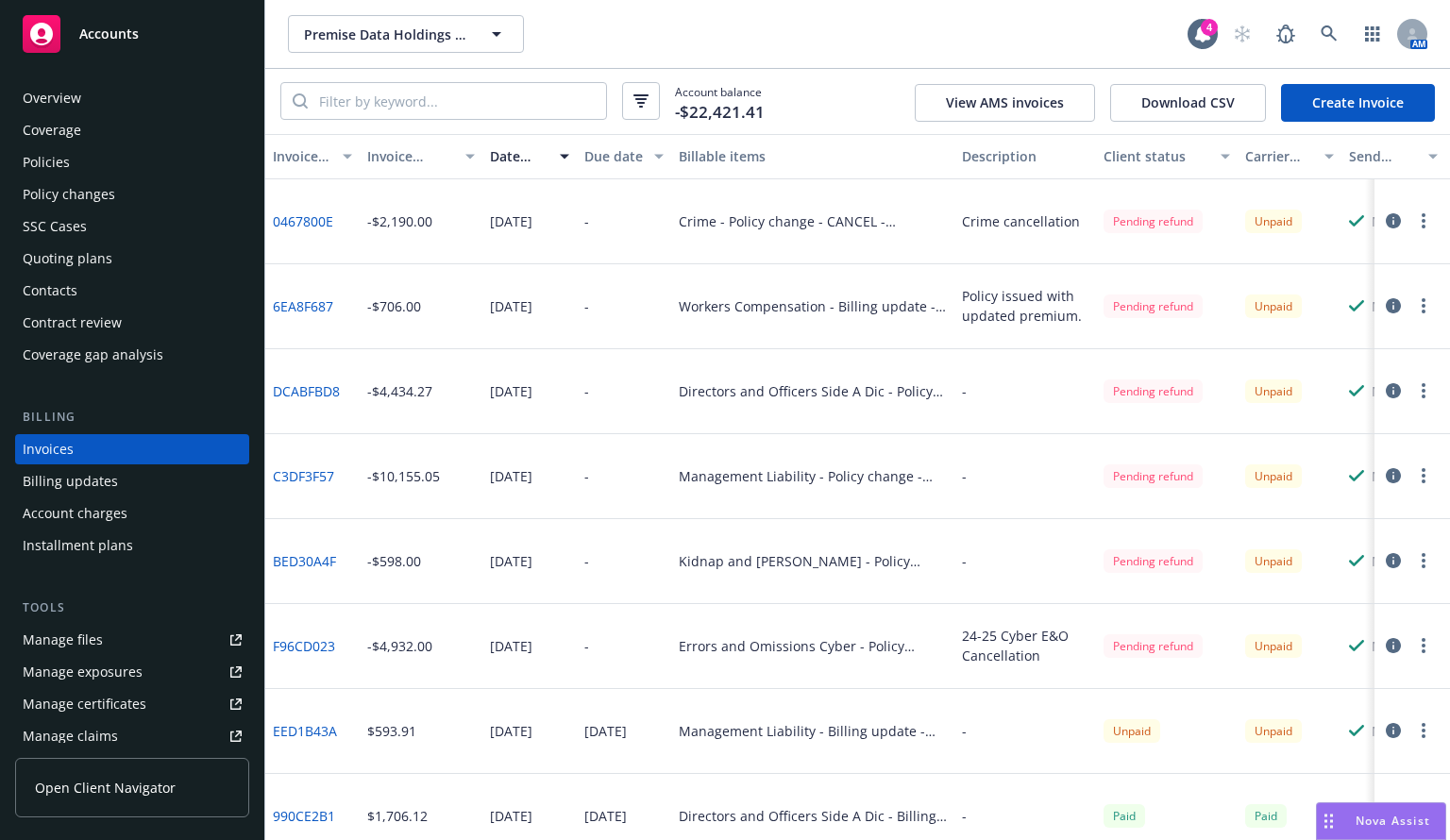
click at [311, 560] on link "BED30A4F" at bounding box center [304, 561] width 63 height 20
click at [1421, 559] on circle "button" at bounding box center [1423, 560] width 4 height 4
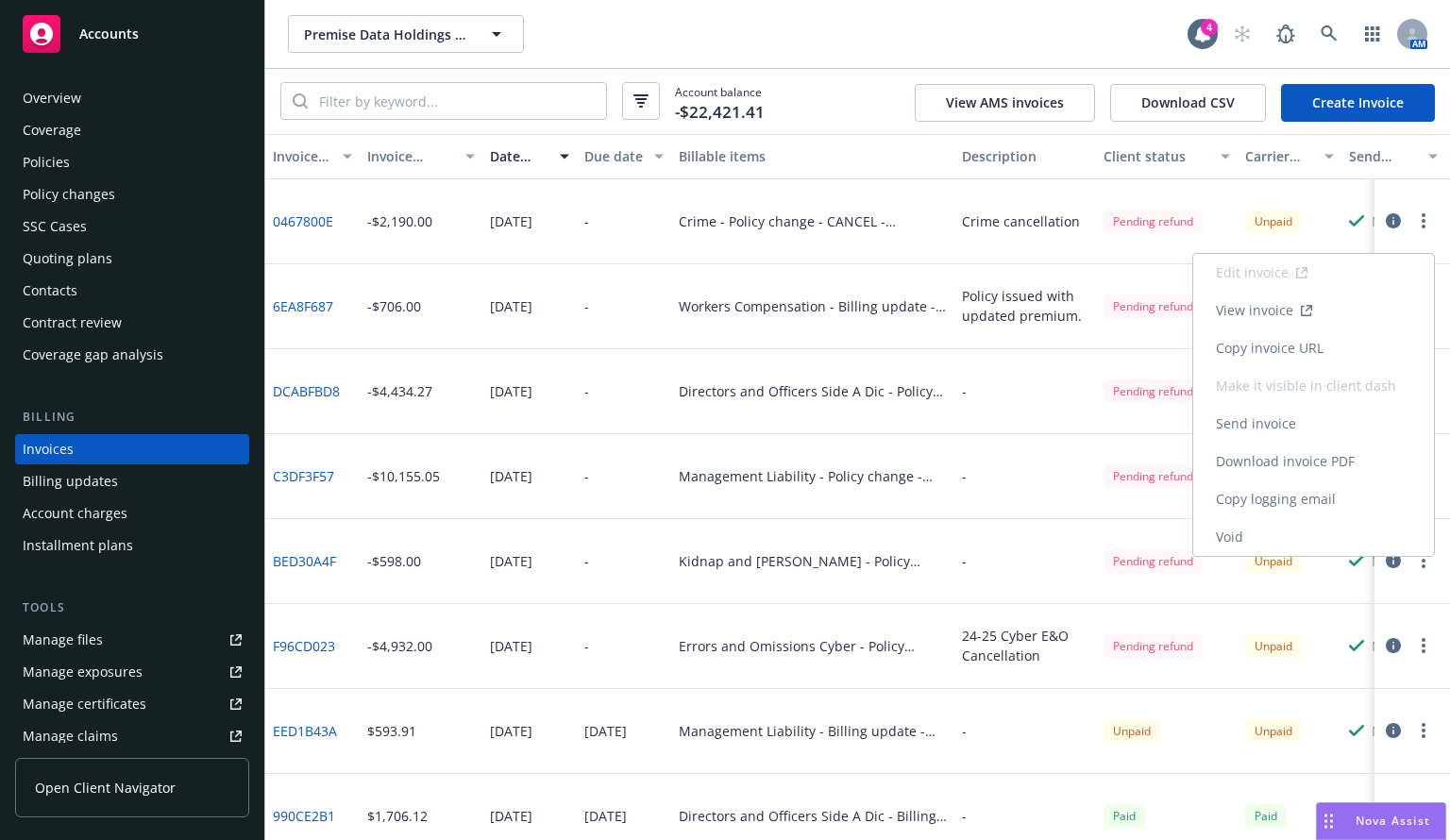
click at [1274, 461] on link "Download invoice PDF" at bounding box center [1313, 461] width 241 height 38
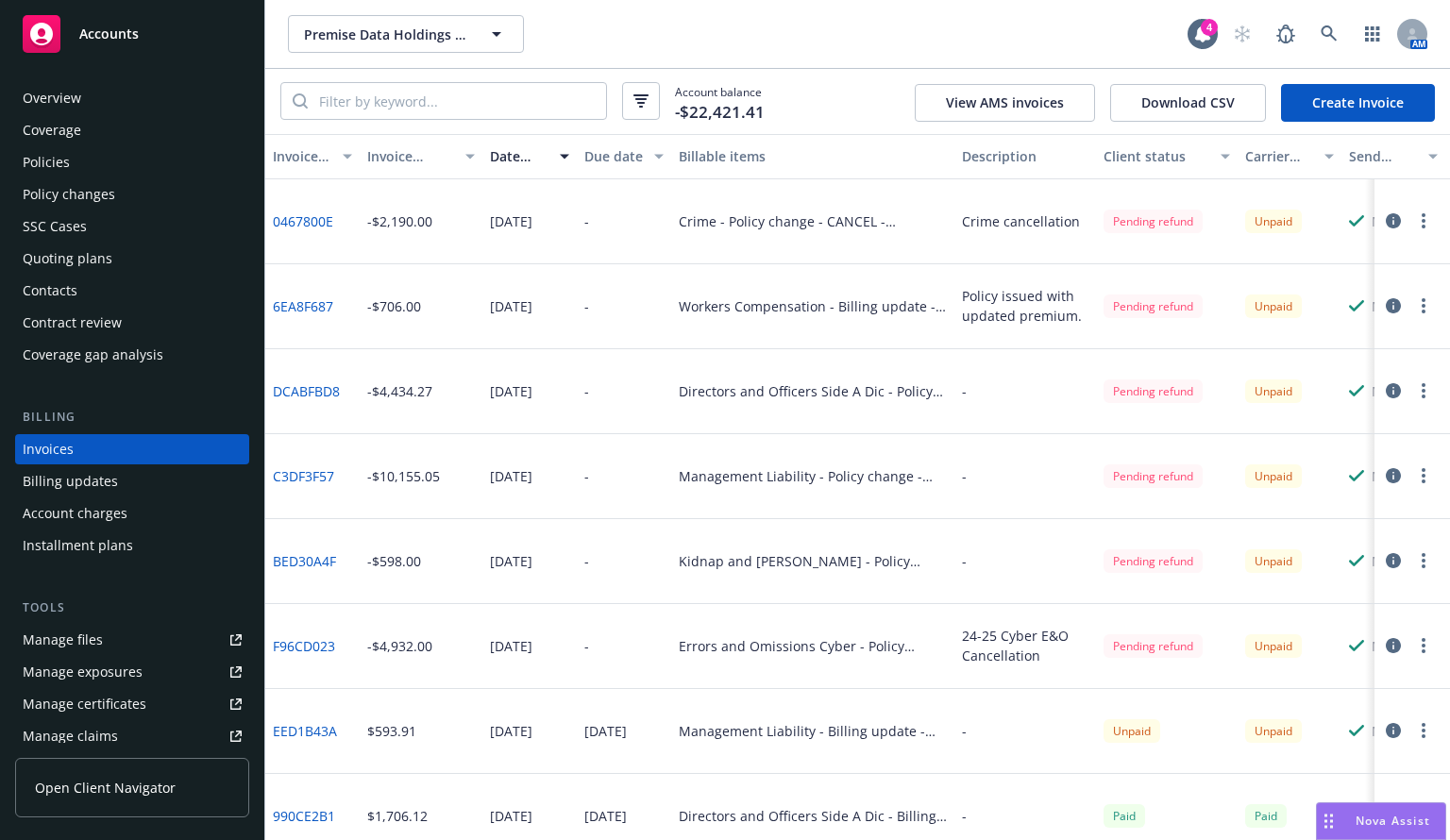
click at [839, 35] on div "Premise Data Holdings Corporation Premise Data Holdings Corporation" at bounding box center [737, 34] width 900 height 38
click at [819, 43] on div "Premise Data Holdings Corporation Premise Data Holdings Corporation" at bounding box center [737, 34] width 900 height 38
click at [1330, 30] on icon at bounding box center [1329, 34] width 16 height 16
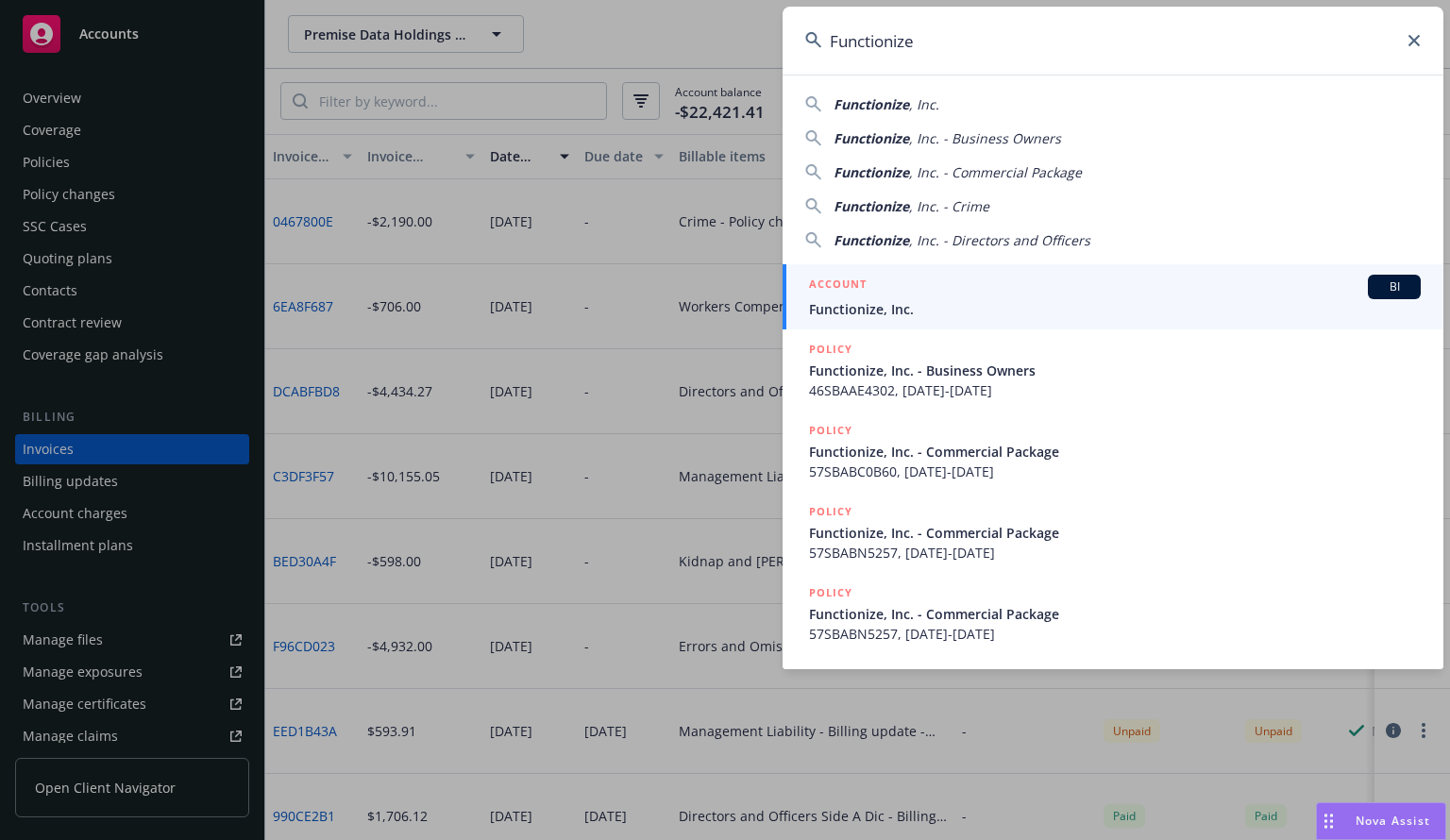
click at [865, 320] on link "ACCOUNT BI Functionize, Inc." at bounding box center [1113, 298] width 661 height 65
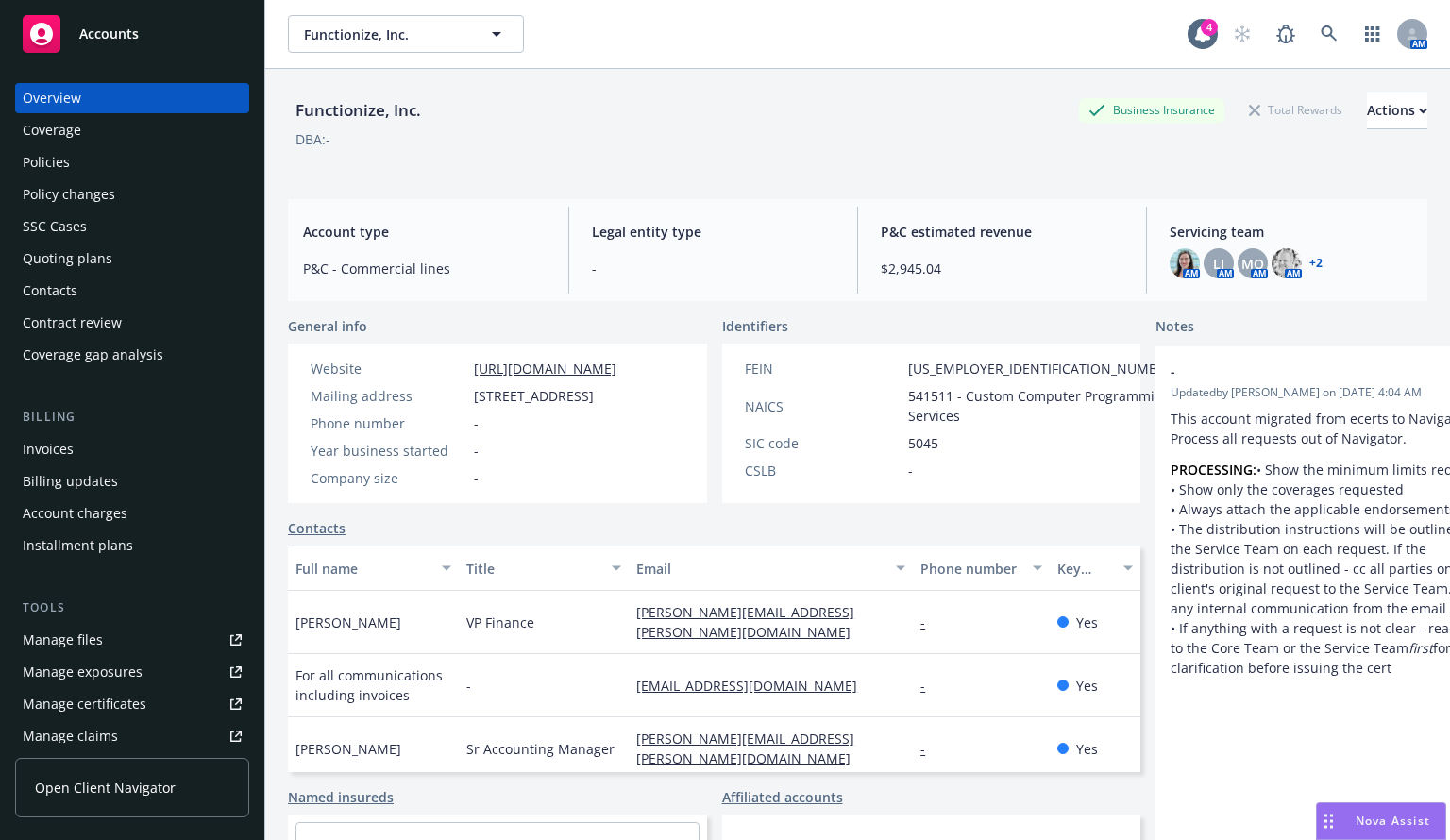
click at [117, 266] on div "Quoting plans" at bounding box center [132, 259] width 219 height 30
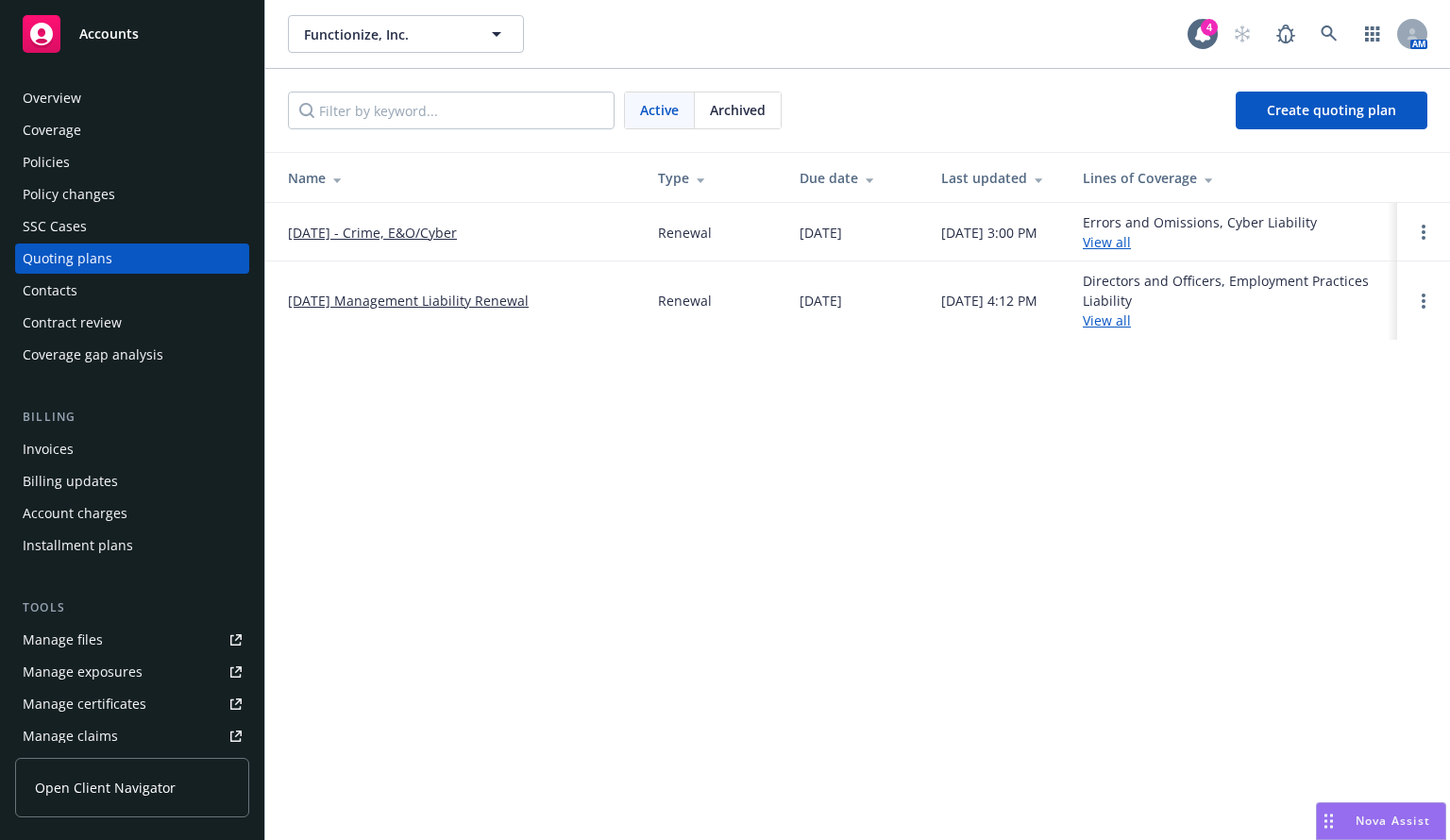
click at [443, 302] on link "08/1/25 Management Liability Renewal" at bounding box center [408, 300] width 241 height 20
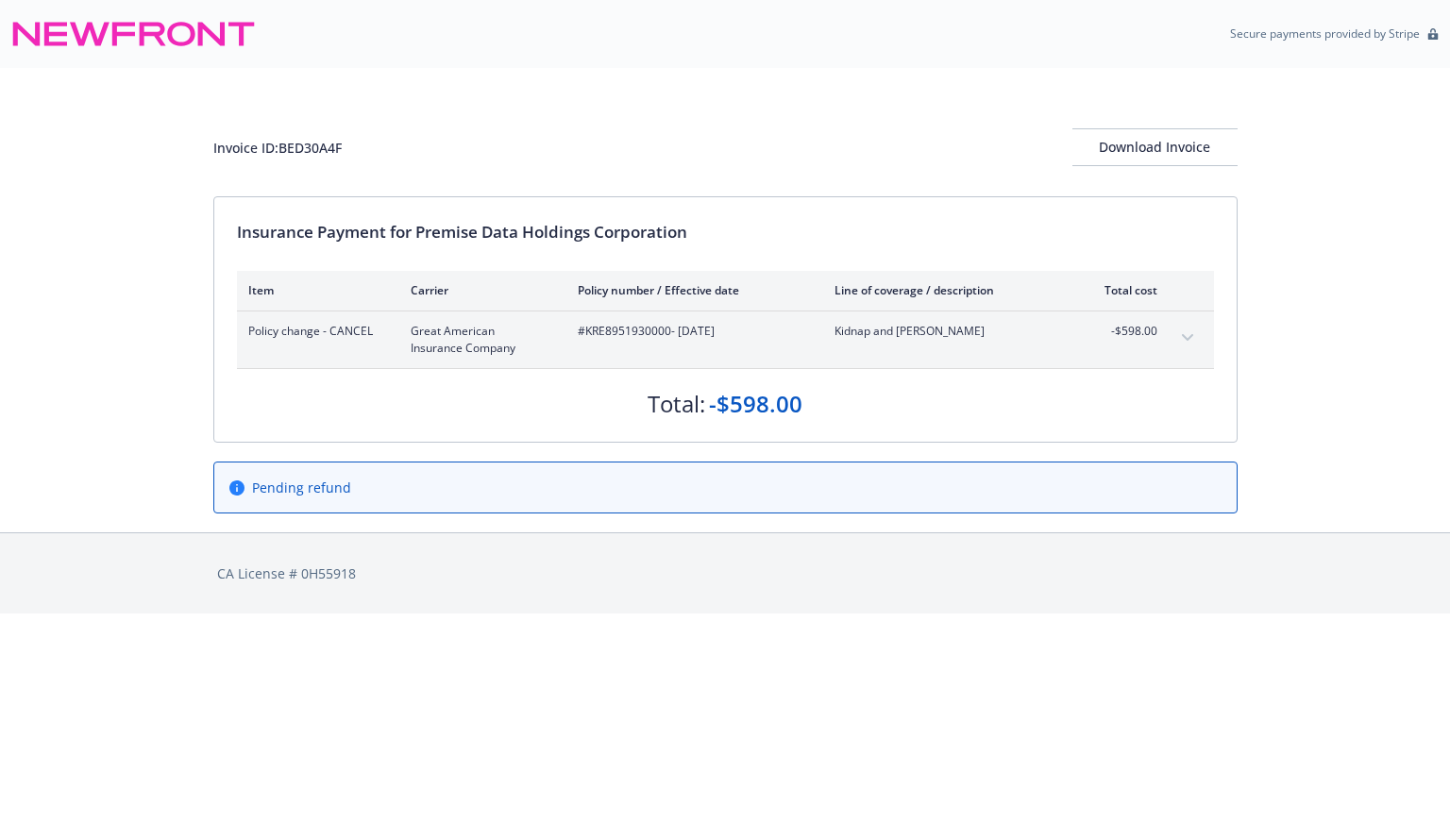
click at [1176, 337] on button "expand content" at bounding box center [1187, 338] width 30 height 30
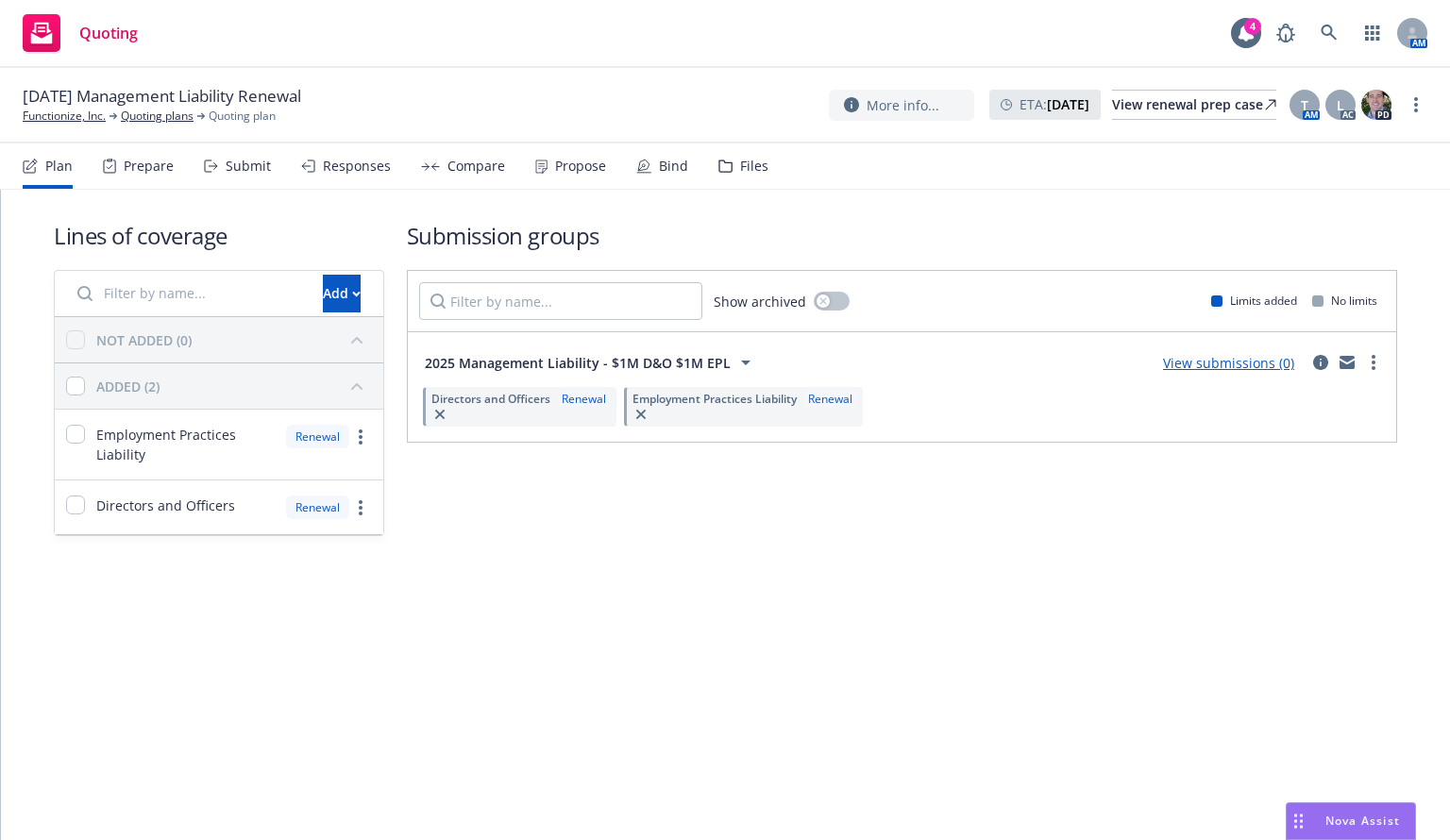
click at [1374, 373] on div "2025 Management Liability - $1M D&O $1M EPL View submissions (0)" at bounding box center [903, 362] width 966 height 38
click at [1374, 368] on circle "more" at bounding box center [1374, 368] width 4 height 4
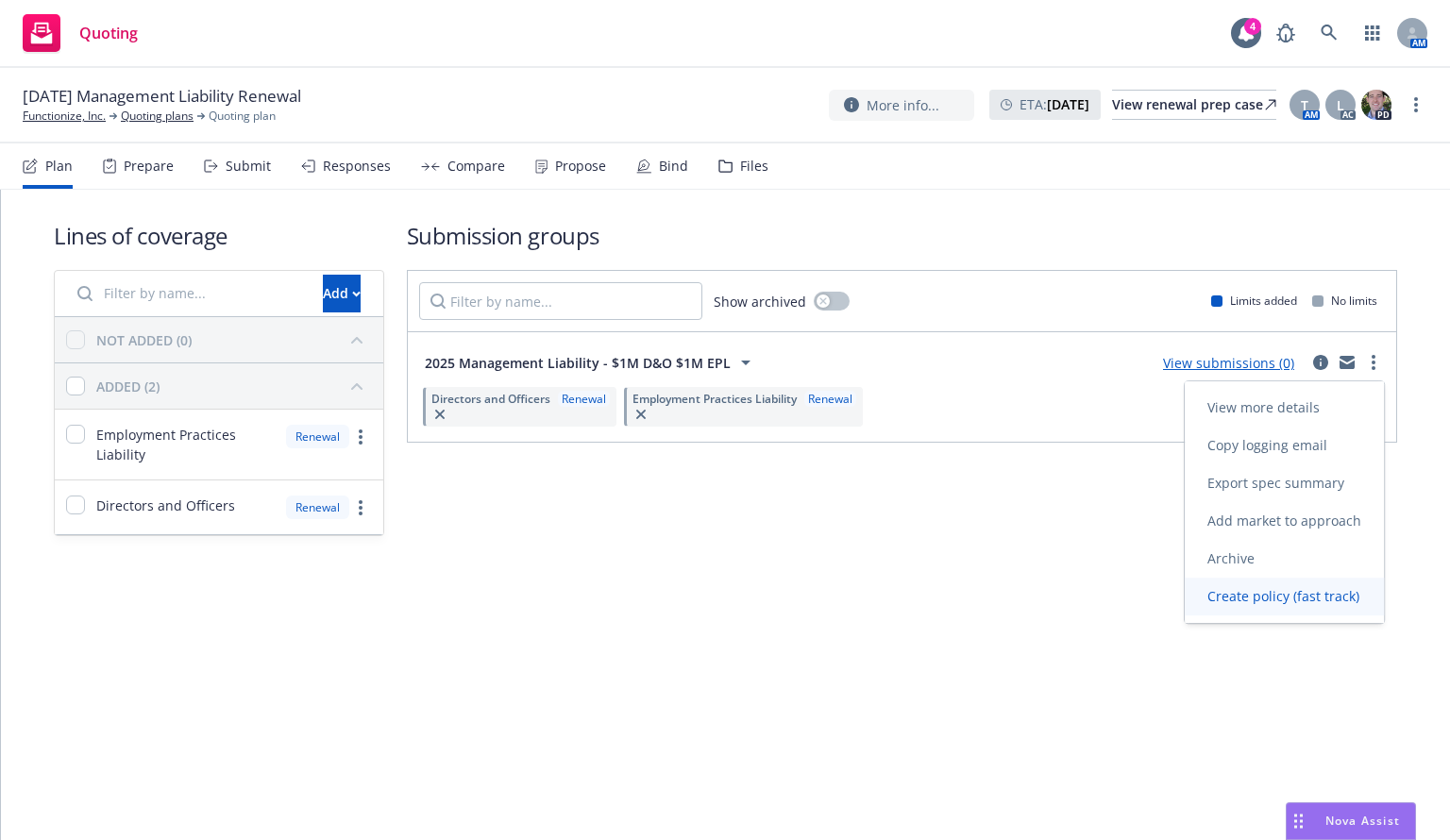
click at [1296, 601] on span "Create policy (fast track)" at bounding box center [1283, 596] width 197 height 18
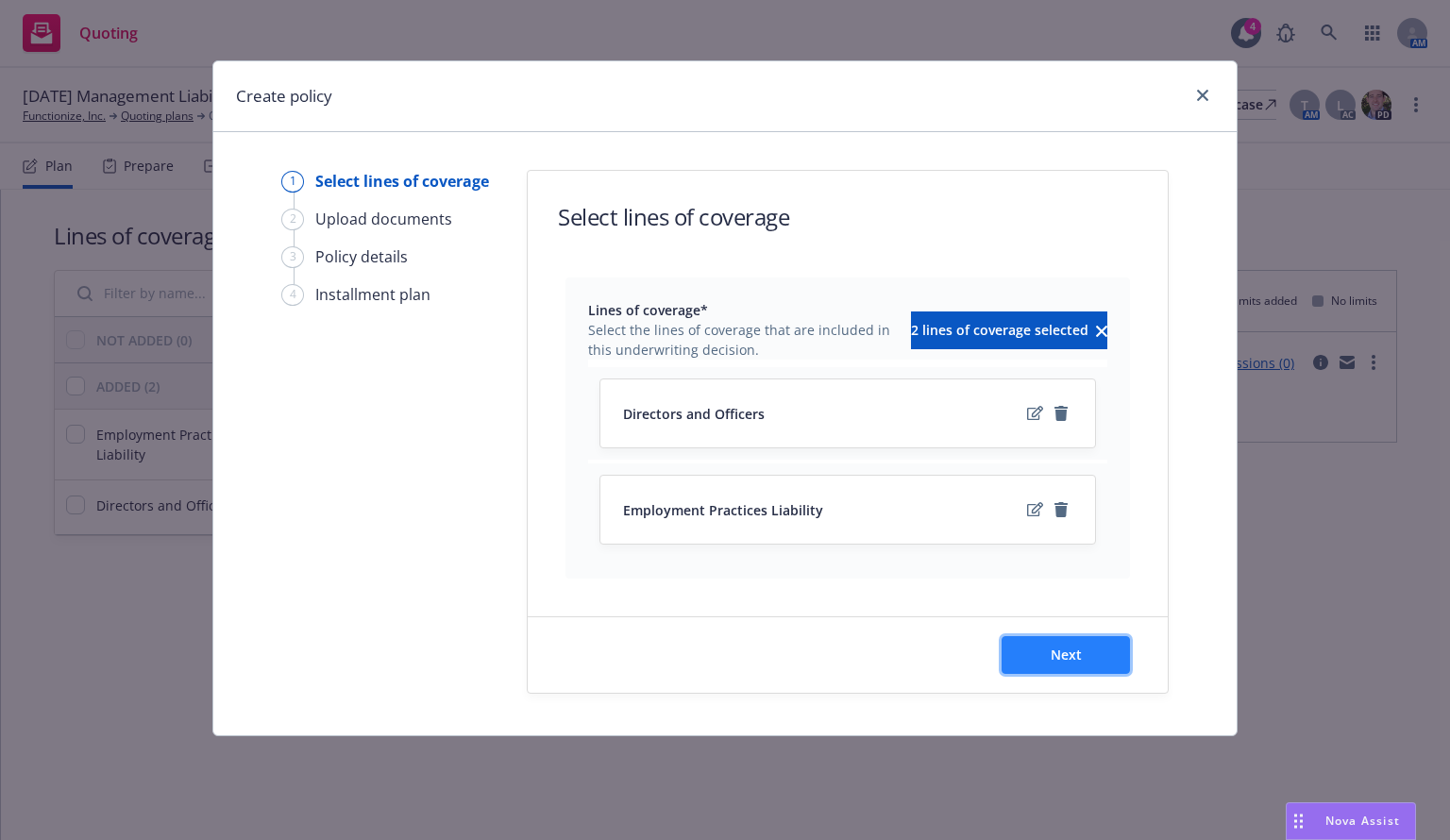
click at [1087, 651] on button "Next" at bounding box center [1065, 656] width 128 height 38
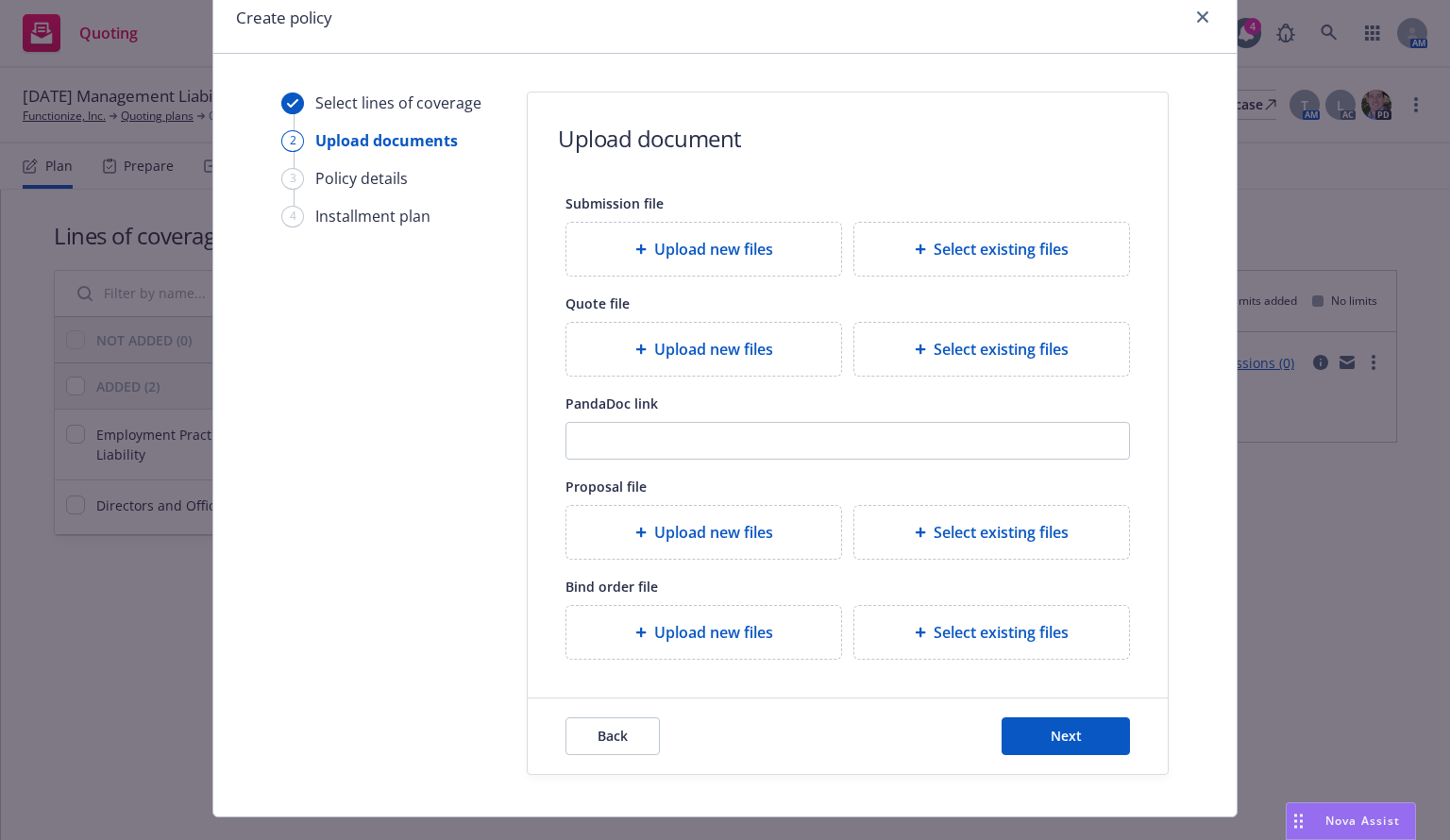
scroll to position [113, 0]
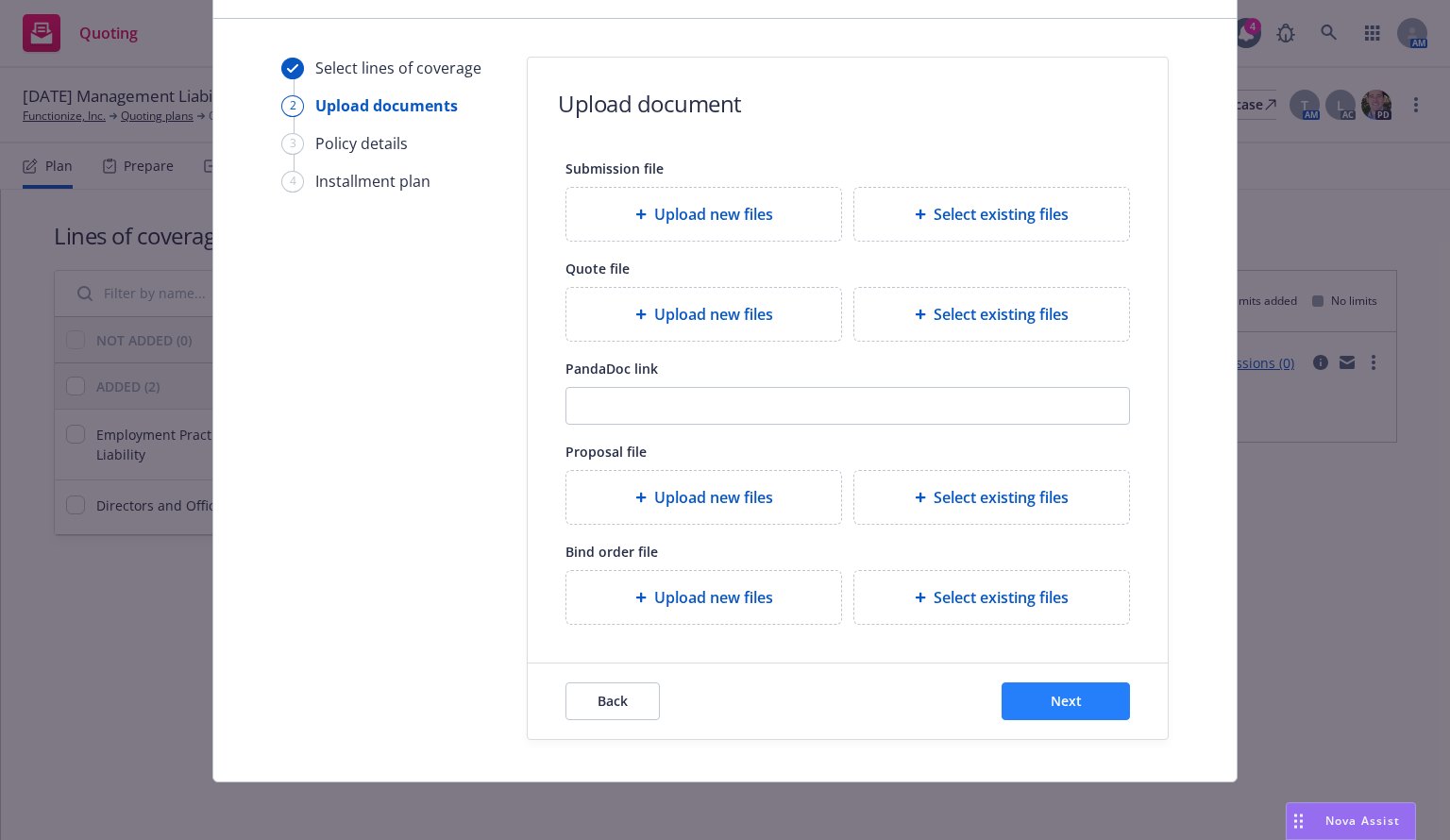
click at [1071, 734] on div "Back Next" at bounding box center [847, 701] width 640 height 75
click at [1065, 699] on span "Next" at bounding box center [1065, 701] width 31 height 18
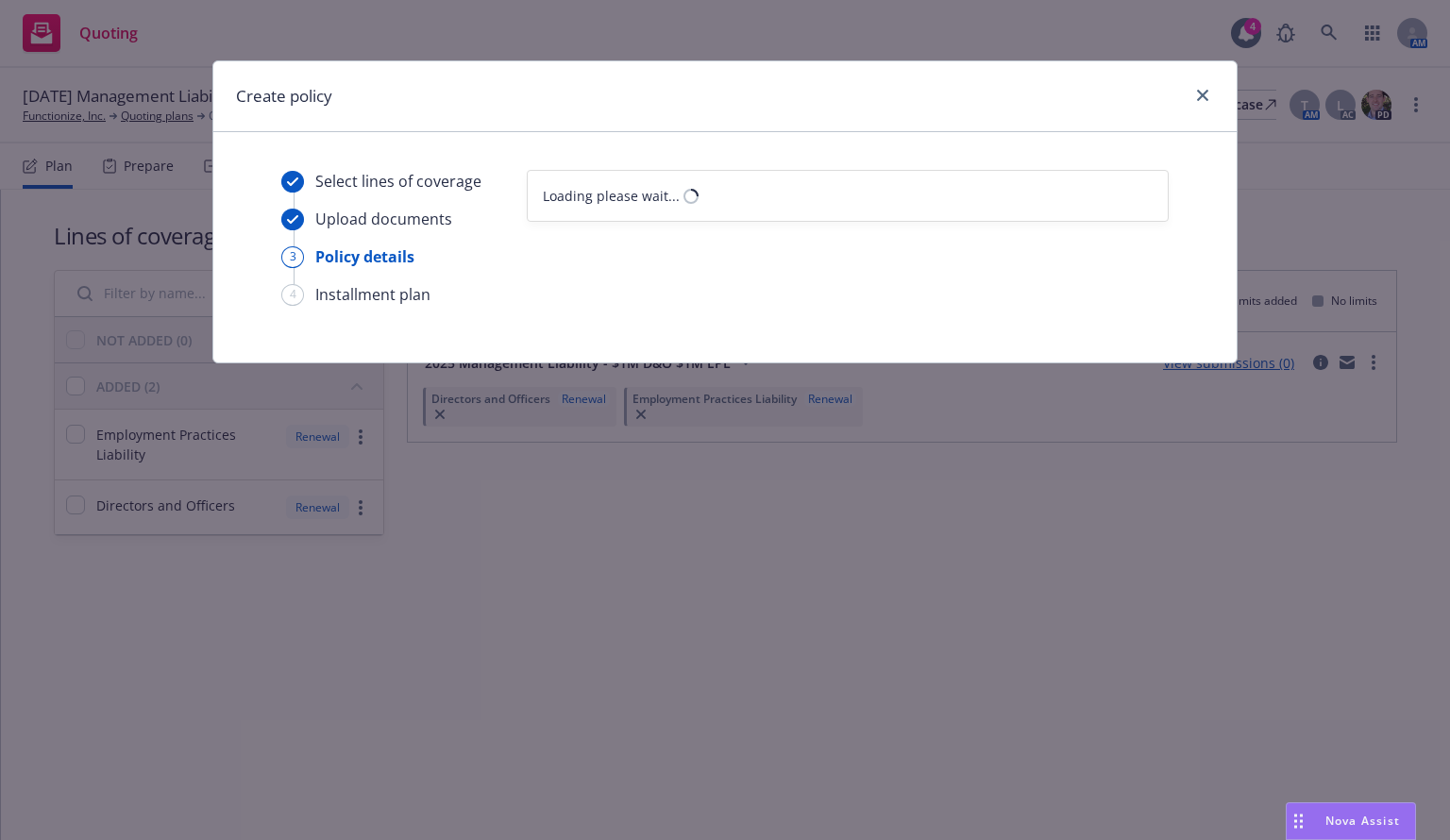
scroll to position [0, 0]
select select "12"
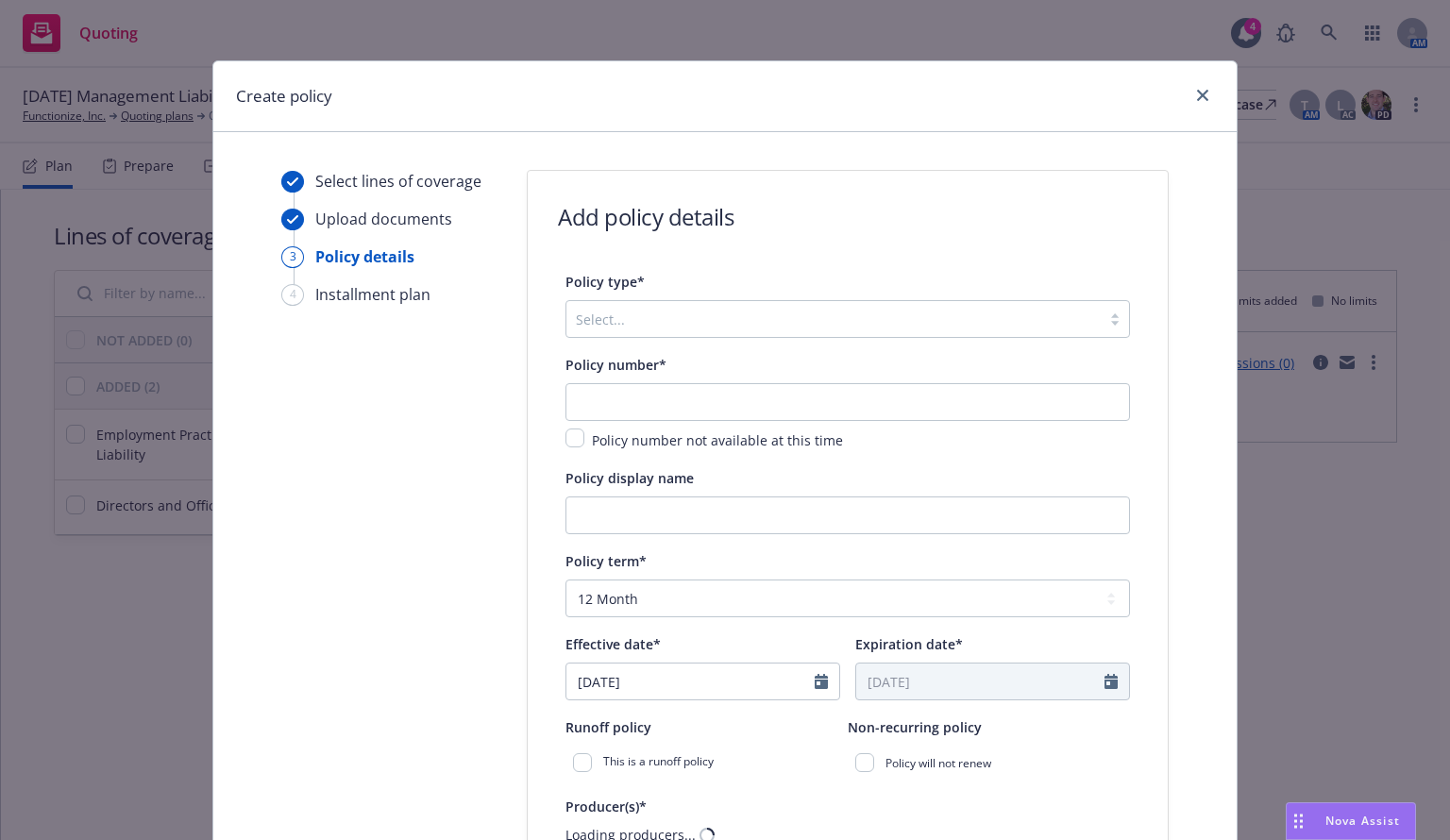
click at [623, 325] on div at bounding box center [834, 318] width 516 height 23
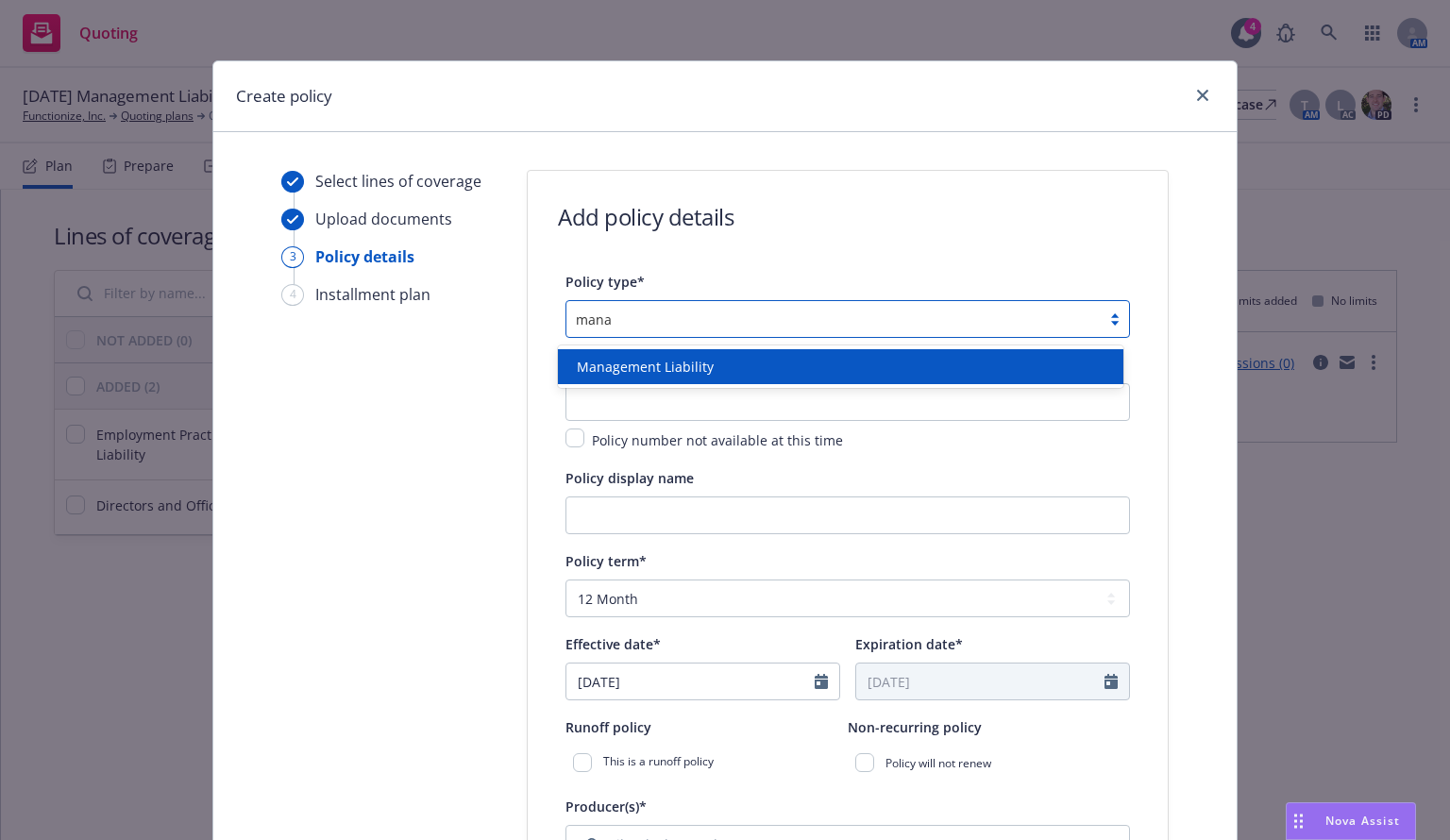
click at [648, 386] on div "Management Liability" at bounding box center [840, 366] width 564 height 43
click at [637, 348] on div "Management Liability" at bounding box center [840, 366] width 564 height 43
click at [642, 364] on span "Management Liability" at bounding box center [646, 367] width 137 height 20
type input "mana"
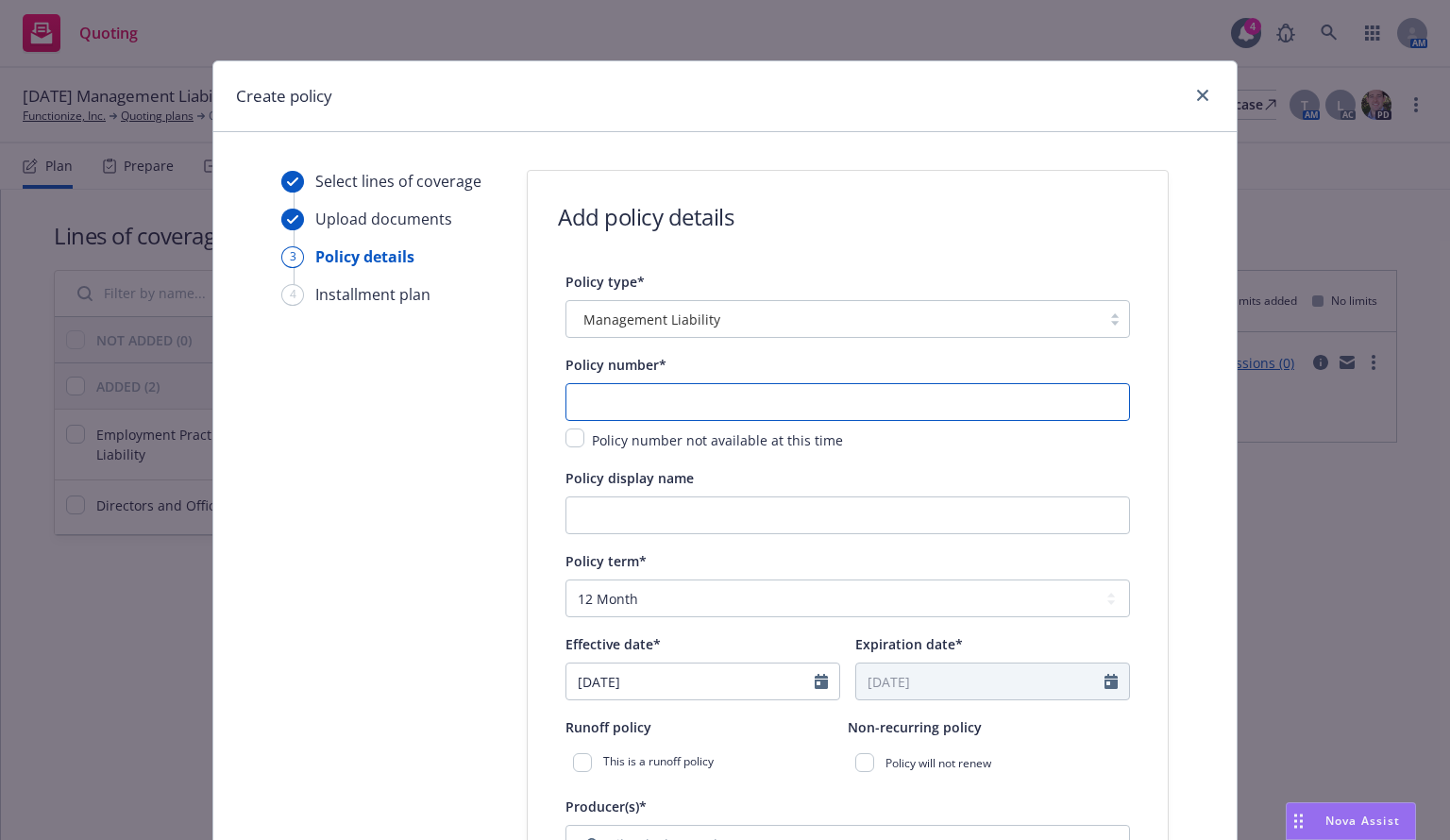
click at [631, 392] on input "text" at bounding box center [847, 402] width 564 height 38
click at [657, 397] on input "text" at bounding box center [847, 402] width 564 height 38
paste input "MPL 1397669 - 00"
type input "MPL 1397669 - 00"
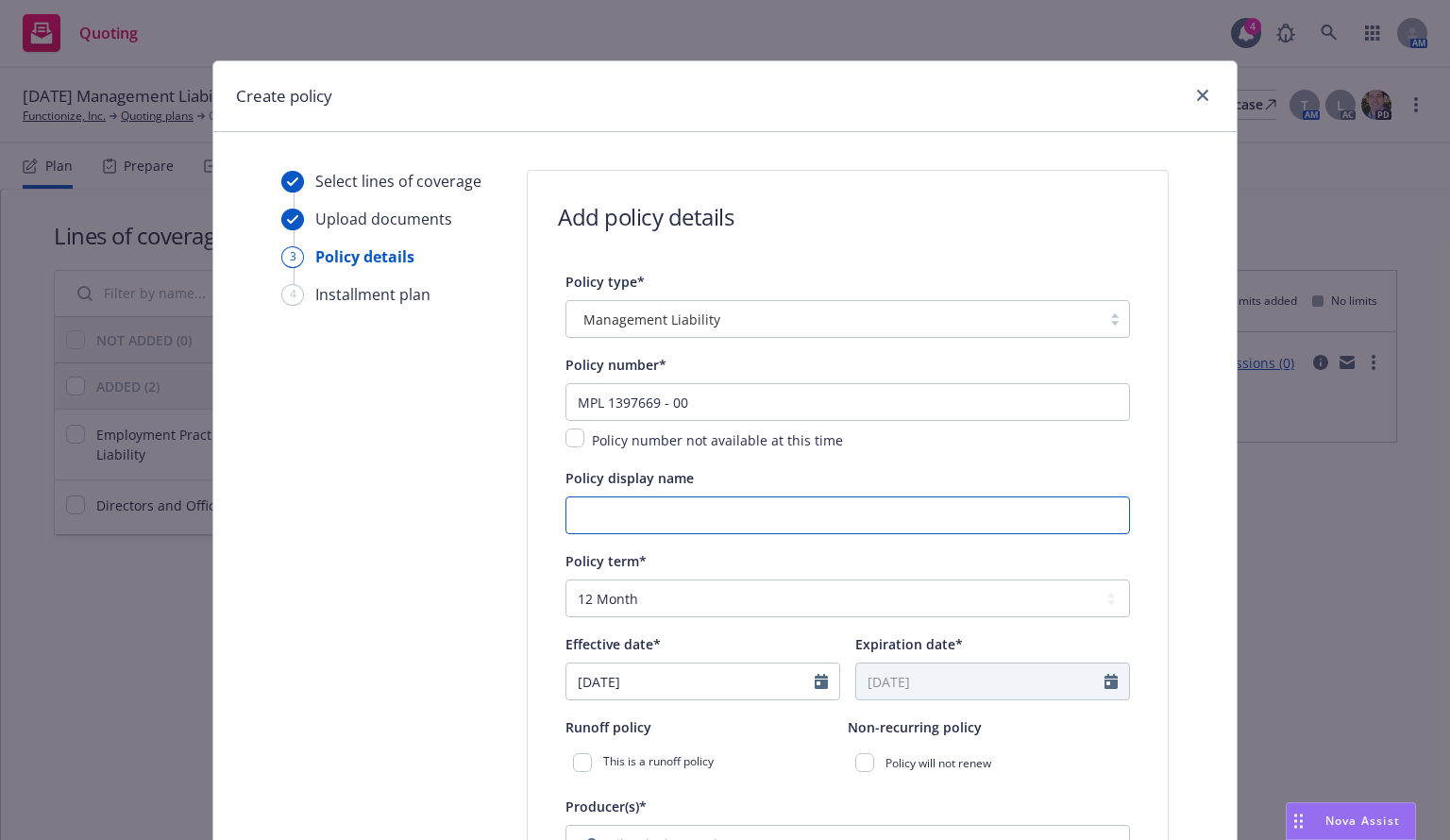
click at [649, 515] on input "Policy display name" at bounding box center [847, 516] width 564 height 38
type input "$1M D&O/EPL"
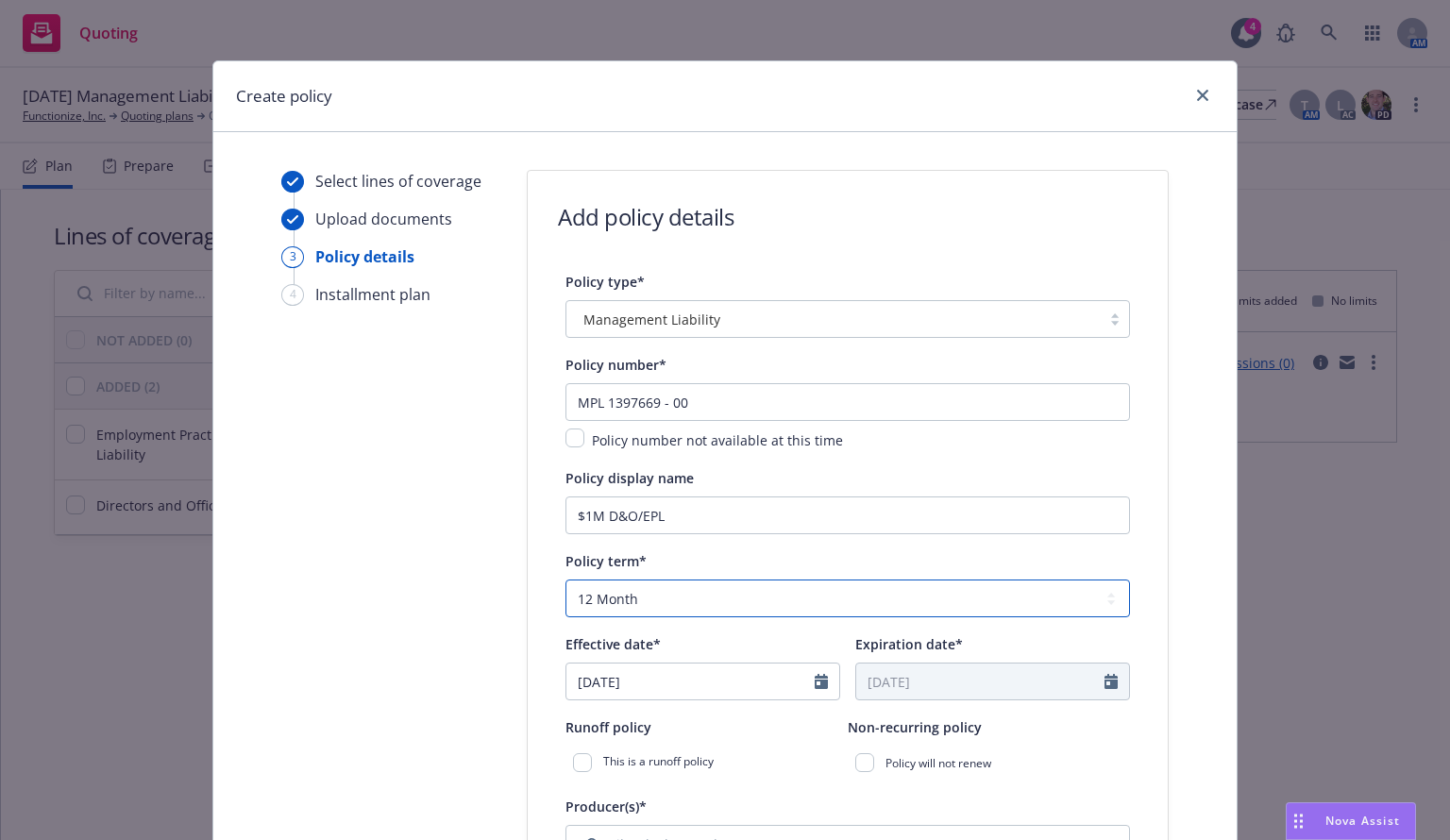
click at [616, 617] on select "Select policy term 12 Month 6 Month 4 Month 3 Month 2 Month 1 Month 36 Month (3…" at bounding box center [847, 598] width 564 height 38
select select "other"
click at [565, 579] on select "Select policy term 12 Month 6 Month 4 Month 3 Month 2 Month 1 Month 36 Month (3…" at bounding box center [847, 598] width 564 height 38
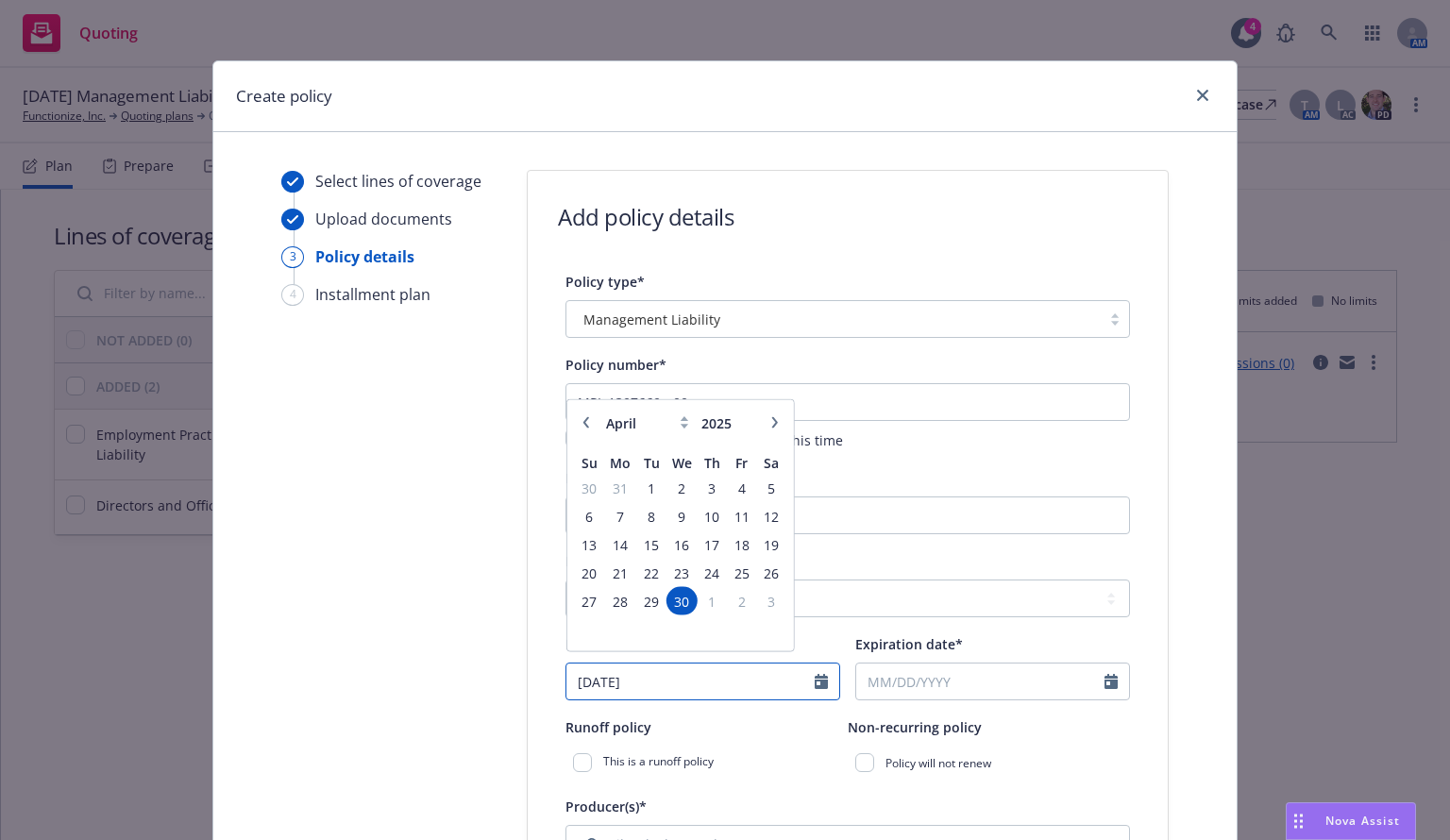
click at [629, 697] on input "04/30/2025" at bounding box center [690, 681] width 248 height 36
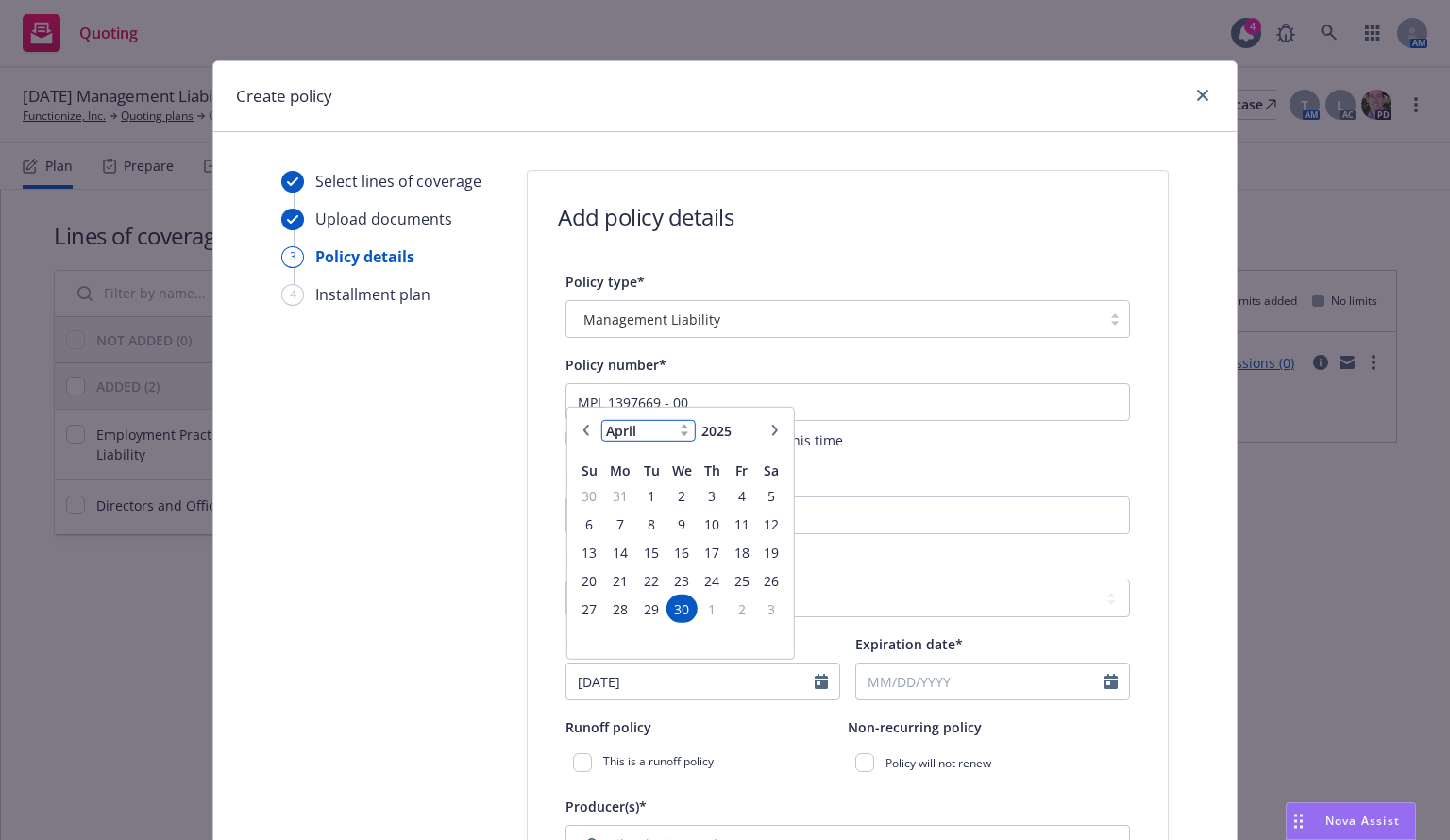
click at [667, 424] on select "January February March April May June July August September October November De…" at bounding box center [648, 431] width 94 height 22
select select "8"
click at [601, 420] on select "January February March April May June July August September October November De…" at bounding box center [648, 431] width 94 height 22
click at [729, 497] on span "1" at bounding box center [742, 496] width 26 height 24
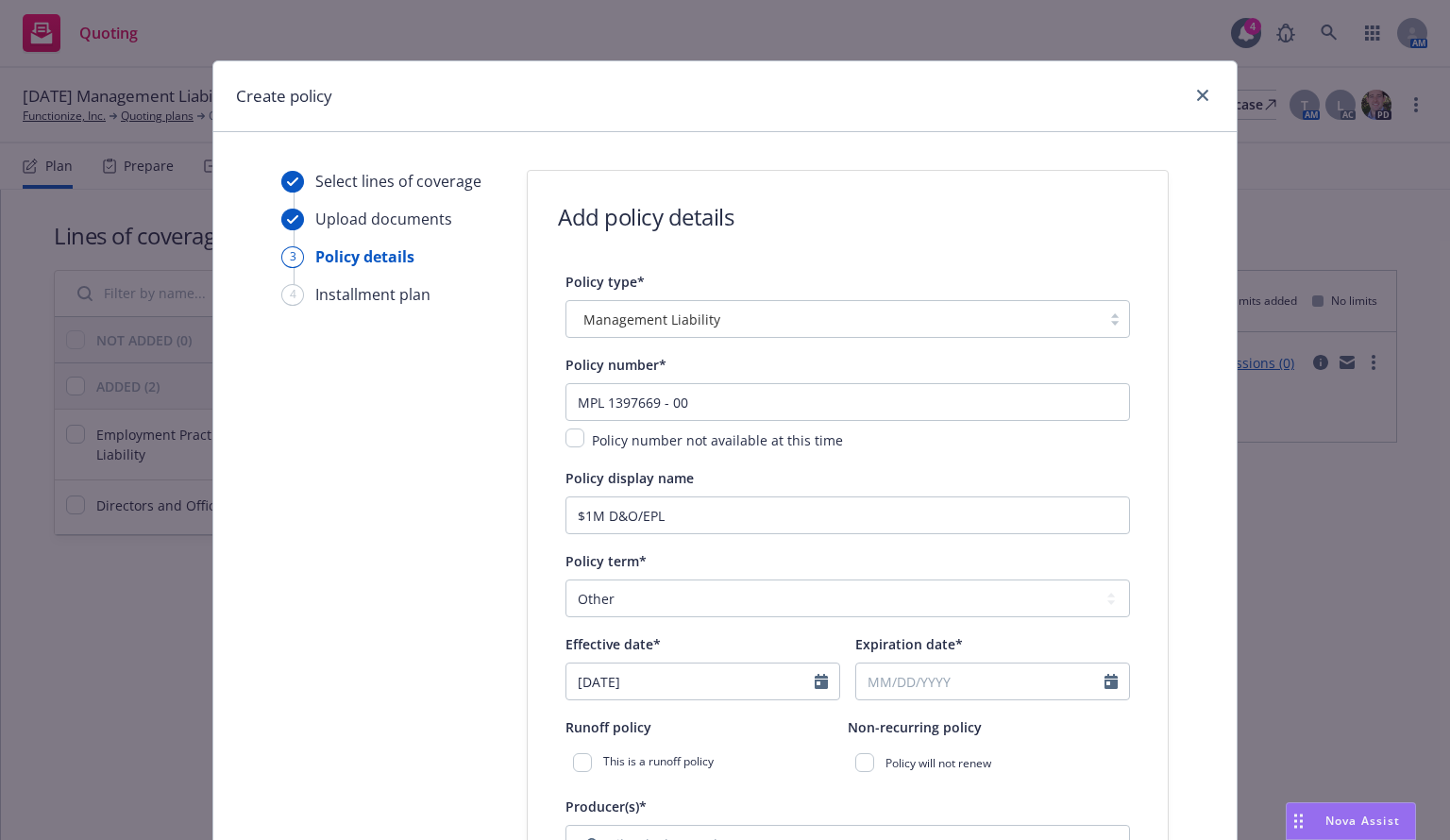
type input "08/01/2025"
select select "8"
click at [951, 684] on input "Expiration date*" at bounding box center [980, 681] width 248 height 36
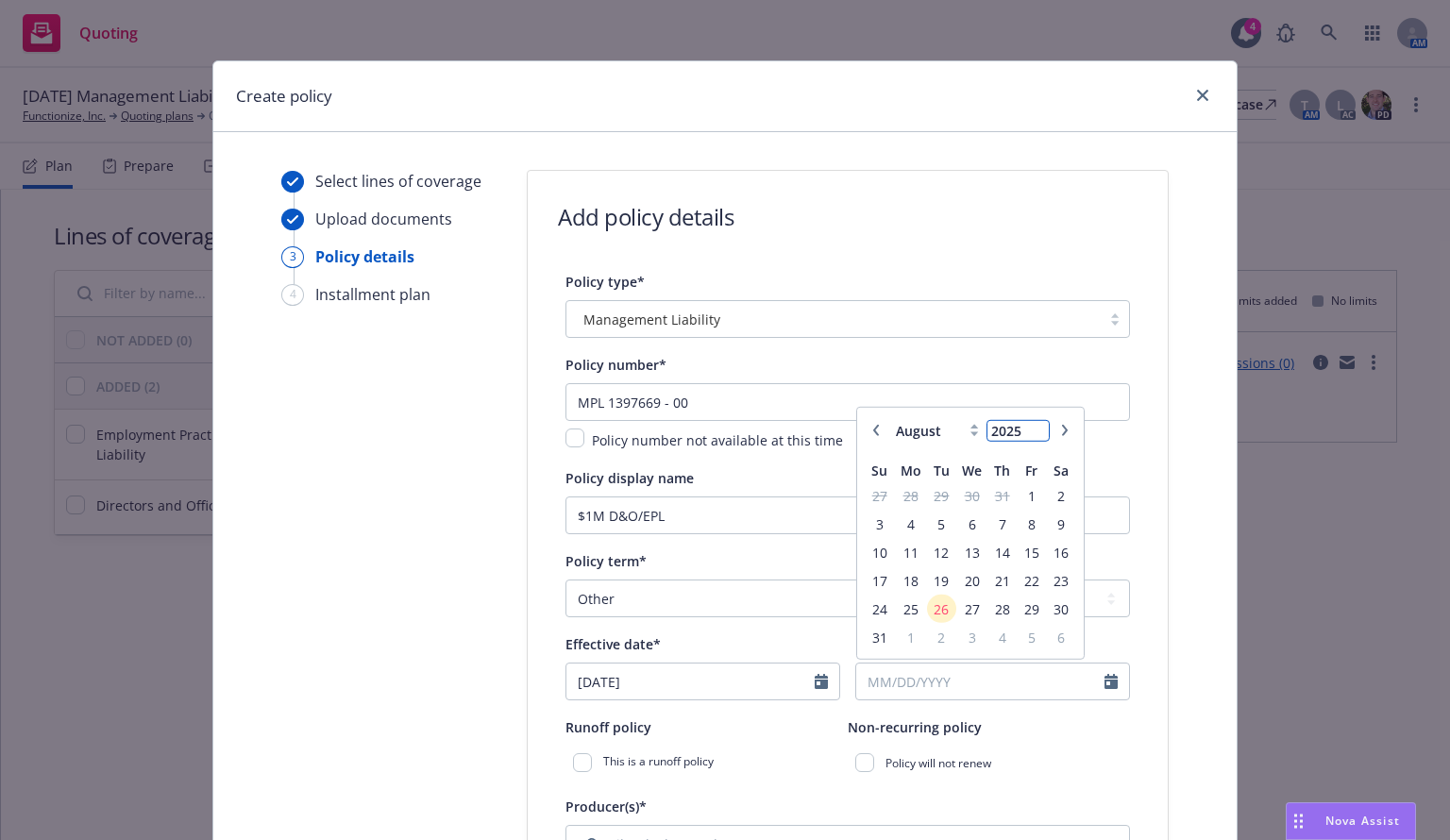
click at [1016, 428] on input "2025" at bounding box center [1019, 431] width 61 height 20
type input "2026"
click at [1025, 426] on input "2026" at bounding box center [1019, 431] width 61 height 20
click at [928, 430] on select "January February March April May June July August September October November De…" at bounding box center [938, 431] width 94 height 22
click at [958, 426] on select "January February March April May June July August September October November De…" at bounding box center [938, 431] width 94 height 22
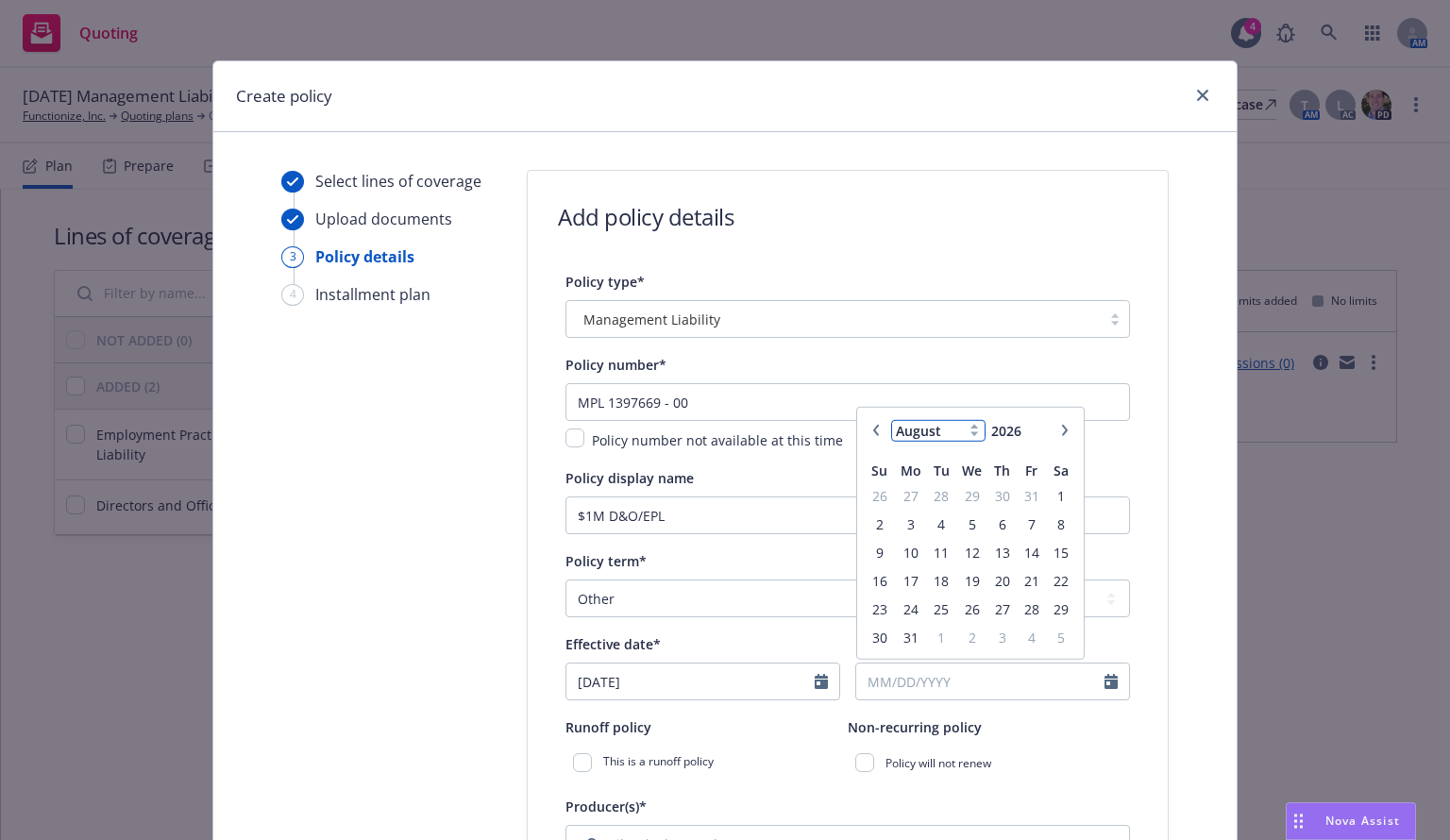
select select "11"
click at [892, 420] on select "January February March April May June July August September October November De…" at bounding box center [938, 431] width 94 height 22
click at [874, 495] on span "1" at bounding box center [880, 496] width 26 height 24
type input "11/01/2026"
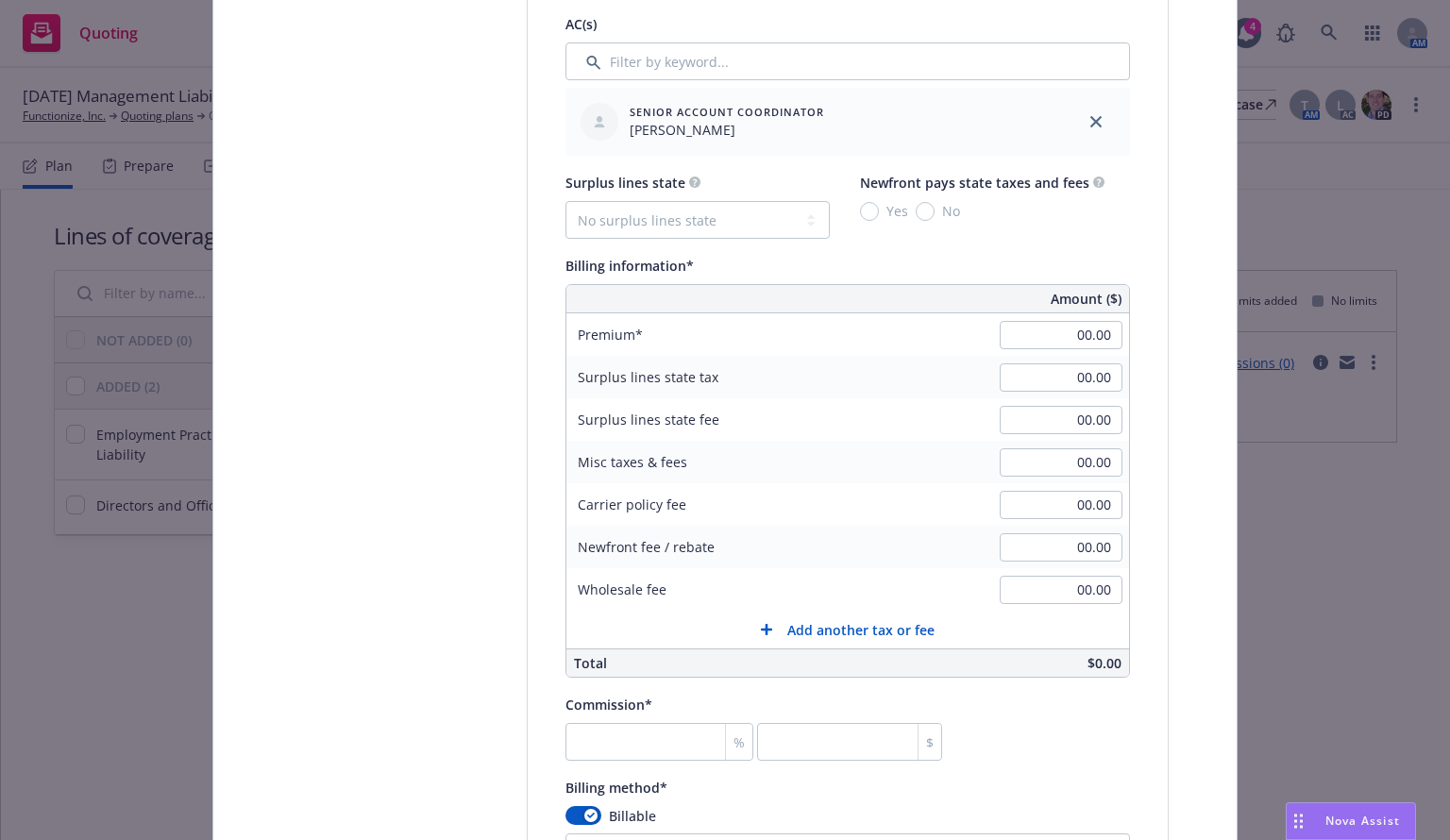
scroll to position [1106, 0]
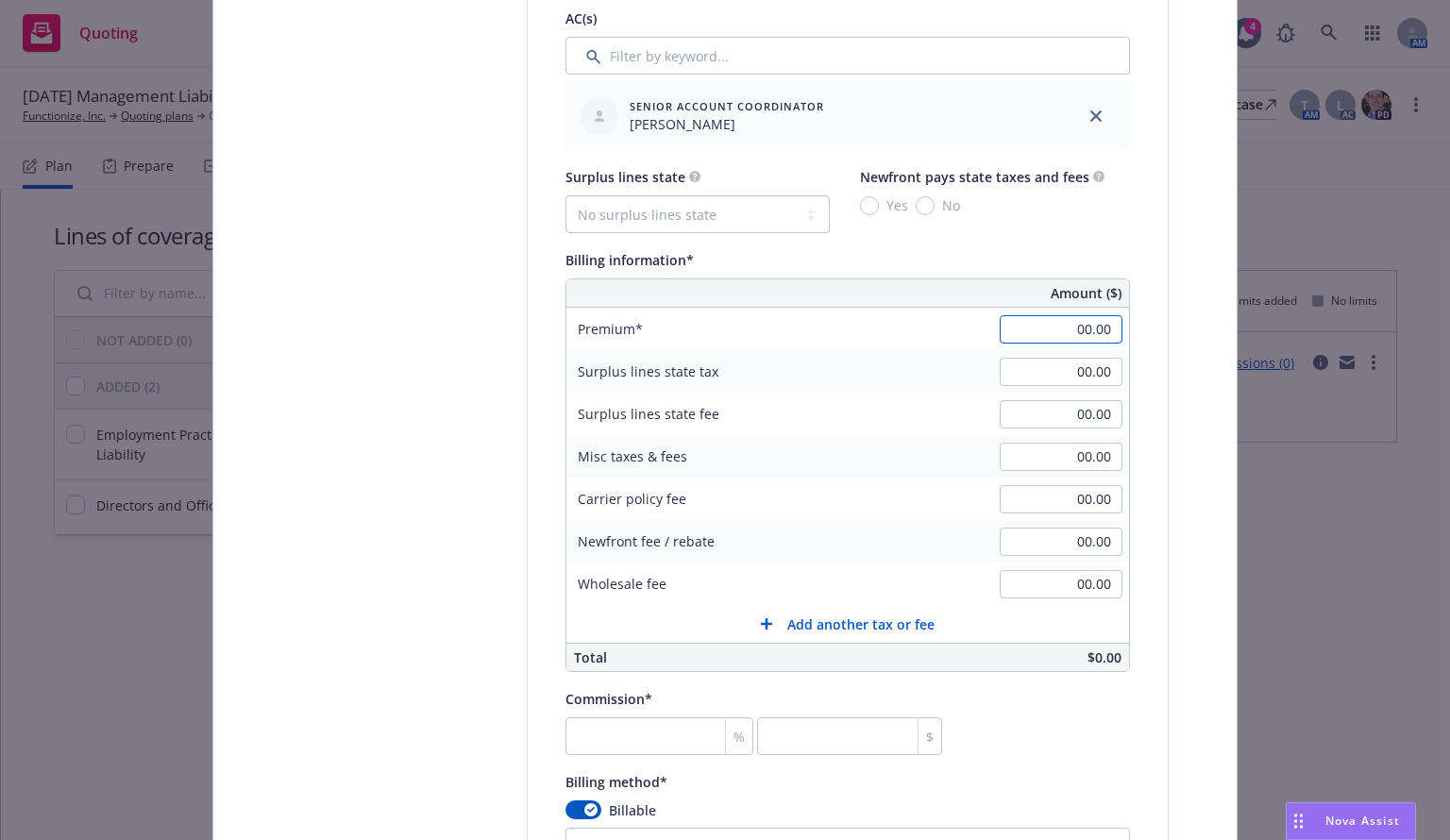
click at [1068, 324] on input "00.00" at bounding box center [1061, 329] width 123 height 29
type input "14,804.00"
click at [679, 212] on select "No surplus lines state Alaska Alabama Arkansas Arizona California Colorado Conn…" at bounding box center [697, 214] width 265 height 38
select select "CA"
click at [565, 195] on select "No surplus lines state Alaska Alabama Arkansas Arizona California Colorado Conn…" at bounding box center [697, 214] width 265 height 38
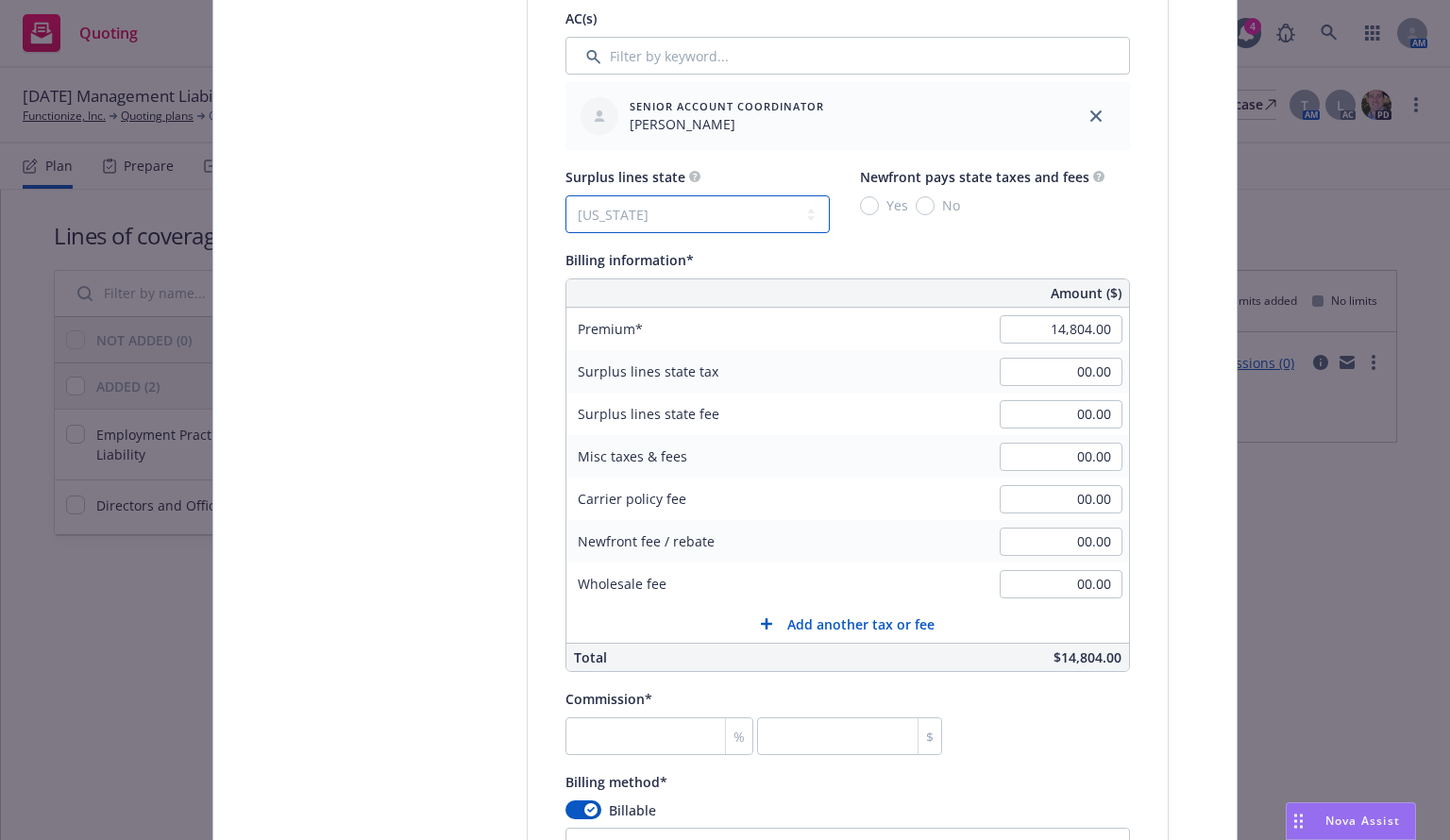
type input "444.12"
type input "26.65"
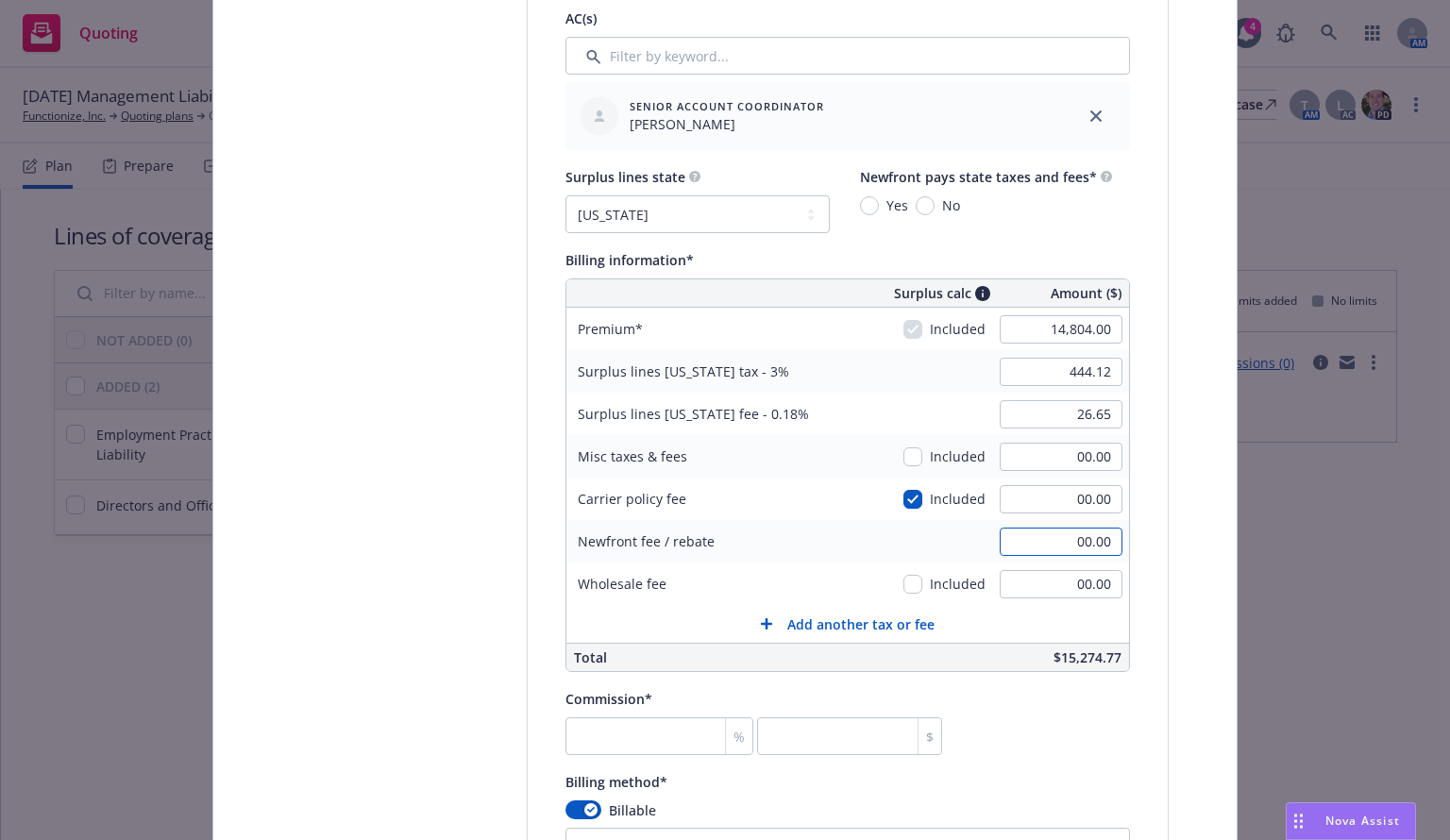
click at [1084, 539] on input "00.00" at bounding box center [1061, 541] width 123 height 29
type input "1,000.00"
click at [593, 737] on input "number" at bounding box center [659, 736] width 187 height 38
type input "0"
click at [590, 753] on input "number" at bounding box center [659, 736] width 187 height 38
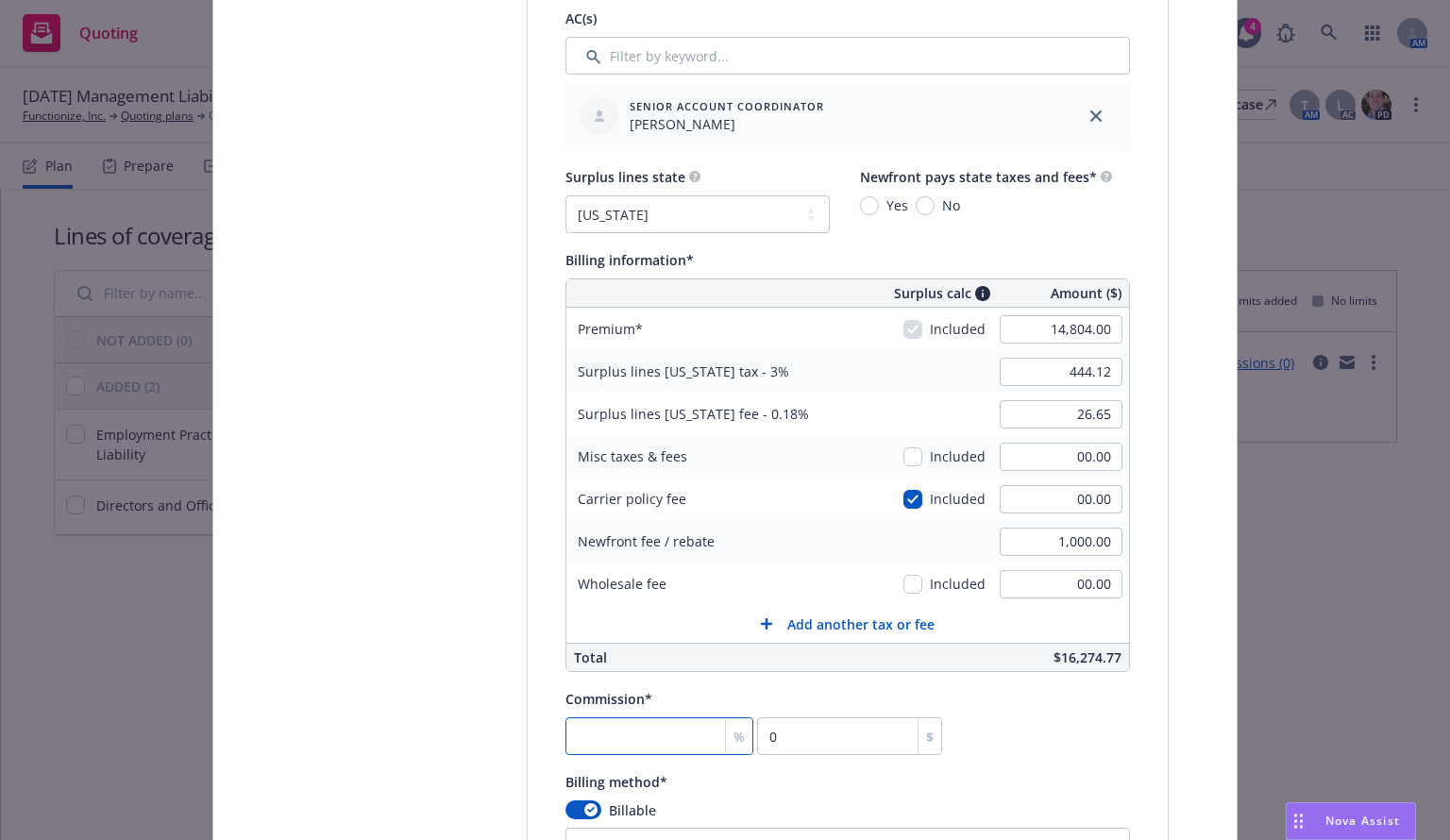
type input "1"
type input "148.04"
type input "12"
type input "1776.48"
type input "12"
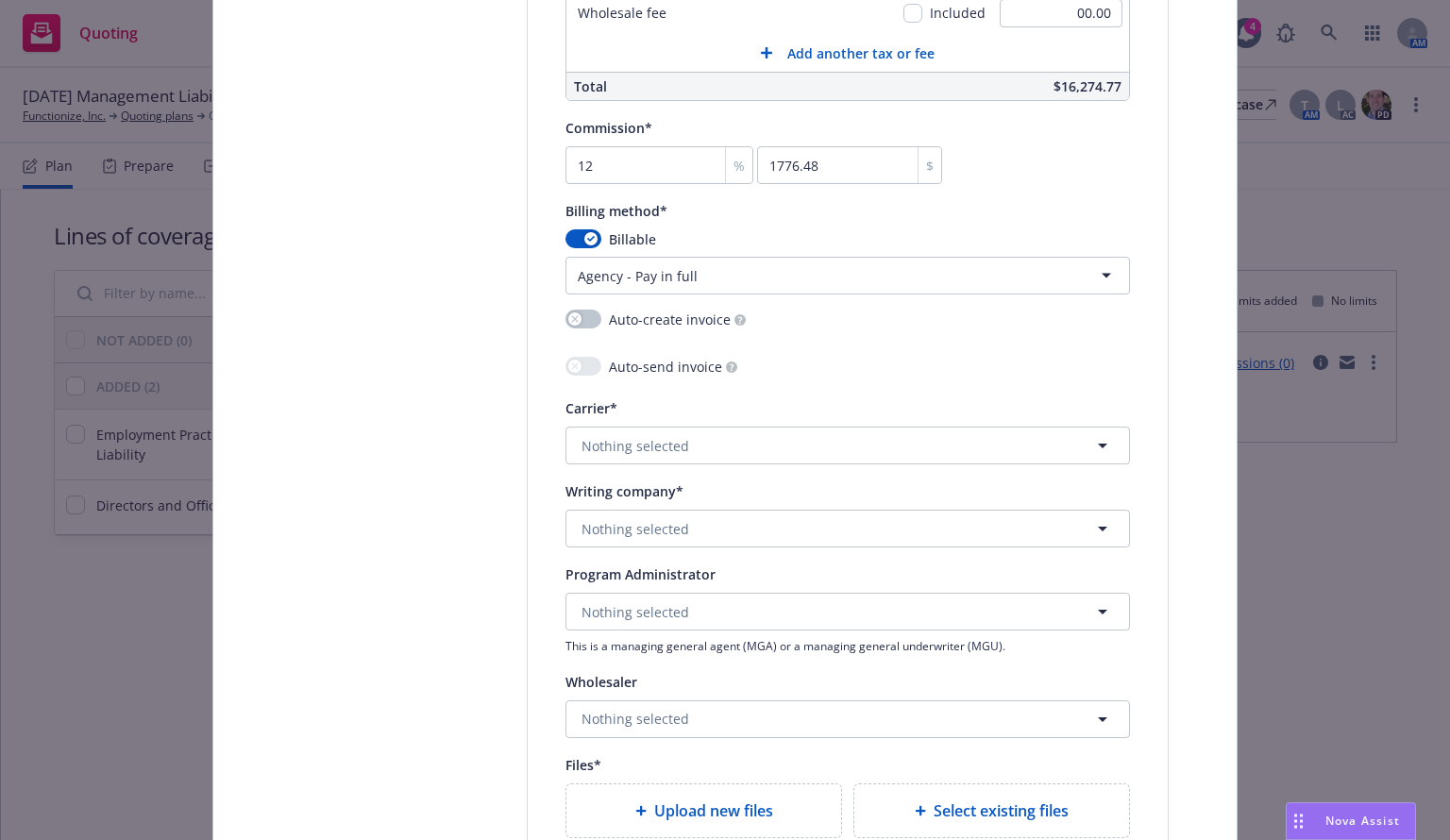
scroll to position [1718, 0]
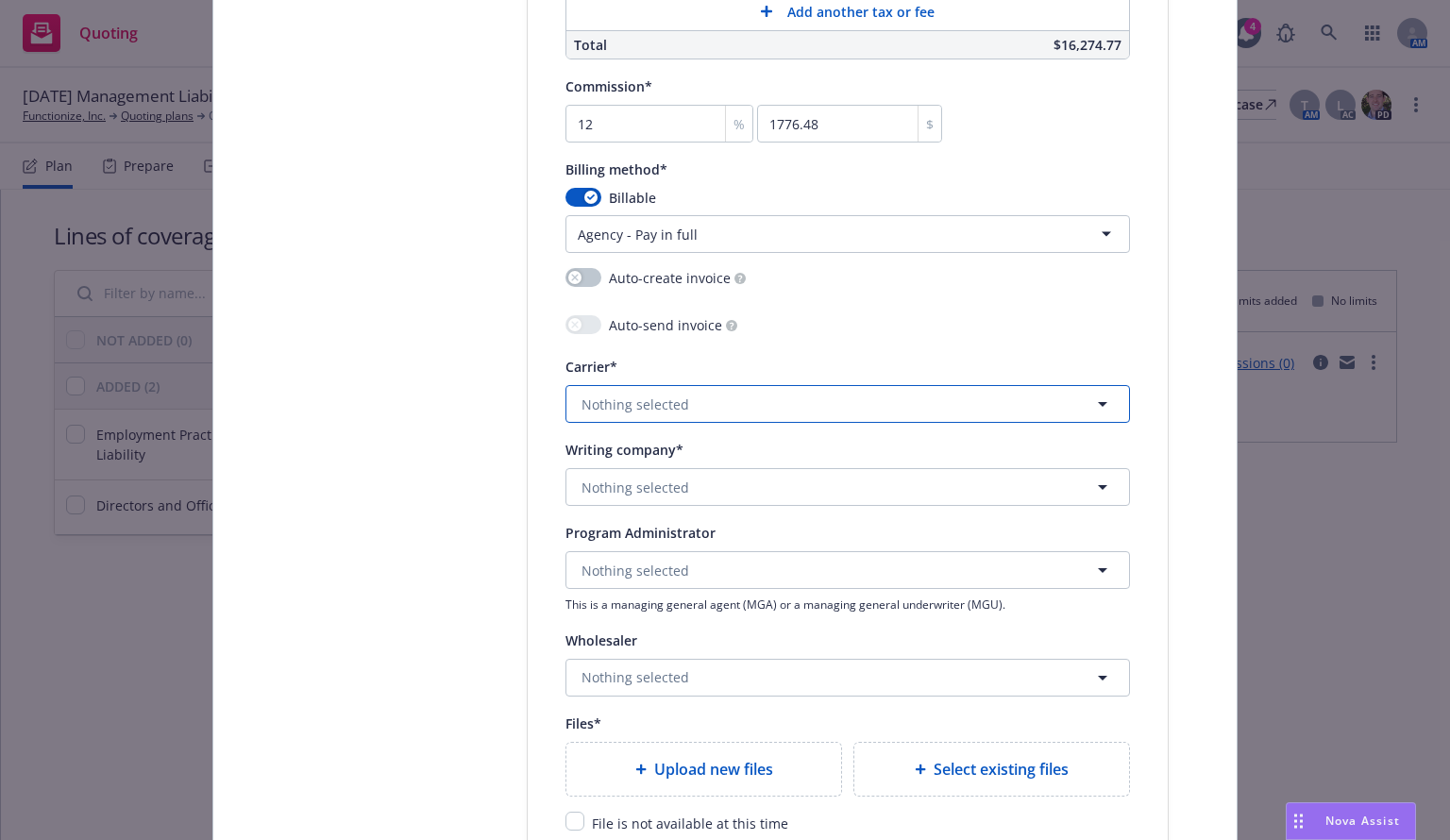
click at [646, 409] on span "Nothing selected" at bounding box center [635, 405] width 108 height 20
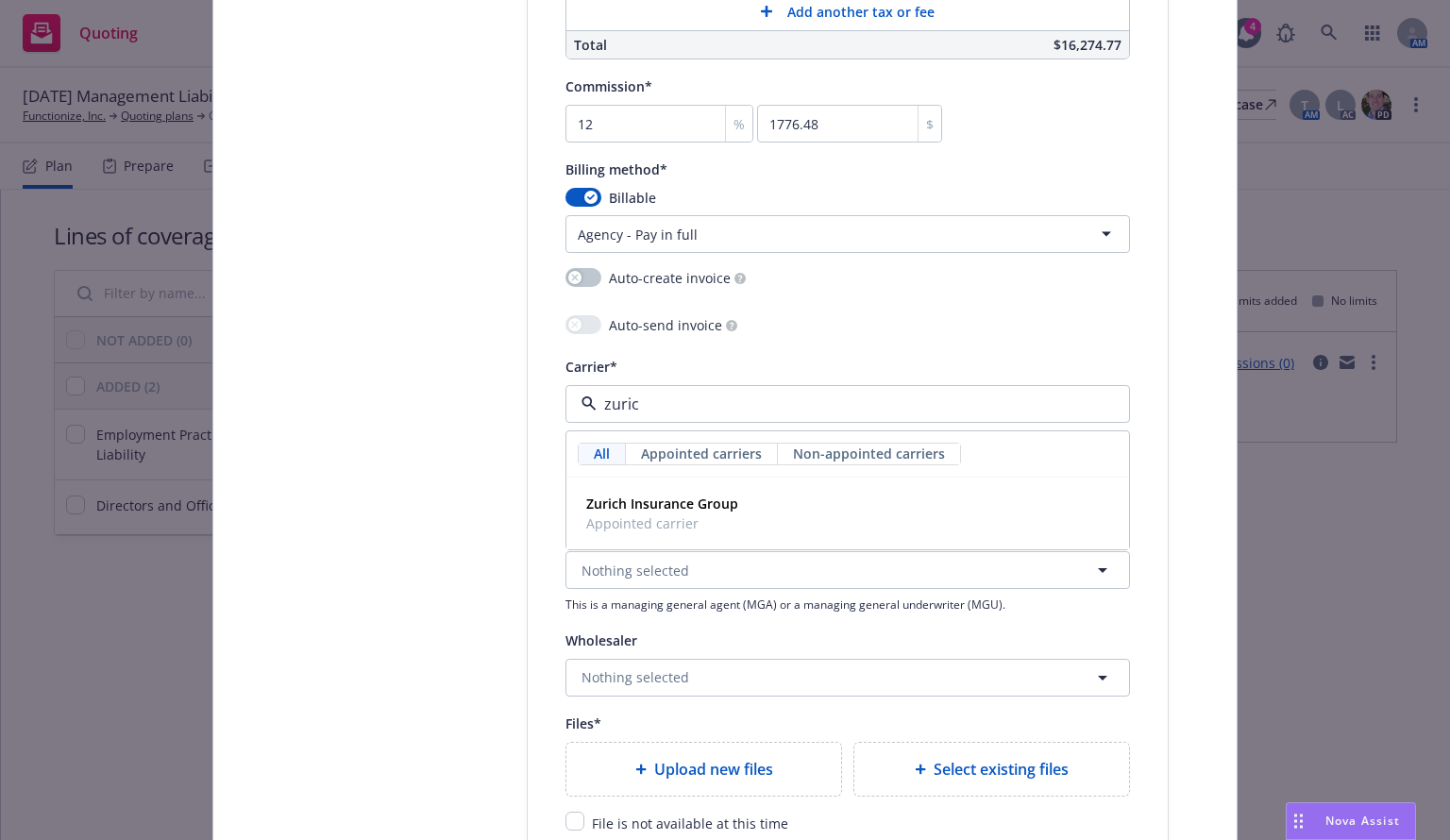
type input "zurich"
click at [642, 521] on span "Appointed carrier" at bounding box center [662, 524] width 152 height 20
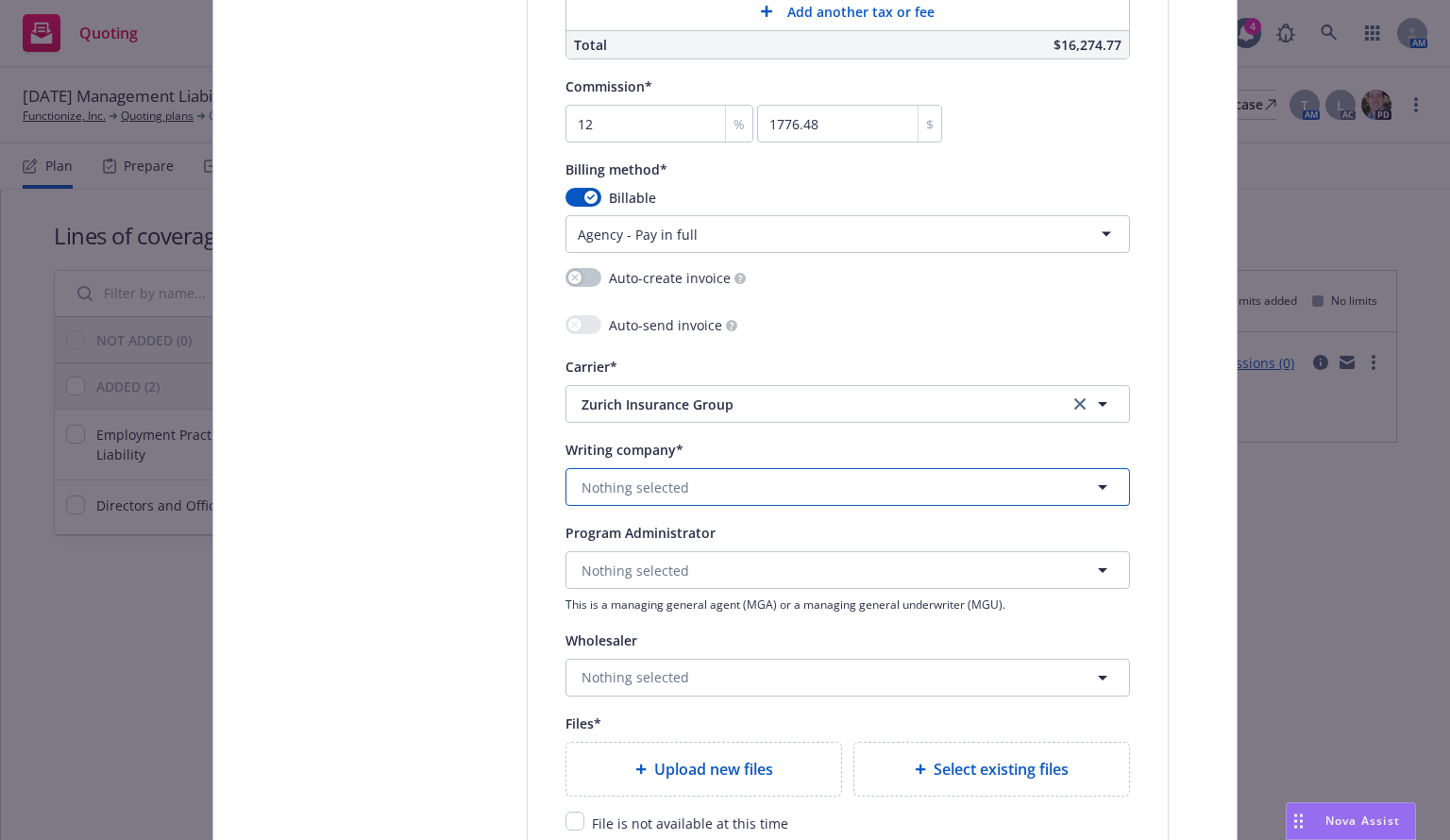
click at [601, 483] on span "Nothing selected" at bounding box center [635, 488] width 108 height 20
click at [672, 479] on span "Nothing selected" at bounding box center [635, 488] width 108 height 20
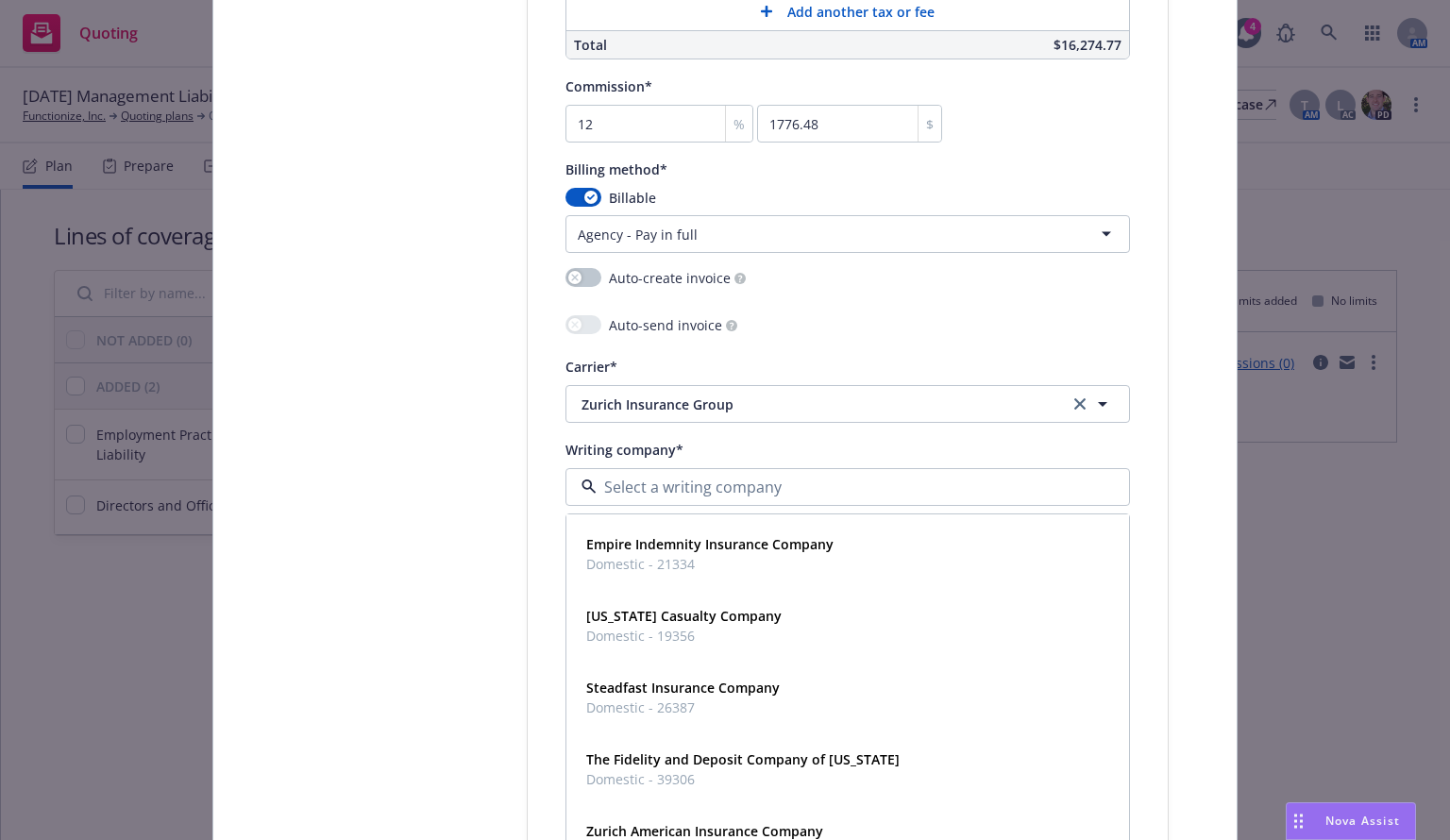
scroll to position [419, 0]
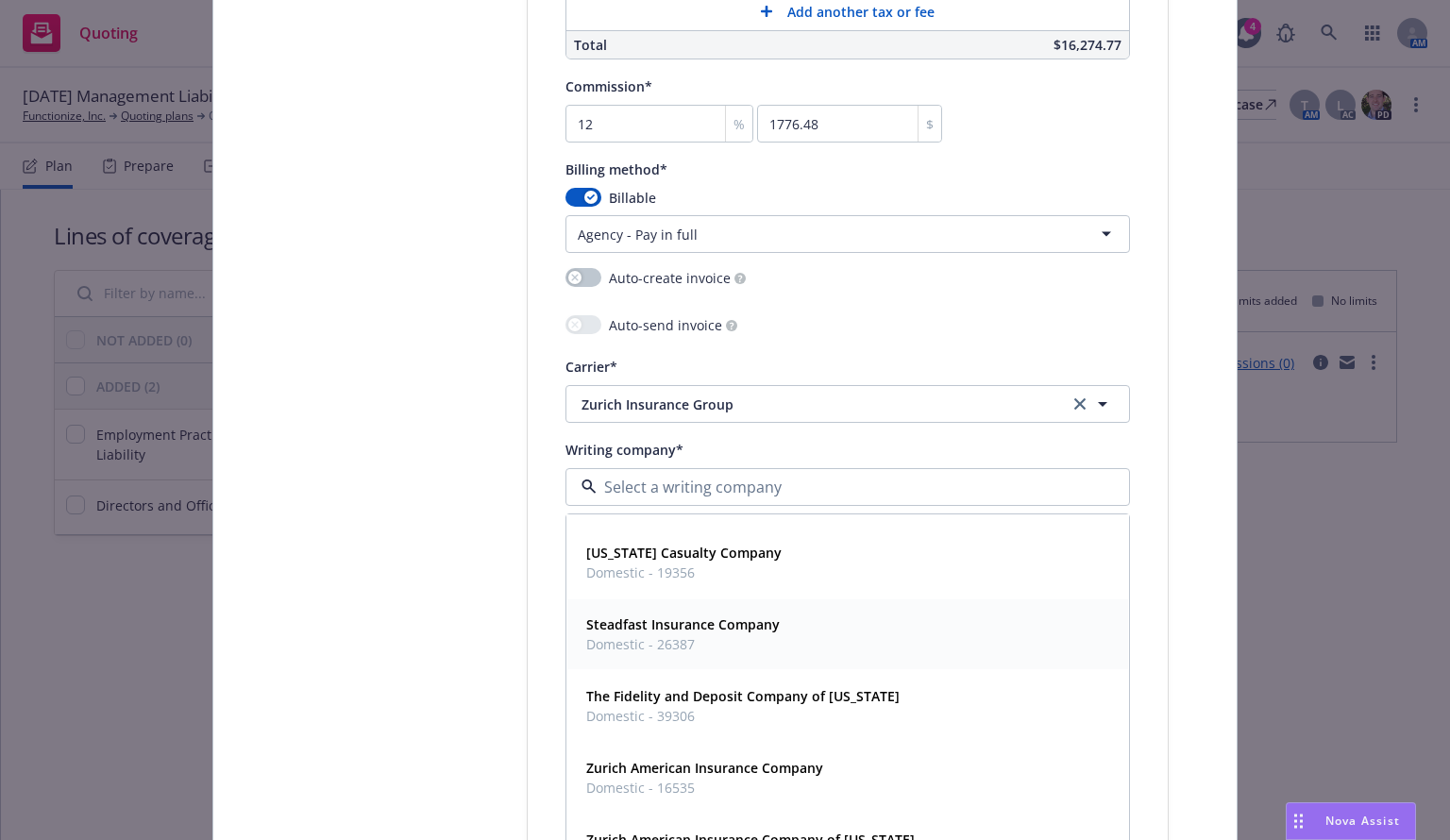
click at [654, 635] on span "Domestic - 26387" at bounding box center [682, 645] width 193 height 20
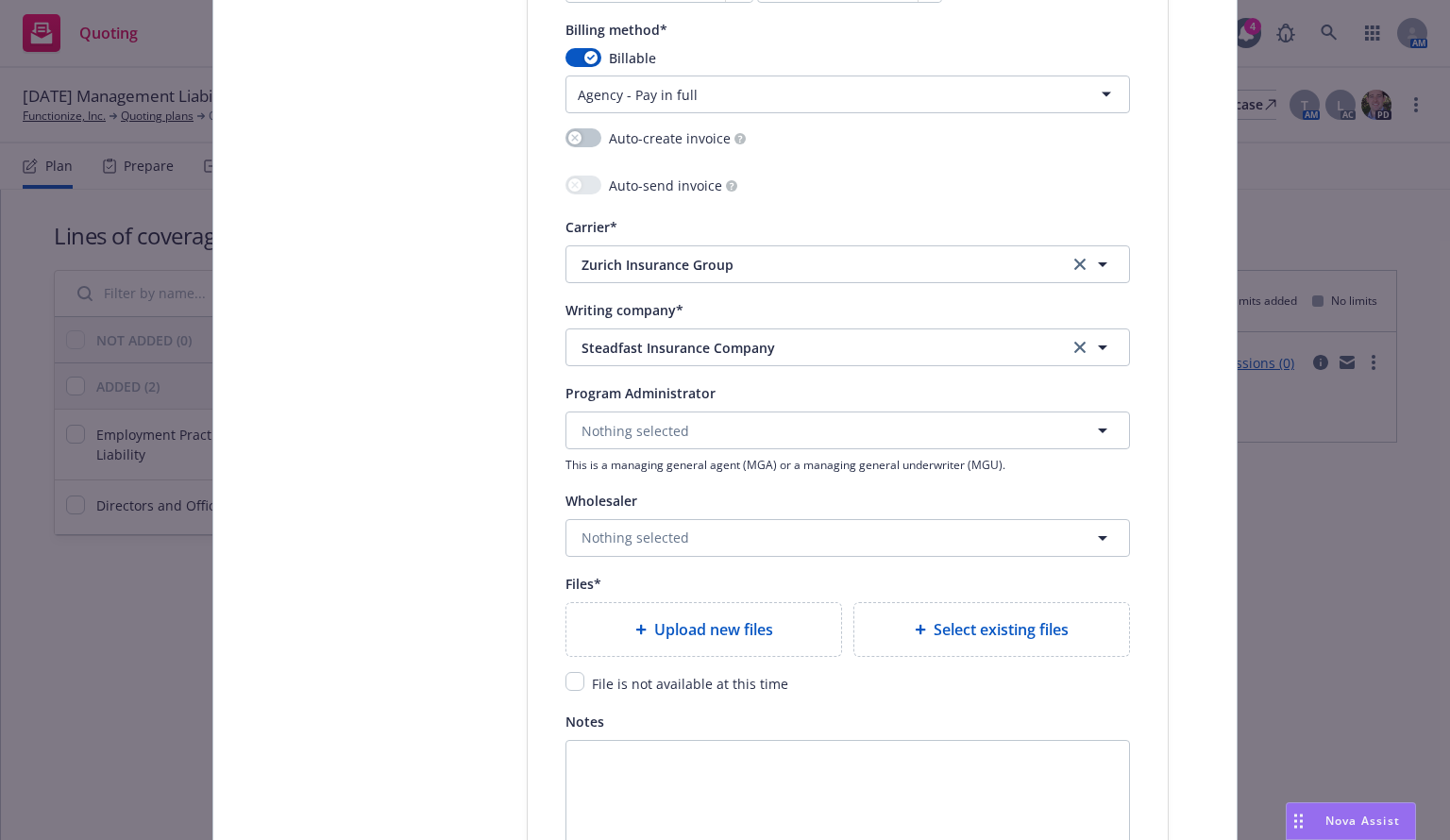
scroll to position [1872, 0]
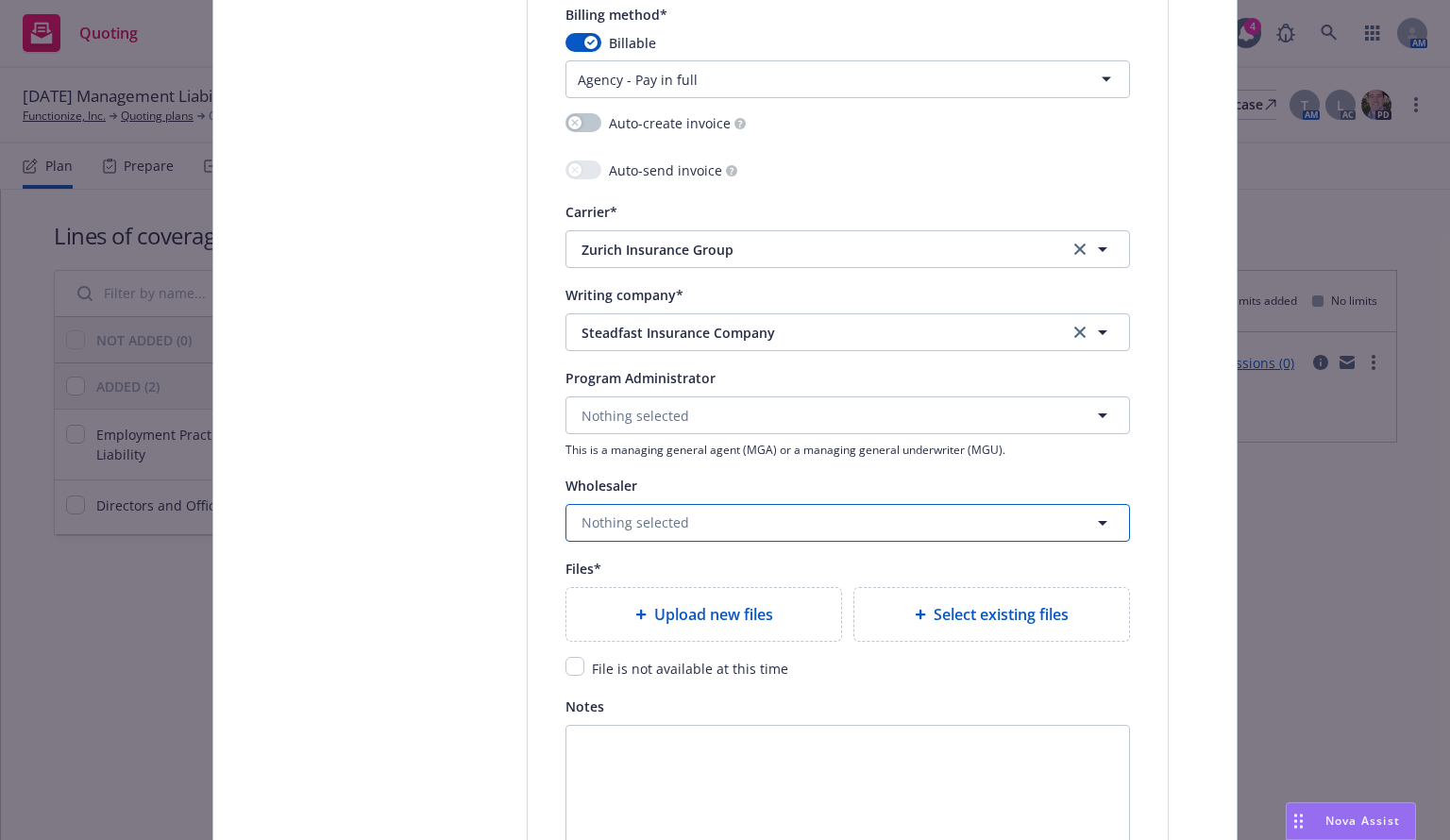
click at [609, 526] on span "Nothing selected" at bounding box center [635, 523] width 108 height 20
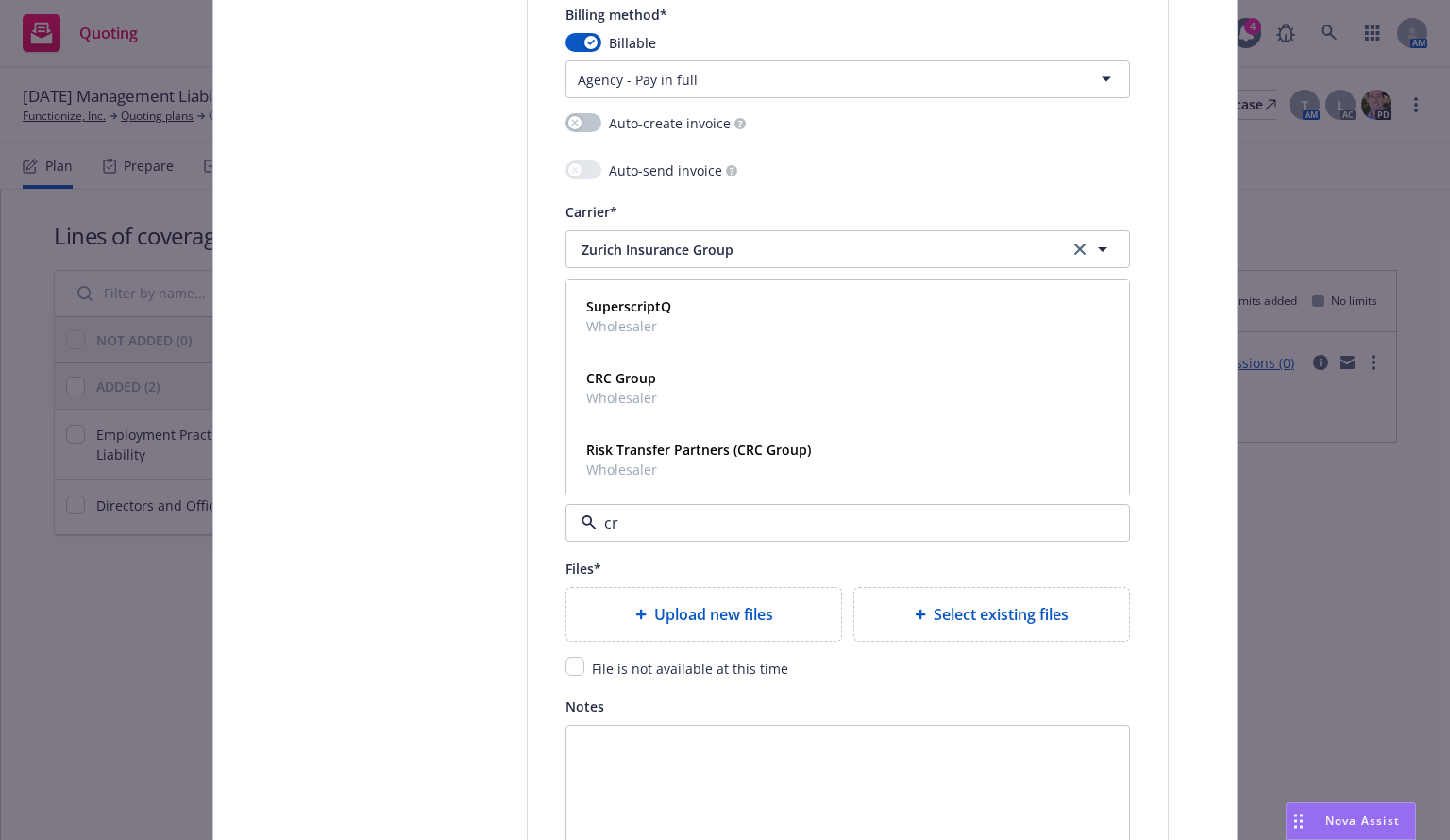
type input "crc"
click at [600, 388] on span "Wholesaler" at bounding box center [621, 398] width 70 height 20
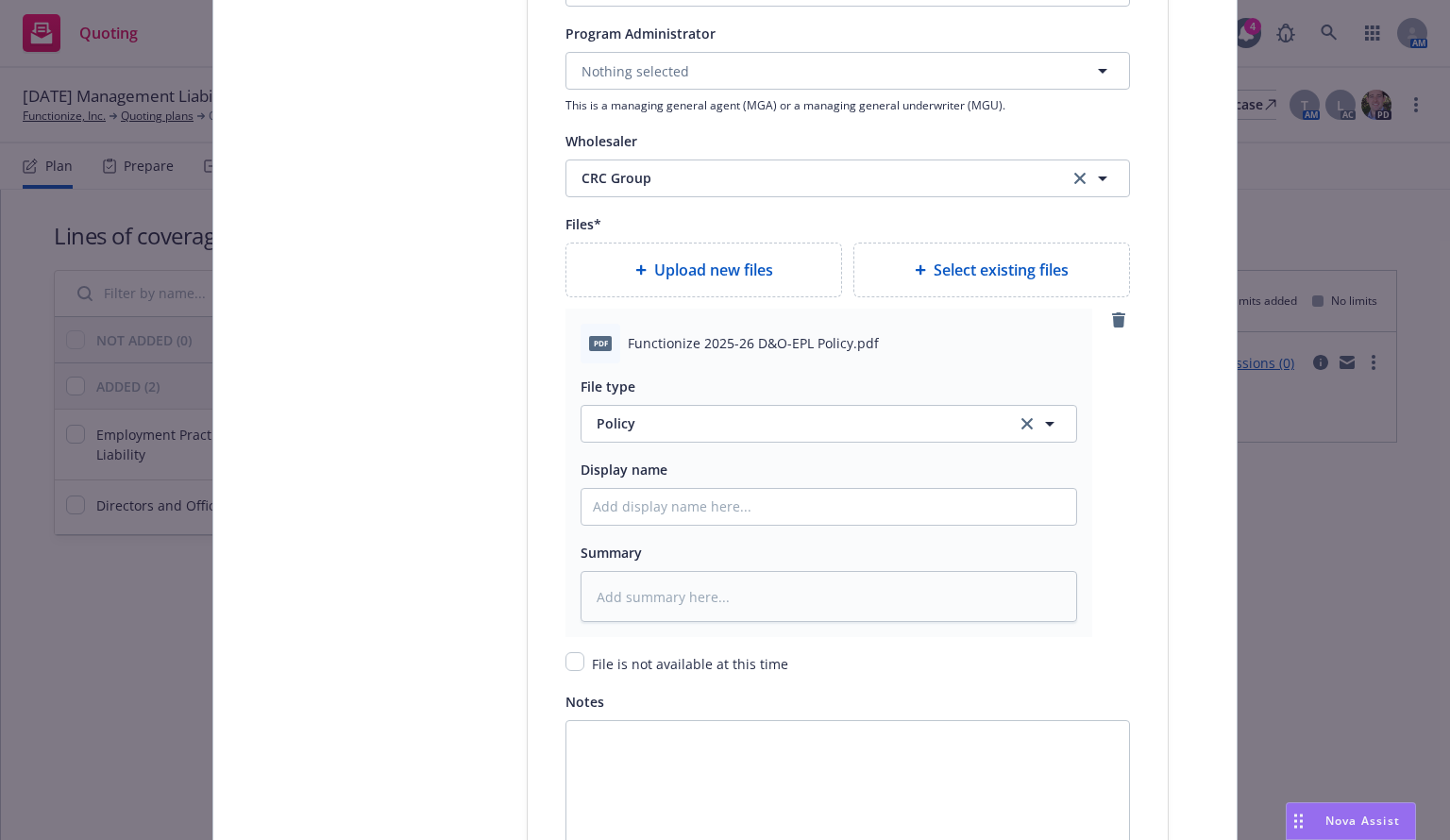
scroll to position [2307, 0]
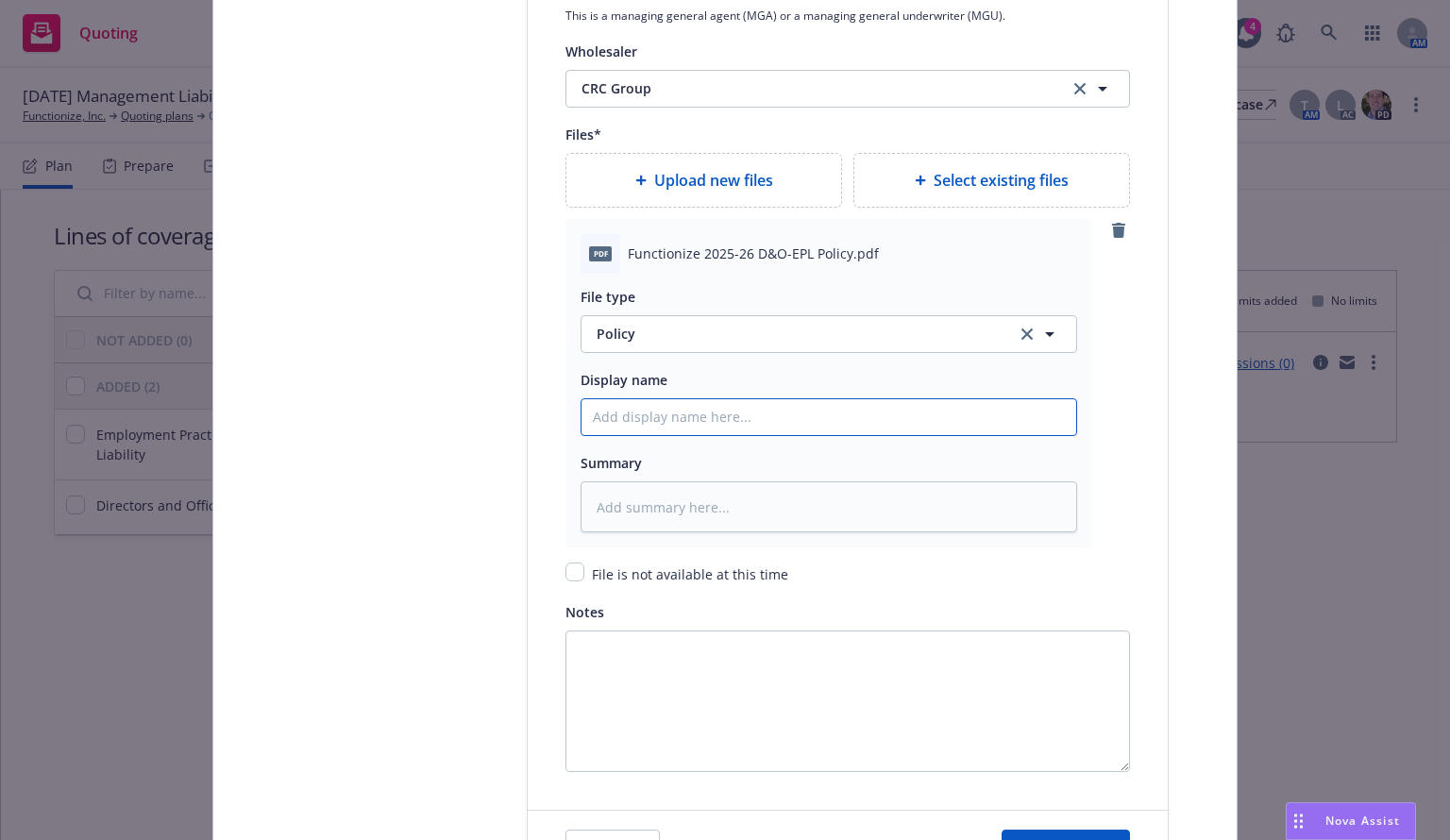
click at [614, 413] on input "Policy display name" at bounding box center [828, 418] width 495 height 36
click at [634, 416] on input "Policy display name" at bounding box center [828, 418] width 495 height 36
paste input "Functionize, Inc."
type textarea "x"
type input "Functionize, Inc."
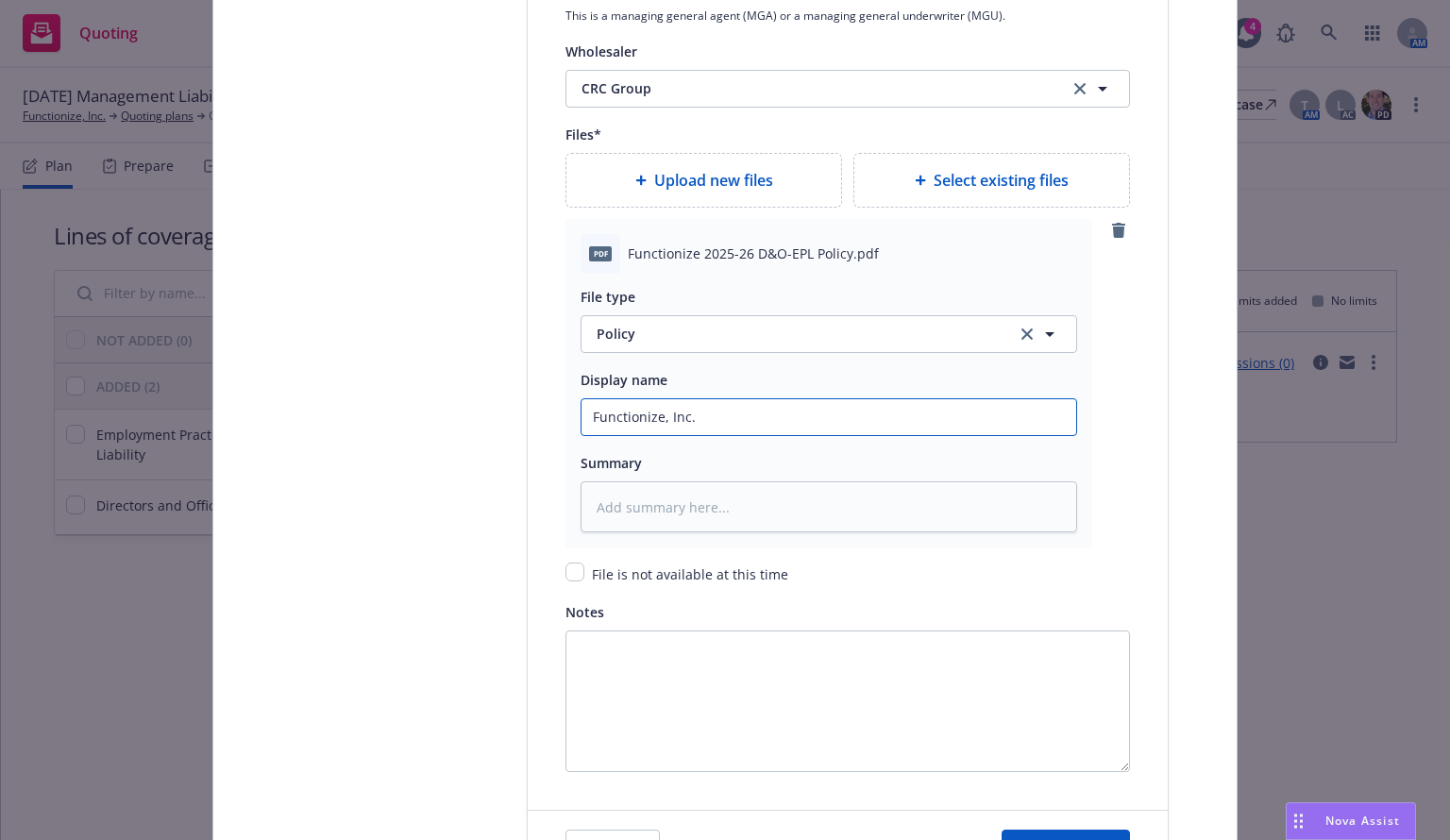
type textarea "x"
type input "Functionize, Inc."
type textarea "x"
type input "Functionize, Inc. 2"
type textarea "x"
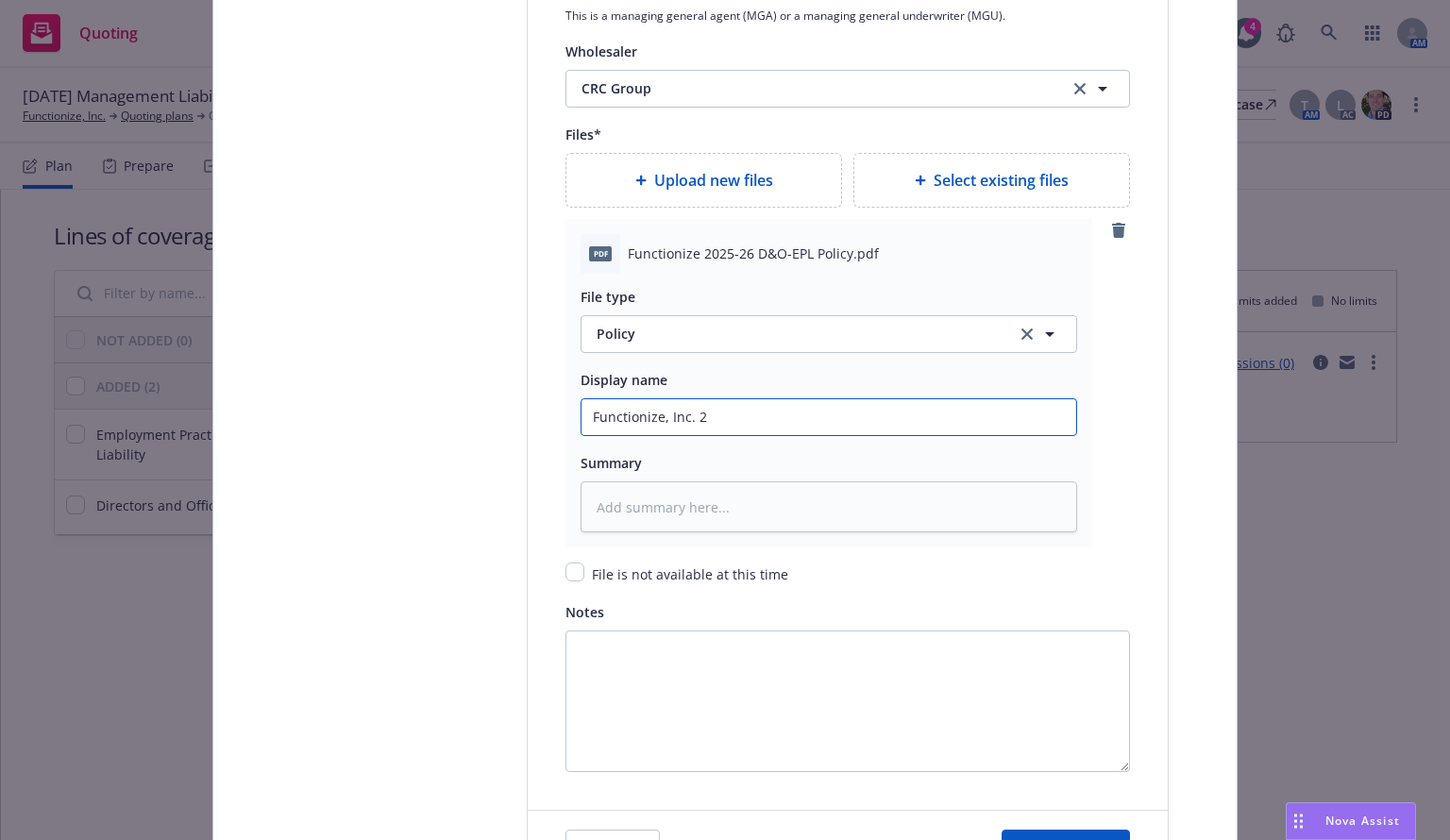
type input "Functionize, Inc. 20"
type textarea "x"
type input "Functionize, Inc. 202"
type textarea "x"
type input "Functionize, Inc. 2025"
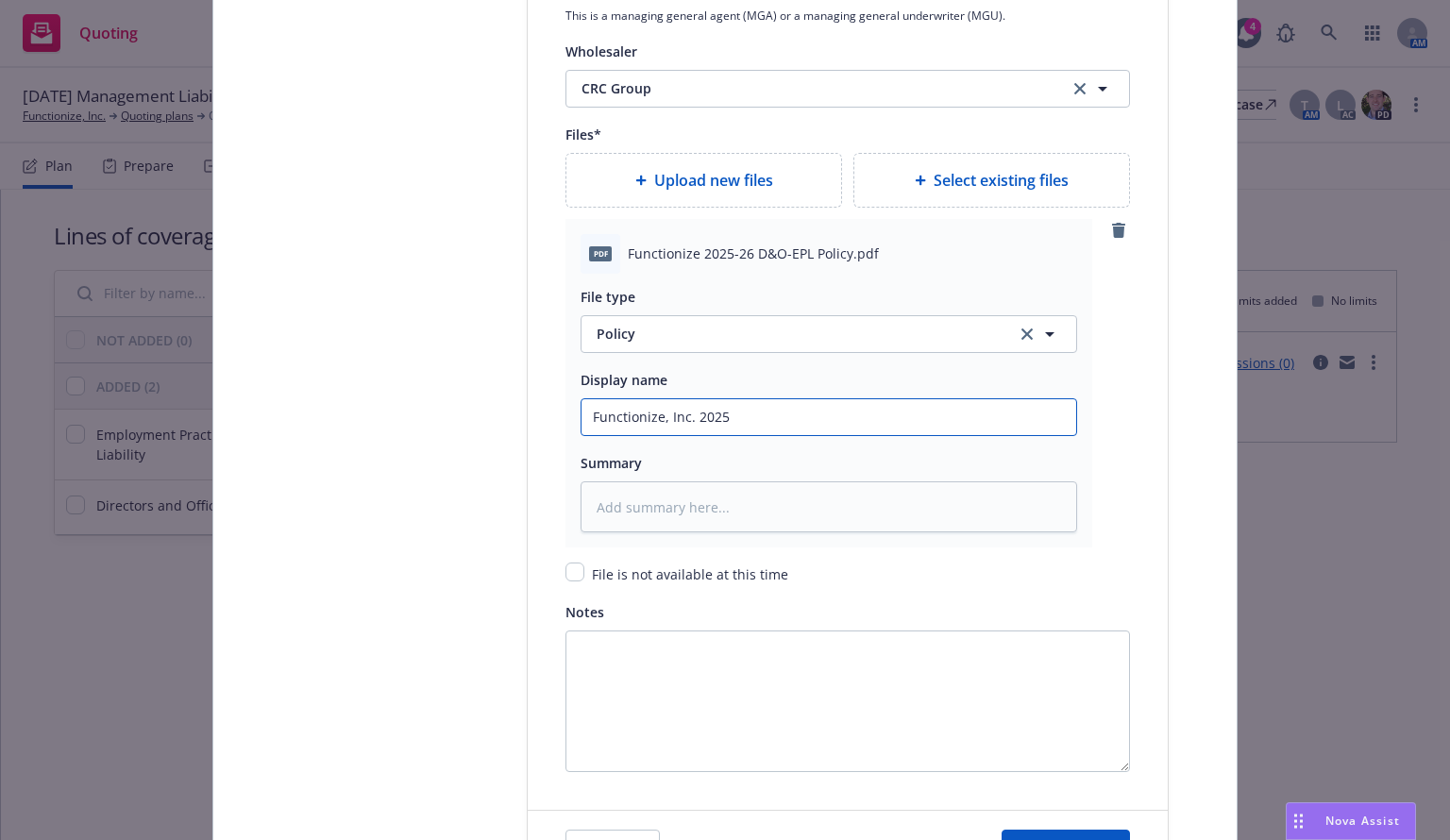
type textarea "x"
type input "Functionize, Inc. 2025-"
type textarea "x"
type input "Functionize, Inc. 2025-2"
type textarea "x"
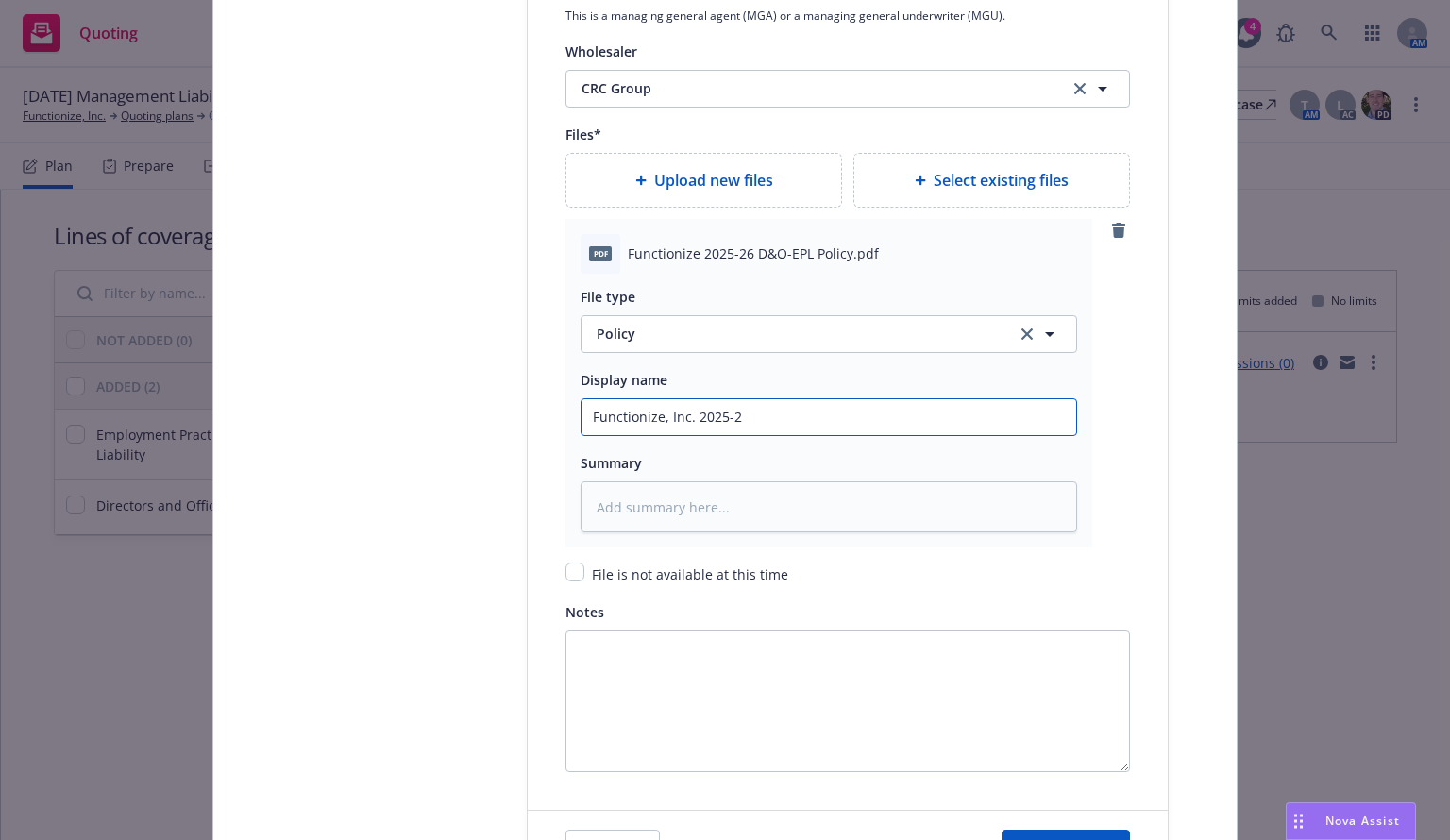
type input "Functionize, Inc. 2025-26"
type textarea "x"
type input "Functionize, Inc. 2025-26"
type textarea "x"
type input "Functionize, Inc. 2025-26 M"
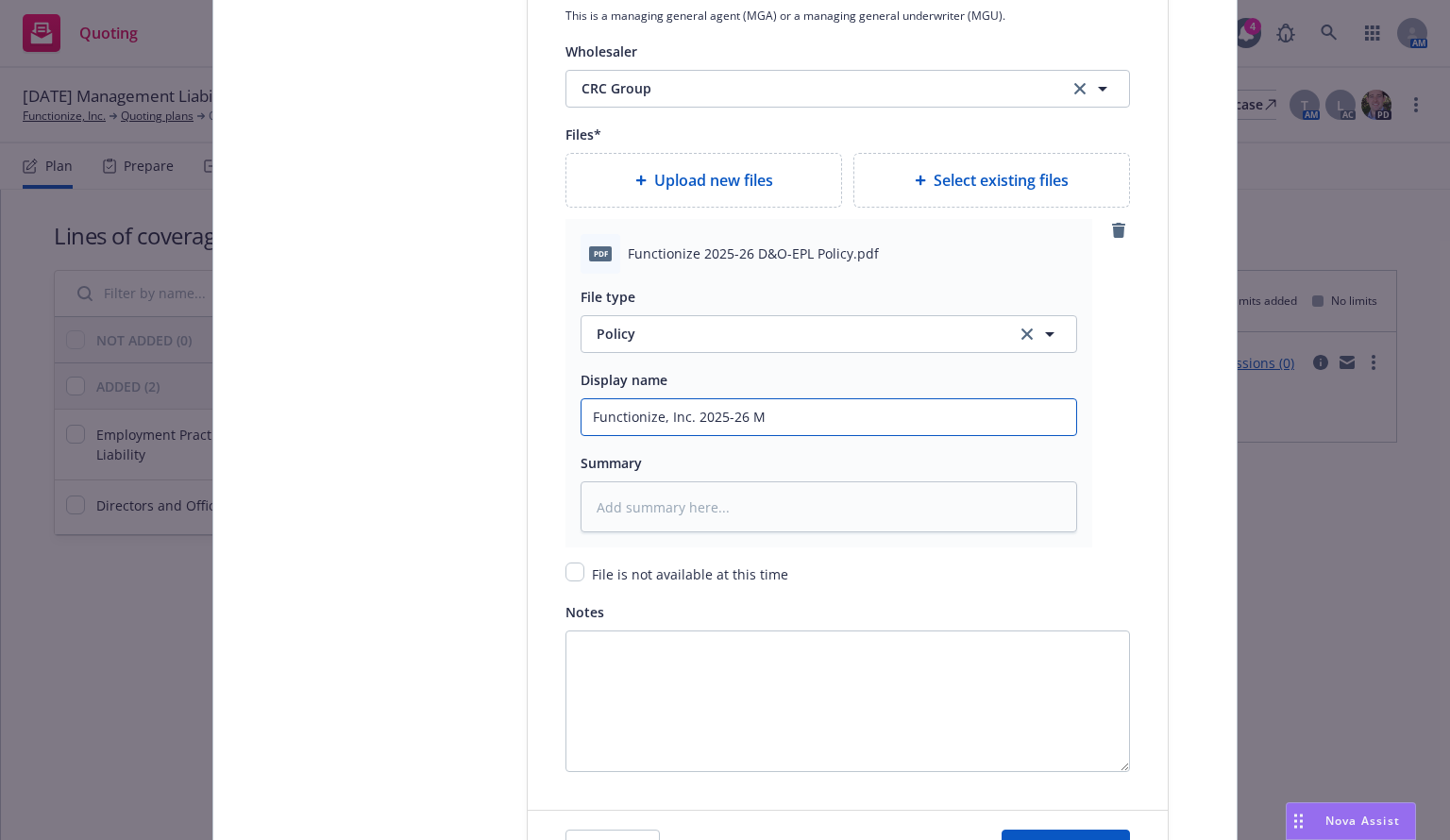
type textarea "x"
type input "Functionize, Inc. 2025-26 ML"
type textarea "x"
type input "Functionize, Inc. 2025-26 ML P"
type textarea "x"
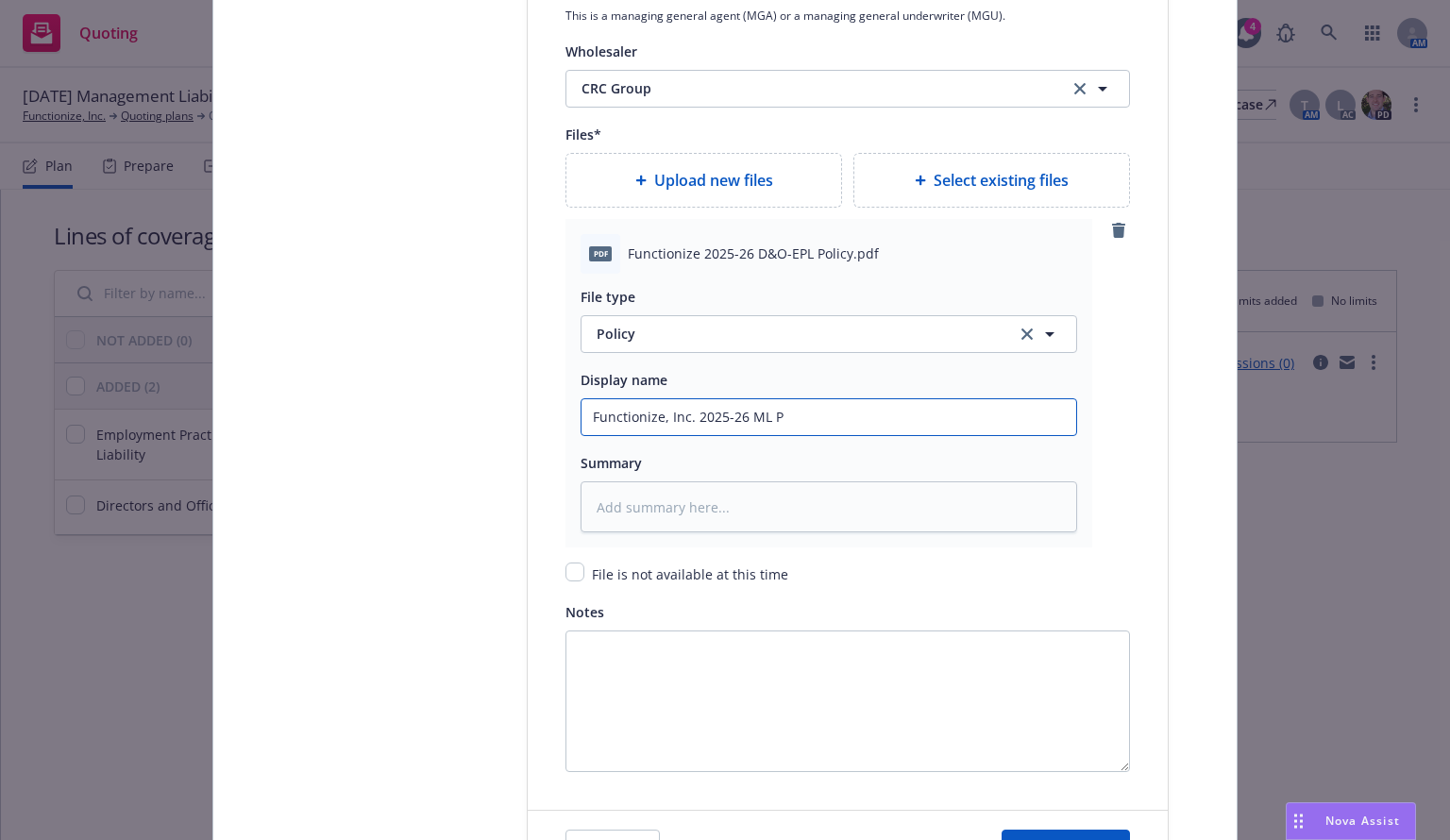
type input "Functionize, Inc. 2025-26 ML Po"
type textarea "x"
type input "Functionize, Inc. 2025-26 ML Pol"
type textarea "x"
type input "Functionize, Inc. 2025-26 ML Poli"
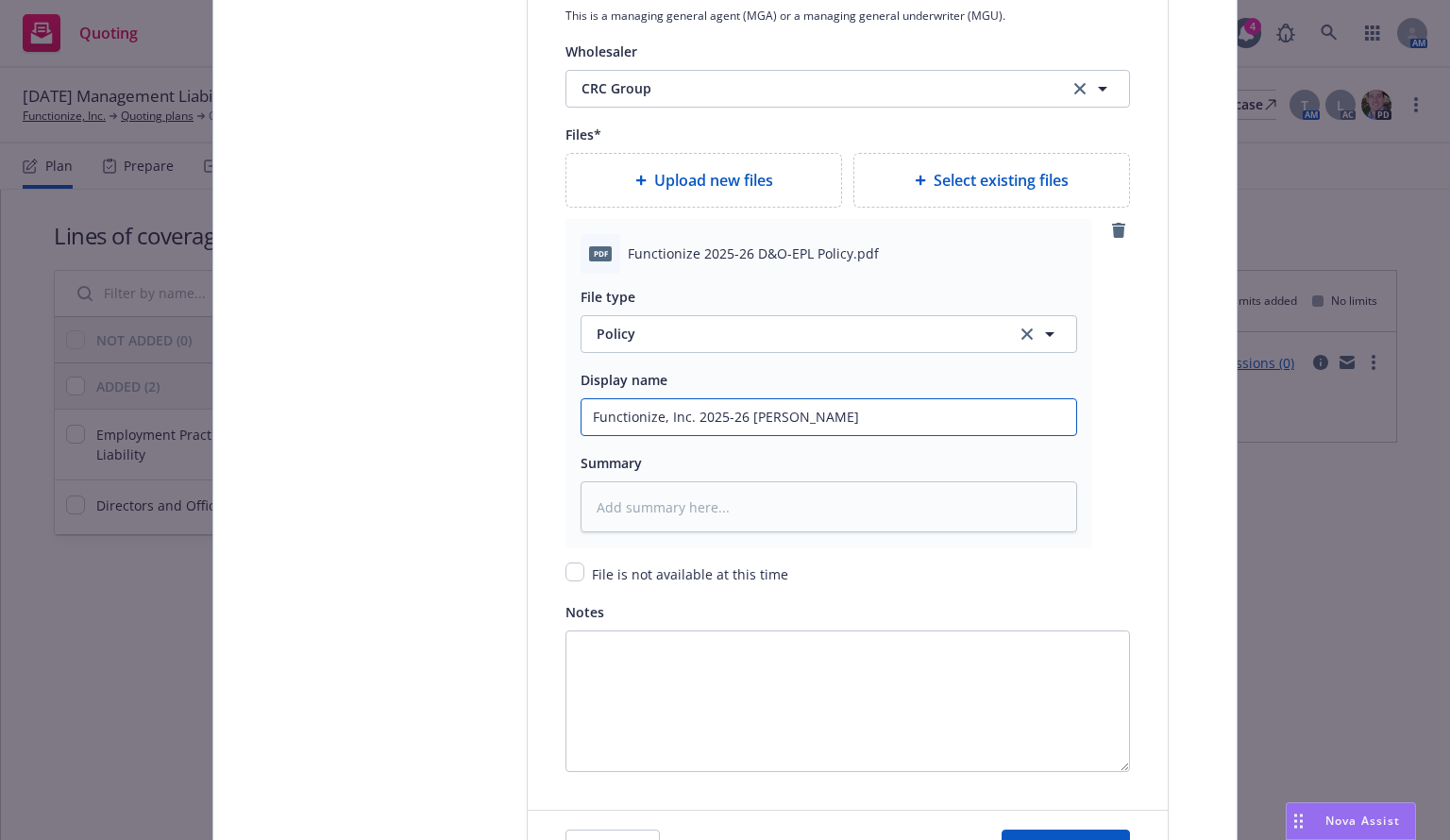
type textarea "x"
type input "Functionize, Inc. 2025-26 ML Policy"
type textarea "x"
type input "Functionize, Inc. 2025-26 ML Policy"
type textarea "x"
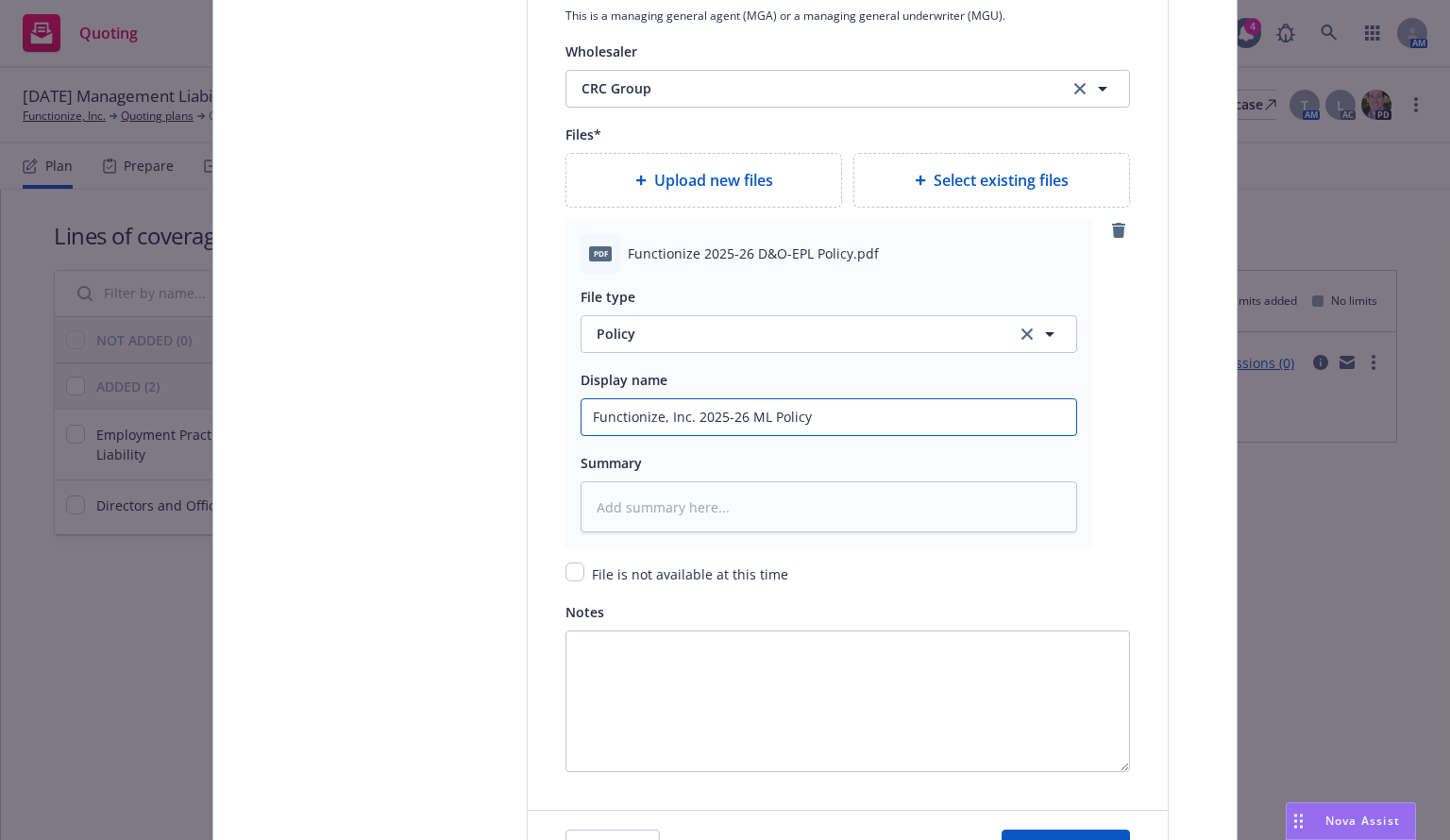
type input "Functionize, Inc. 2025-26 ML Policy"
type textarea "x"
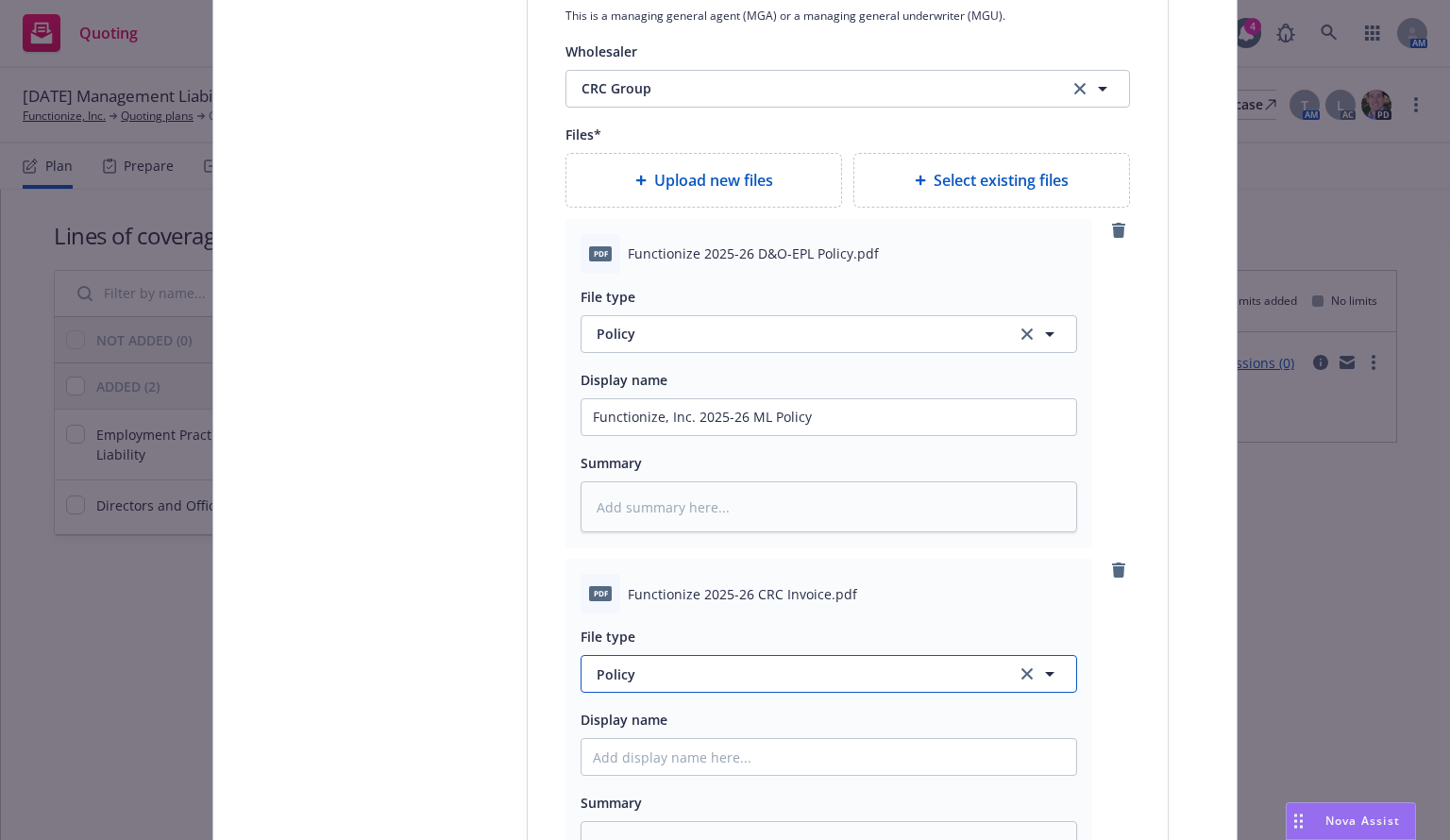
click at [647, 658] on button "Policy" at bounding box center [828, 674] width 497 height 38
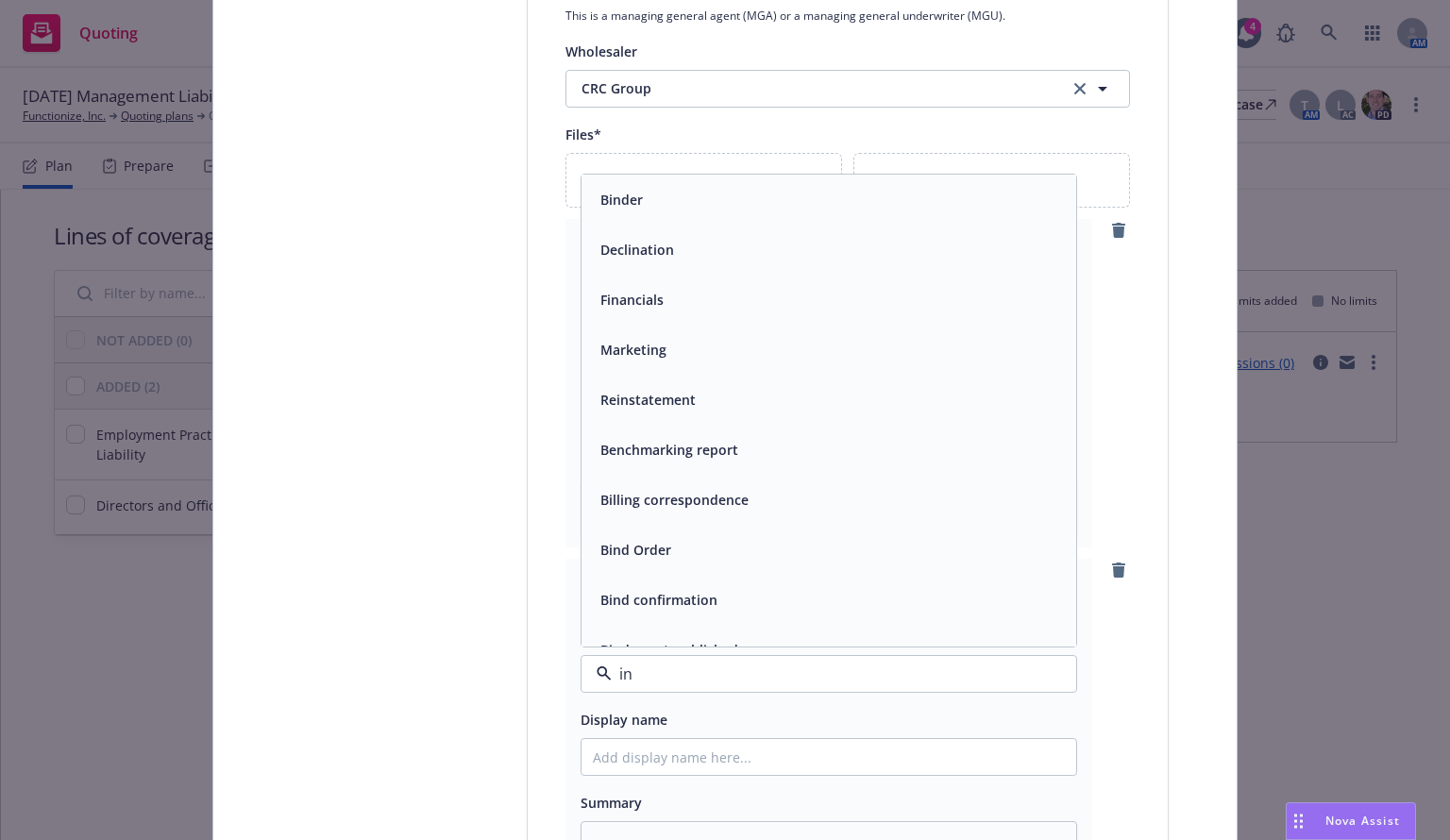
type input "inv"
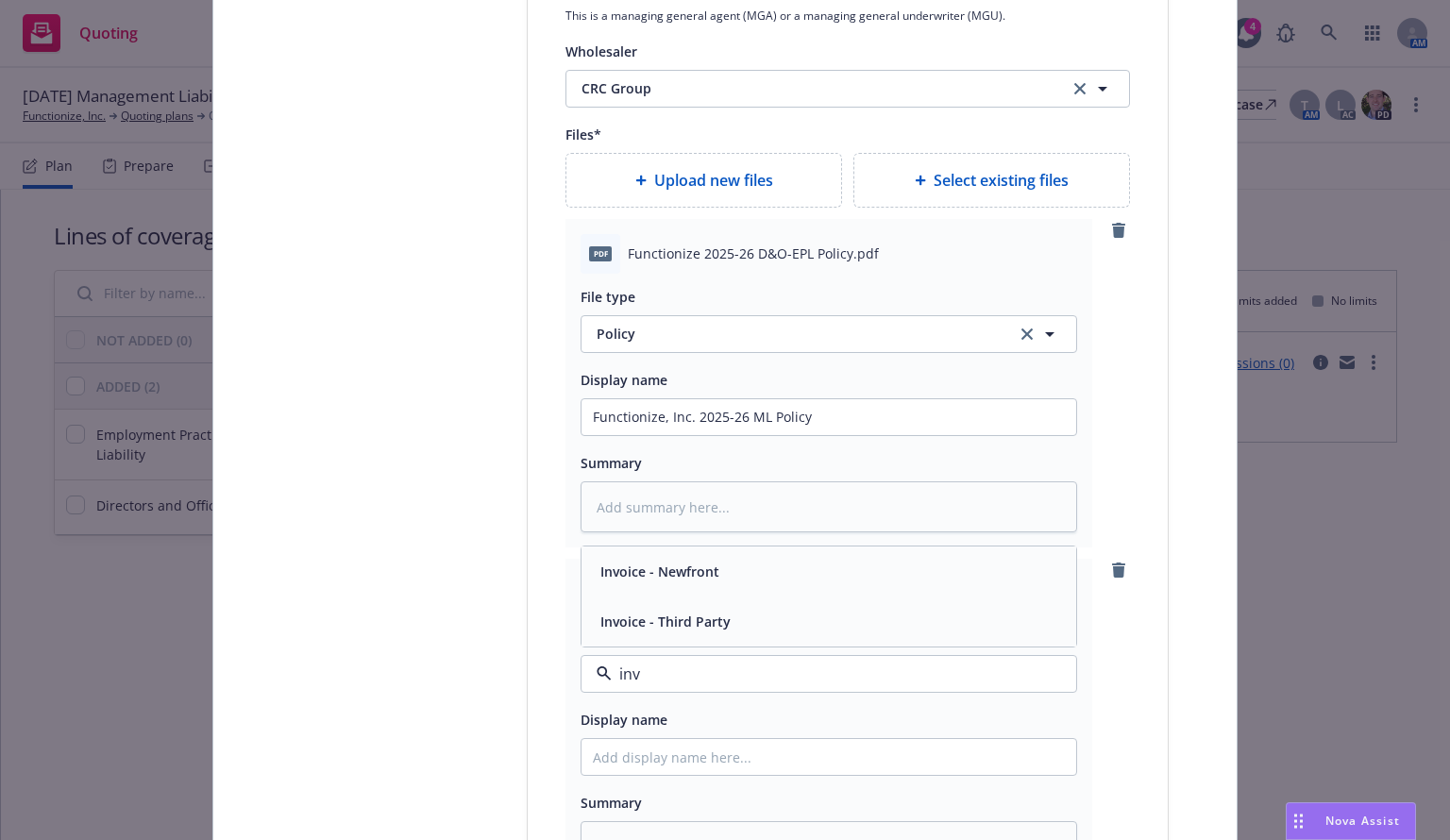
click at [647, 615] on span "Invoice - Third Party" at bounding box center [665, 622] width 130 height 20
click at [605, 435] on input "Policy display name" at bounding box center [828, 418] width 495 height 36
type textarea "x"
type input "2"
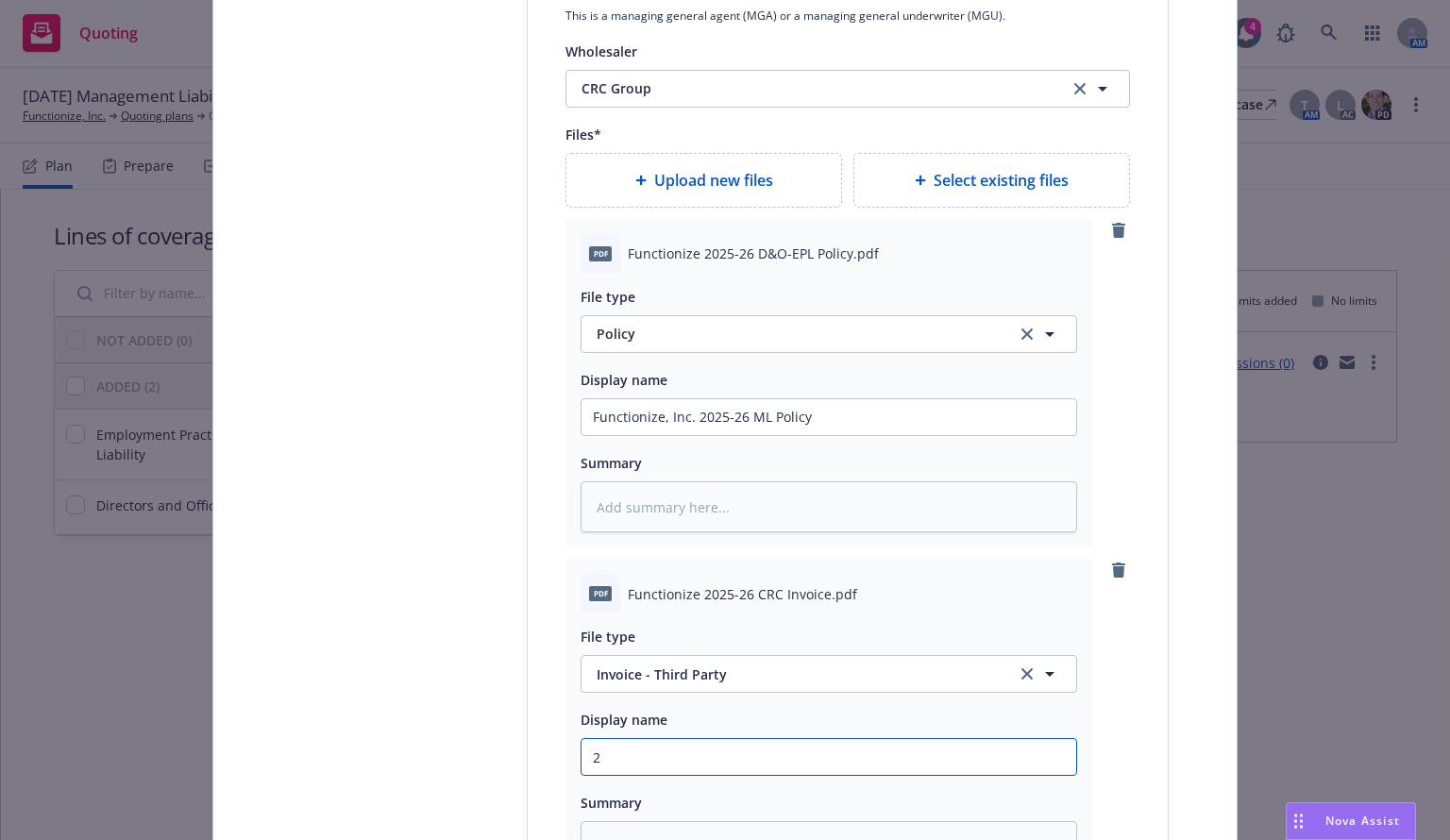
type textarea "x"
type input "25"
type textarea "x"
type input "25-"
type textarea "x"
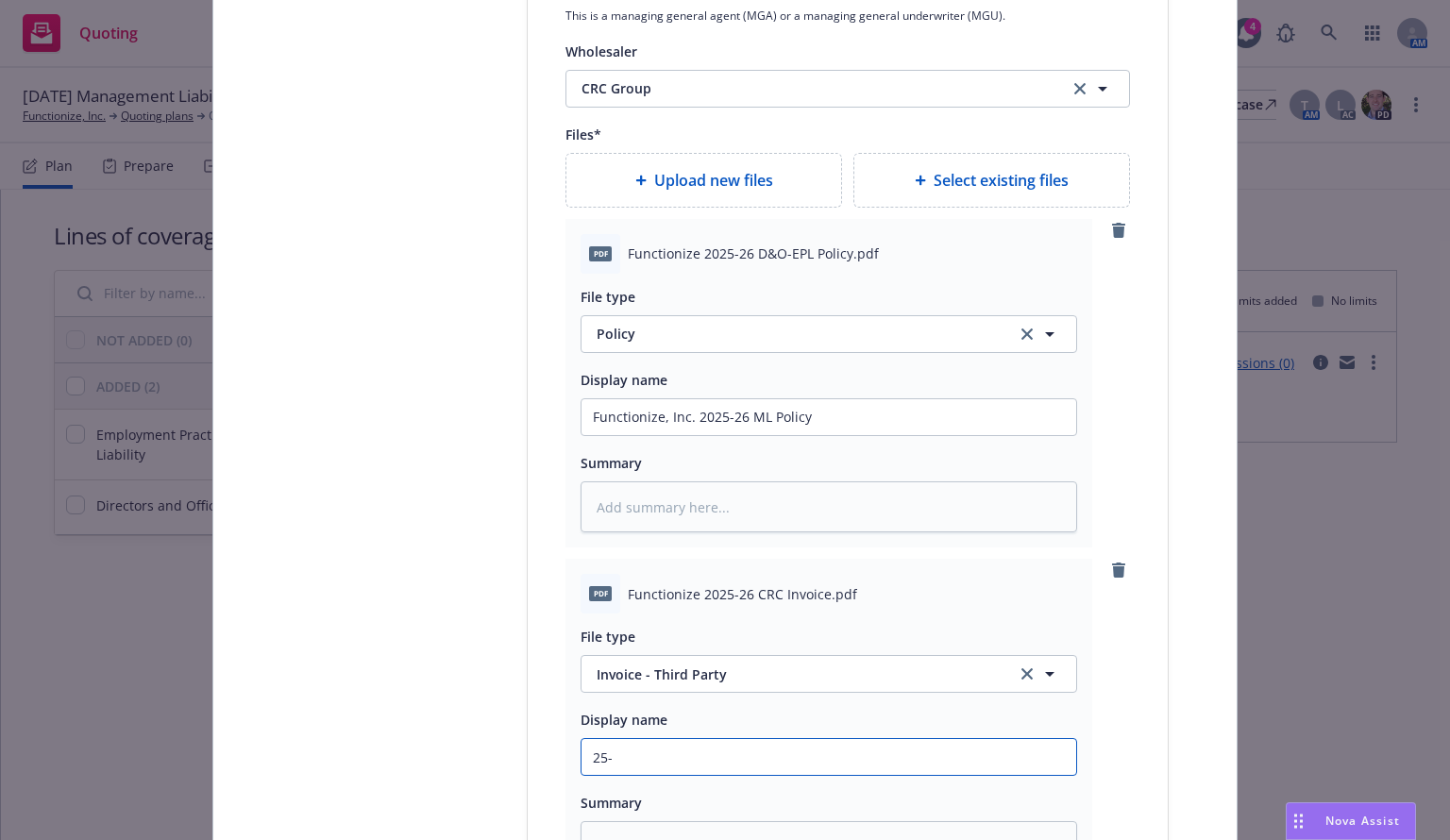
type input "25-2"
type textarea "x"
type input "25-26"
type textarea "x"
type input "25-26"
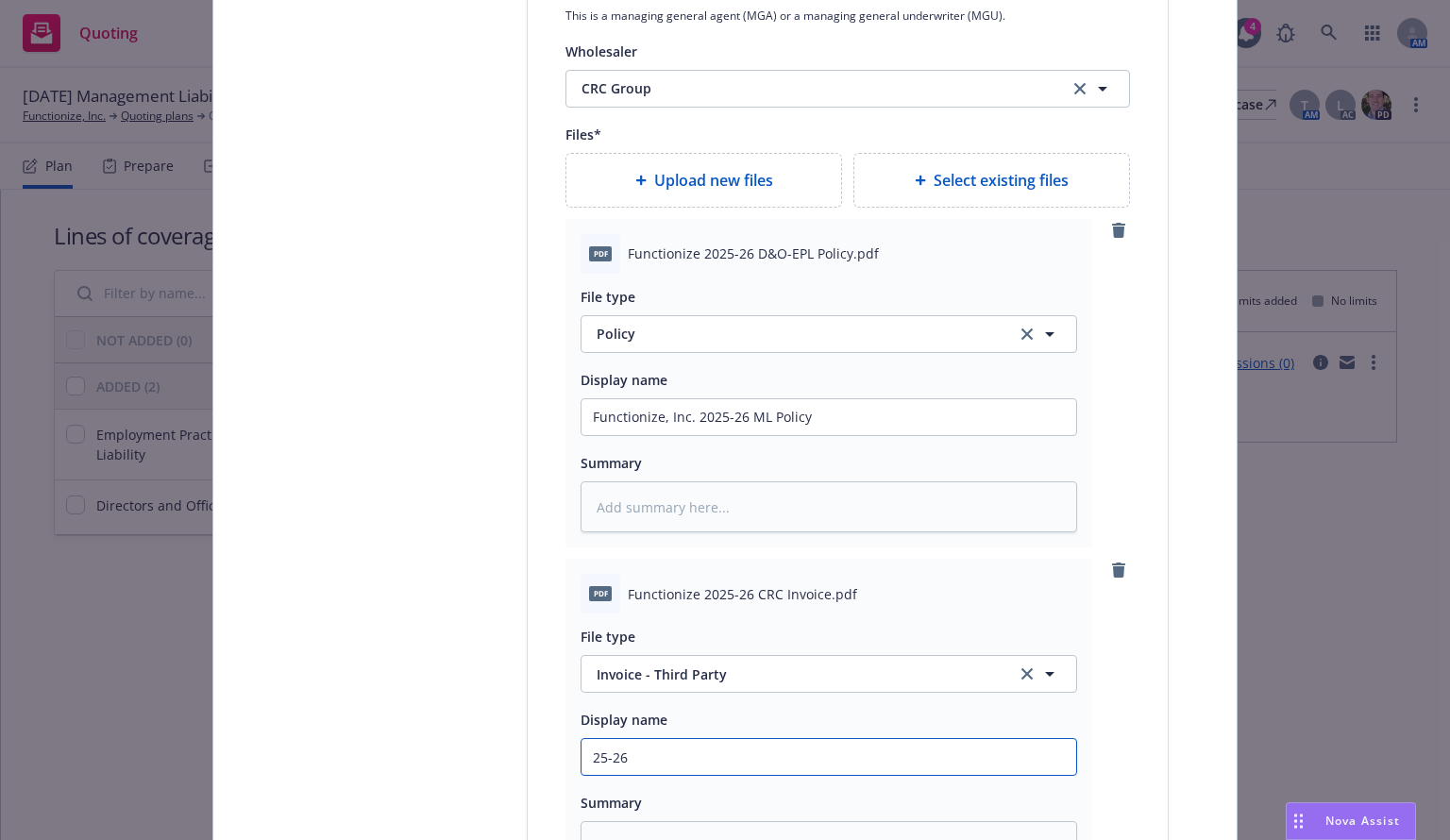
type textarea "x"
type input "25-26 M"
type textarea "x"
type input "25-26 ML"
type textarea "x"
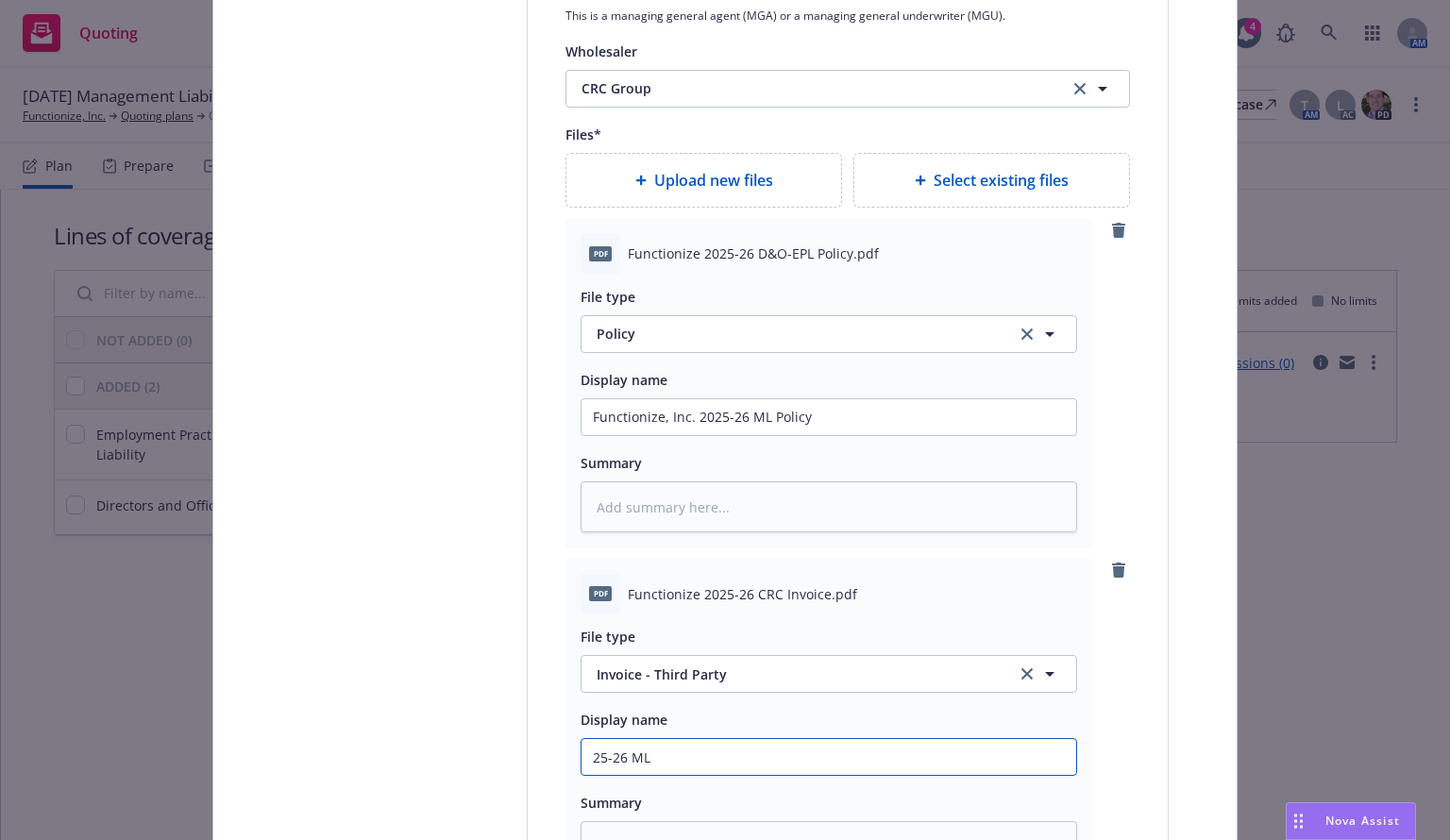
type input "25-26 ML I"
type textarea "x"
type input "25-26 ML In"
type textarea "x"
type input "25-26 ML Invo"
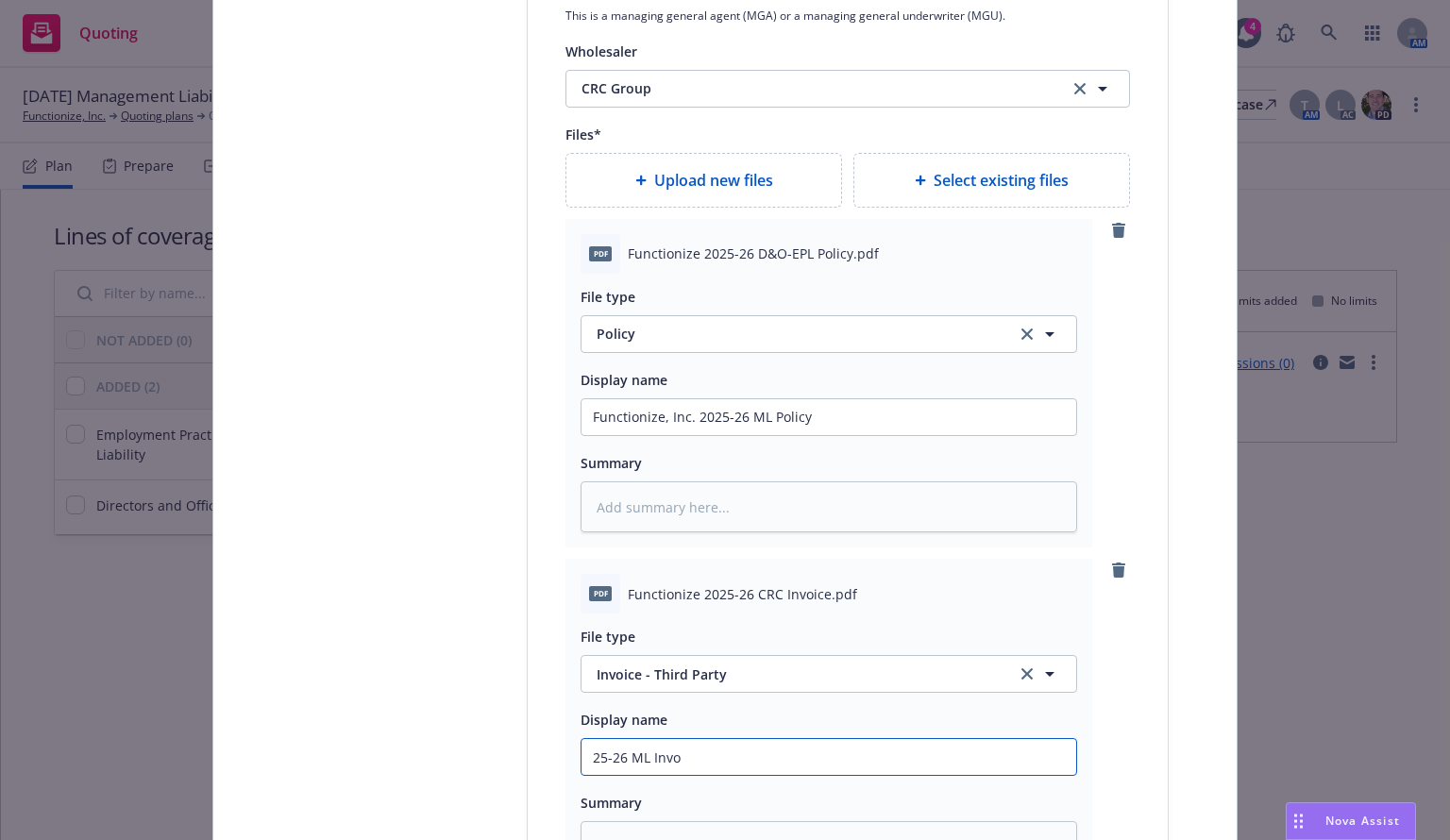
type textarea "x"
type input "25-26 ML Invoc"
type textarea "x"
type input "25-26 ML Invoci"
type textarea "x"
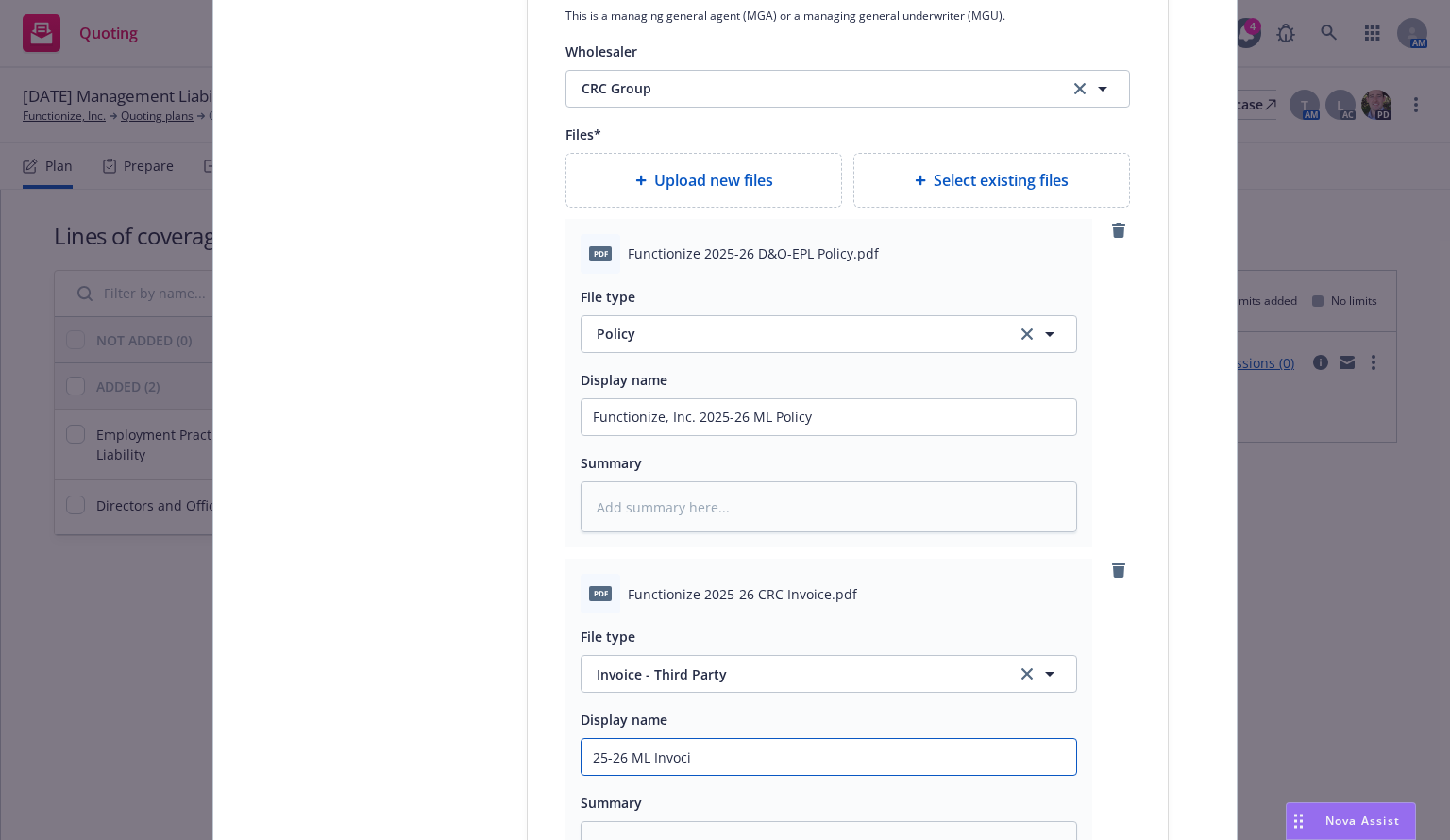
type input "25-26 ML Invoci"
type textarea "x"
type input "25-26 ML Invoci"
type textarea "x"
type input "25-26 ML Invoc"
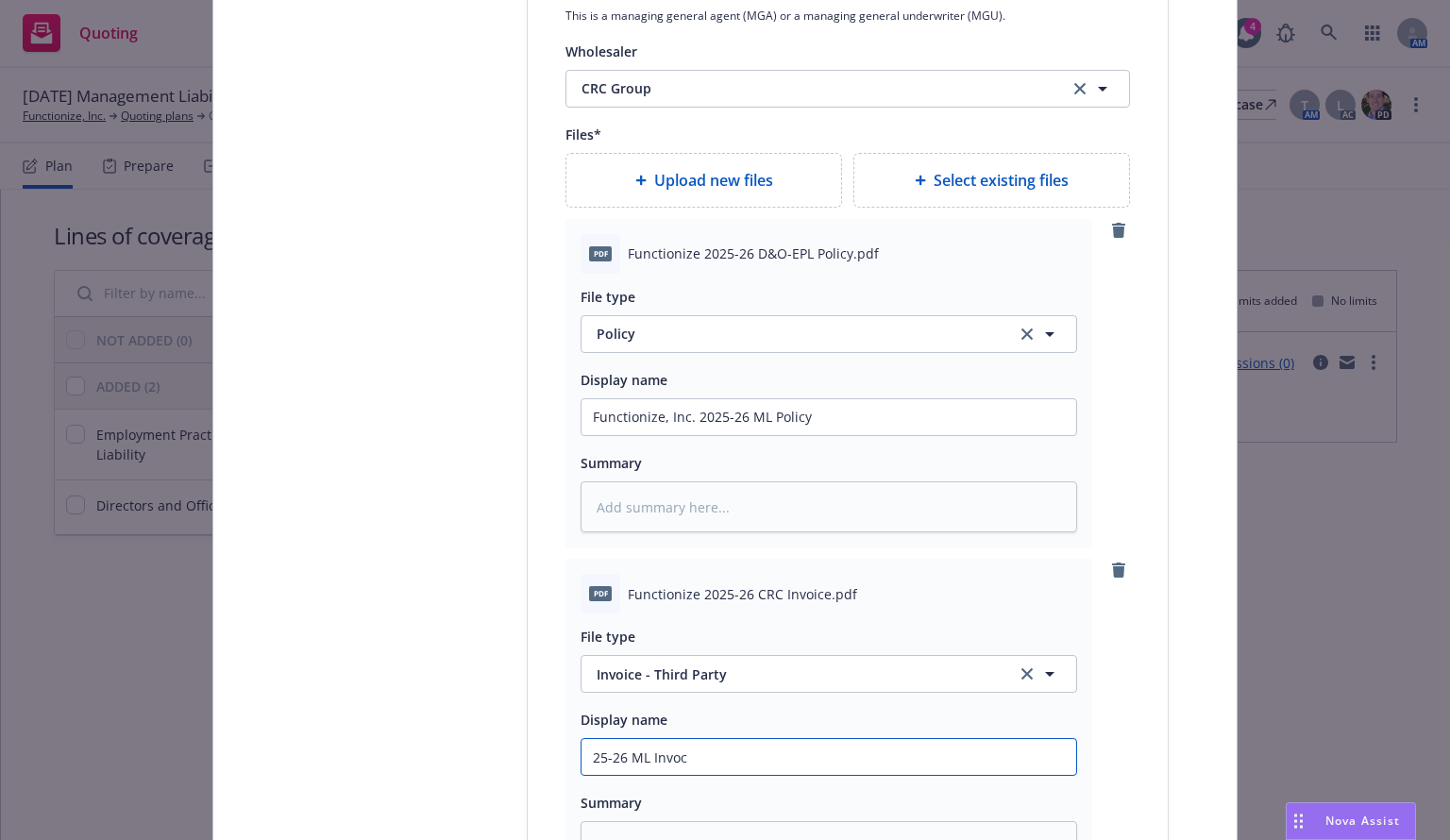
type textarea "x"
type input "25-26 ML Invo"
type textarea "x"
type input "25-26 ML Invoi"
type textarea "x"
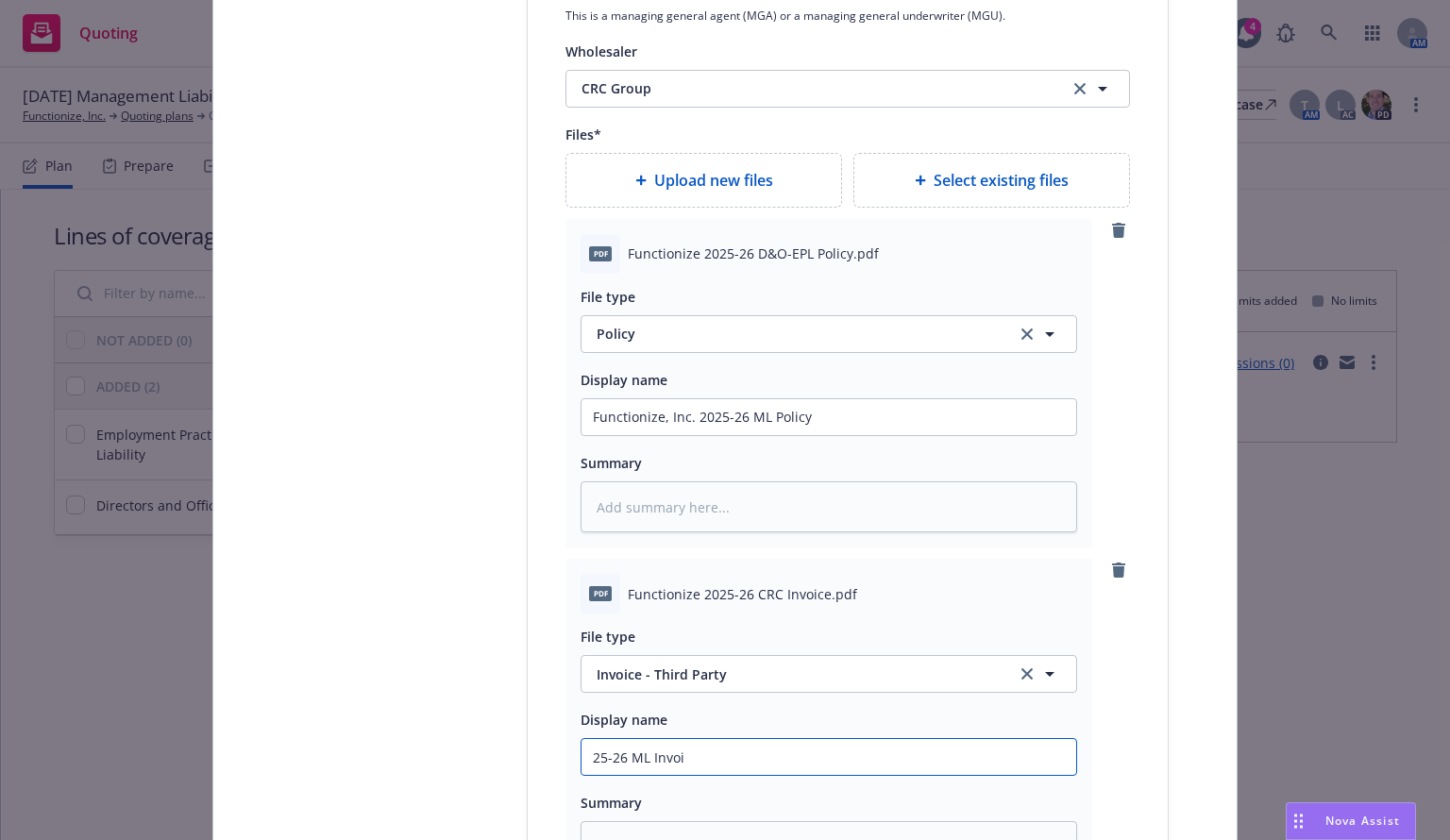
type input "25-26 ML Invoic"
type textarea "x"
type input "25-26 ML Invoice"
type textarea "x"
type input "25-26 ML Invoice-"
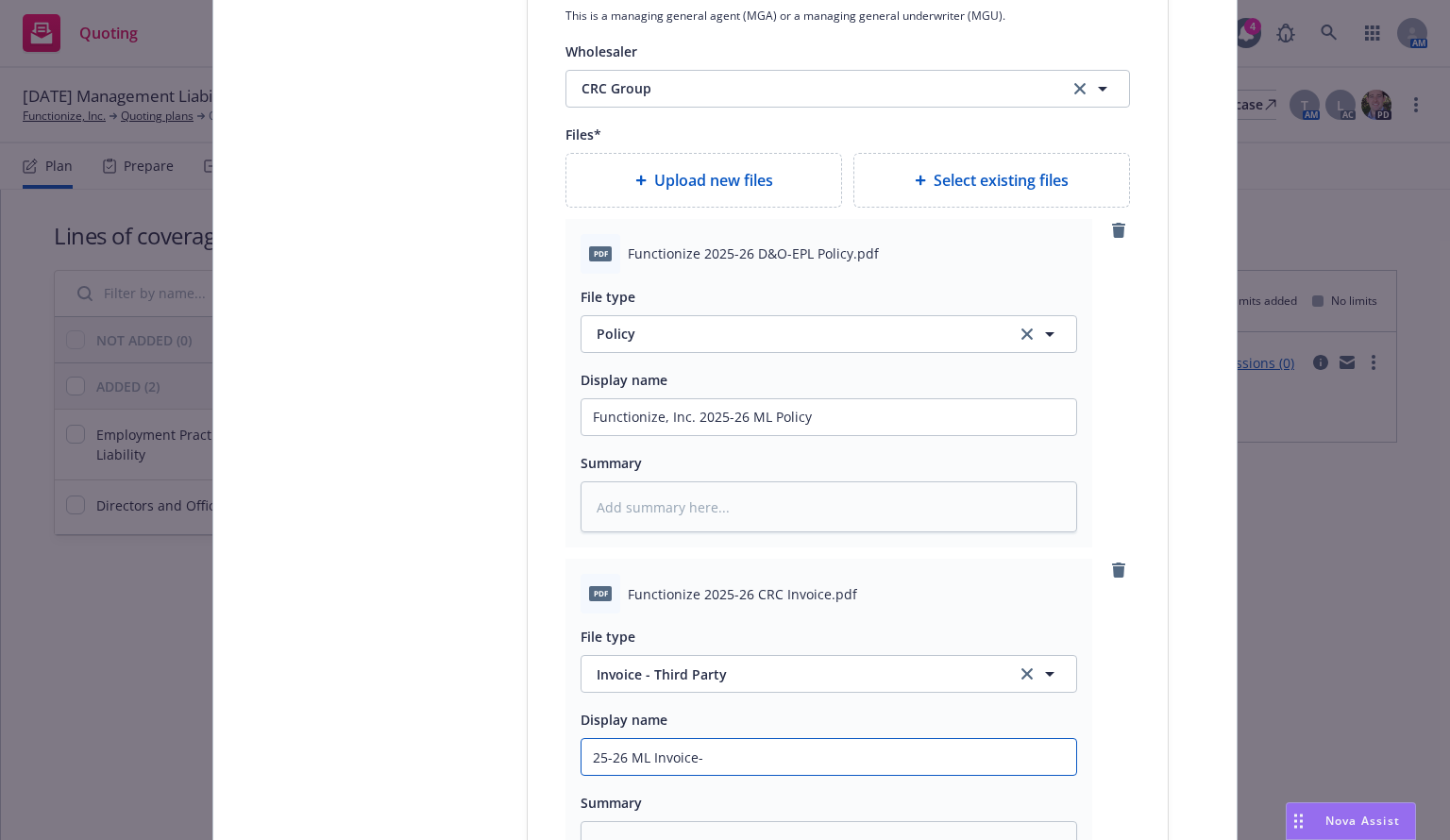
type textarea "x"
type input "25-26 ML Invoice-"
type textarea "x"
type input "25-26 ML Invoice- C"
type textarea "x"
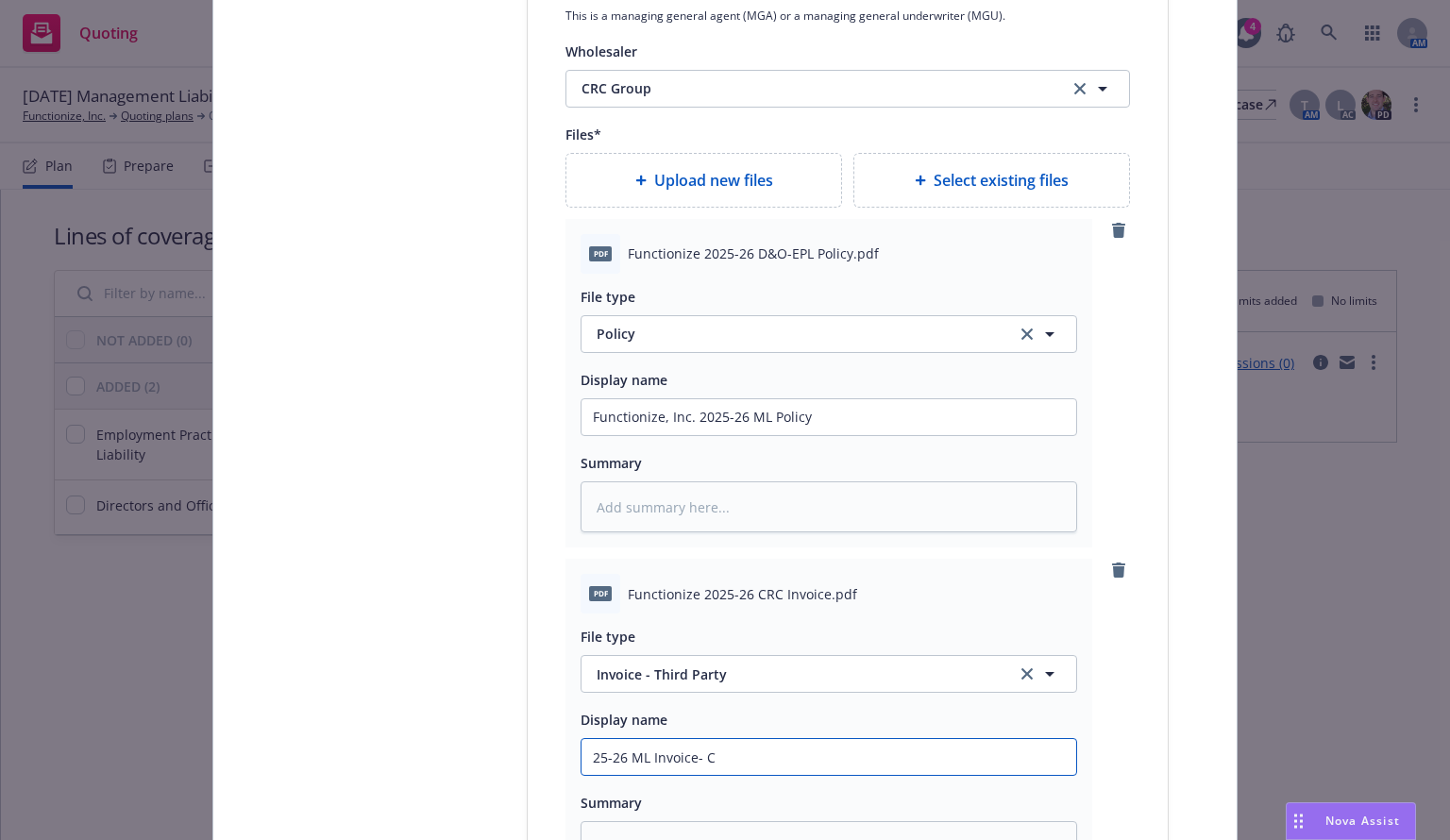
type input "25-26 ML Invoice- CR"
type textarea "x"
type input "25-26 ML Invoice- CRC"
type textarea "x"
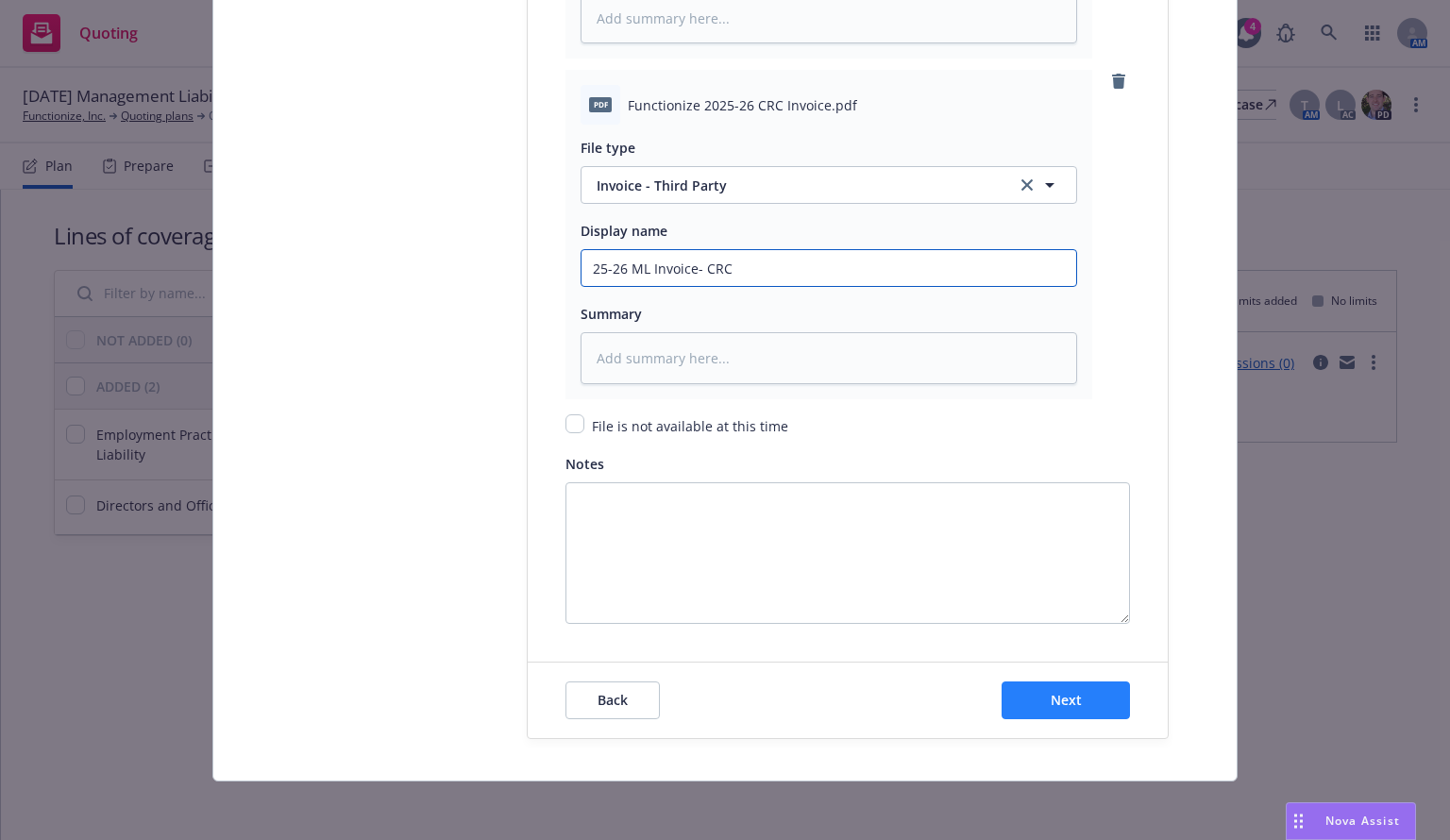
type input "25-26 ML Invoice- CRC"
click at [1050, 692] on span "Next" at bounding box center [1065, 700] width 31 height 18
type textarea "x"
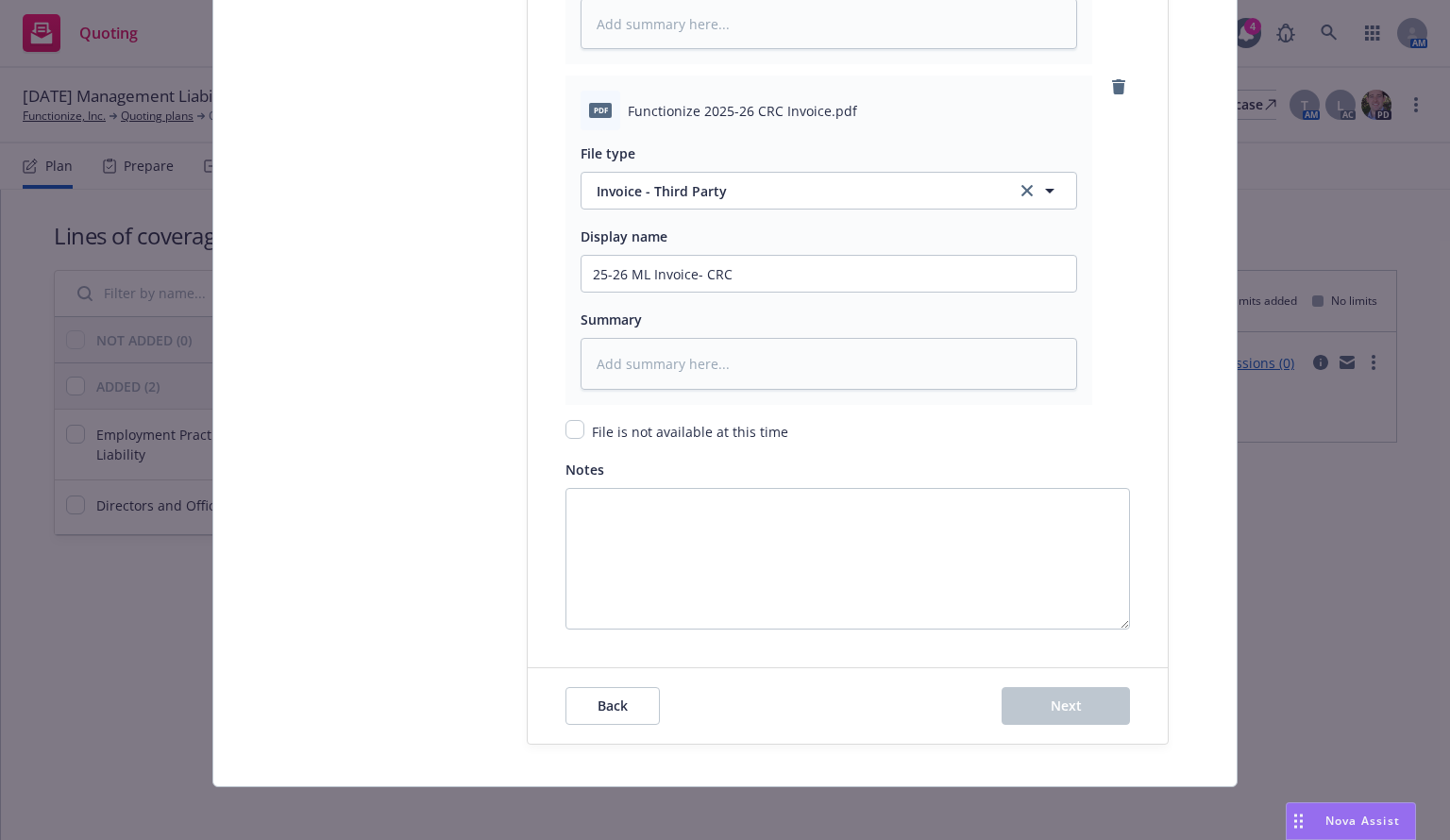
scroll to position [0, 0]
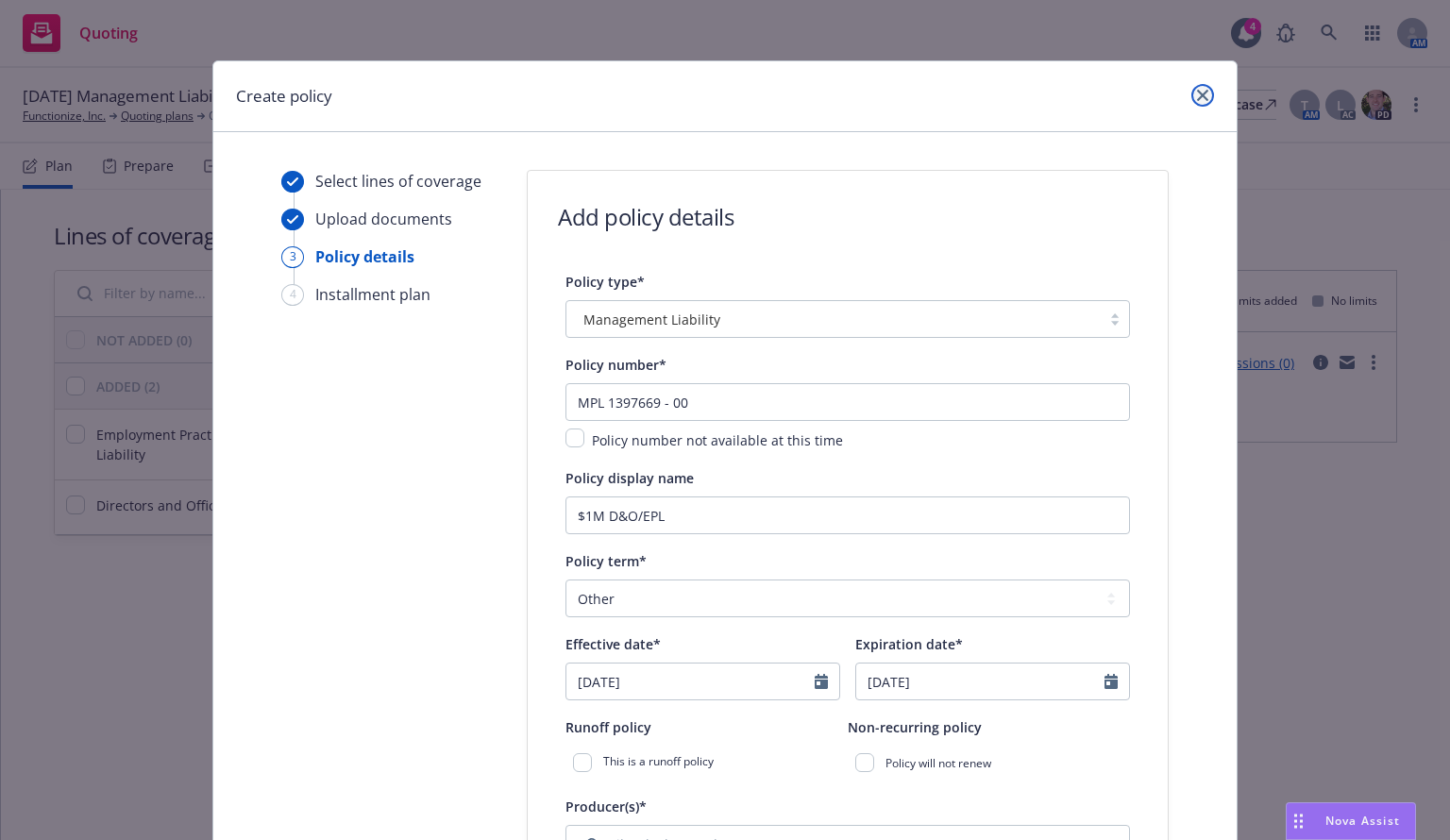
click at [1197, 96] on icon "close" at bounding box center [1202, 94] width 11 height 11
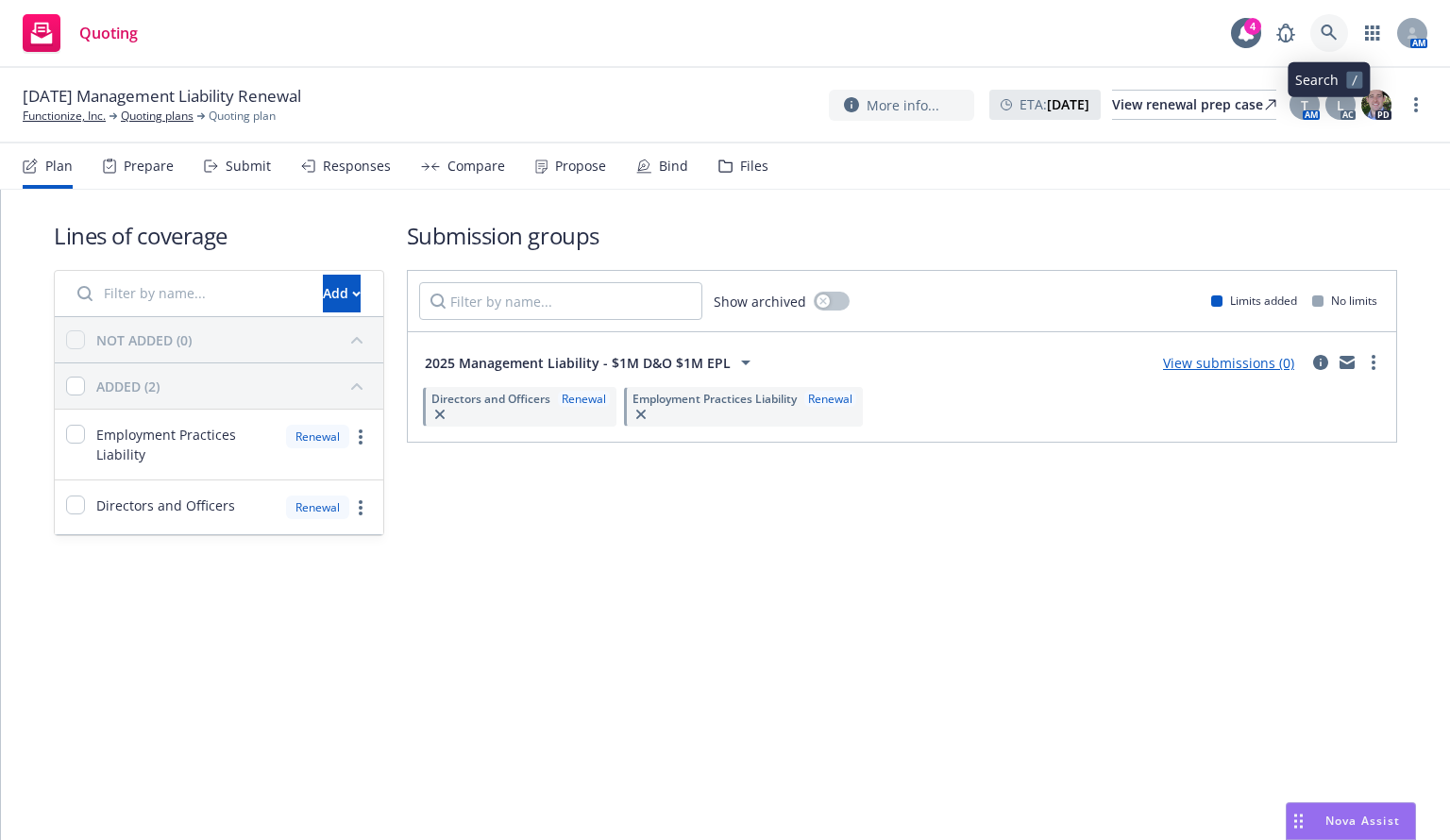
click at [1325, 27] on icon at bounding box center [1329, 33] width 16 height 16
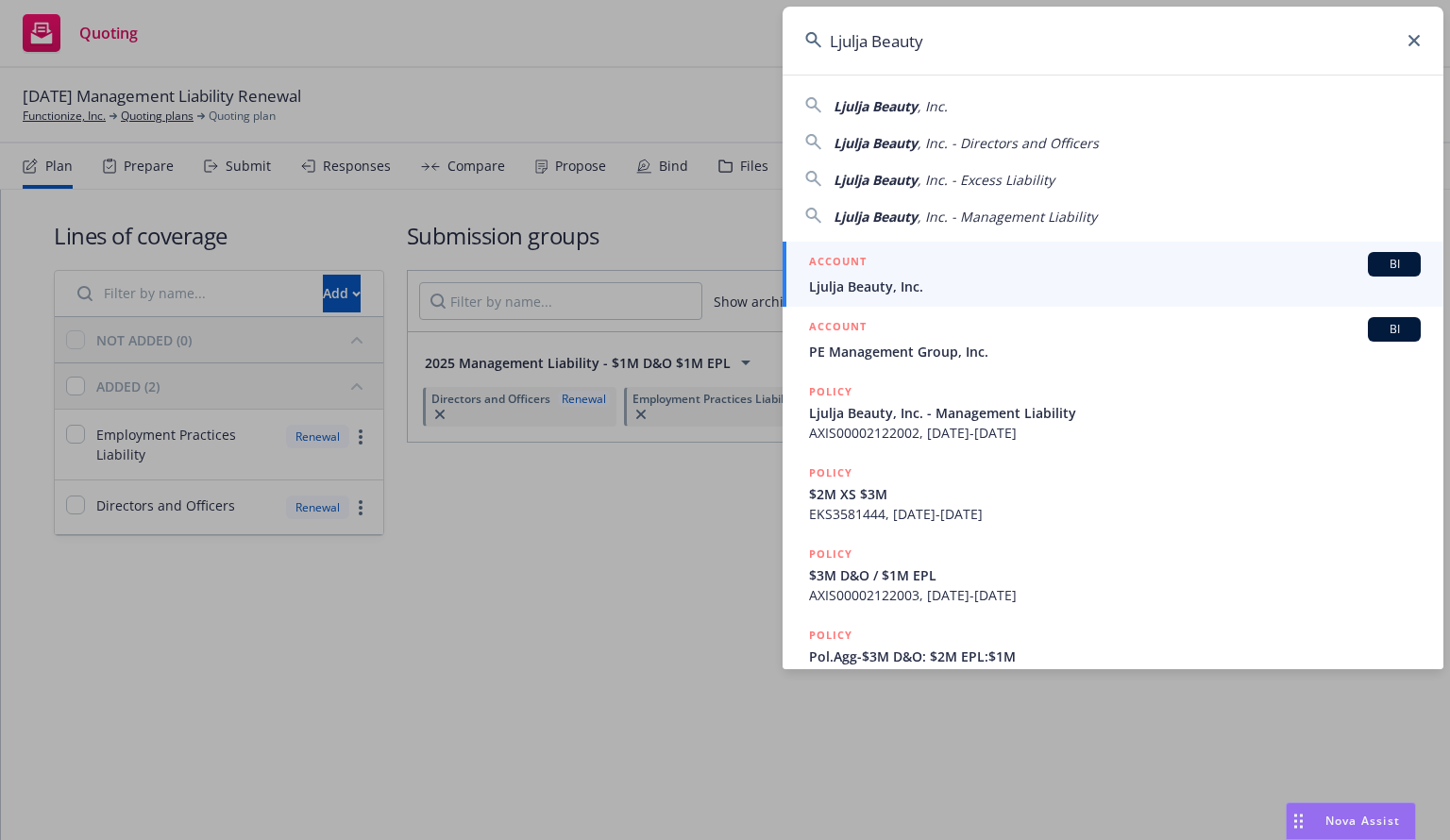
type input "Ljulja Beauty"
click at [899, 273] on div "ACCOUNT BI" at bounding box center [1115, 264] width 612 height 25
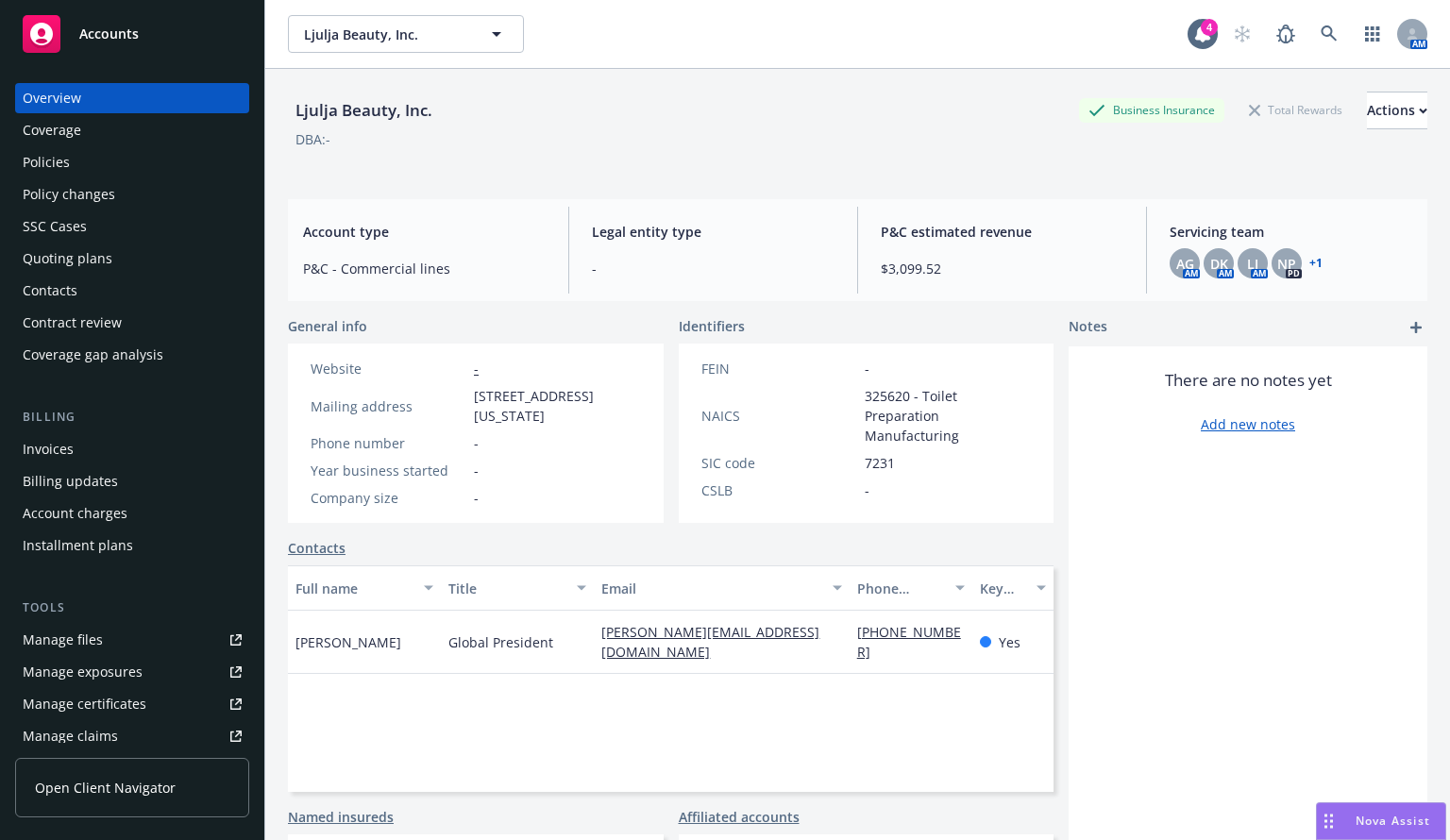
drag, startPoint x: 60, startPoint y: 168, endPoint x: 146, endPoint y: 169, distance: 86.0
click at [60, 167] on div "Policies" at bounding box center [47, 162] width 48 height 30
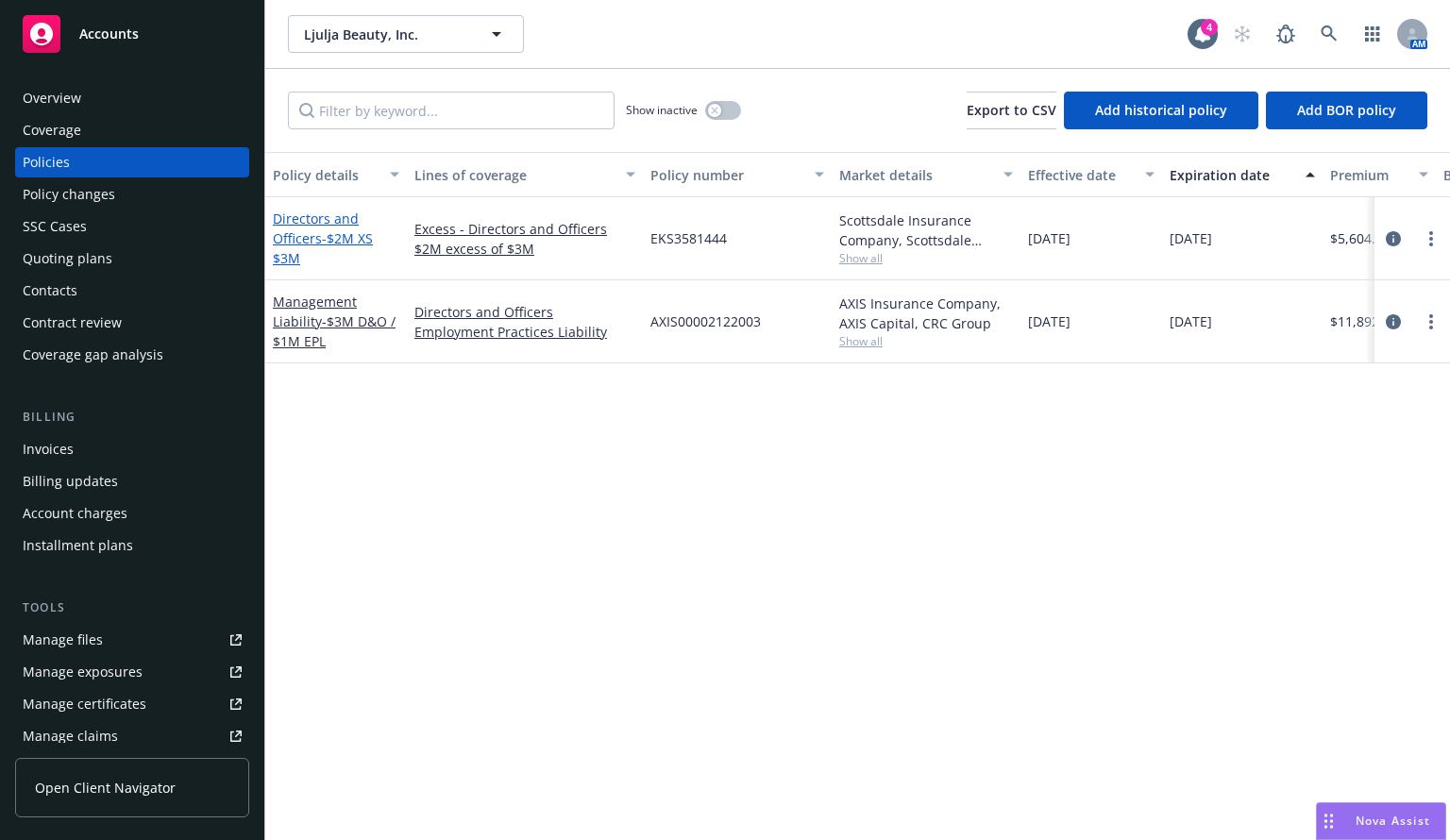
click at [325, 237] on span "- $2M XS $3M" at bounding box center [322, 248] width 100 height 38
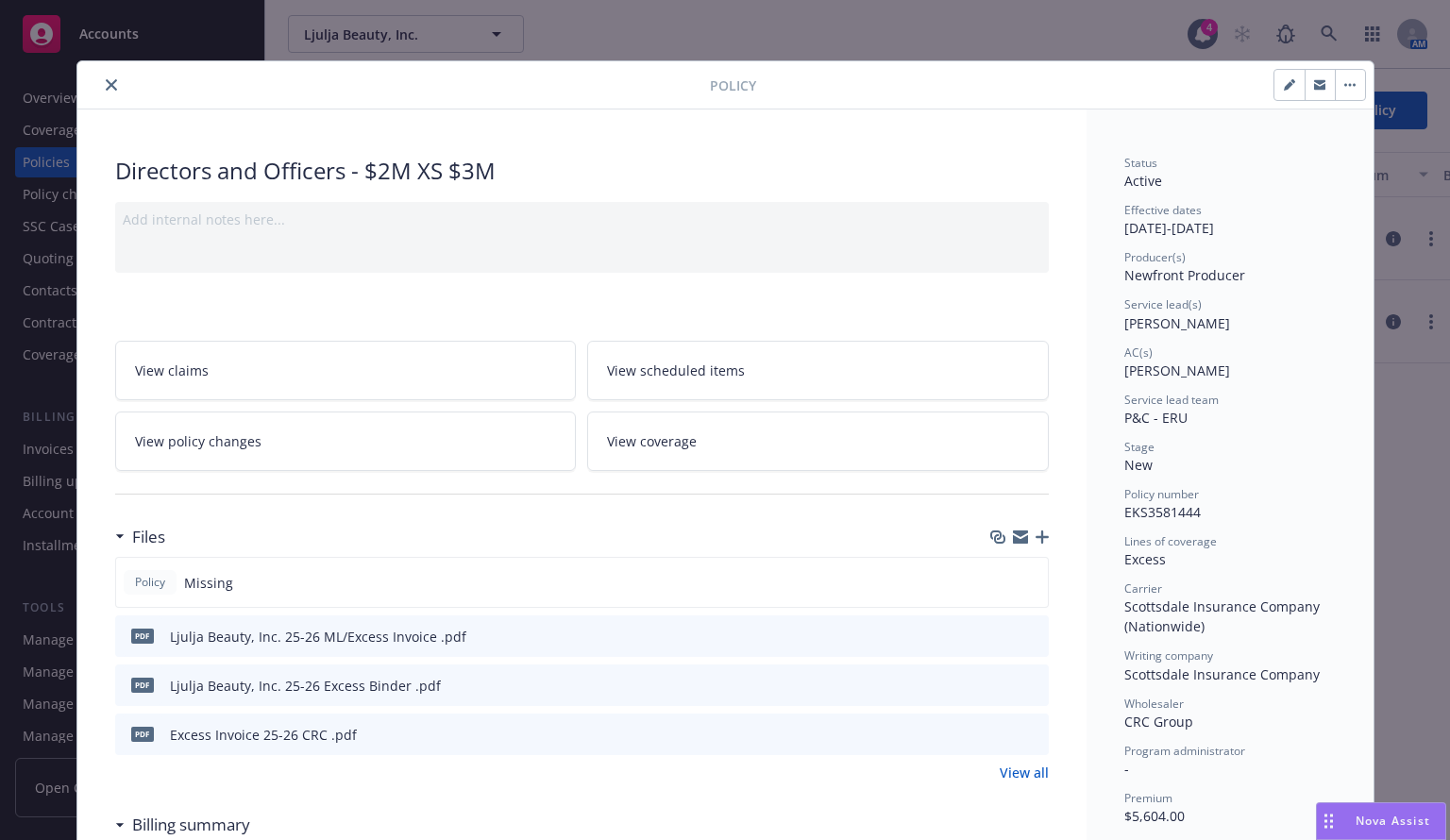
click at [1035, 533] on icon "button" at bounding box center [1041, 537] width 13 height 13
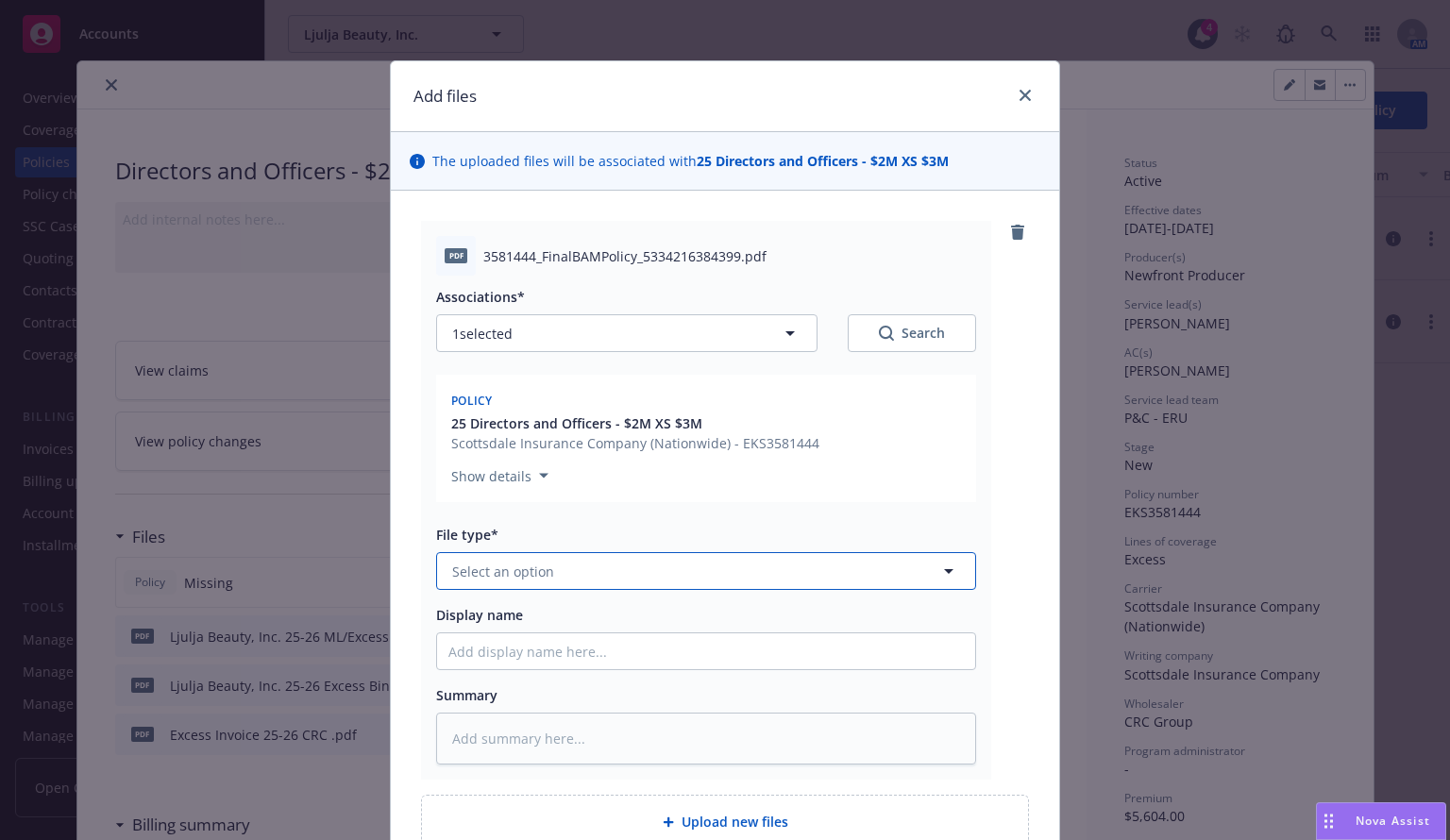
click at [504, 565] on span "Select an option" at bounding box center [503, 571] width 102 height 20
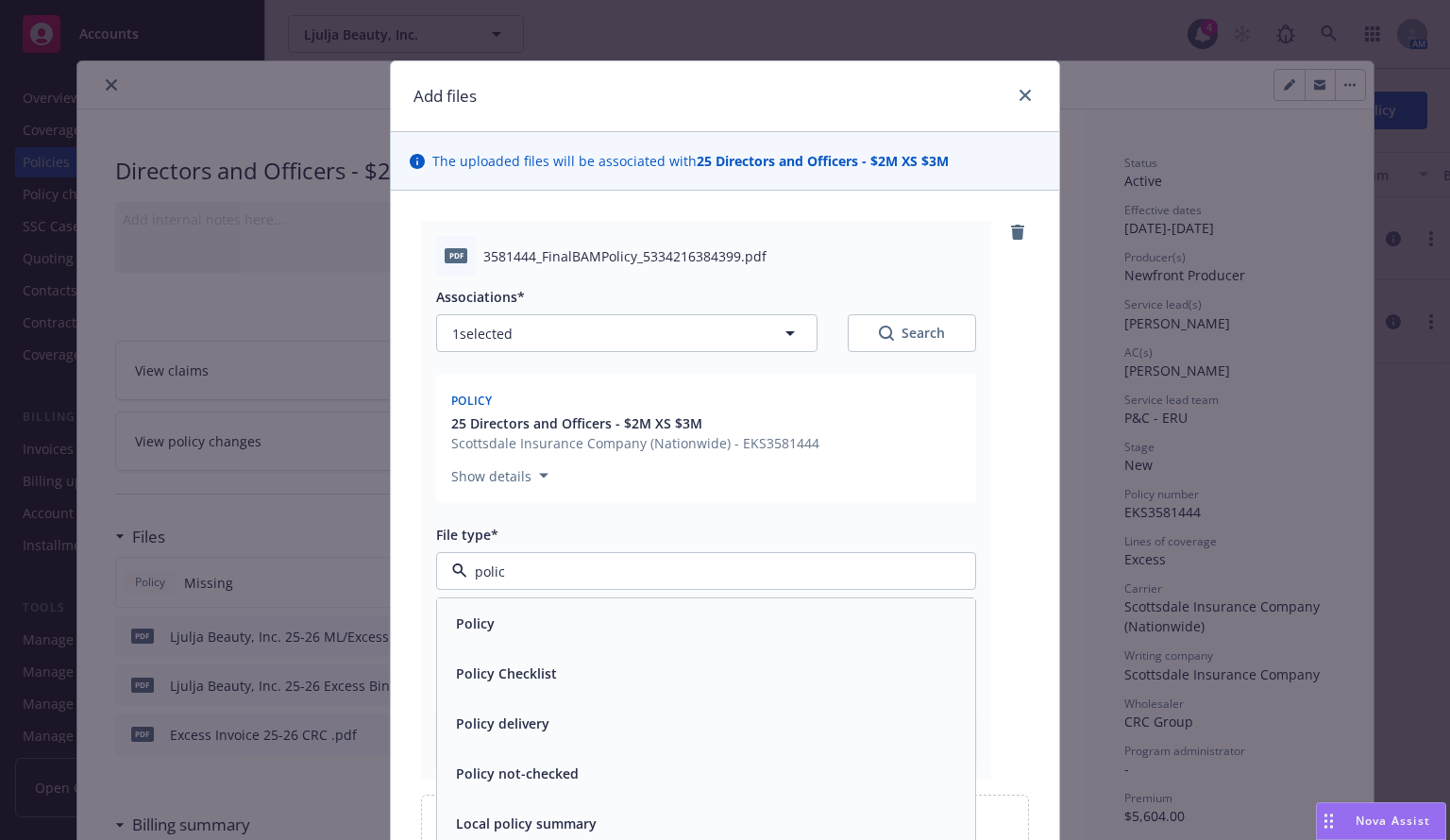
type input "policy"
click at [520, 639] on div "Policy" at bounding box center [706, 623] width 539 height 50
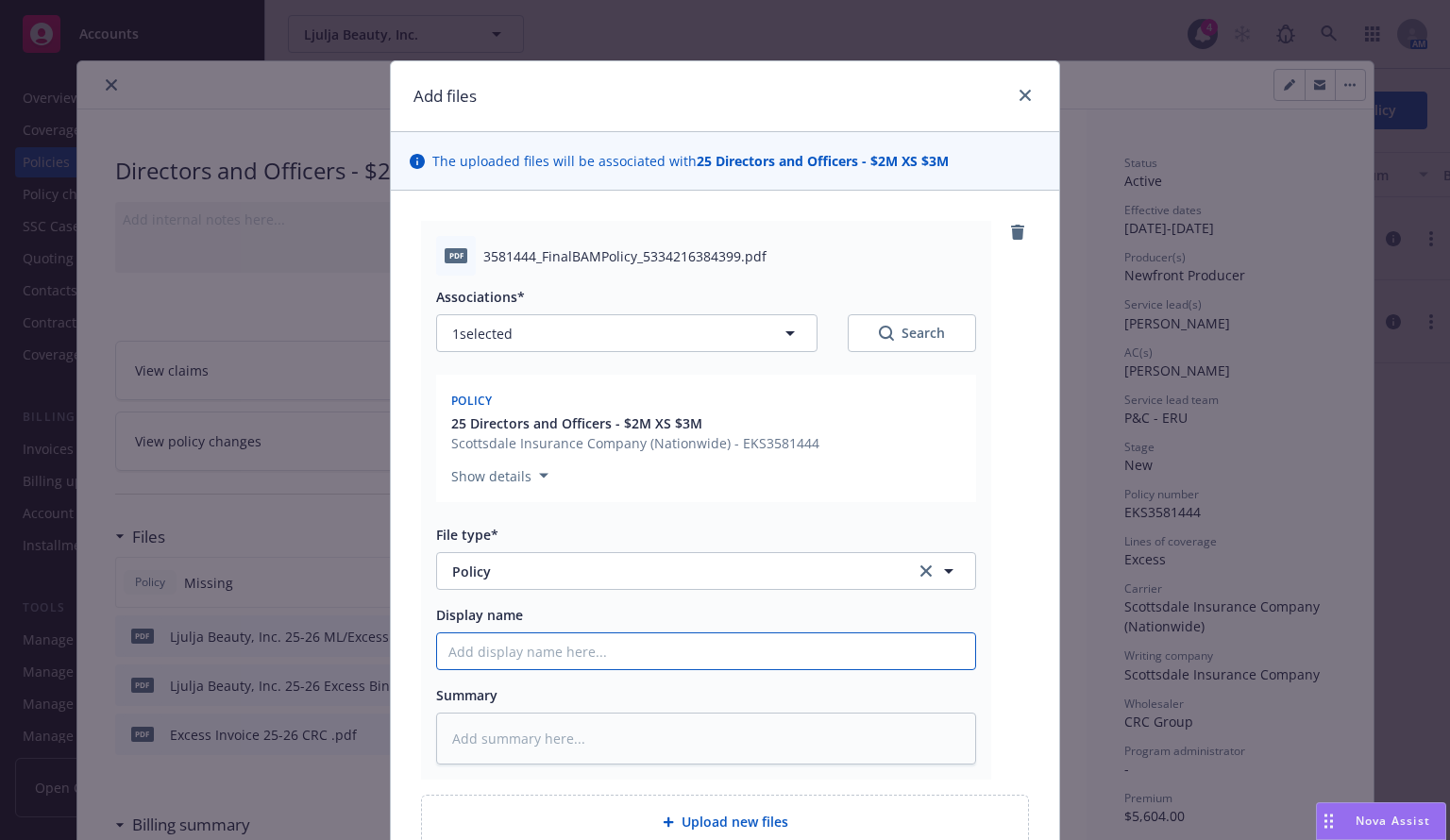
click at [515, 658] on input "Display name" at bounding box center [706, 652] width 539 height 36
paste input "Ljulja Beauty"
type textarea "x"
type input "Ljulja Beauty, Inc. 25-26 ML/Excess Invoice"
click at [616, 648] on input "Ljulja Beauty, Inc. 25-26 ML/Excess Invoice" at bounding box center [706, 652] width 539 height 36
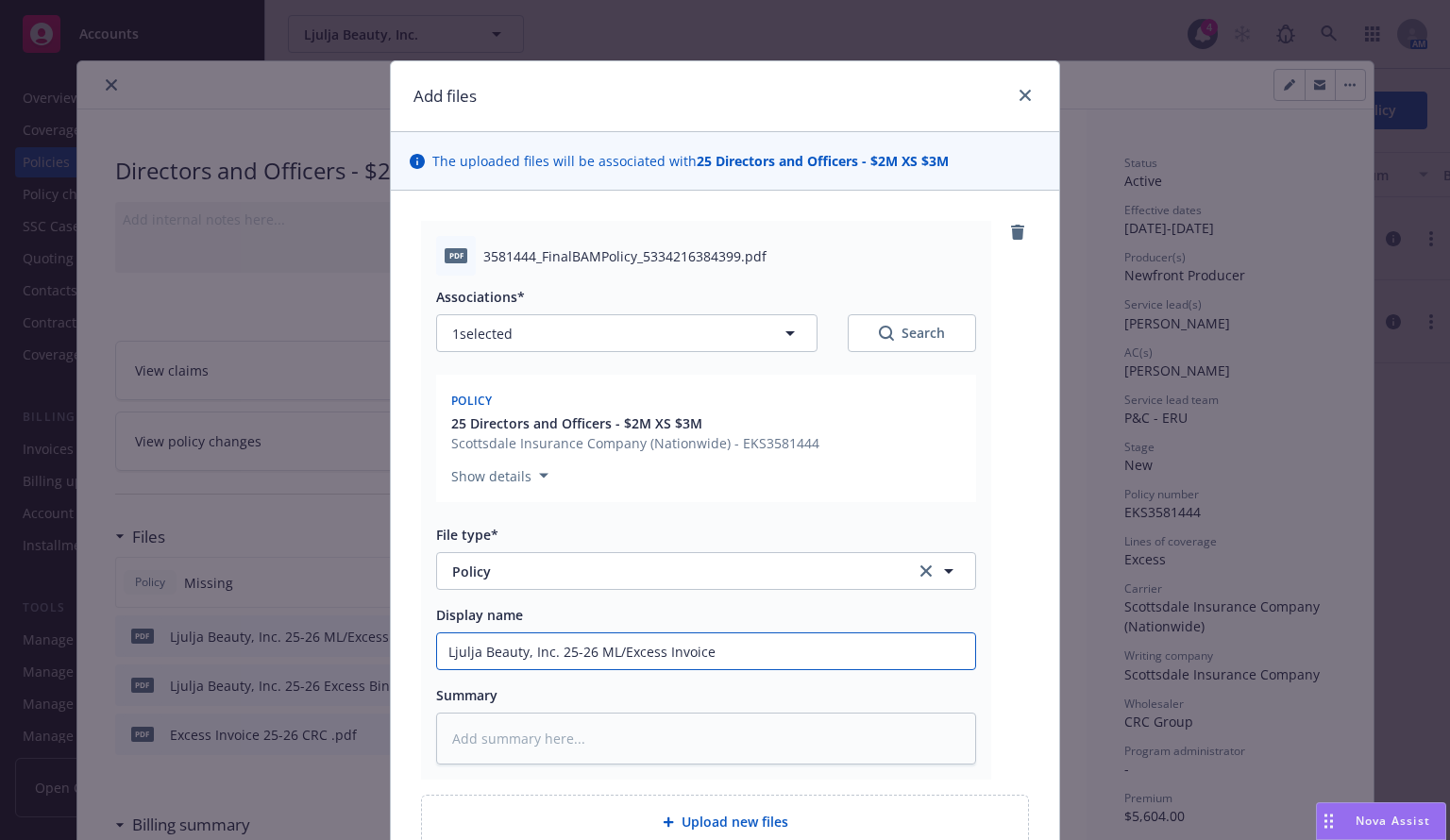
type textarea "x"
type input "Ljulja Beauty, Inc. 25-26 MLExcess Invoice"
type textarea "x"
type input "Ljulja Beauty, Inc. 25-26 MExcess Invoice"
type textarea "x"
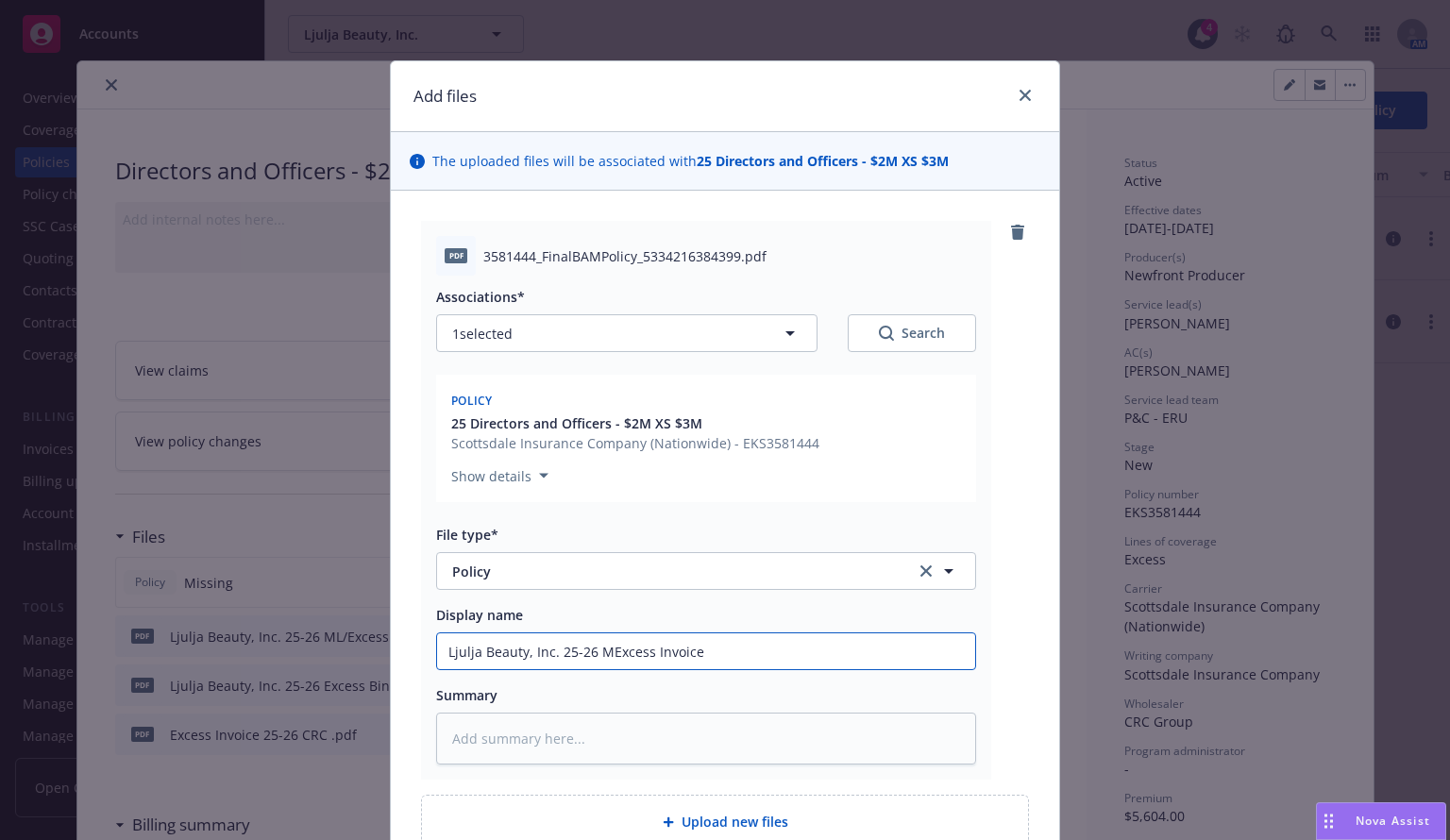
type input "Ljulja Beauty, Inc. 25-26 Excess Invoice"
type textarea "x"
type input "Ljulja Beauty, Inc. 25-26Excess Invoice"
type textarea "x"
type input "Ljulja Beauty, Inc. 25-26 Excess Invoice"
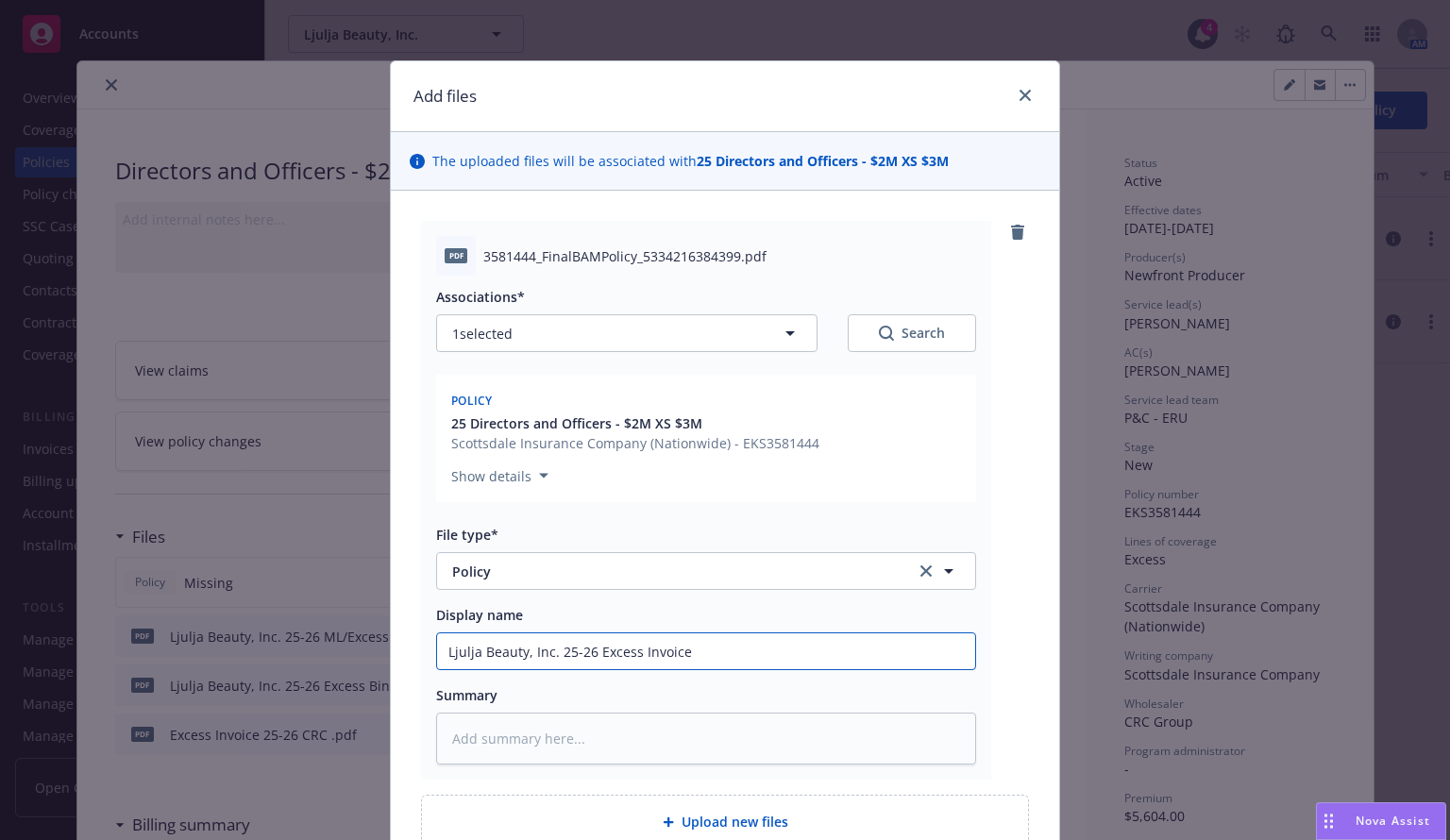
click at [711, 657] on input "Ljulja Beauty, Inc. 25-26 Excess Invoice" at bounding box center [706, 652] width 539 height 36
type textarea "x"
type input "Ljulja Beauty, Inc. 25-26 Excess Invoice"
type textarea "x"
type input "Ljulja Beauty, Inc. 25-26 Excess Invoic"
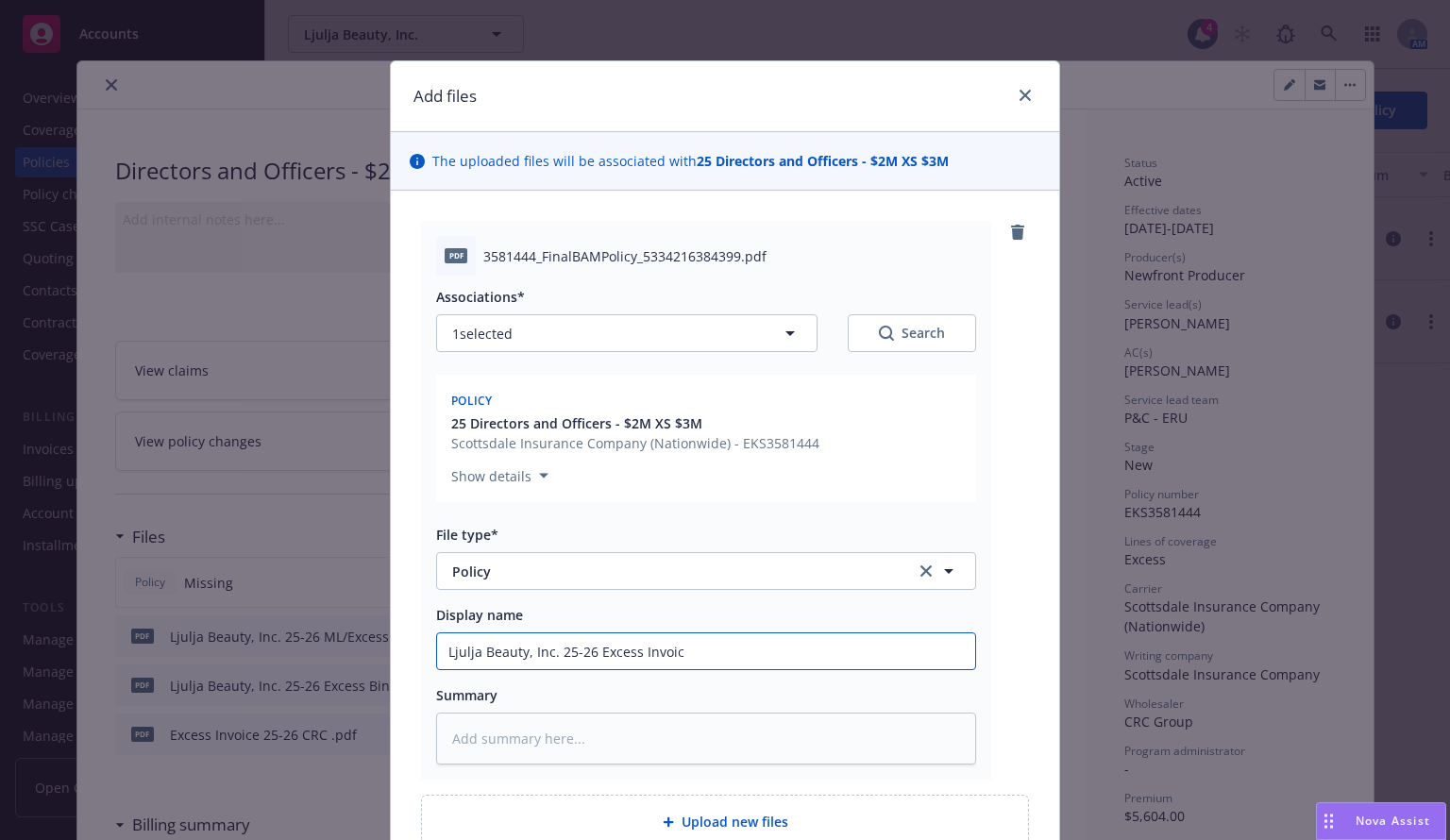
type textarea "x"
type input "Ljulja Beauty, Inc. 25-26 Excess Invoi"
type textarea "x"
type input "Ljulja Beauty, Inc. 25-26 Excess Invo"
type textarea "x"
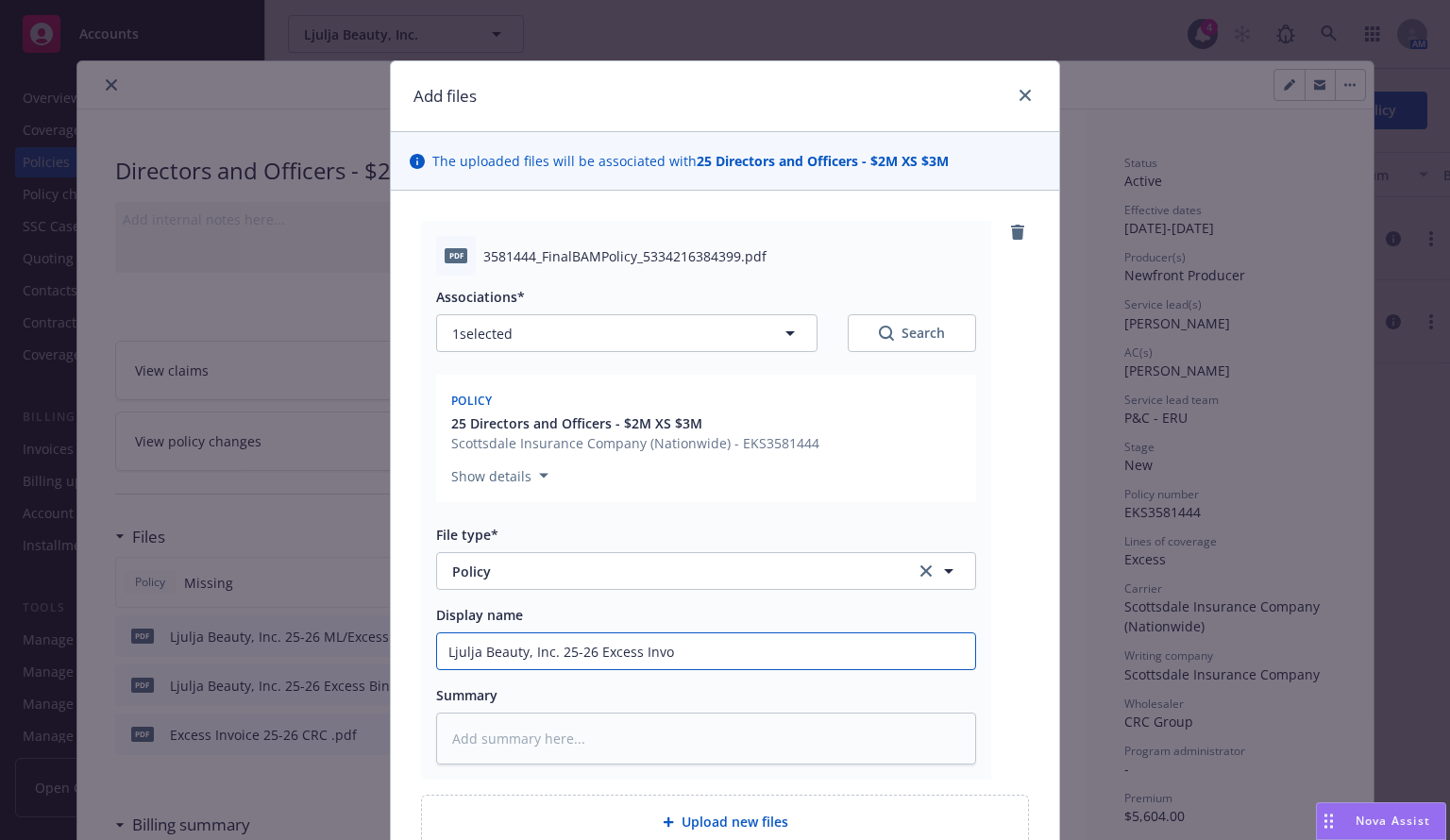
type input "Ljulja Beauty, Inc. 25-26 Excess Inv"
type textarea "x"
type input "Ljulja Beauty, Inc. 25-26 Excess In"
type textarea "x"
type input "Ljulja Beauty, Inc. 25-26 Excess I"
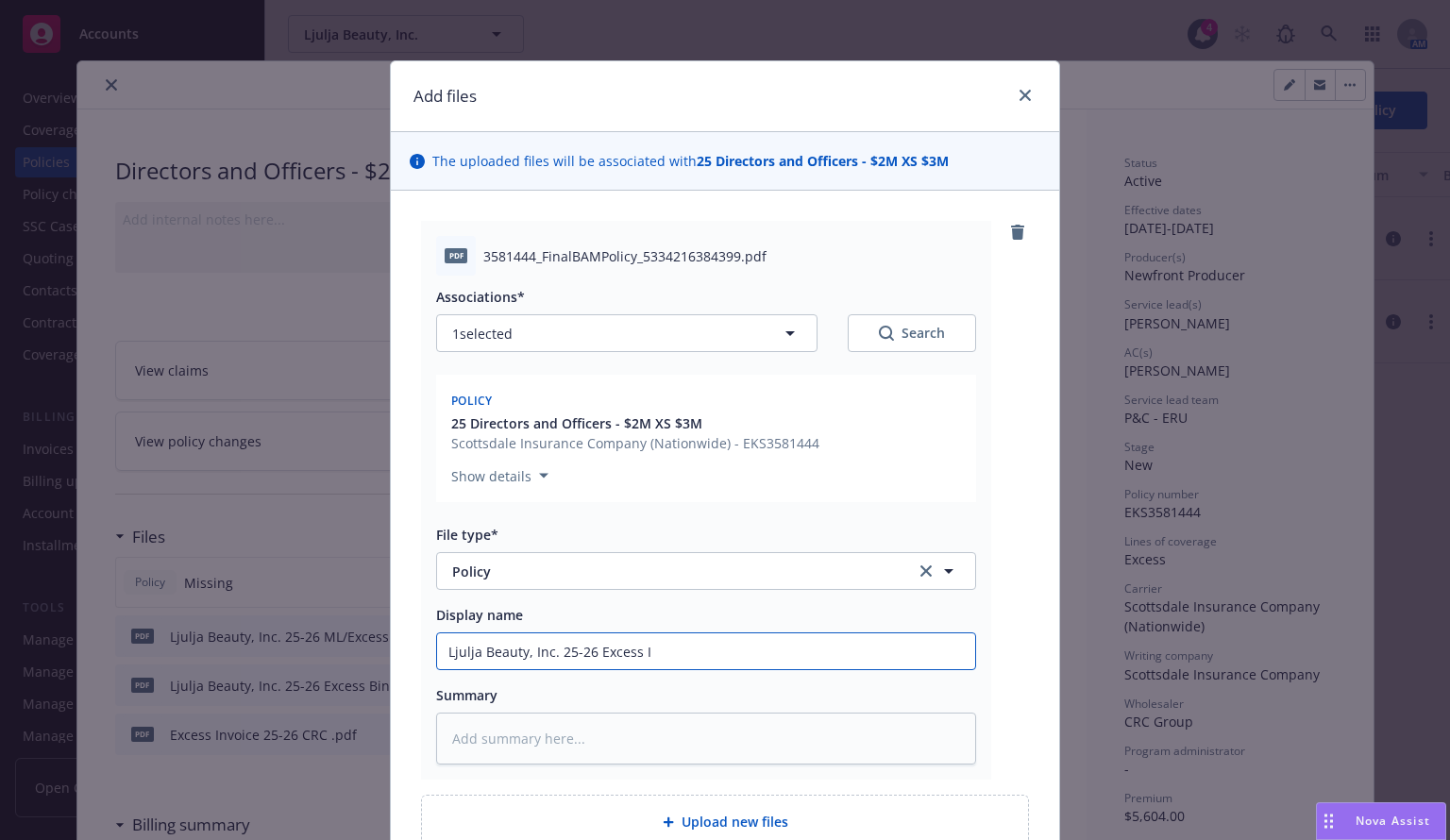
type textarea "x"
type input "Ljulja Beauty, Inc. 25-26 Excess"
type textarea "x"
type input "Ljulja Beauty, Inc. 25-26 Excess P"
type textarea "x"
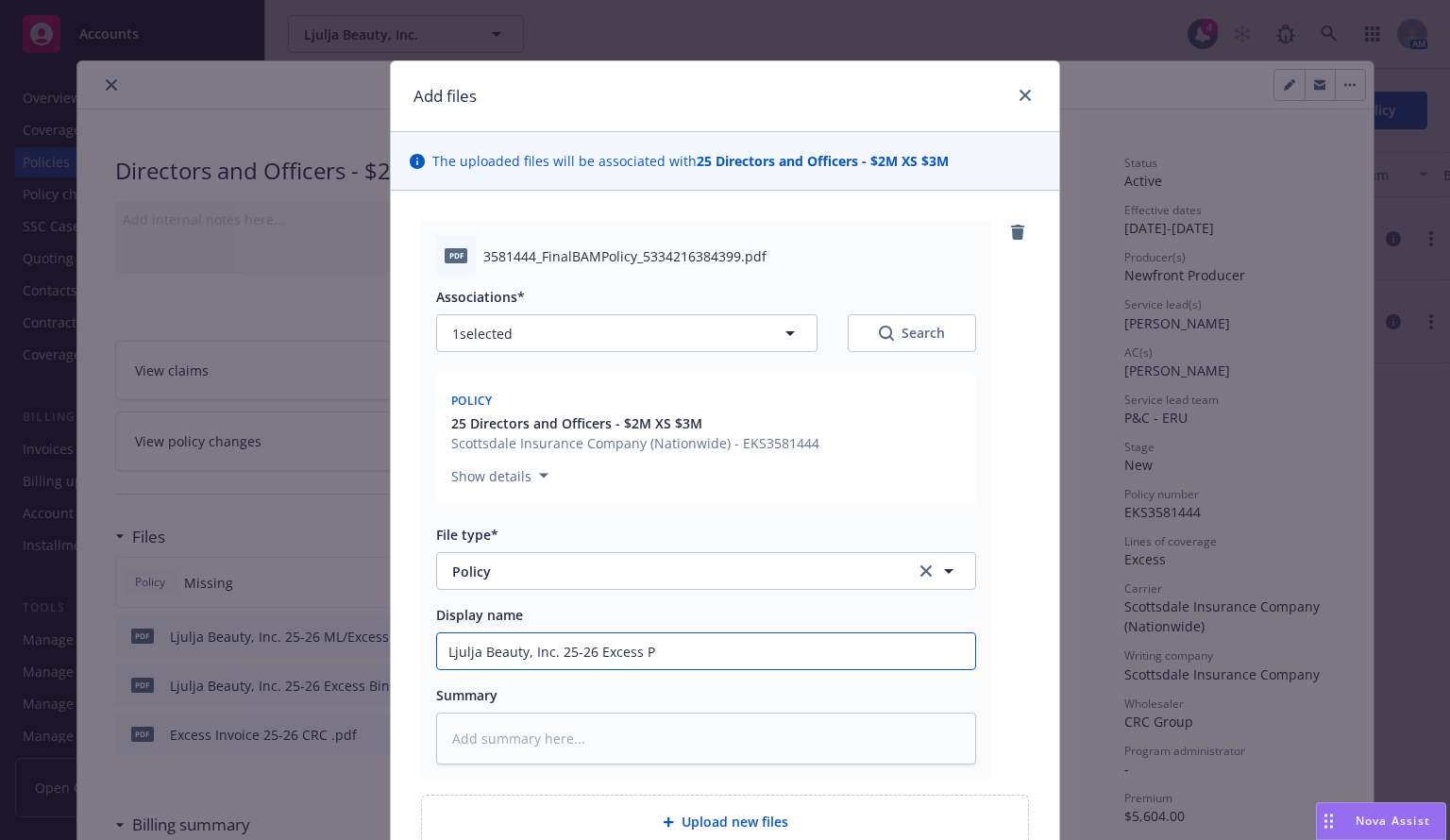
type input "Ljulja Beauty, Inc. 25-26 Excess Po"
type textarea "x"
type input "Ljulja Beauty, Inc. 25-26 Excess Pol"
type textarea "x"
type input "Ljulja Beauty, Inc. 25-26 Excess Poli"
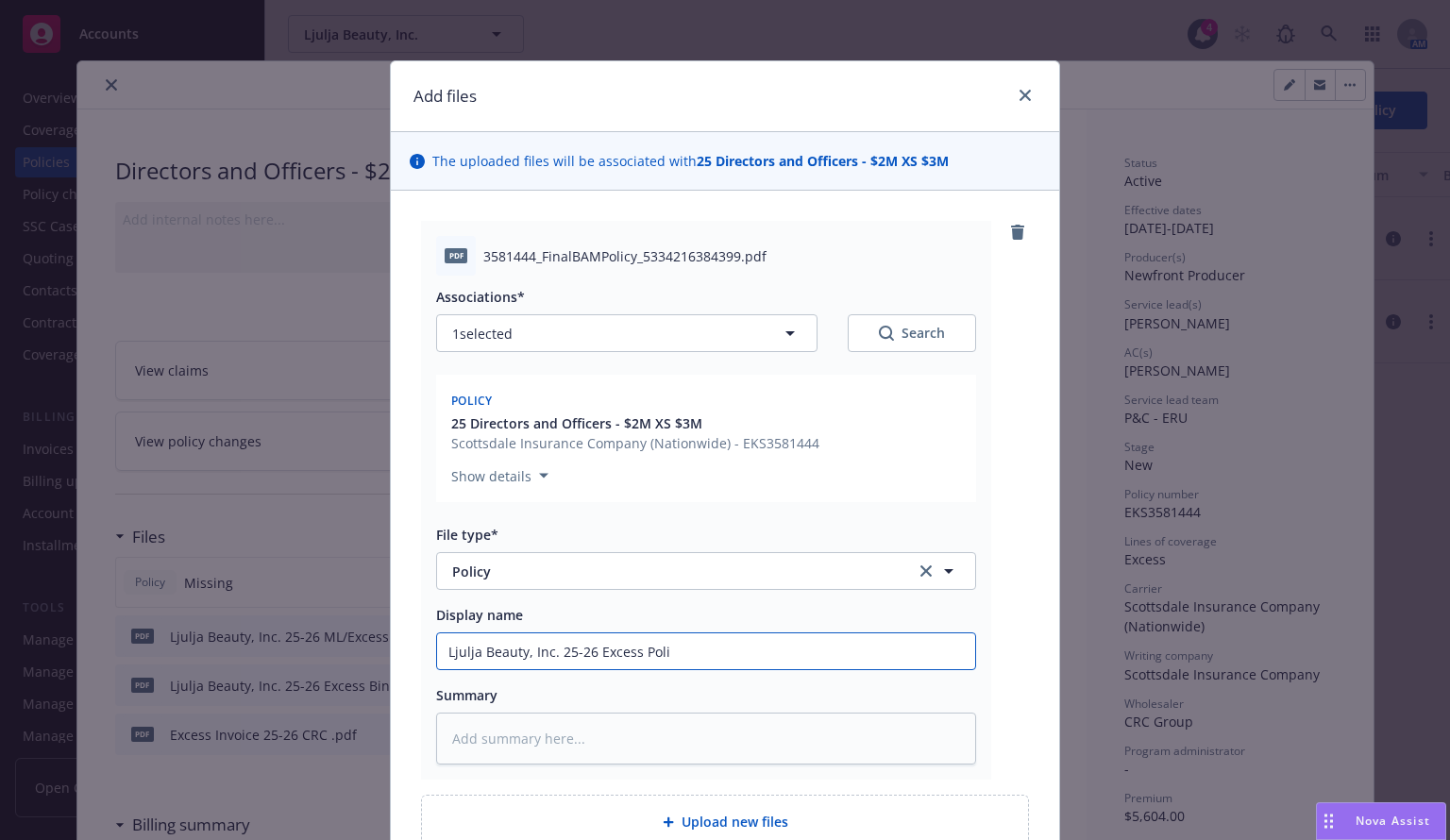
type textarea "x"
type input "Ljulja Beauty, Inc. 25-26 Excess Polic"
type textarea "x"
type input "Ljulja Beauty, Inc. 25-26 Excess Policy"
type textarea "x"
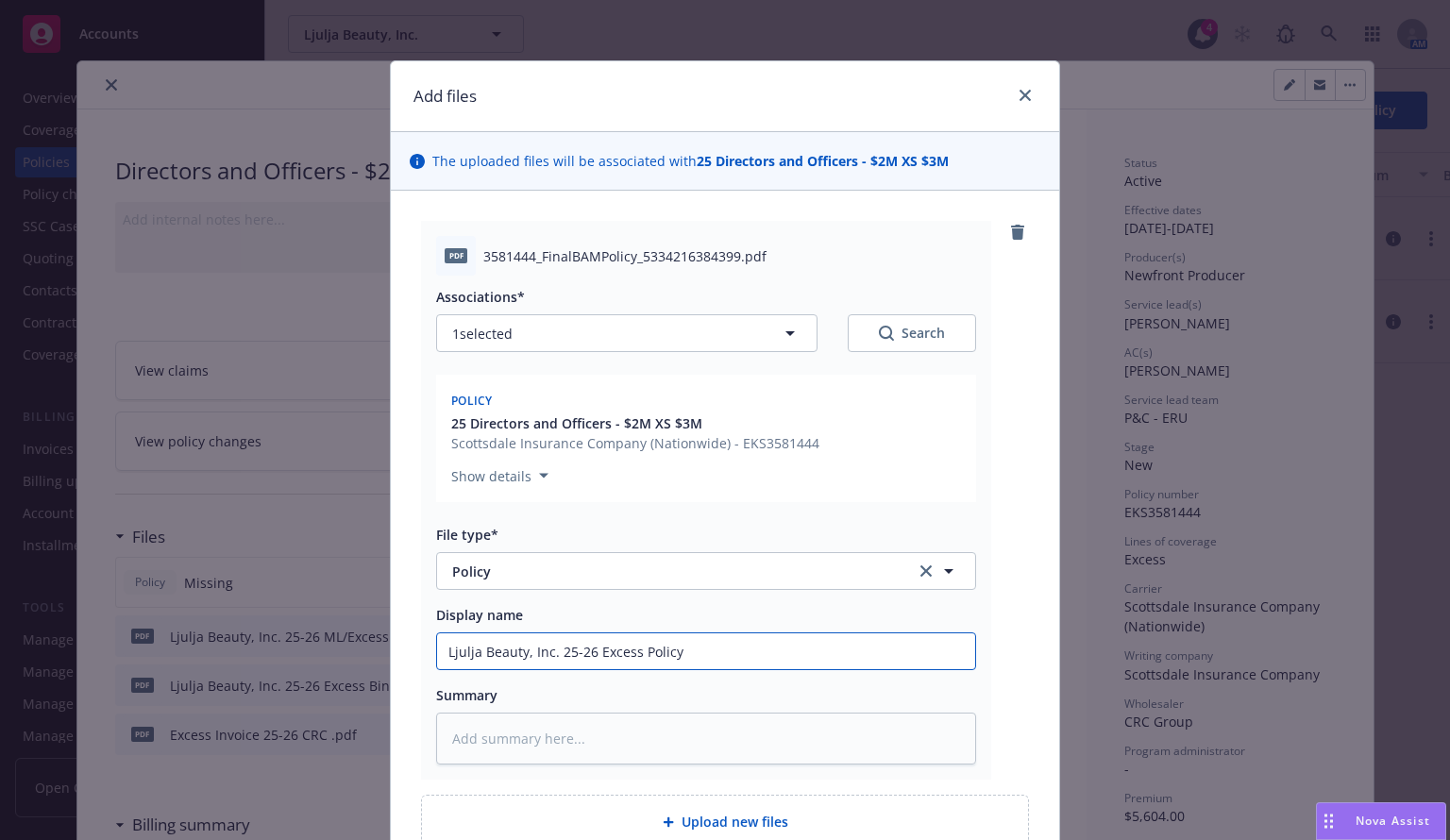
type input "Ljulja Beauty, Inc. 25-26 Excess Policy"
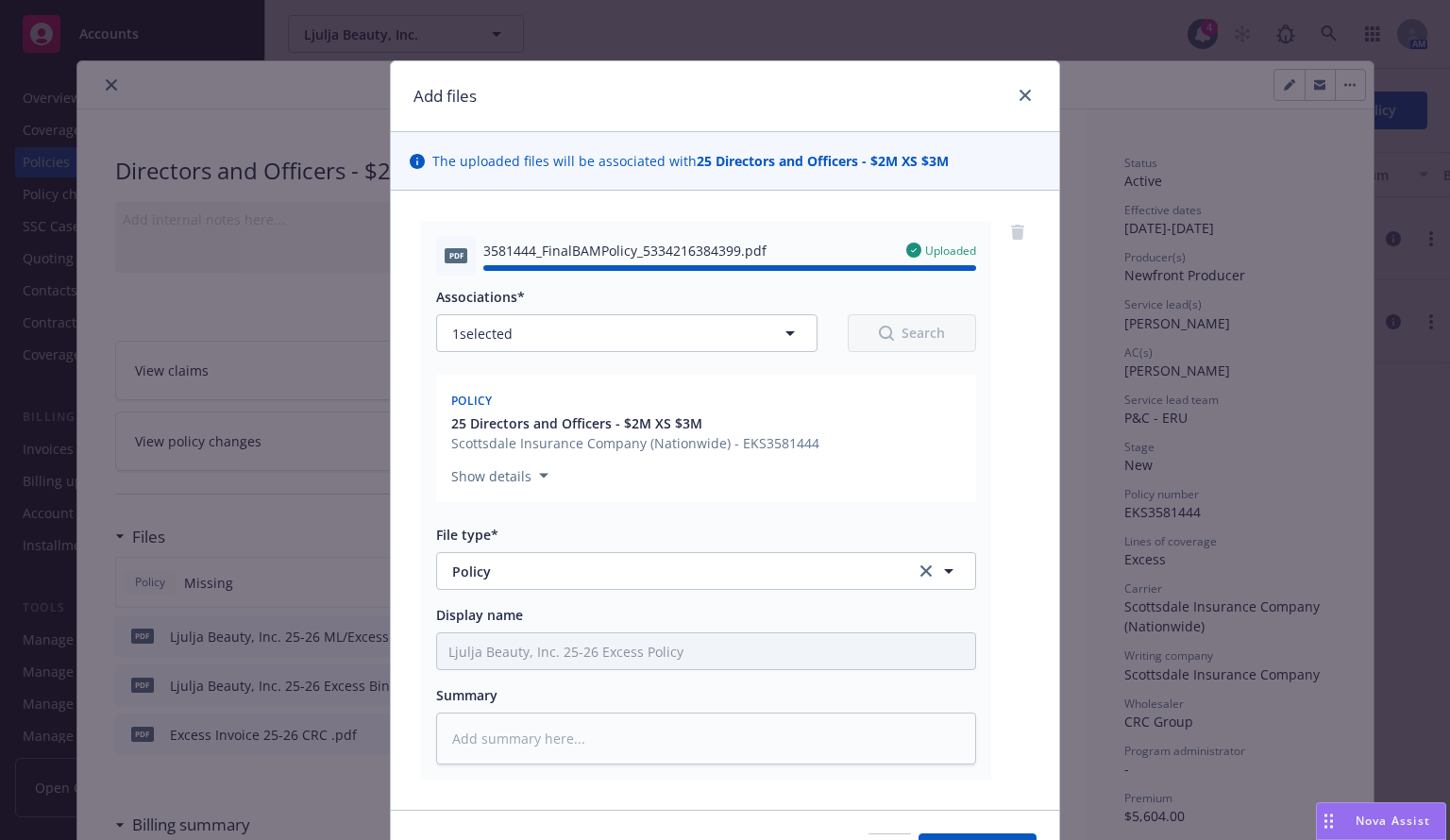
type textarea "x"
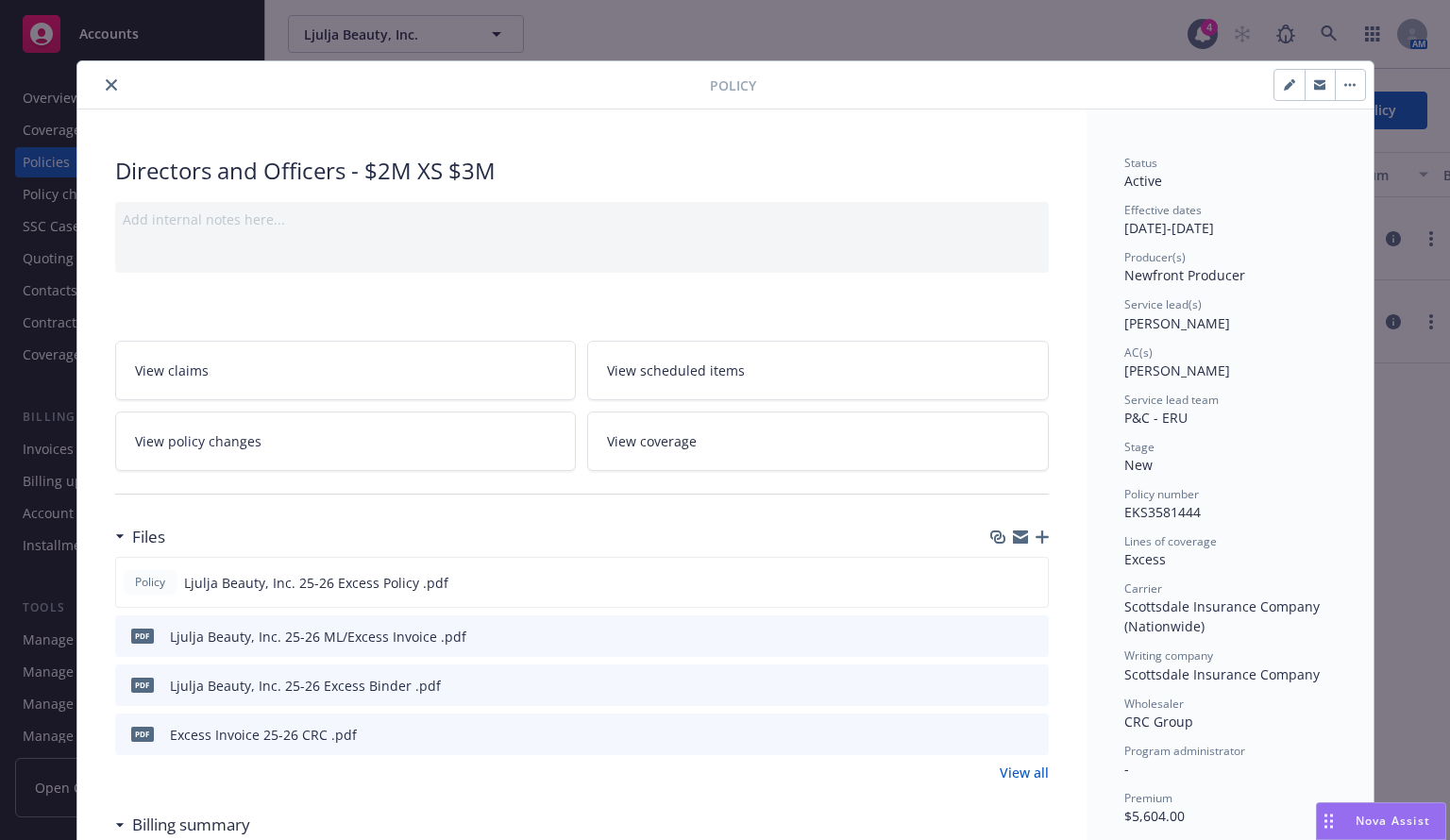
click at [106, 79] on icon "close" at bounding box center [111, 84] width 11 height 11
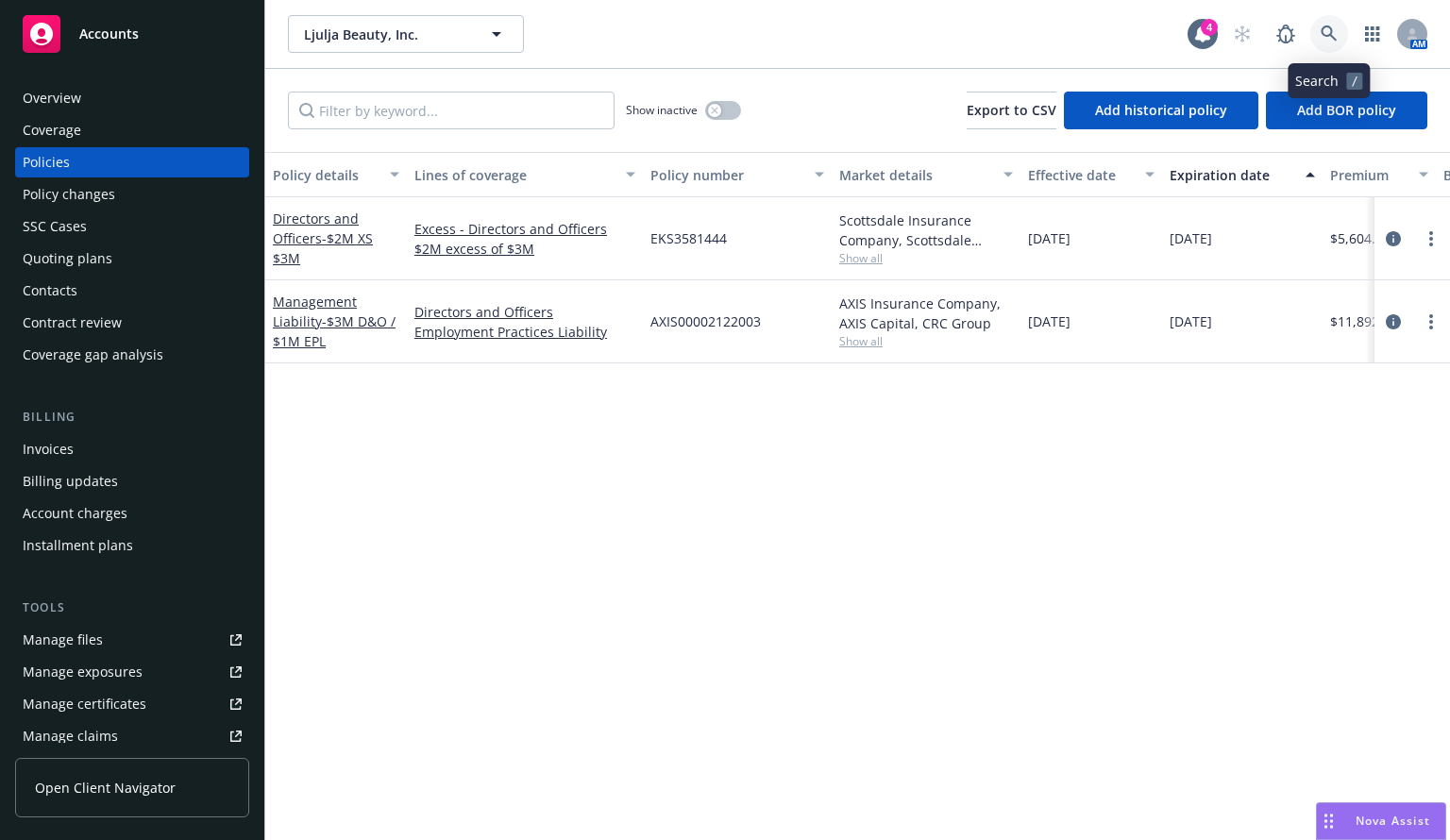
click at [1334, 33] on icon at bounding box center [1329, 34] width 17 height 17
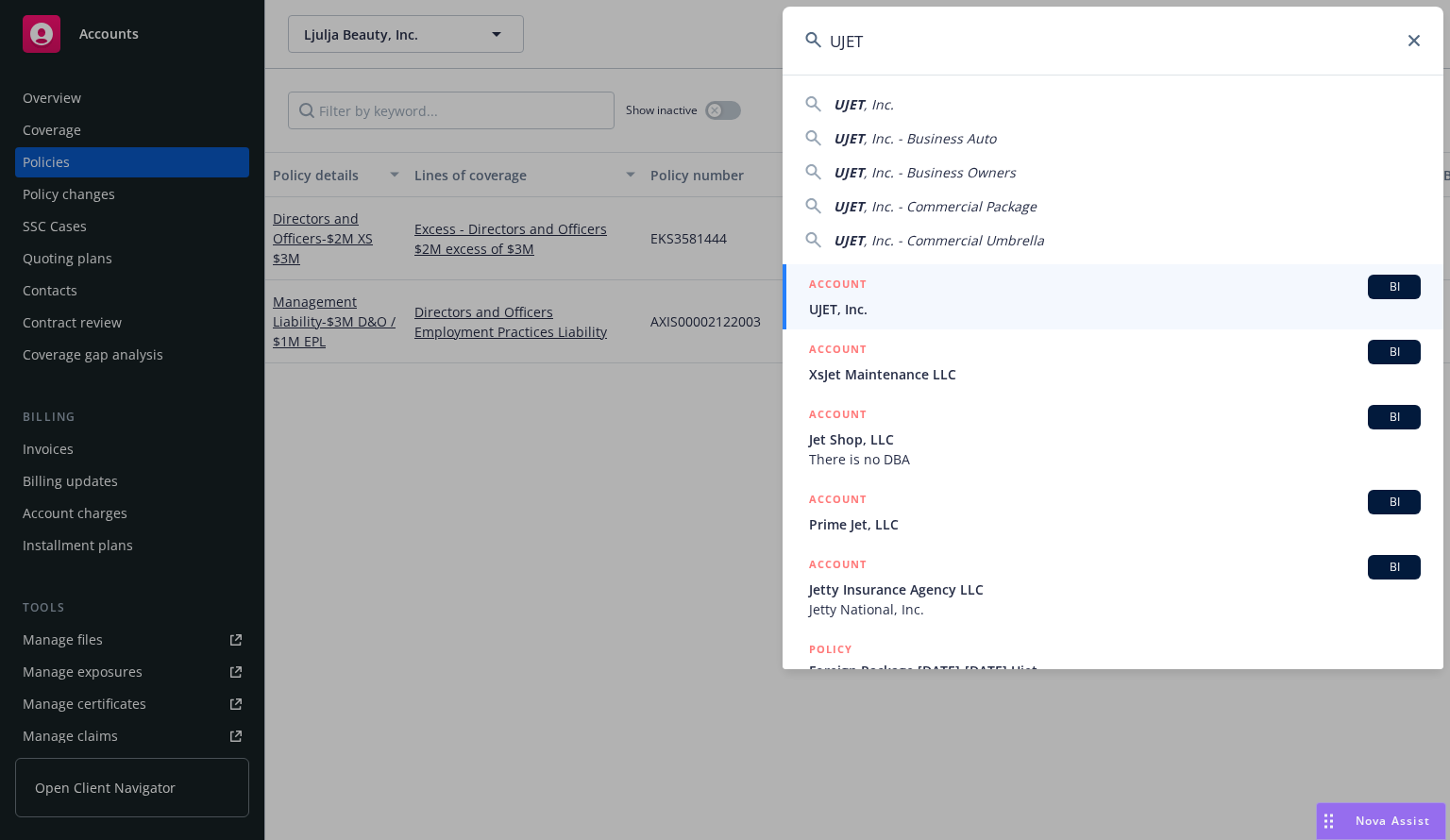
type input "UJET"
click at [884, 290] on div "ACCOUNT BI" at bounding box center [1115, 287] width 612 height 25
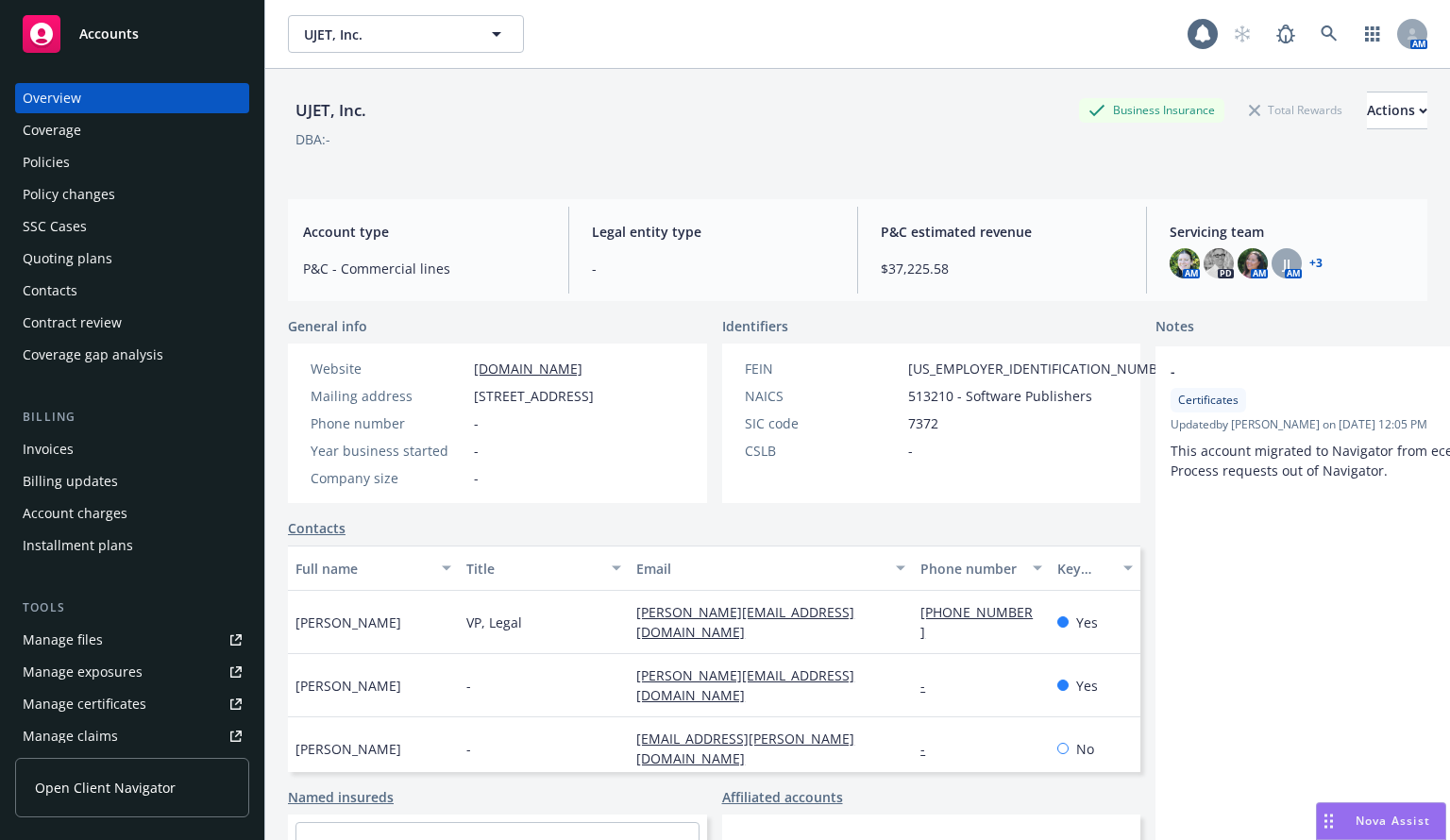
click at [34, 167] on div "Policies" at bounding box center [47, 162] width 48 height 30
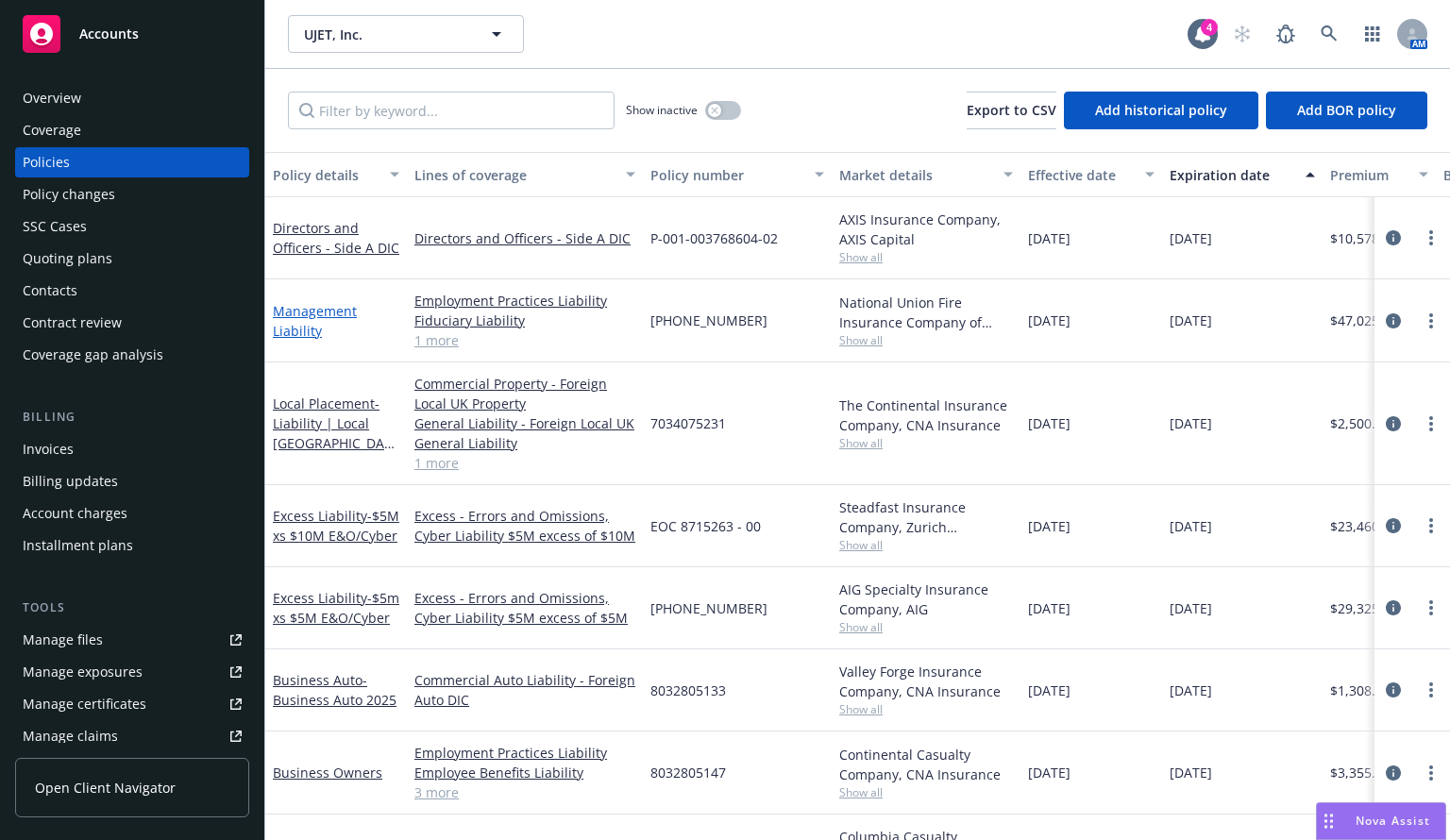
click at [281, 321] on link "Management Liability" at bounding box center [314, 321] width 84 height 38
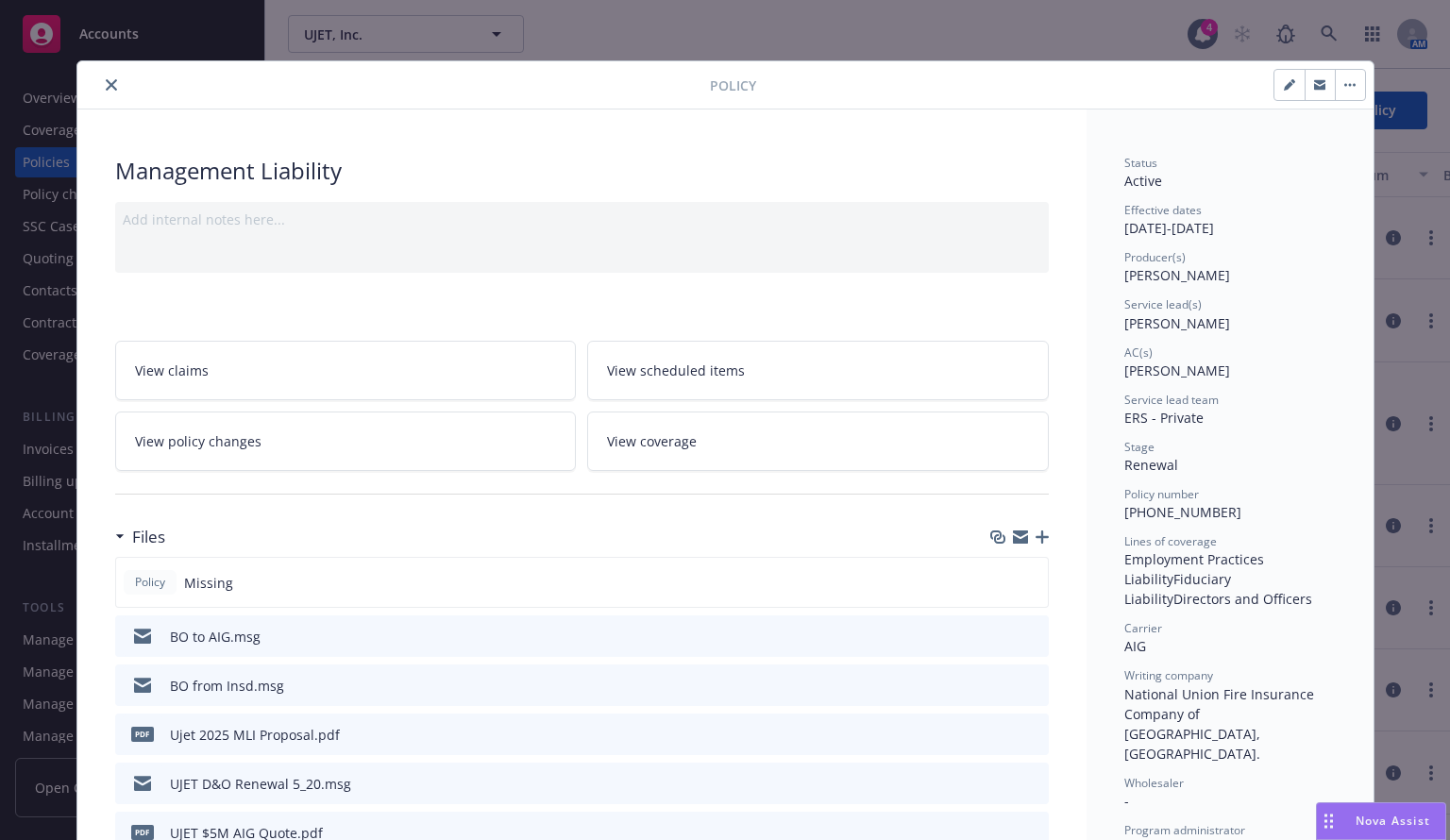
click at [1036, 538] on icon "button" at bounding box center [1041, 537] width 13 height 13
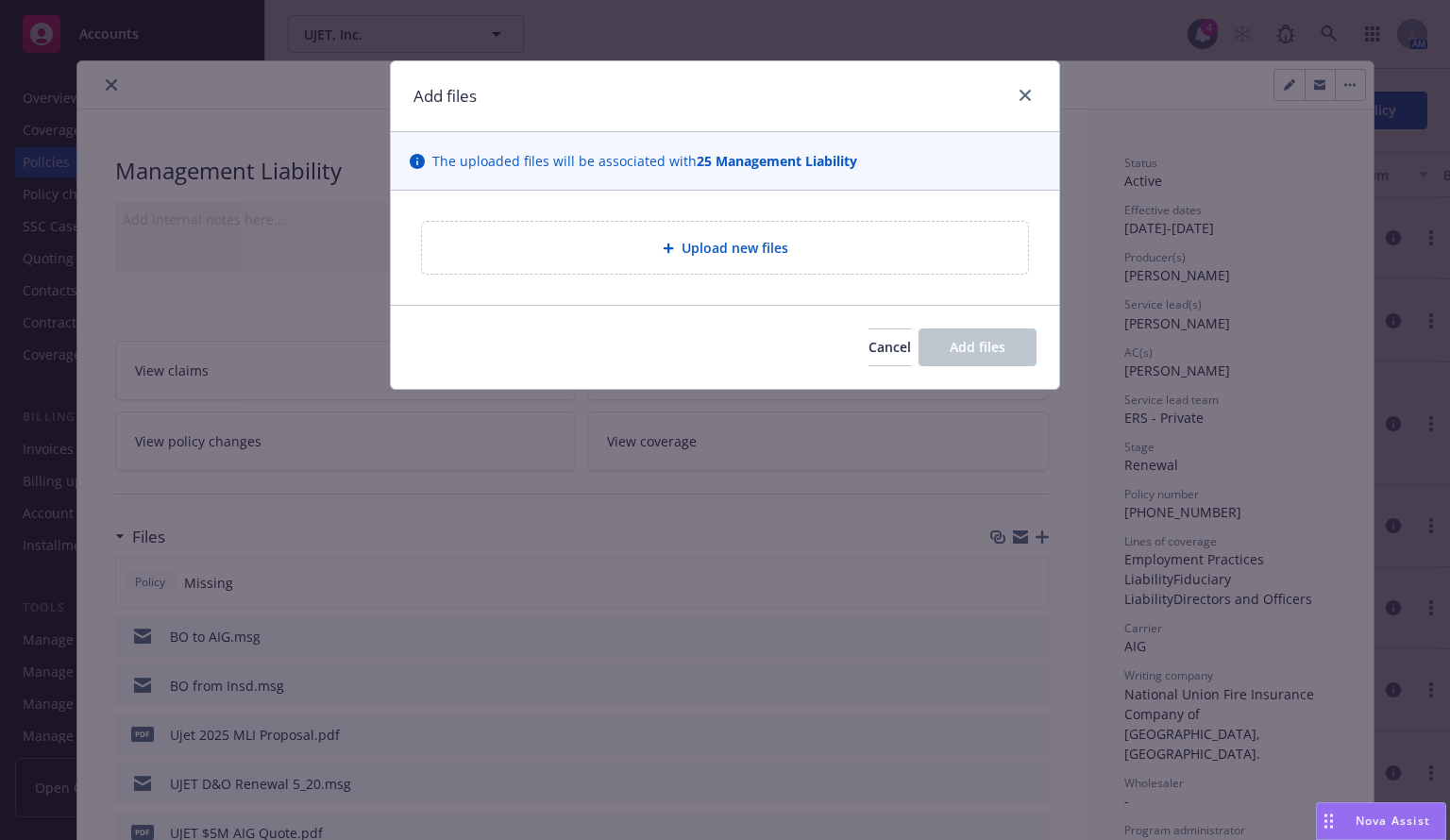
type textarea "x"
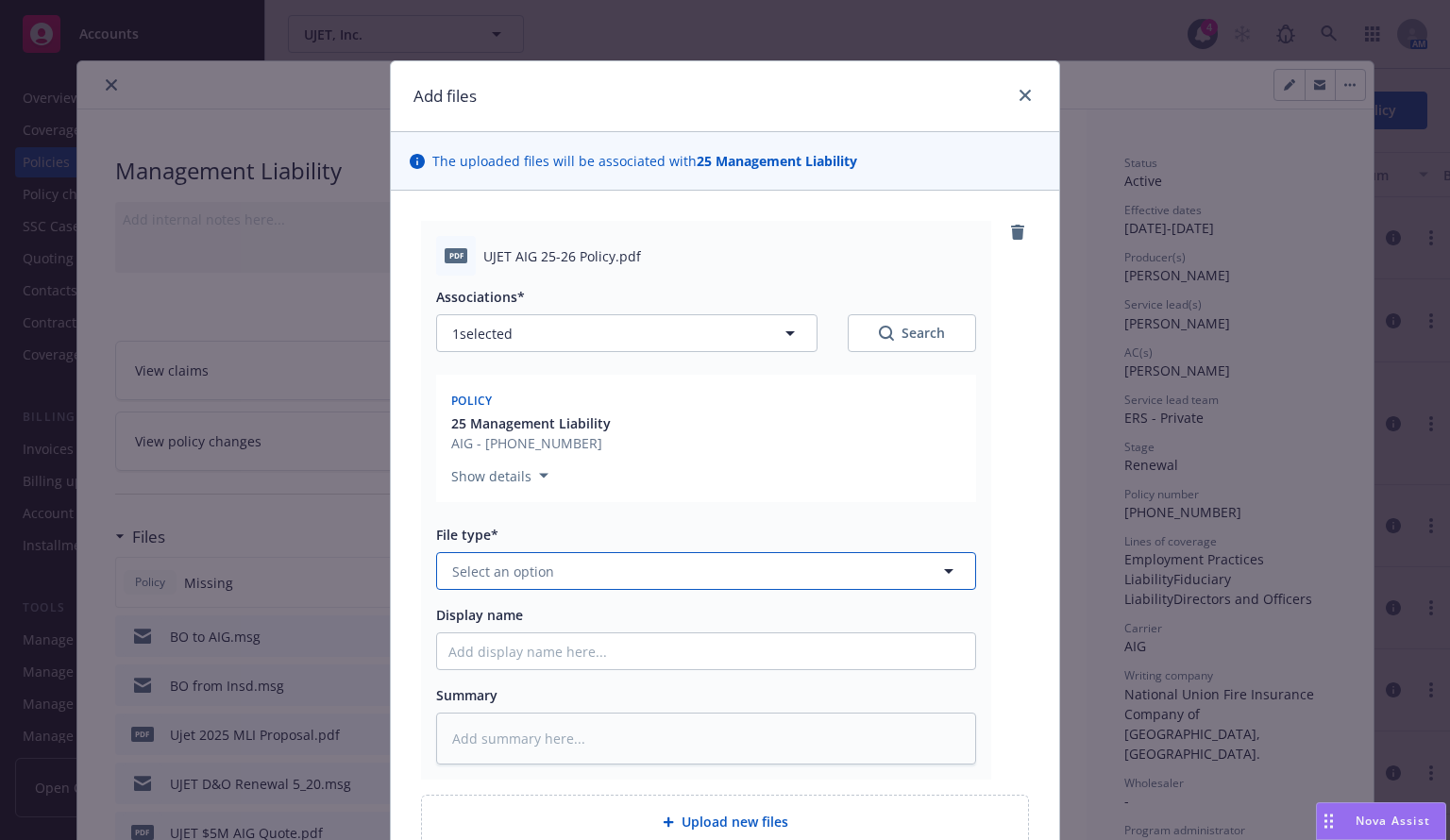
click at [501, 566] on span "Select an option" at bounding box center [503, 571] width 102 height 20
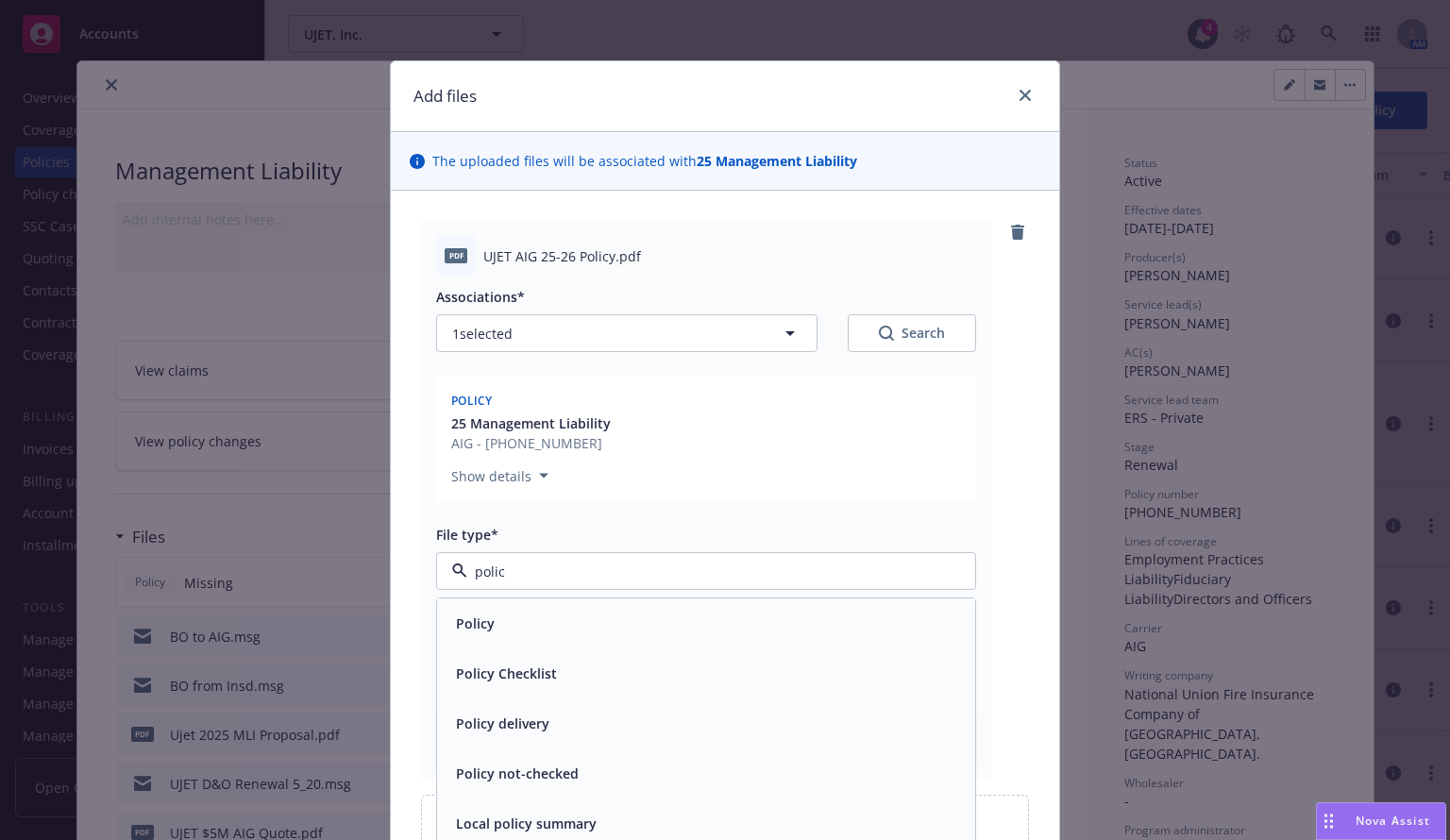
type input "policy"
click at [495, 636] on div "Policy" at bounding box center [706, 624] width 516 height 28
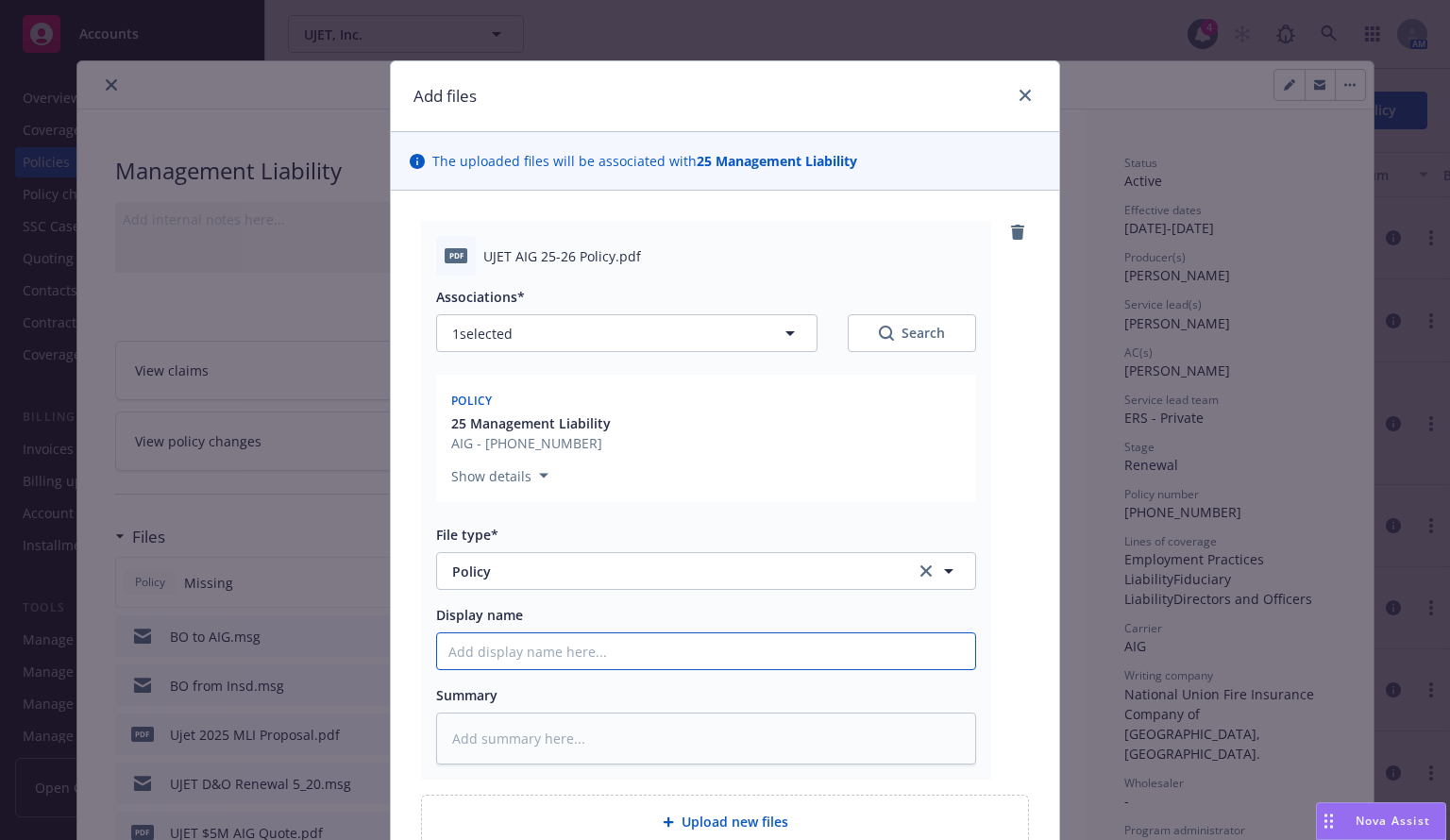
click at [512, 655] on input "Display name" at bounding box center [706, 652] width 539 height 36
paste input "UJET"
type textarea "x"
type input "UJET, Inc 2025-26 Side A DIC Policy"
click at [617, 651] on input "UJET, Inc 2025-26 Side A DIC Policy" at bounding box center [706, 652] width 539 height 36
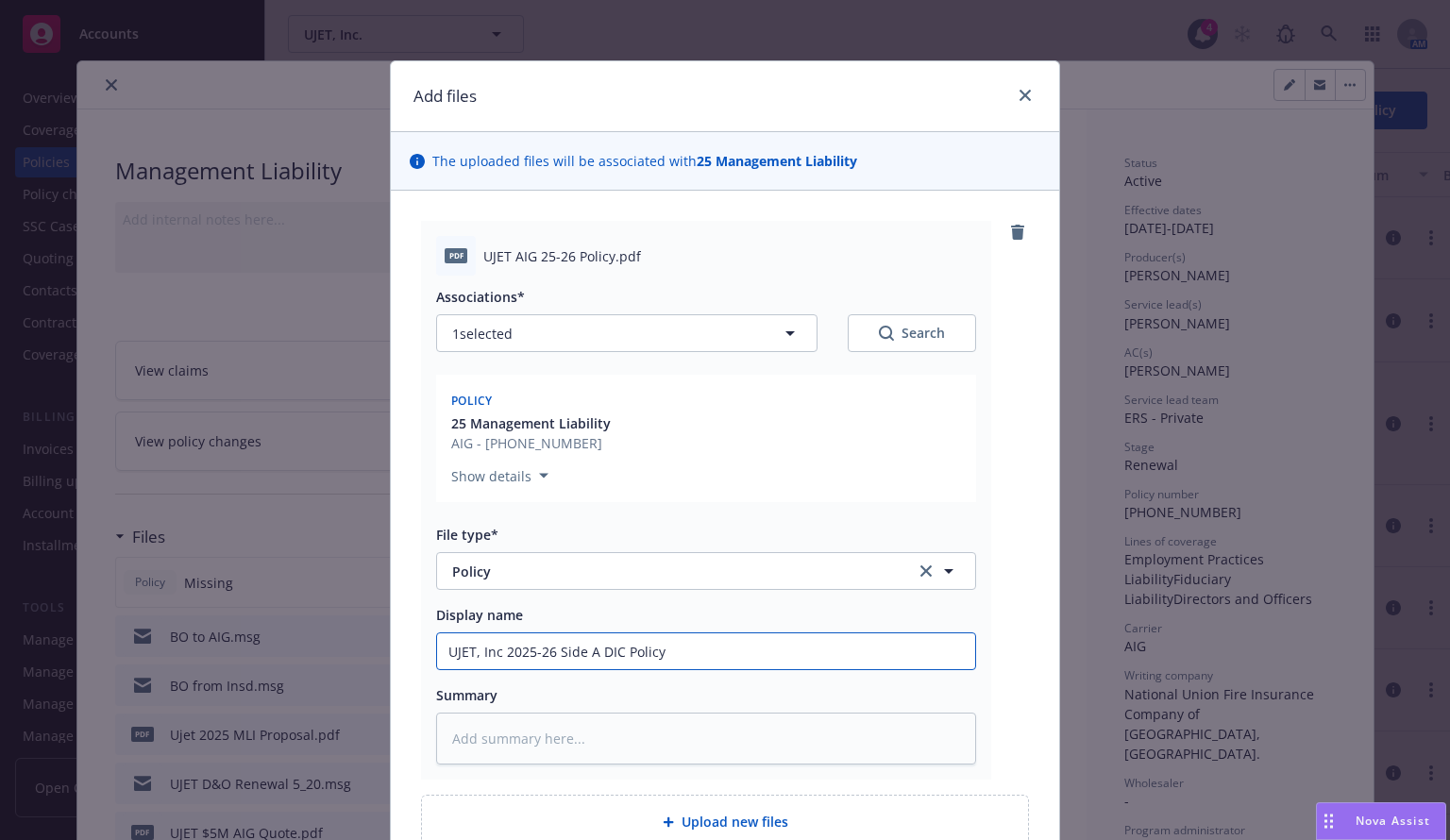
type textarea "x"
type input "UJET, Inc 2025-26 Side A DICPolicy"
type textarea "x"
type input "UJET, Inc 2025-26 Side A DIPolicy"
type textarea "x"
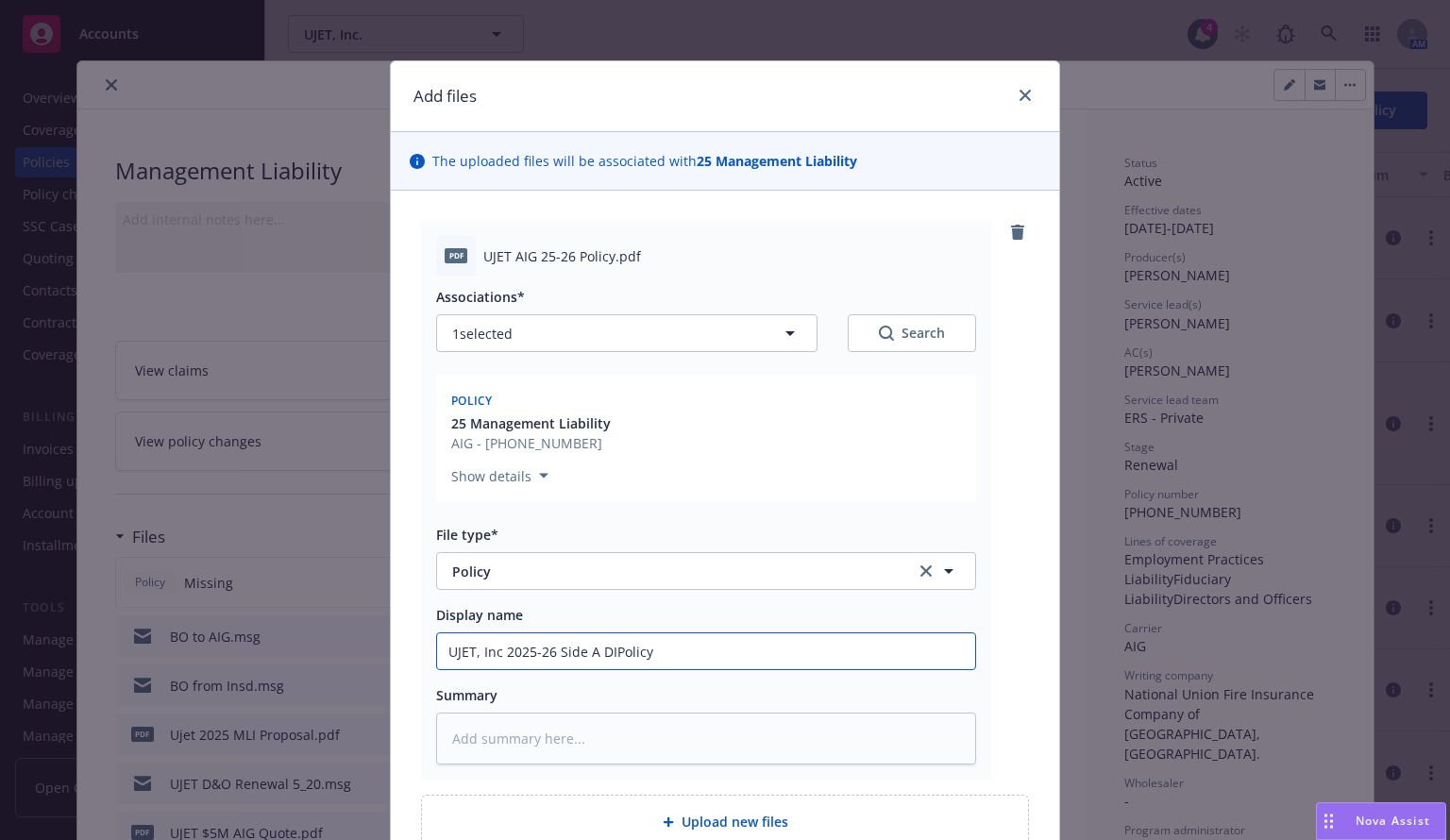
type input "UJET, Inc 2025-26 Side A DPolicy"
type textarea "x"
type input "UJET, Inc 2025-26 Side A Policy"
type textarea "x"
type input "UJET, Inc 2025-26 Side APolicy"
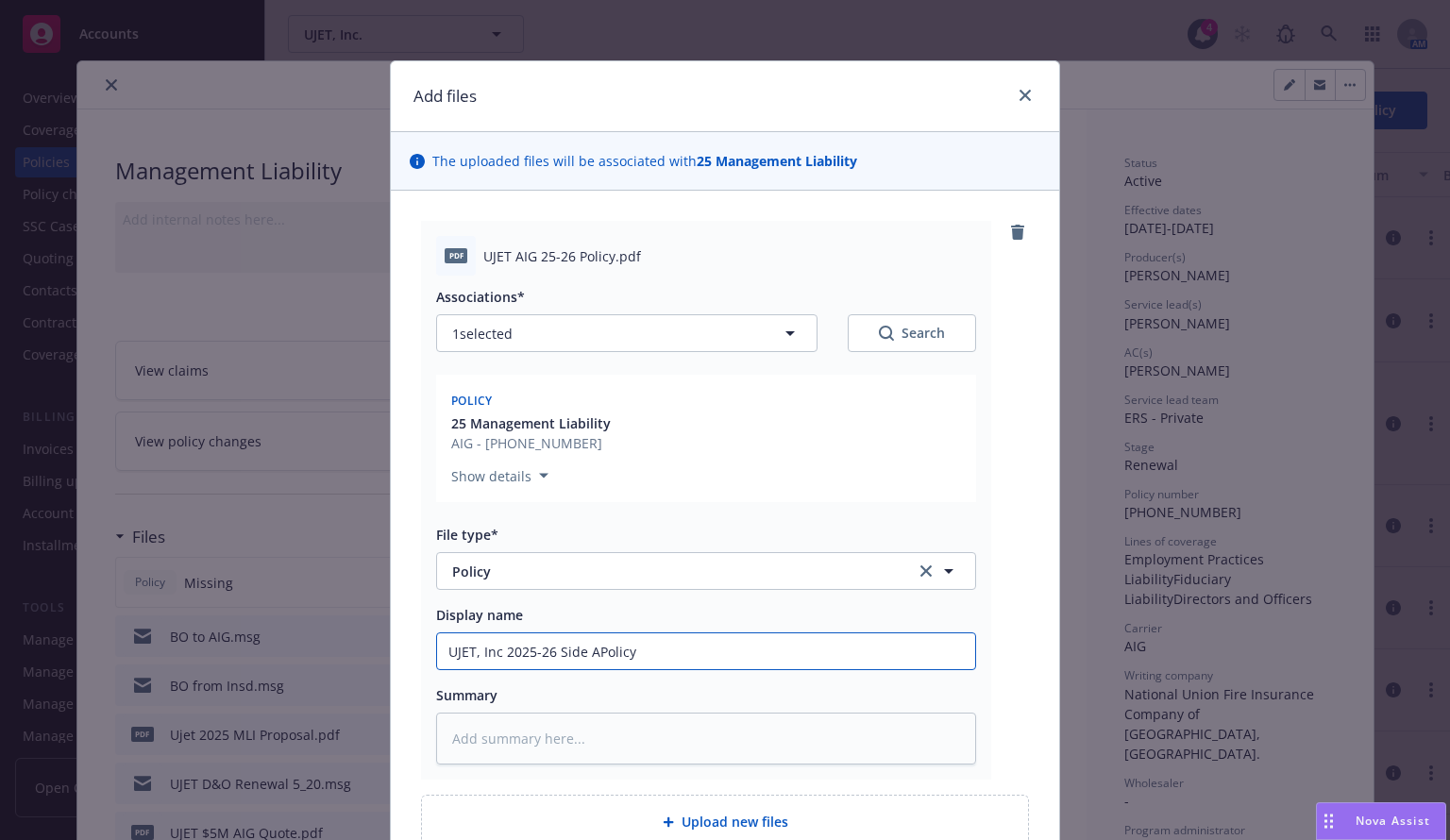
type textarea "x"
type input "UJET, Inc 2025-26 Side Policy"
type textarea "x"
type input "UJET, Inc 2025-26 SidPolicy"
type textarea "x"
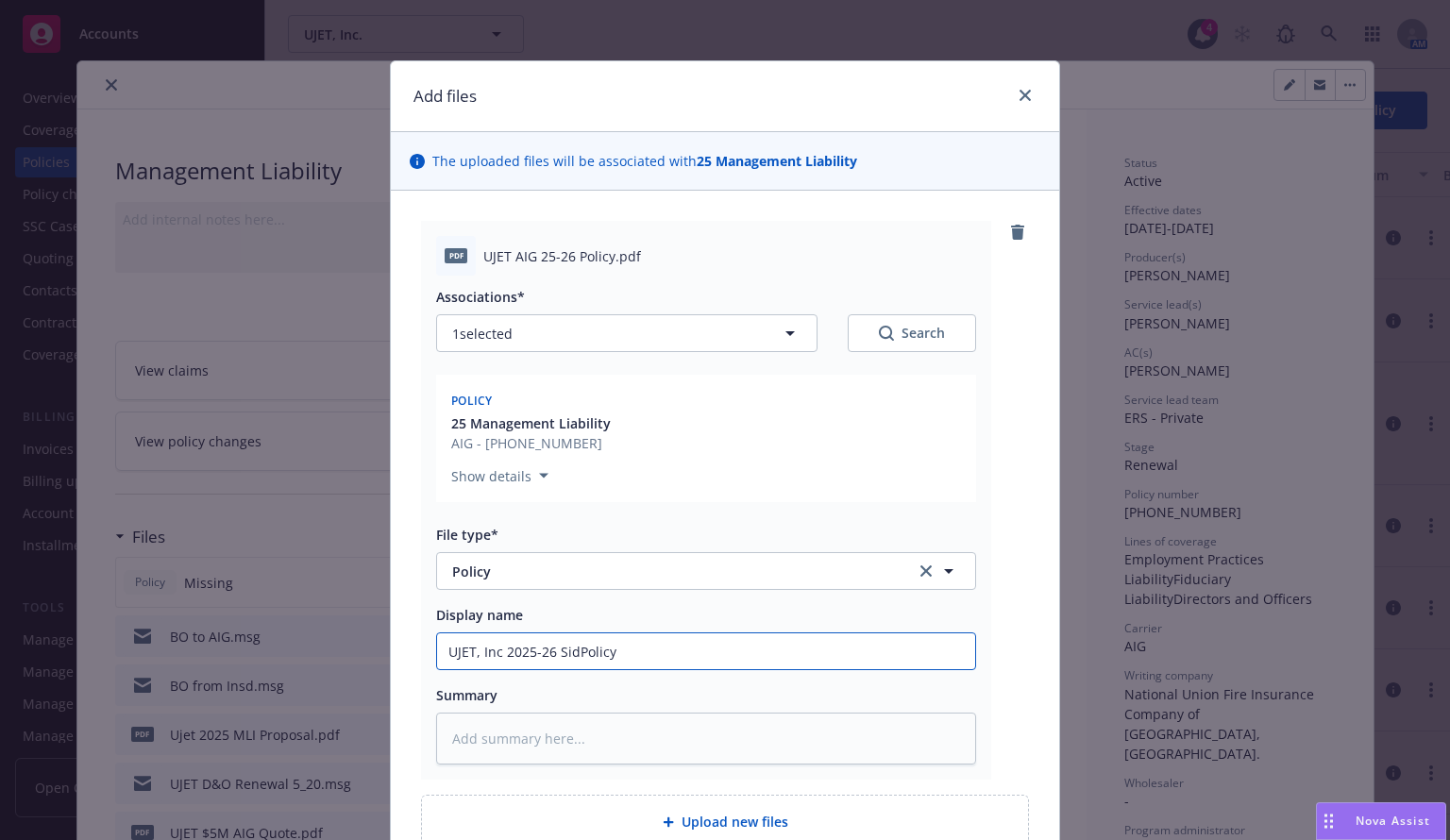
type input "UJET, Inc 2025-26 SiPolicy"
type textarea "x"
type input "UJET, Inc 2025-26 SPolicy"
type textarea "x"
type input "UJET, Inc 2025-26 Policy"
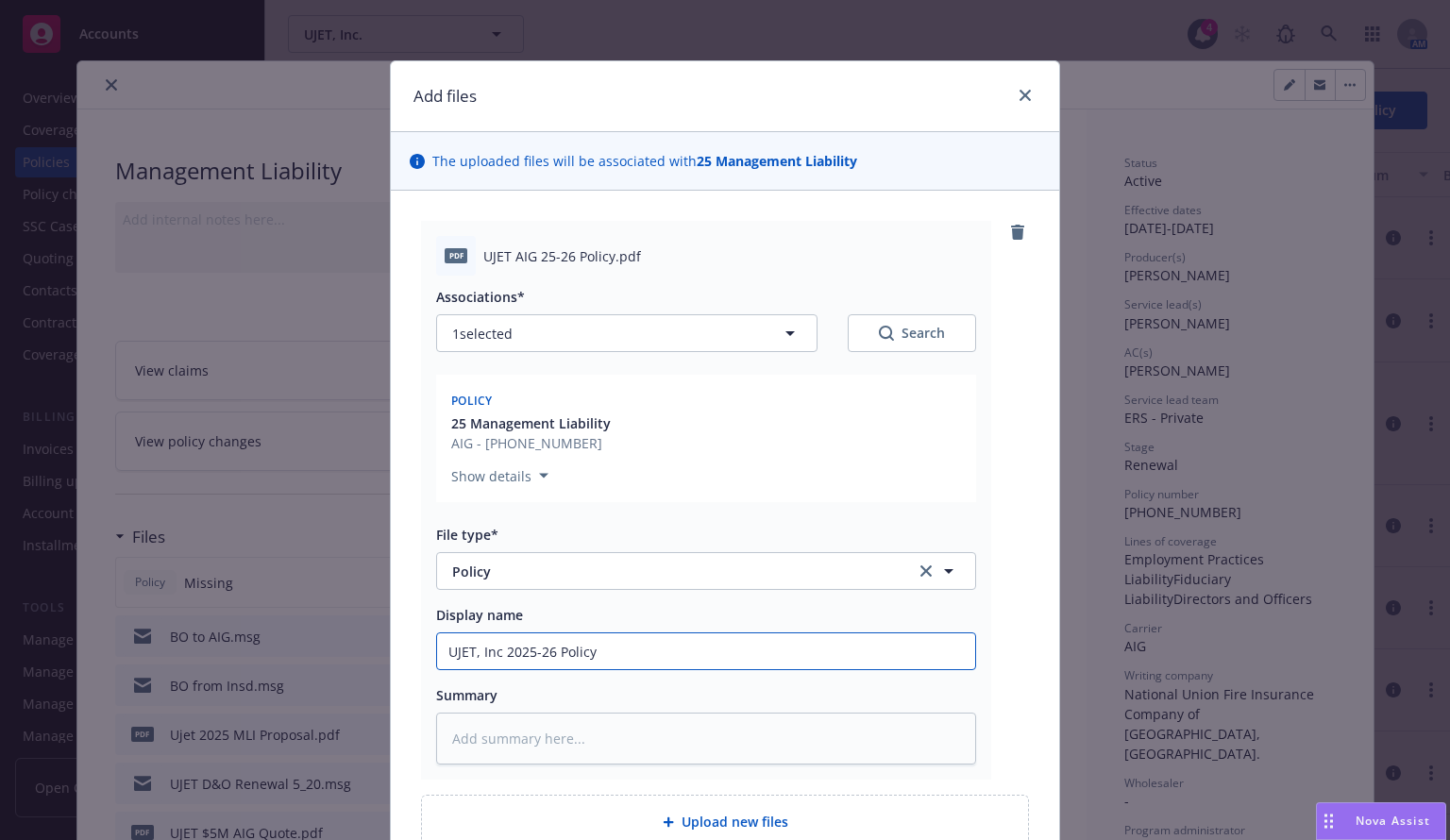
type textarea "x"
type input "UJET, Inc 2025-26 MPolicy"
type textarea "x"
type input "UJET, Inc 2025-26 ML Policy"
type textarea "x"
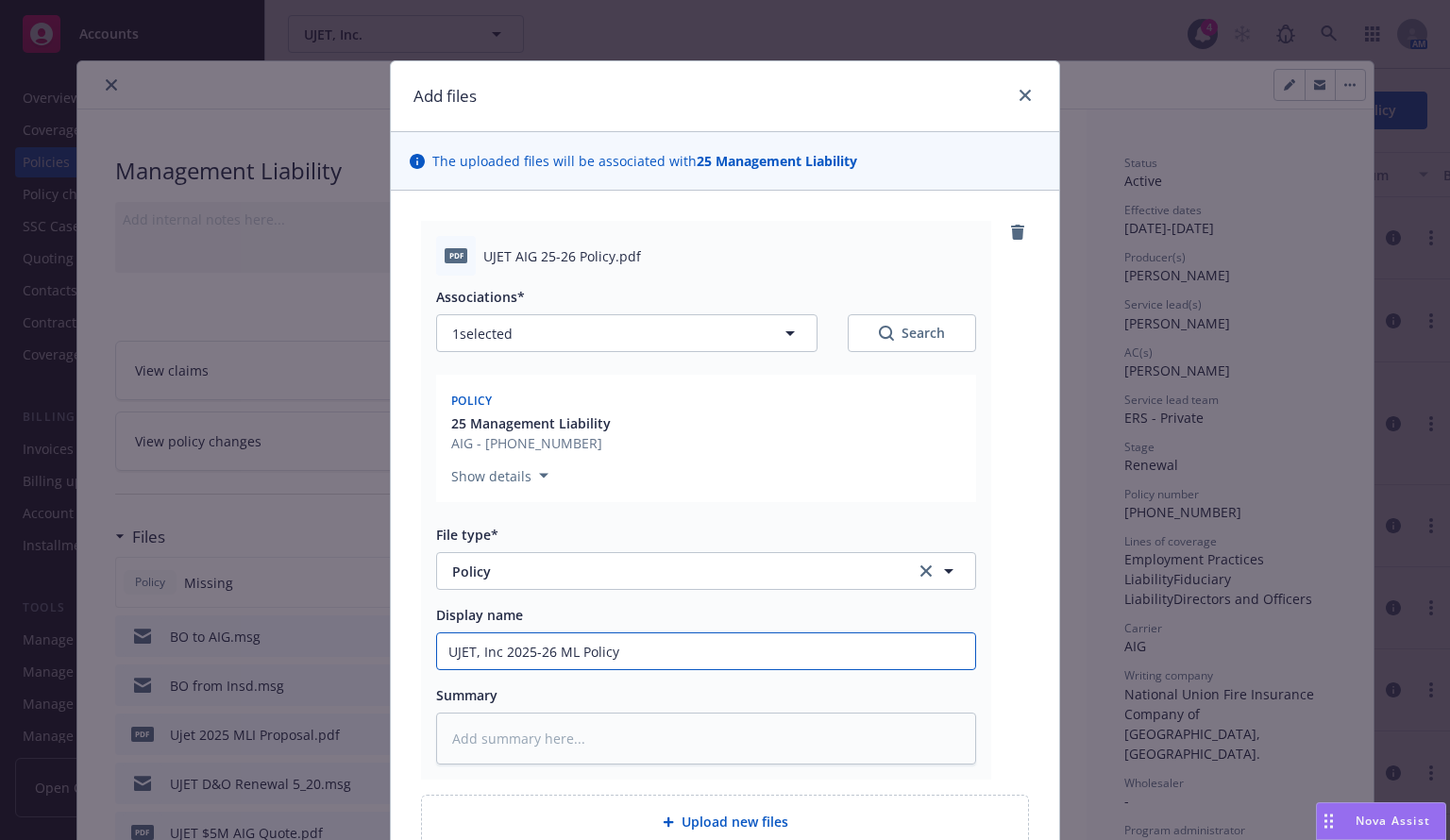
type input "UJET, Inc 2025-26 ML Policy"
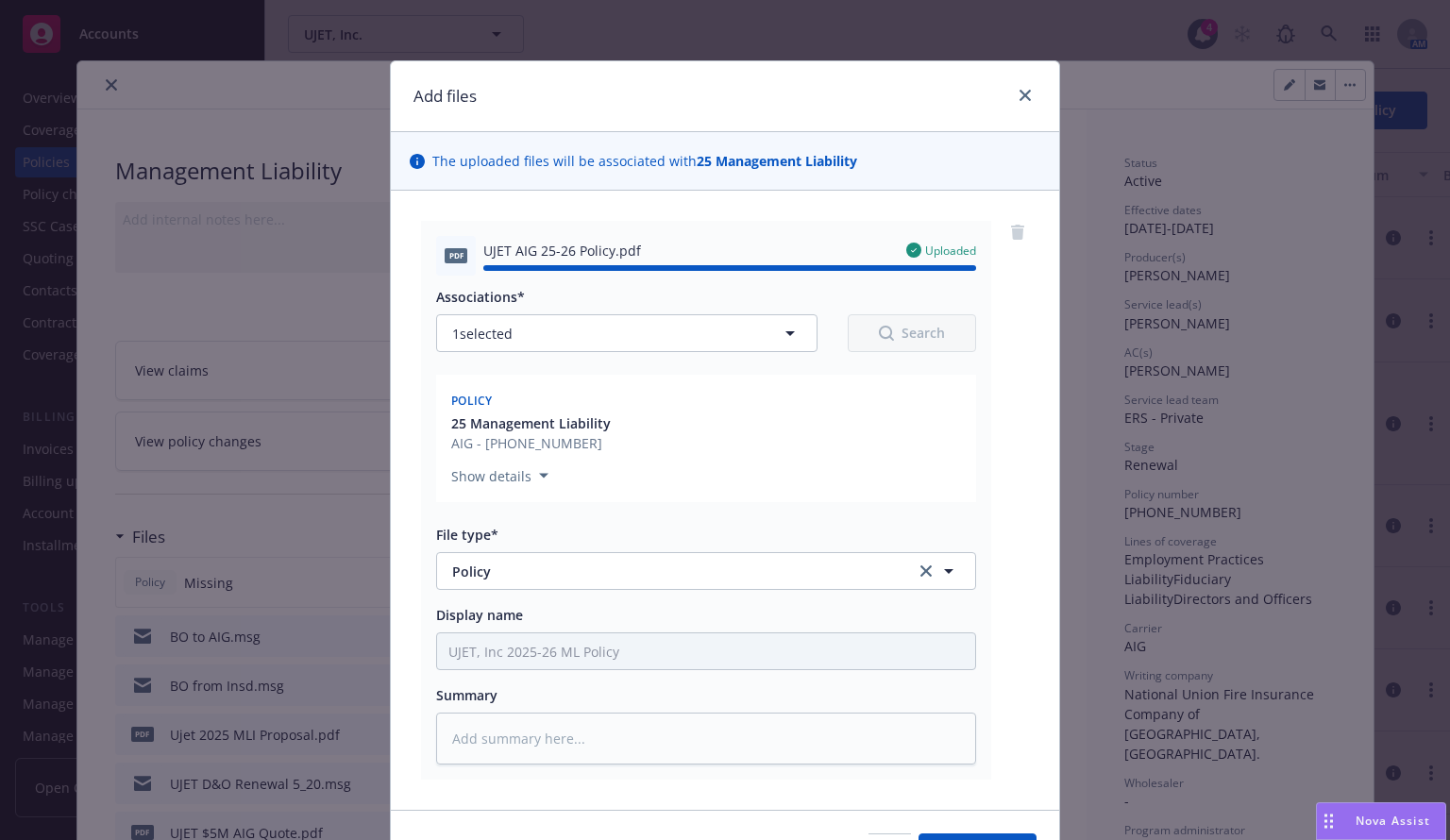
type textarea "x"
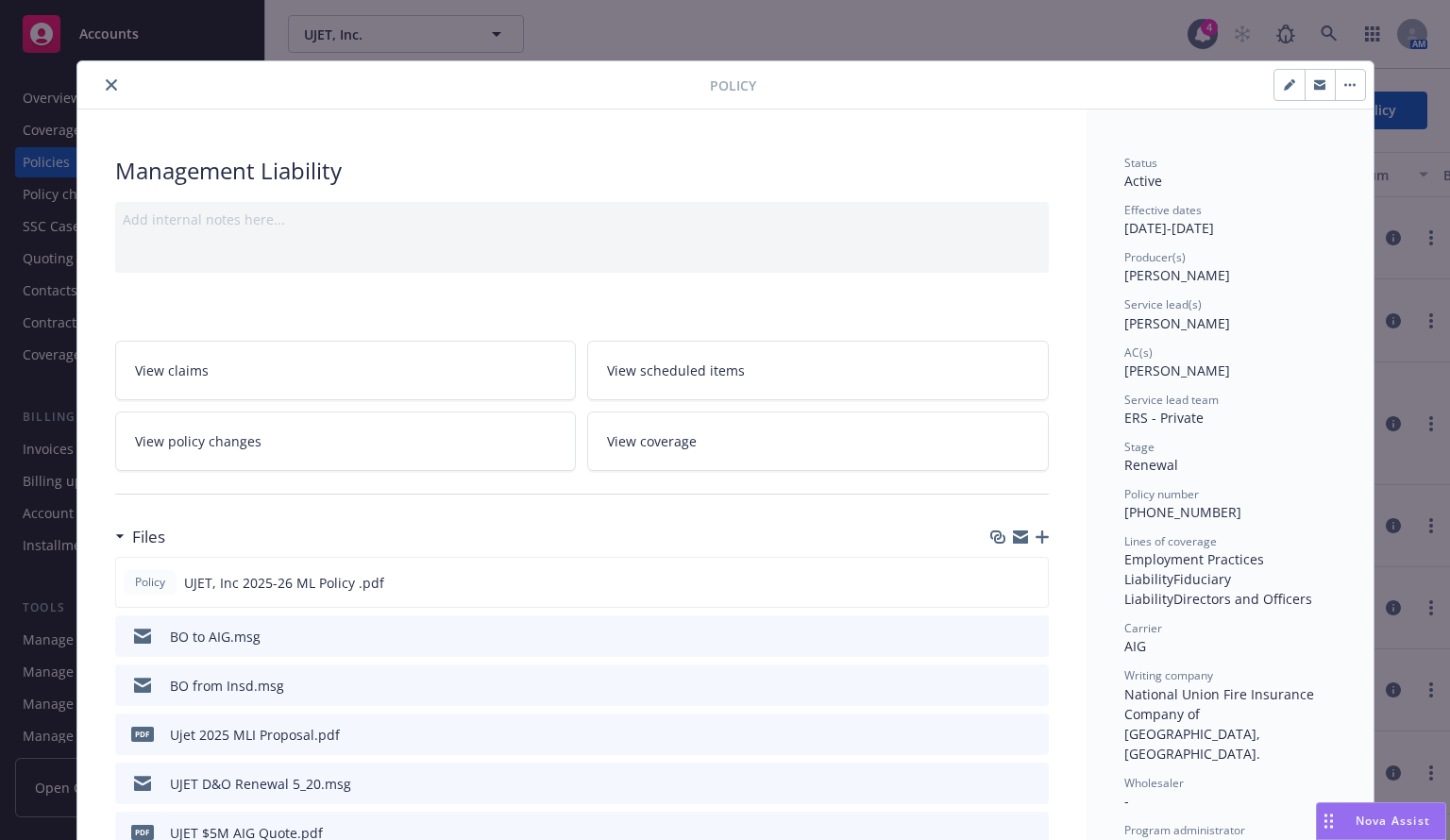
drag, startPoint x: 989, startPoint y: 583, endPoint x: 929, endPoint y: 522, distance: 85.6
click at [991, 583] on icon "download file" at bounding box center [998, 581] width 15 height 15
click at [106, 84] on icon "close" at bounding box center [111, 84] width 11 height 11
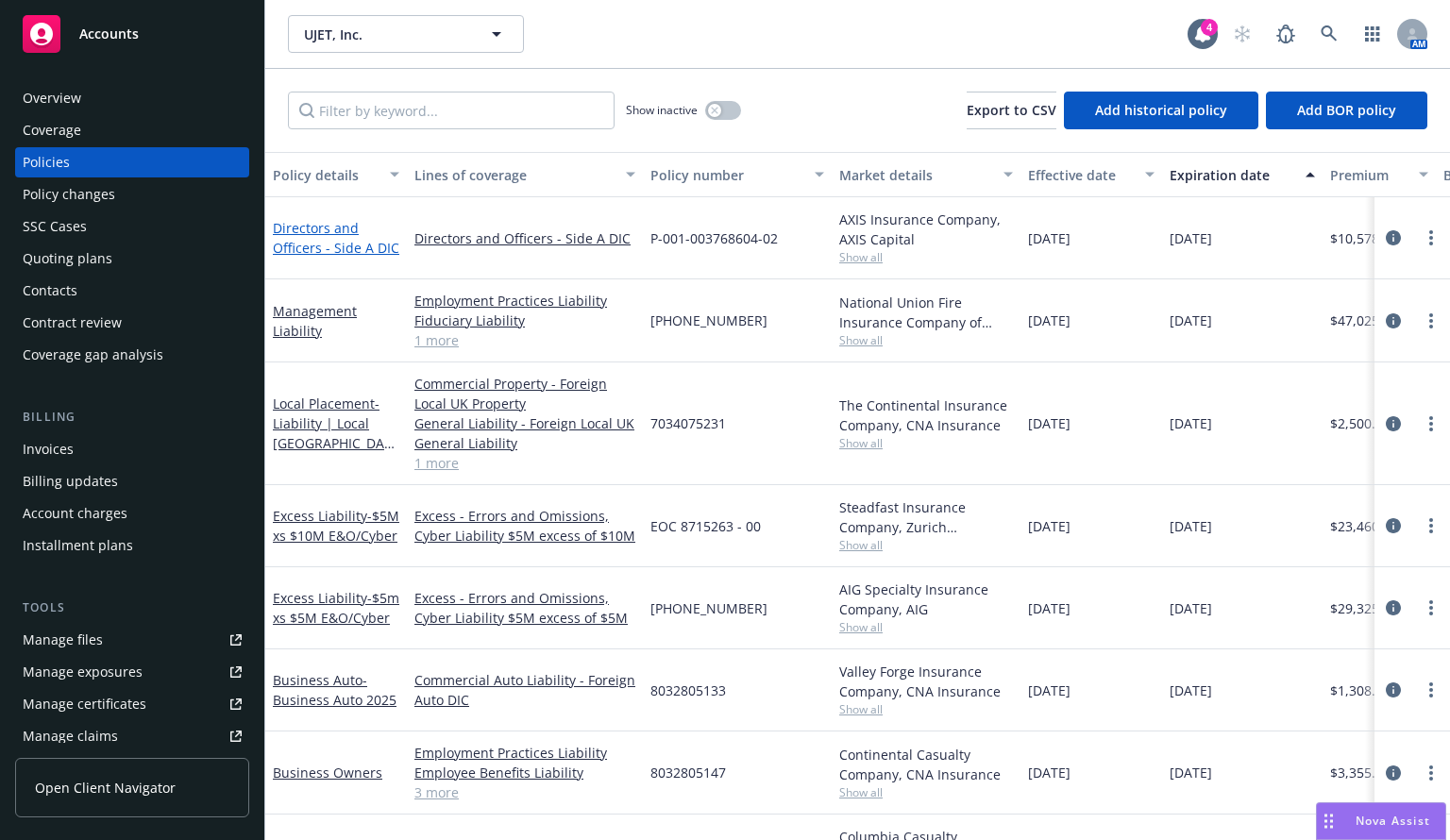
click at [306, 236] on link "Directors and Officers - Side A DIC" at bounding box center [336, 238] width 127 height 38
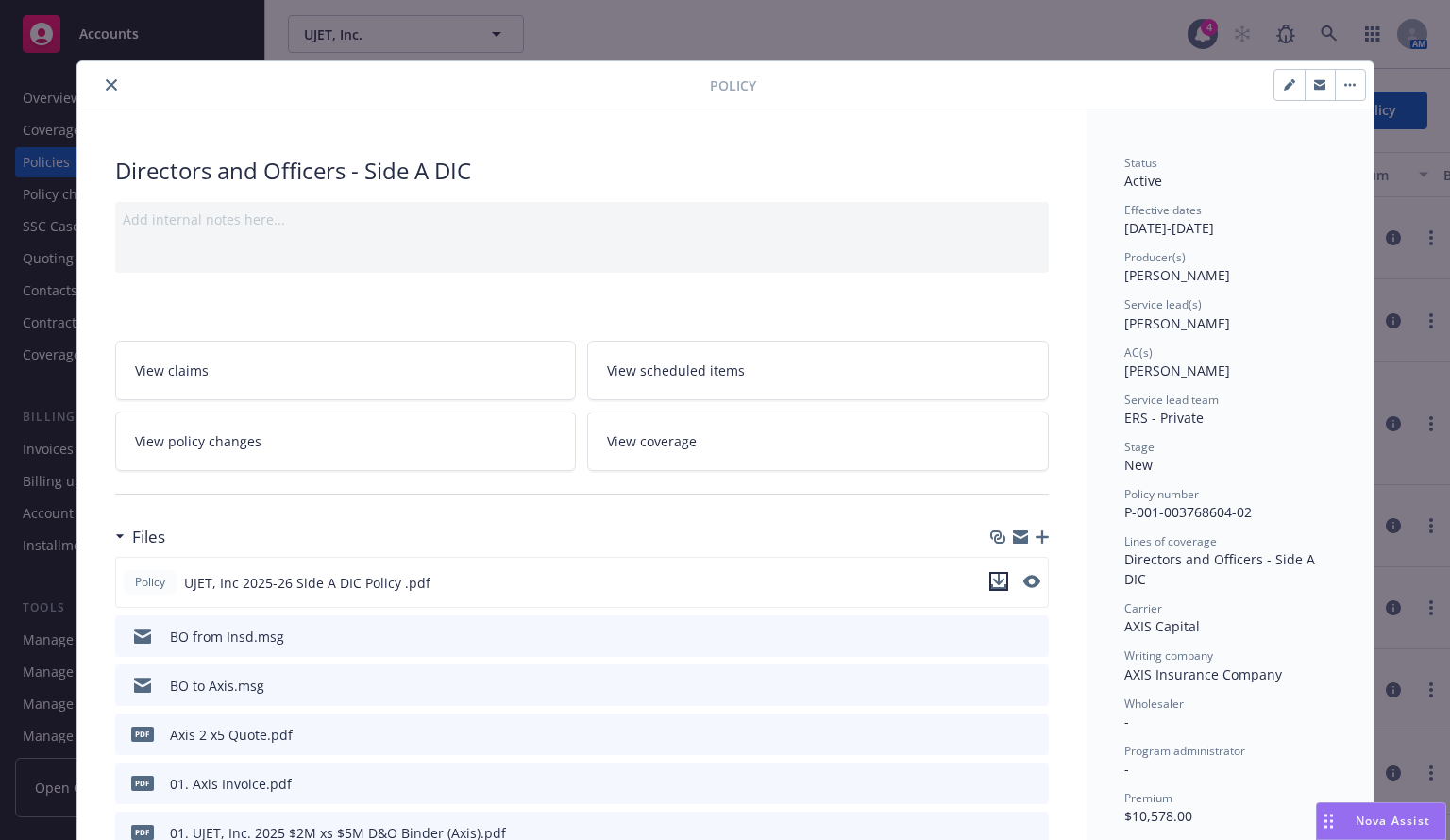
click at [1000, 578] on button "download file" at bounding box center [998, 581] width 19 height 19
